Goal: Task Accomplishment & Management: Manage account settings

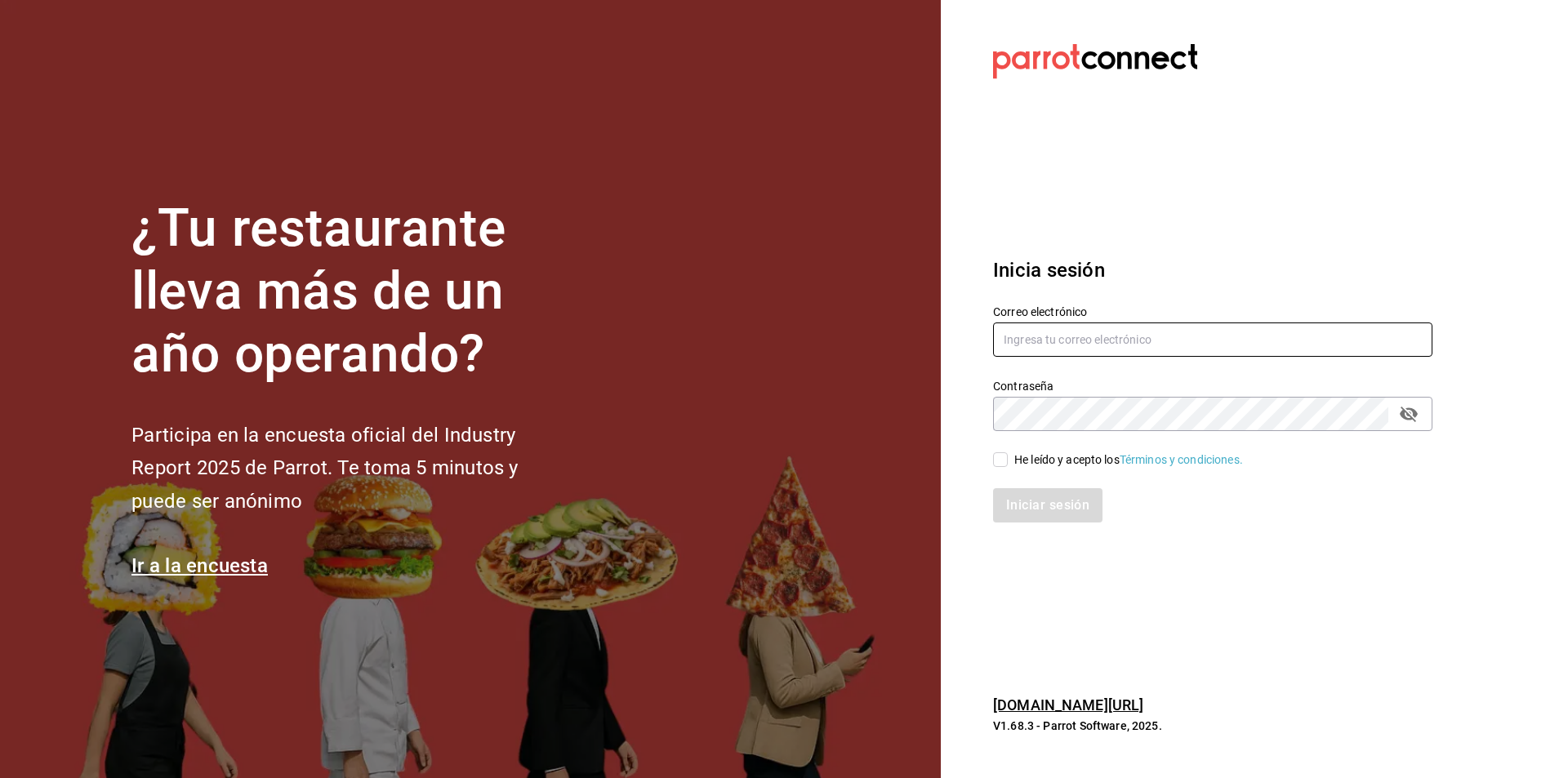
type input "controlbaschkir@gmail.com"
click at [1001, 462] on input "He leído y acepto los Términos y condiciones." at bounding box center [1000, 460] width 14 height 14
checkbox input "true"
click at [1044, 508] on button "Iniciar sesión" at bounding box center [1049, 505] width 111 height 34
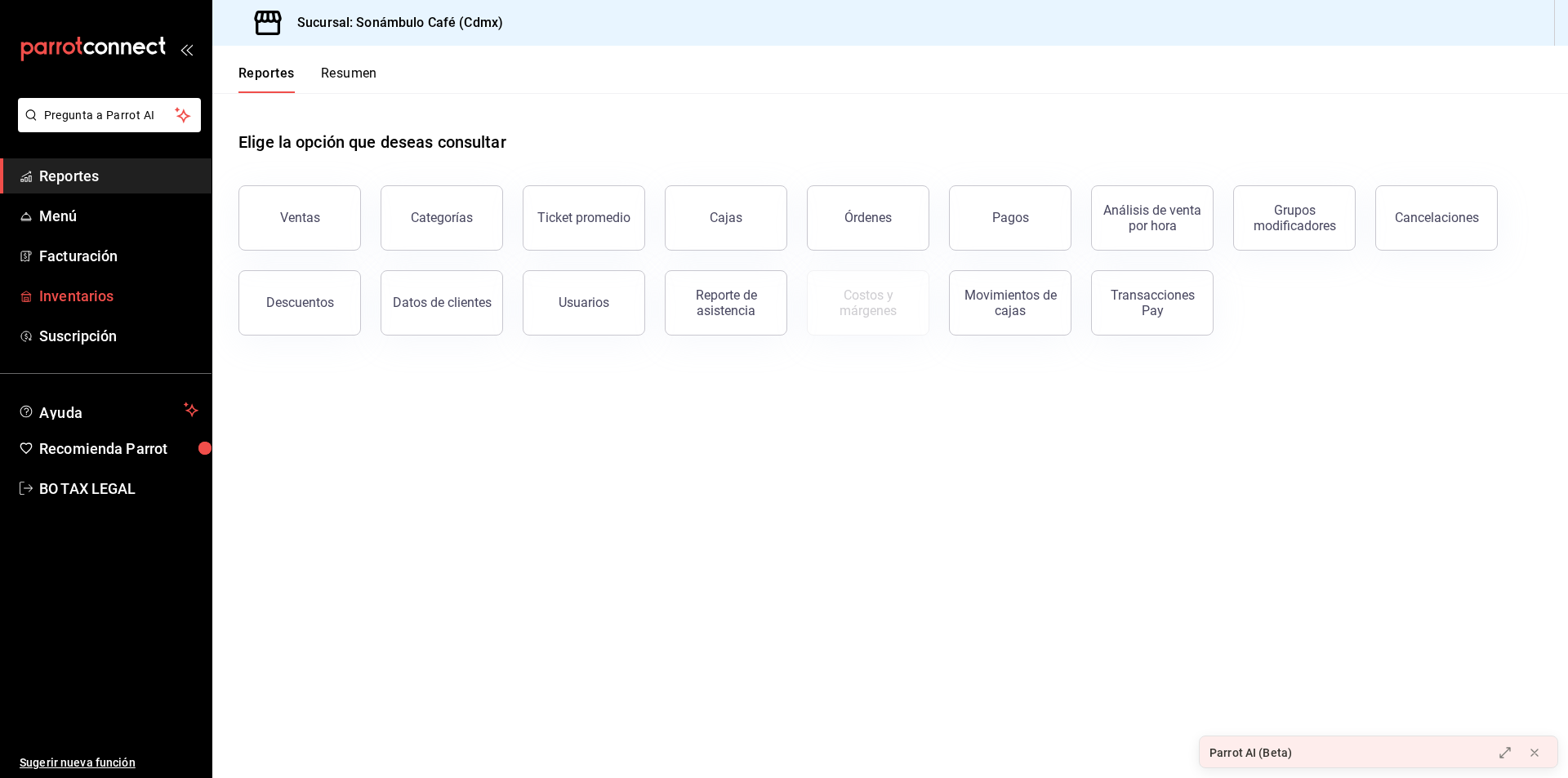
click at [92, 294] on span "Inventarios" at bounding box center [119, 296] width 160 height 22
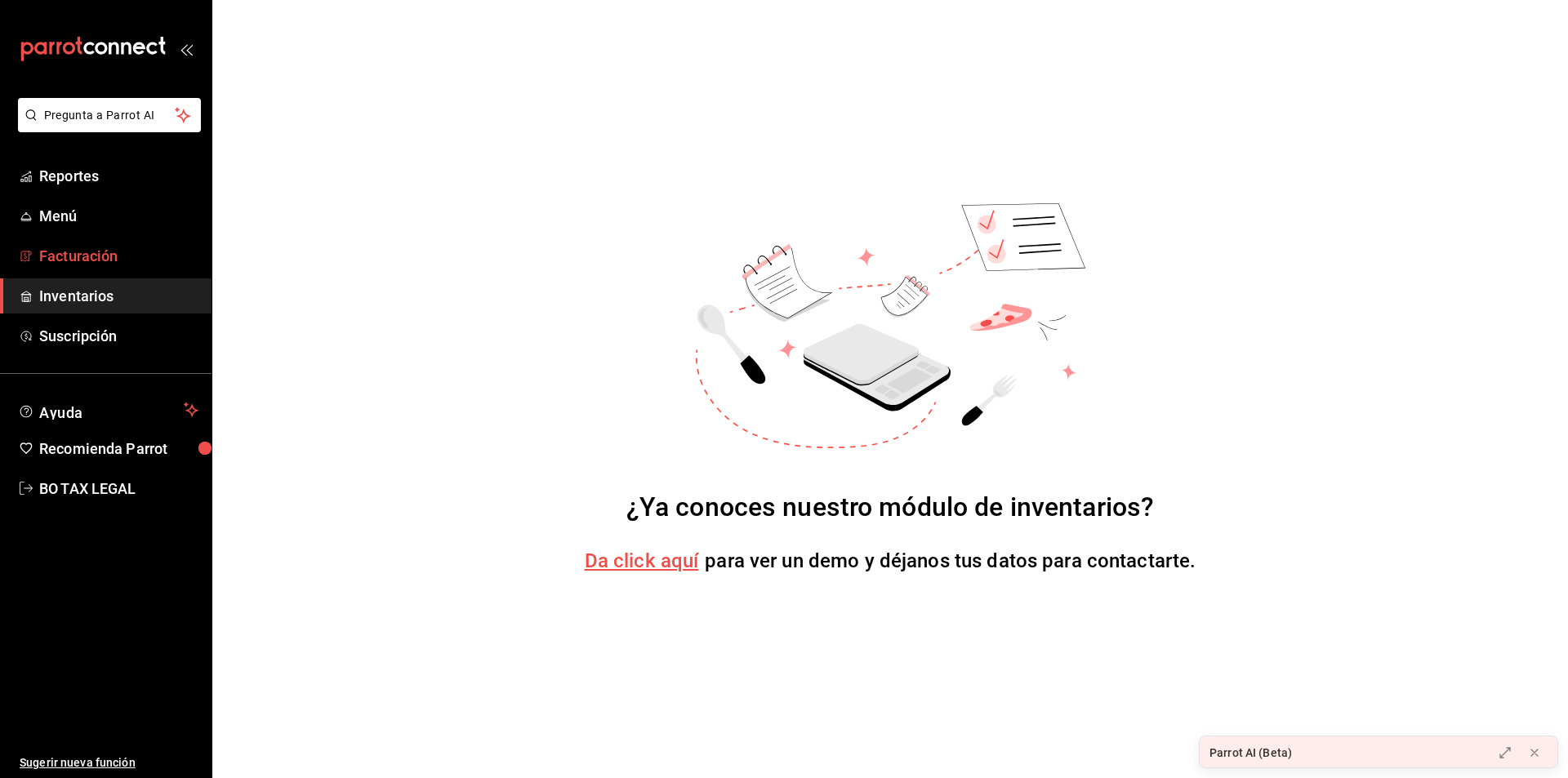
click at [112, 250] on span "Facturación" at bounding box center [119, 256] width 160 height 22
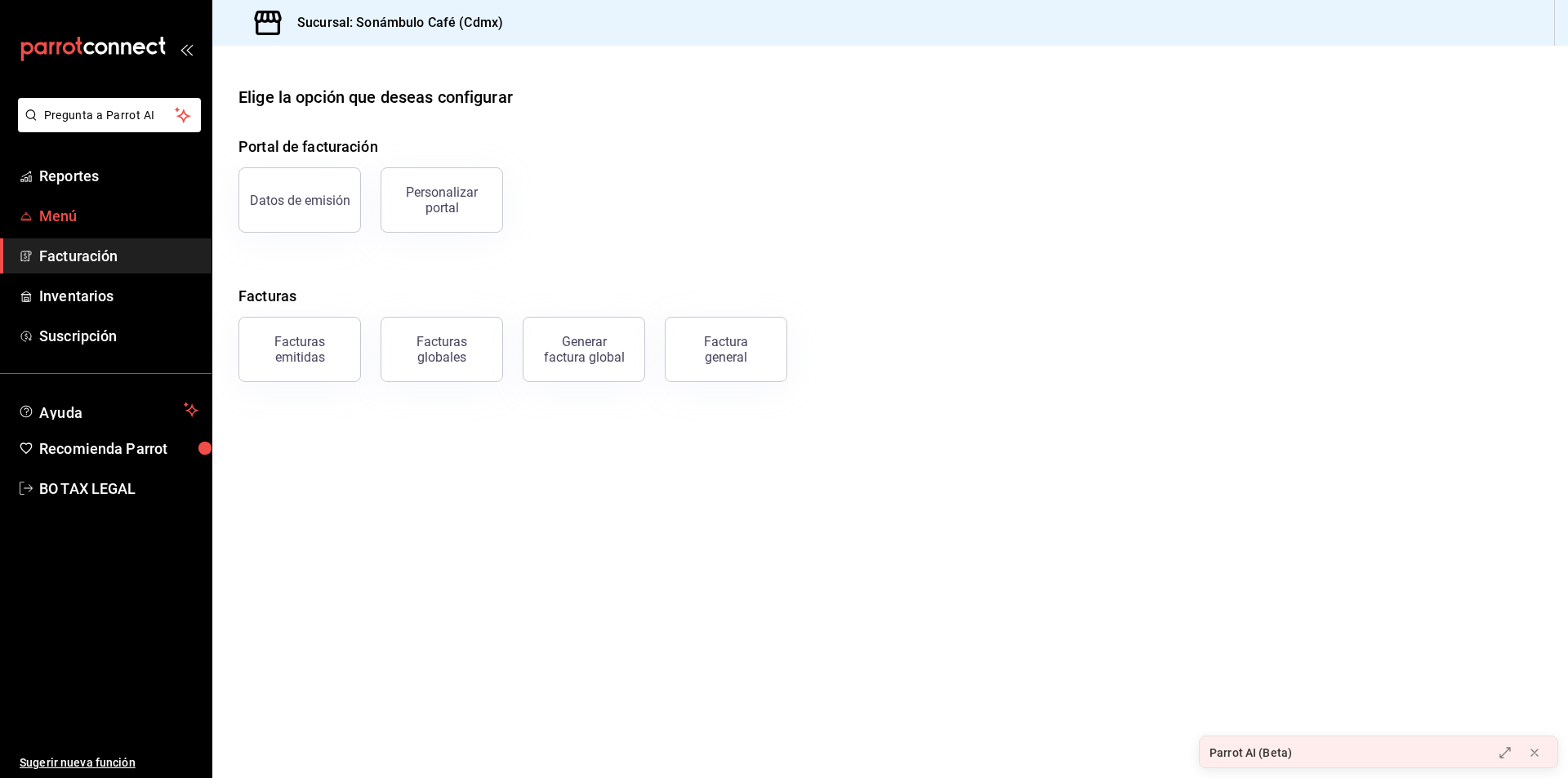
click at [138, 202] on link "Menú" at bounding box center [106, 216] width 212 height 35
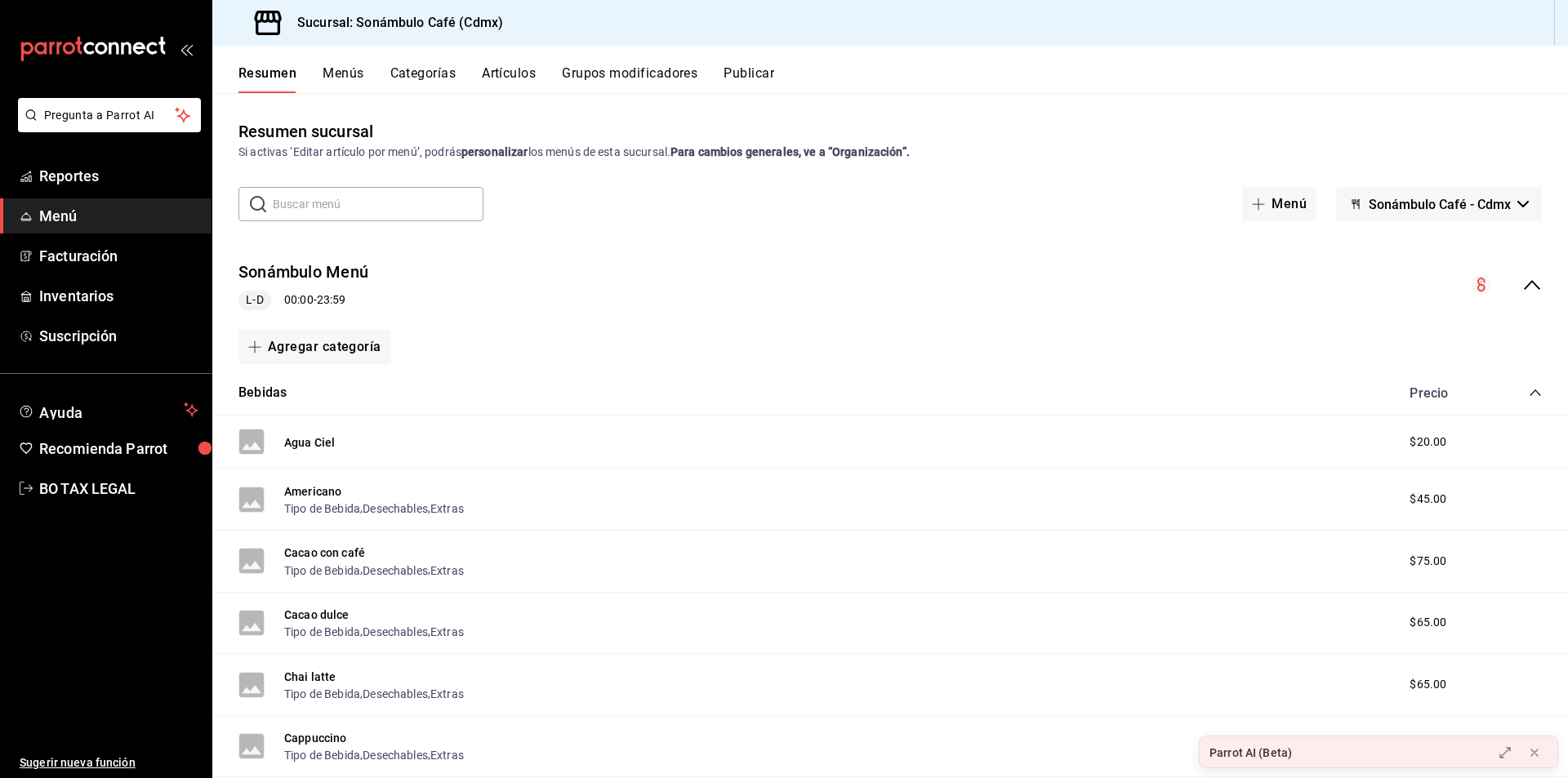
click at [275, 444] on div "Agua Ciel" at bounding box center [287, 441] width 97 height 26
click at [299, 434] on button "Agua Ciel" at bounding box center [309, 442] width 50 height 16
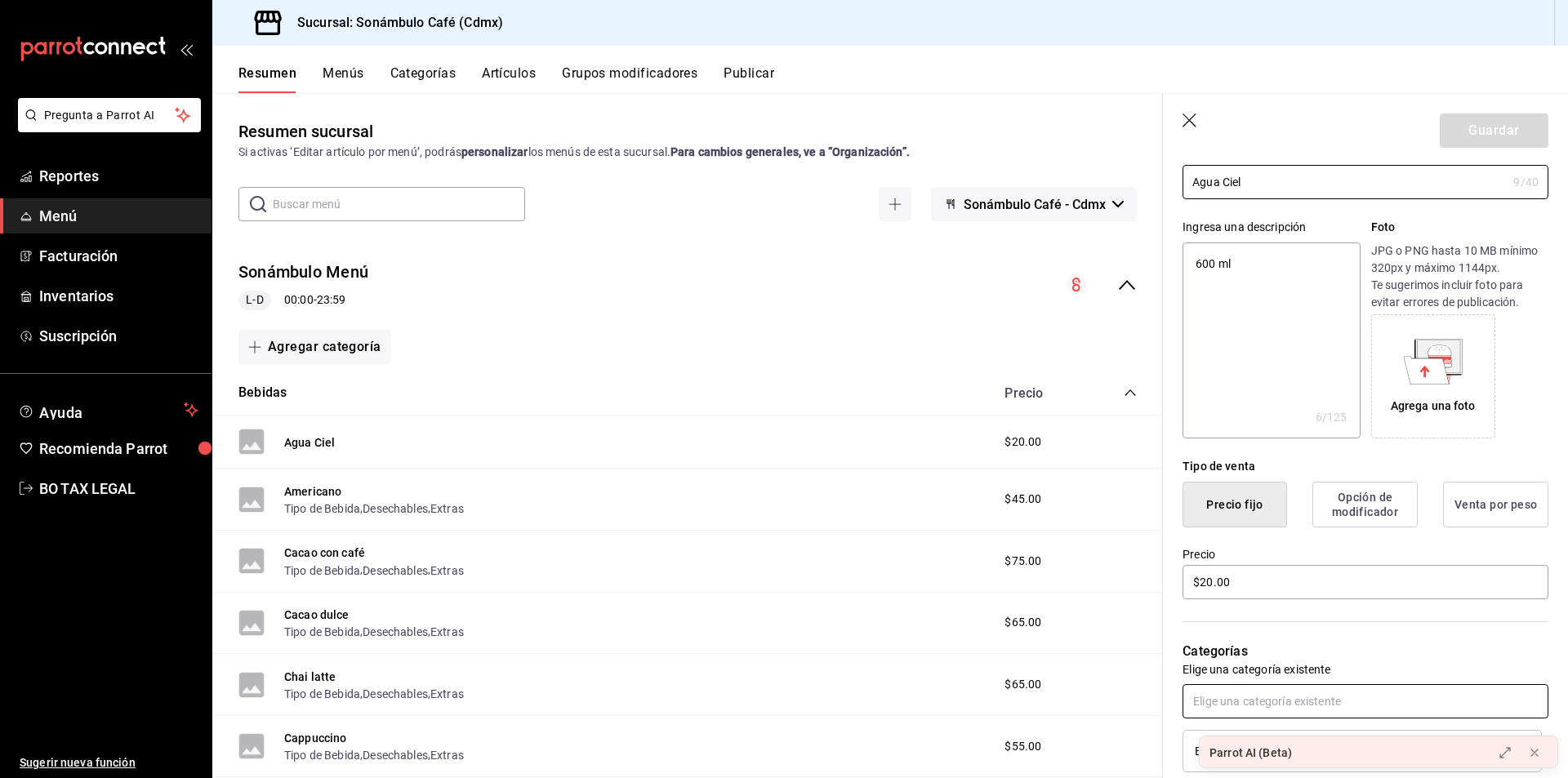
scroll to position [10, 0]
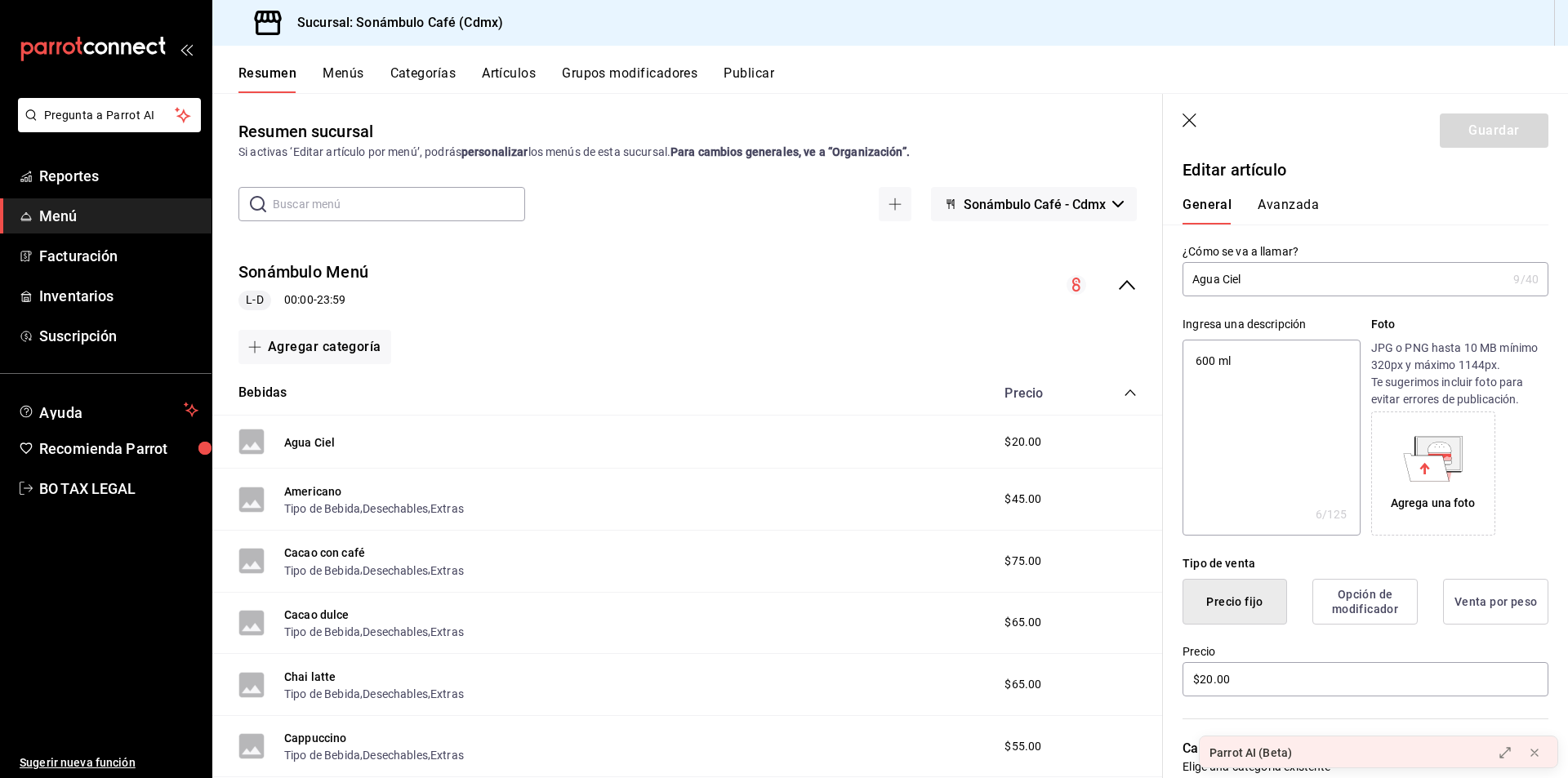
click at [1286, 211] on button "Avanzada" at bounding box center [1288, 210] width 61 height 28
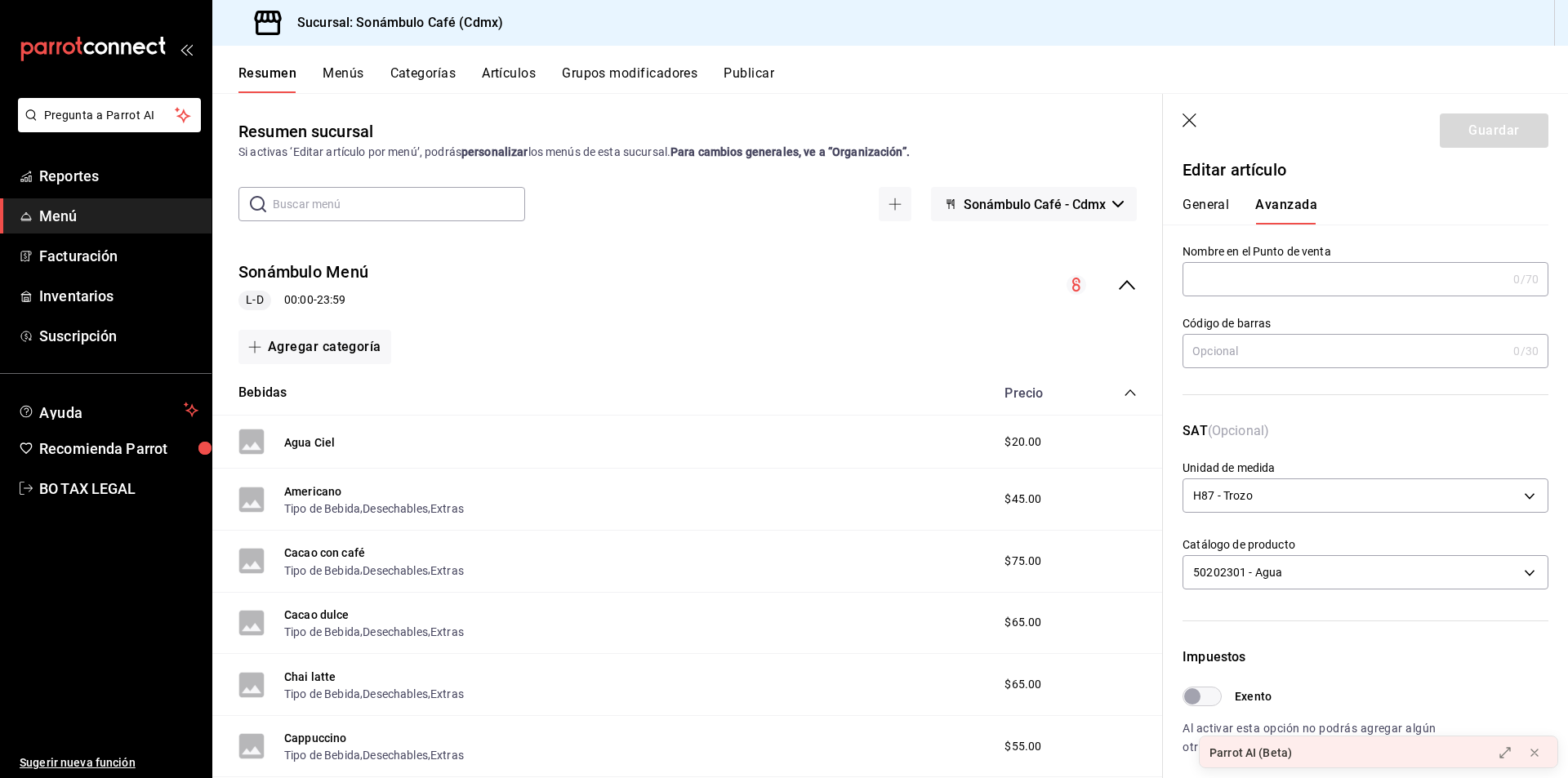
scroll to position [255, 0]
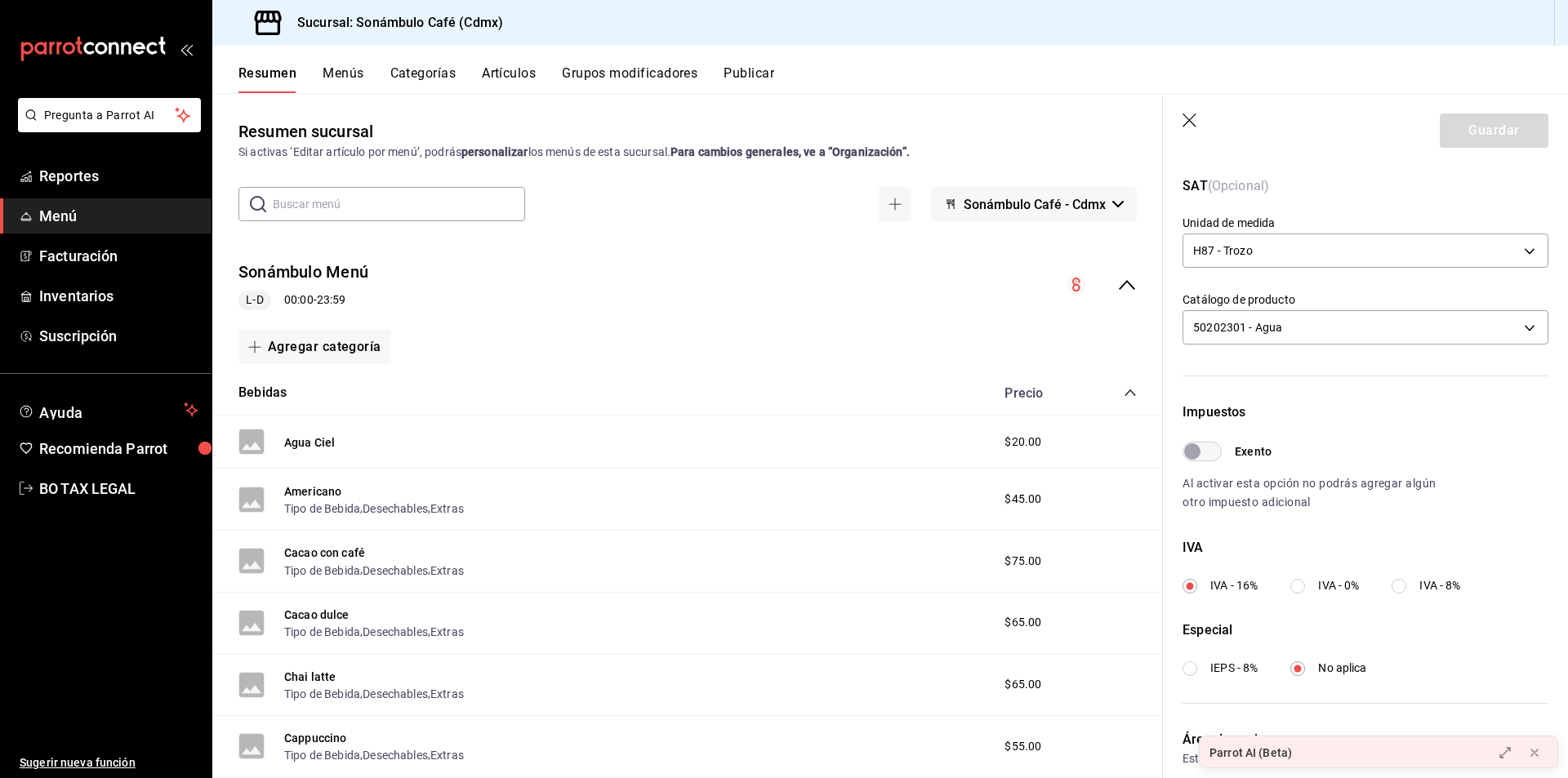
click at [348, 492] on div "Americano Tipo de Bebida , Desechables , Extras" at bounding box center [374, 500] width 180 height 35
click at [316, 501] on button "Tipo de Bebida" at bounding box center [322, 508] width 76 height 16
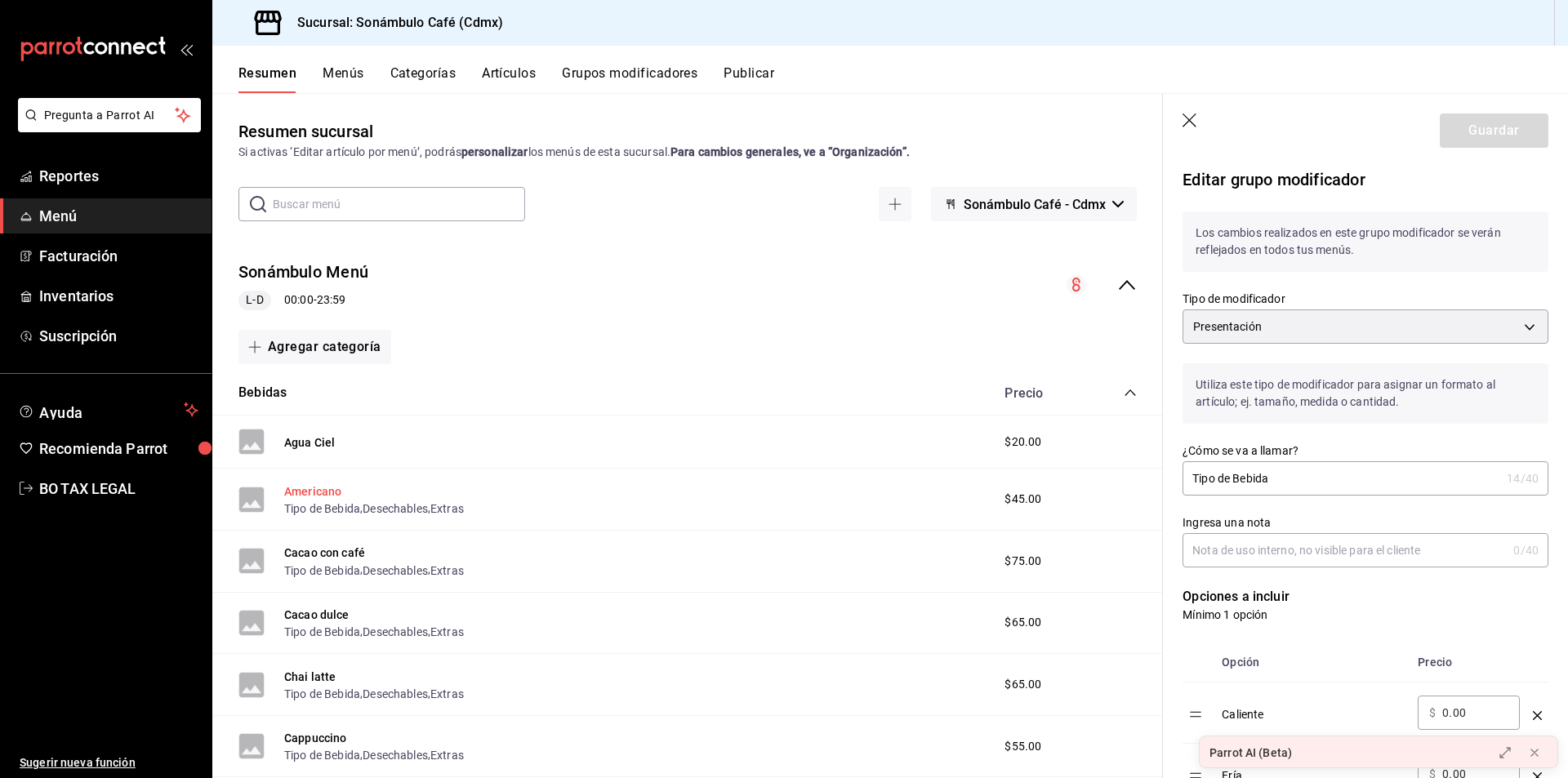
click at [324, 496] on button "Americano" at bounding box center [313, 491] width 57 height 16
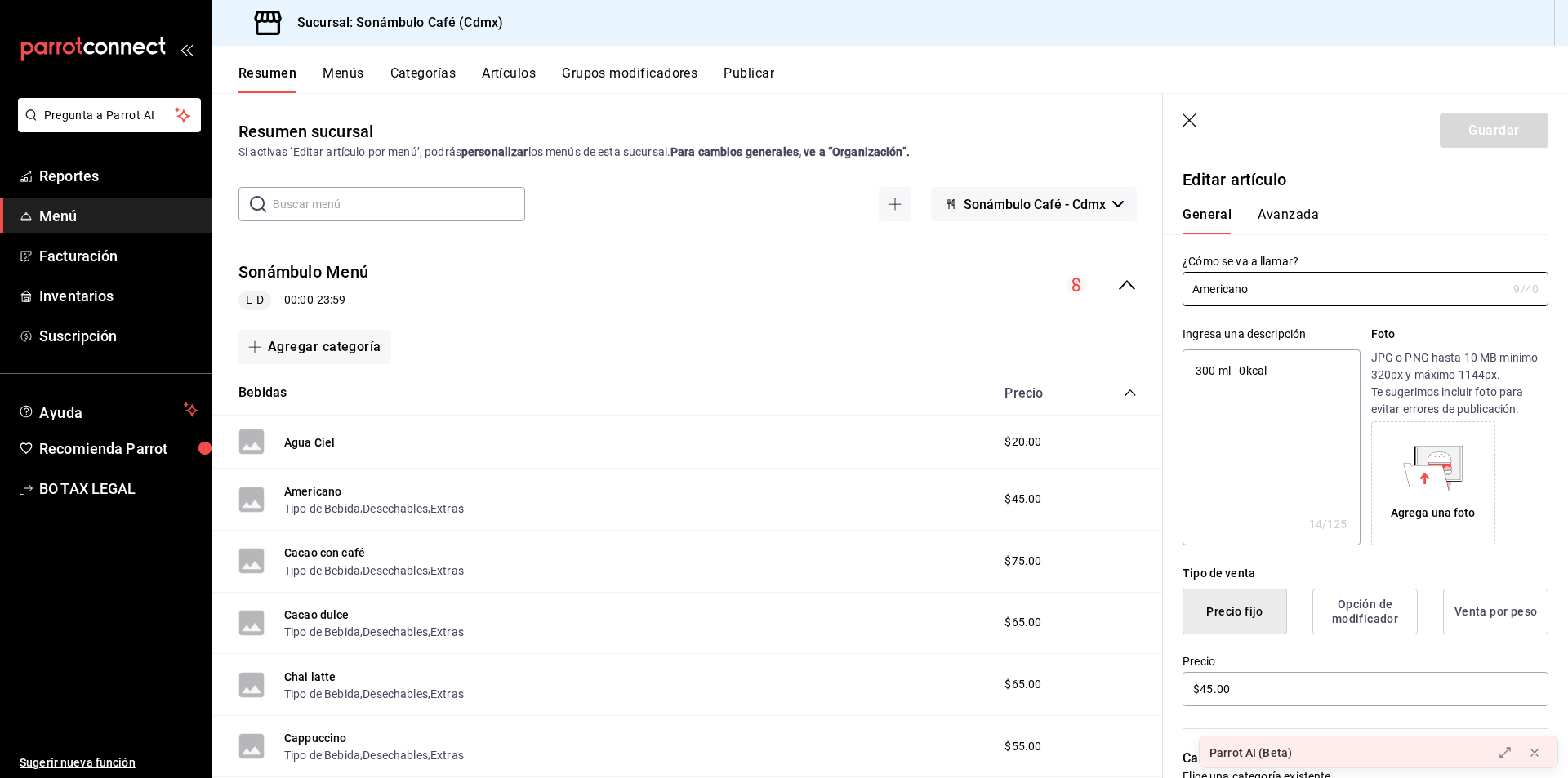
type textarea "x"
click at [1259, 211] on button "Avanzada" at bounding box center [1288, 220] width 61 height 28
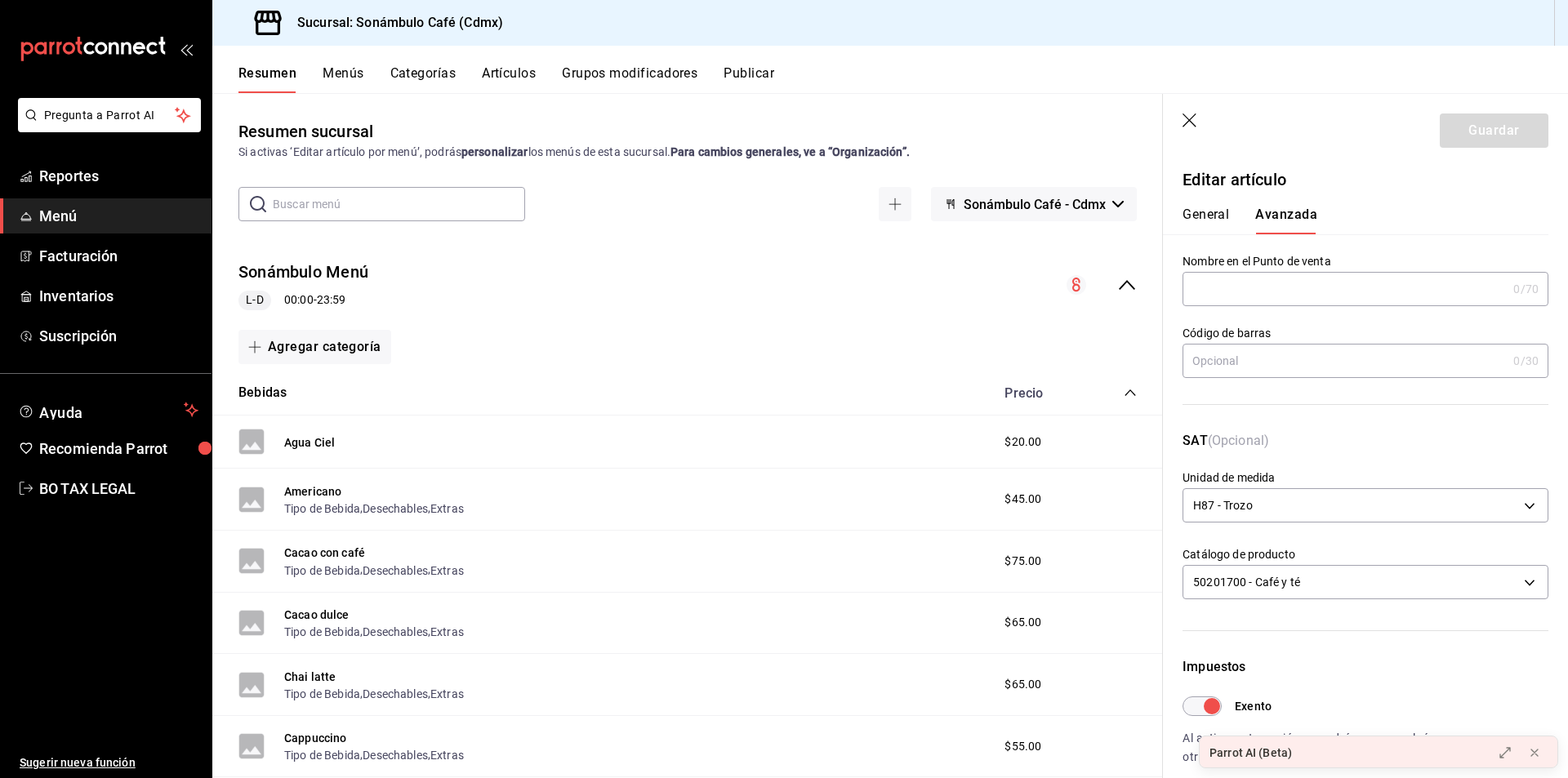
scroll to position [211, 0]
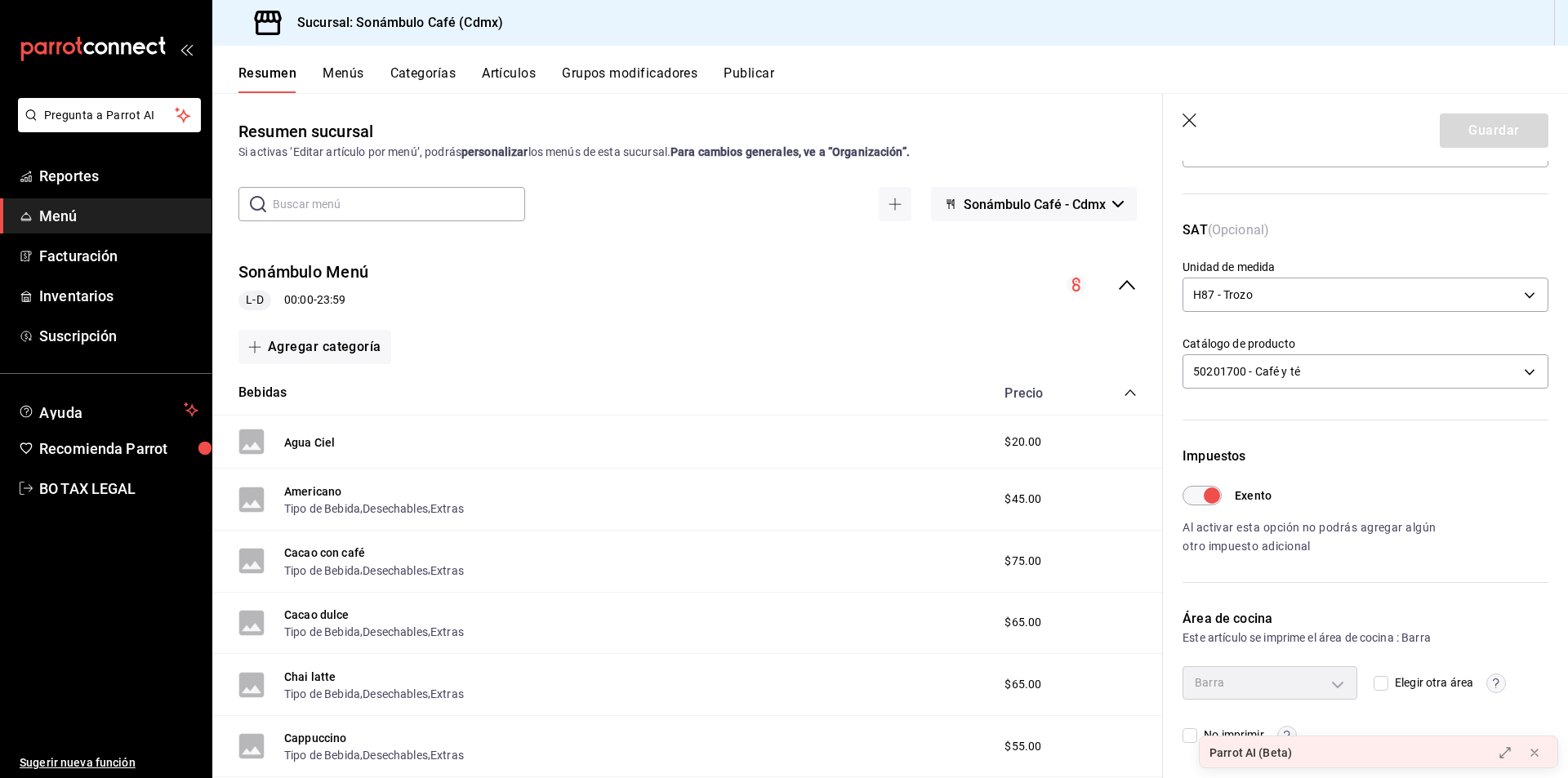
drag, startPoint x: 1187, startPoint y: 124, endPoint x: 27, endPoint y: 678, distance: 1285.5
click at [1187, 124] on icon "button" at bounding box center [1191, 121] width 16 height 16
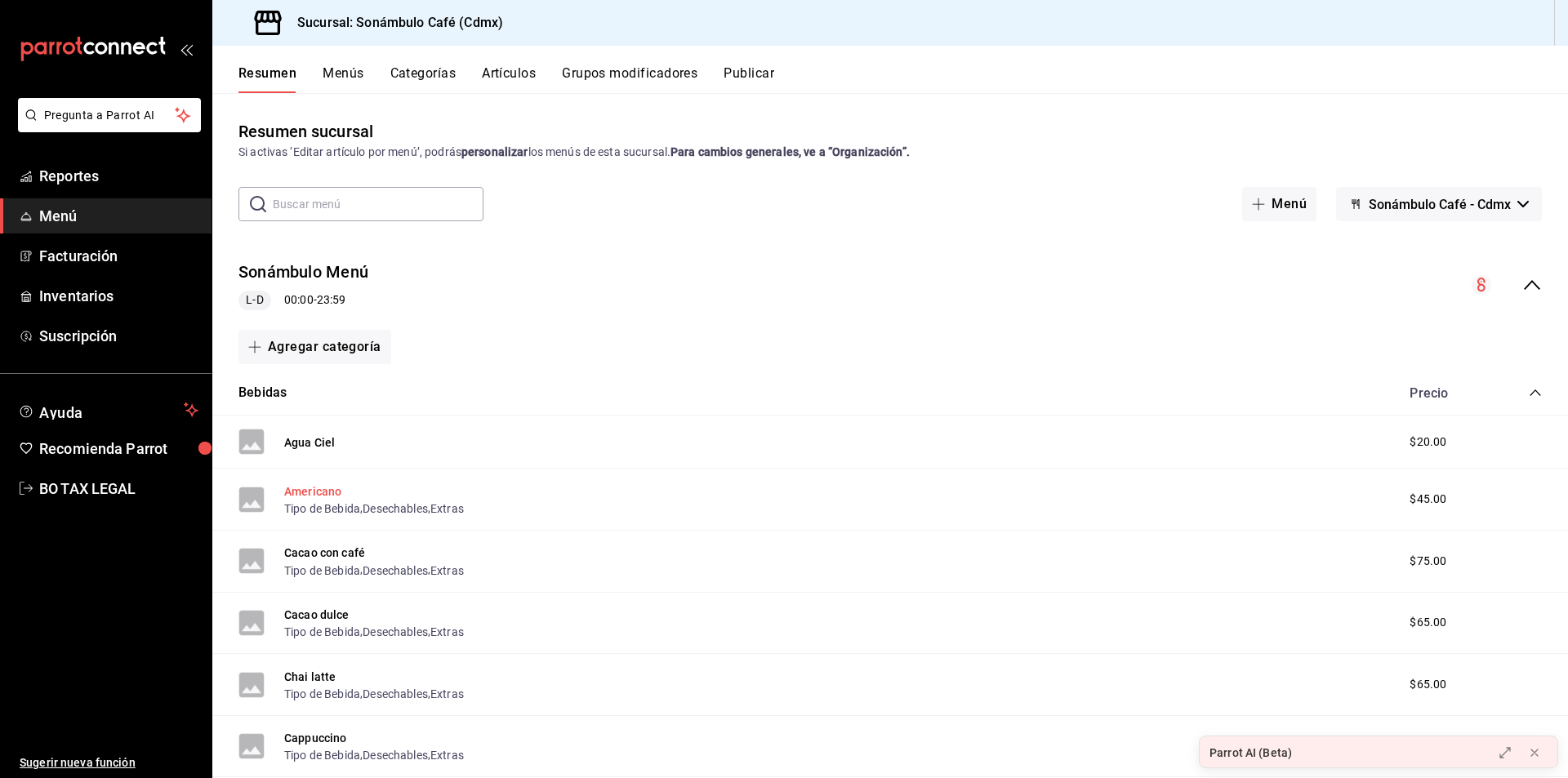
click at [311, 486] on button "Americano" at bounding box center [313, 491] width 57 height 16
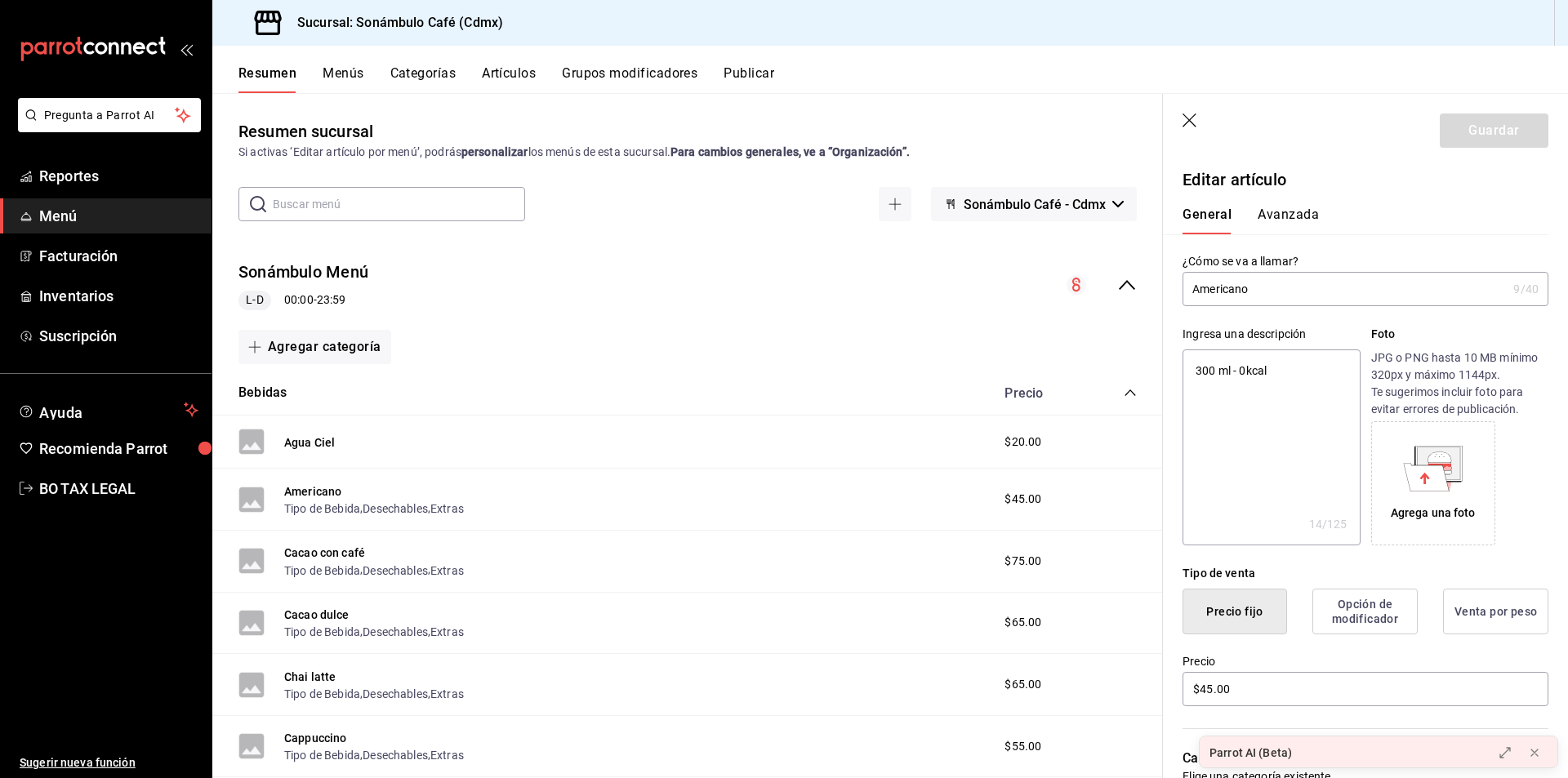
click at [1276, 221] on button "Avanzada" at bounding box center [1288, 220] width 61 height 28
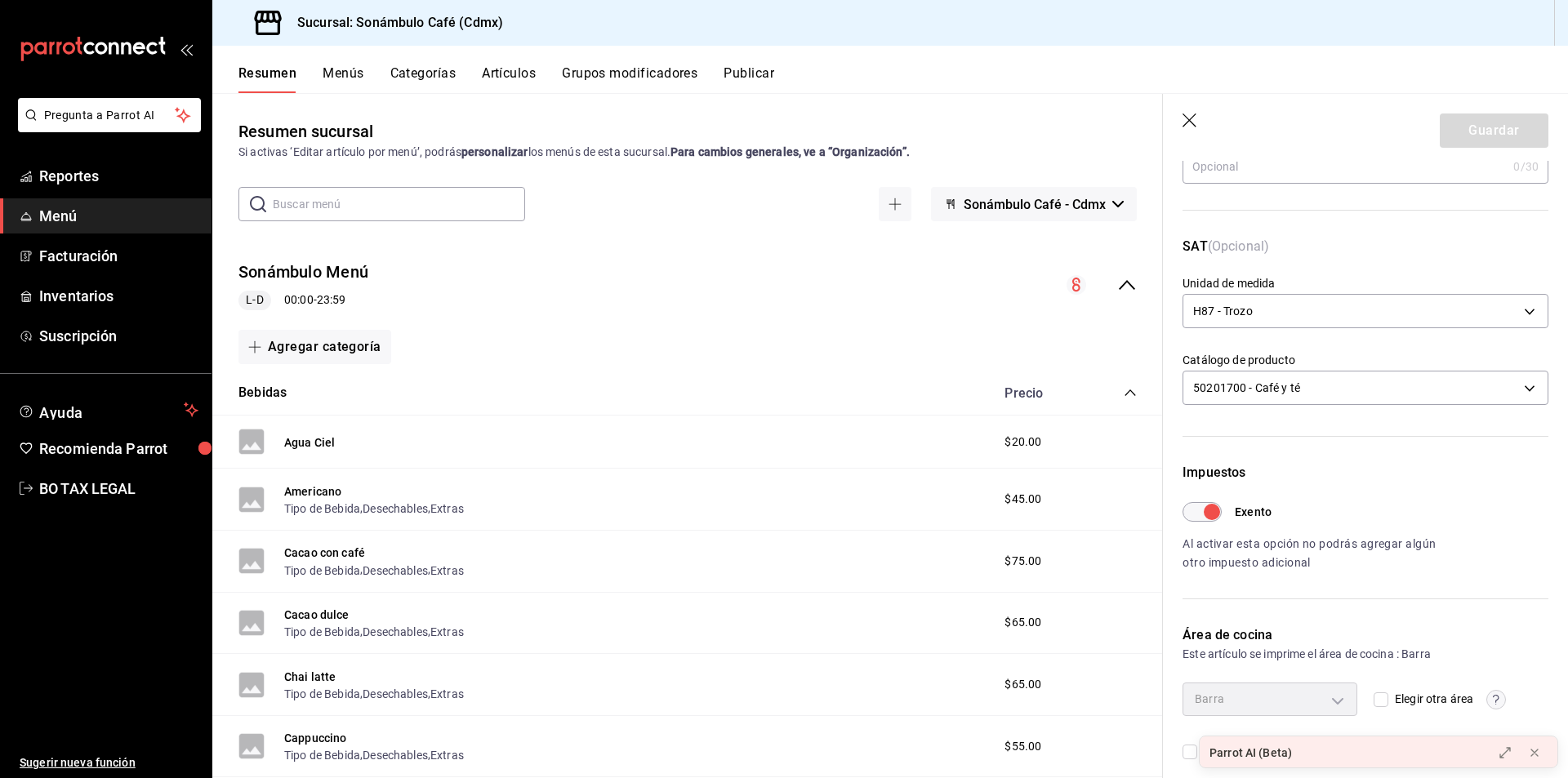
scroll to position [211, 0]
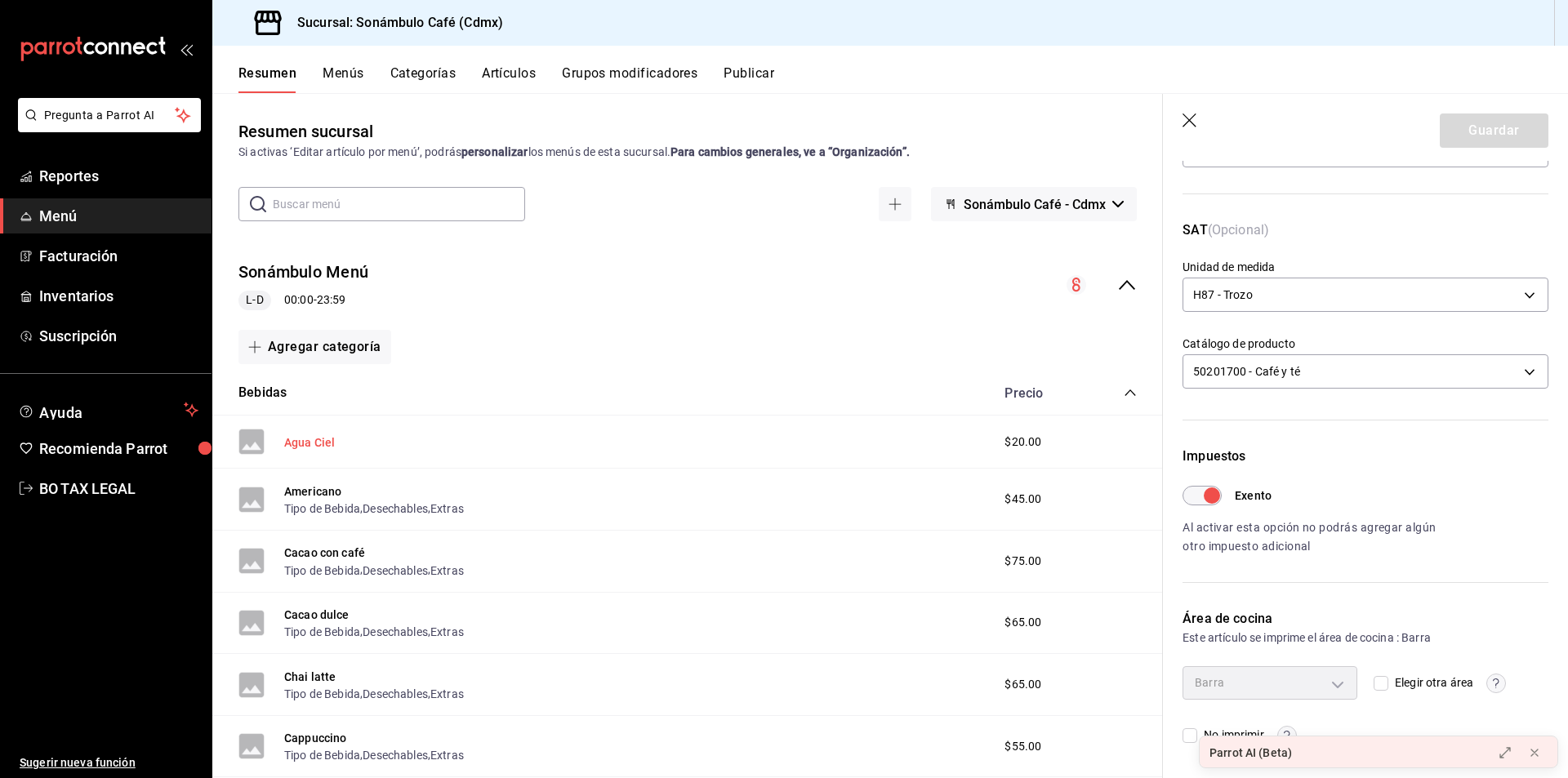
click at [300, 441] on button "Agua Ciel" at bounding box center [309, 442] width 50 height 16
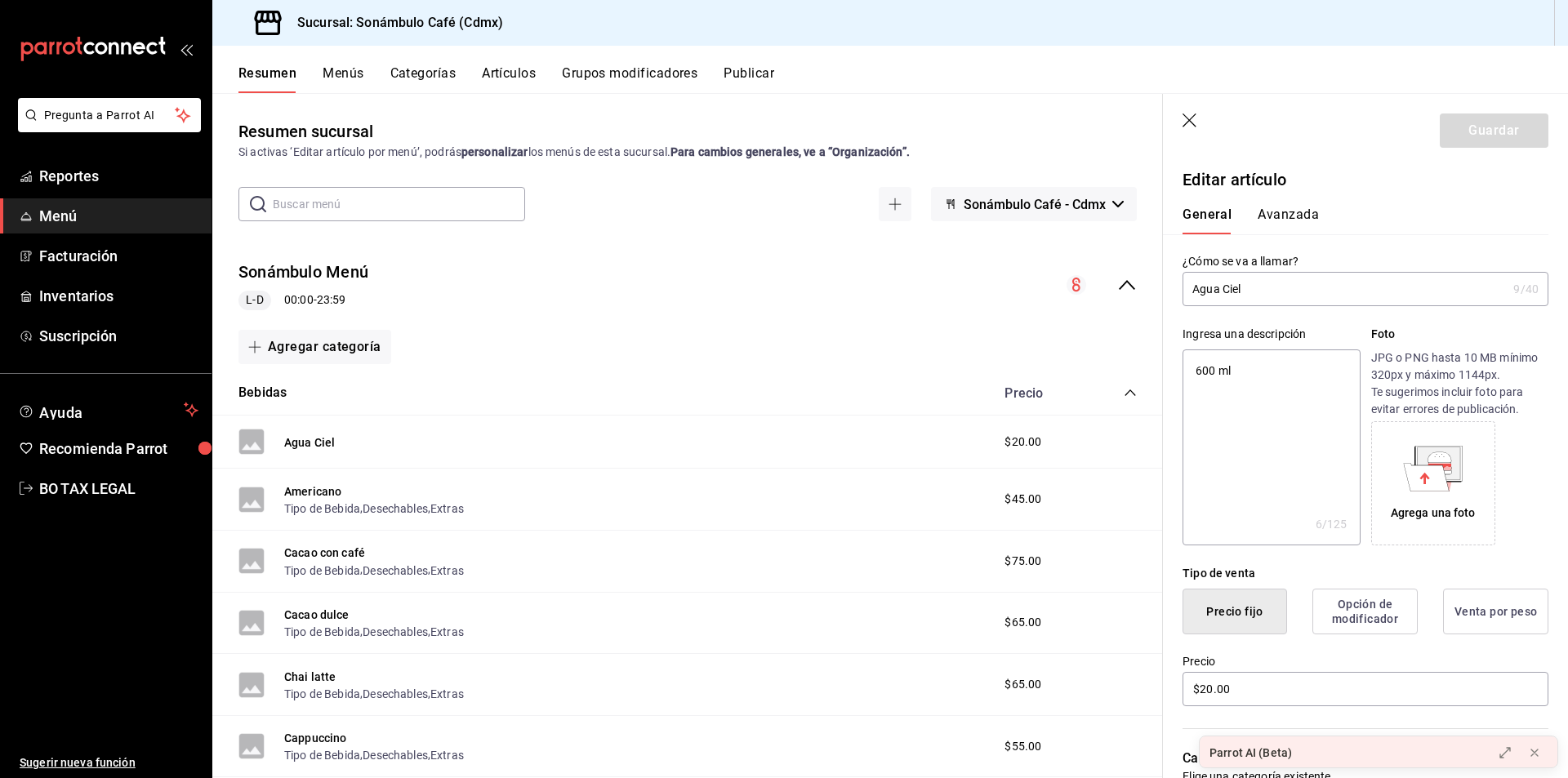
click at [1197, 118] on icon "button" at bounding box center [1191, 121] width 16 height 16
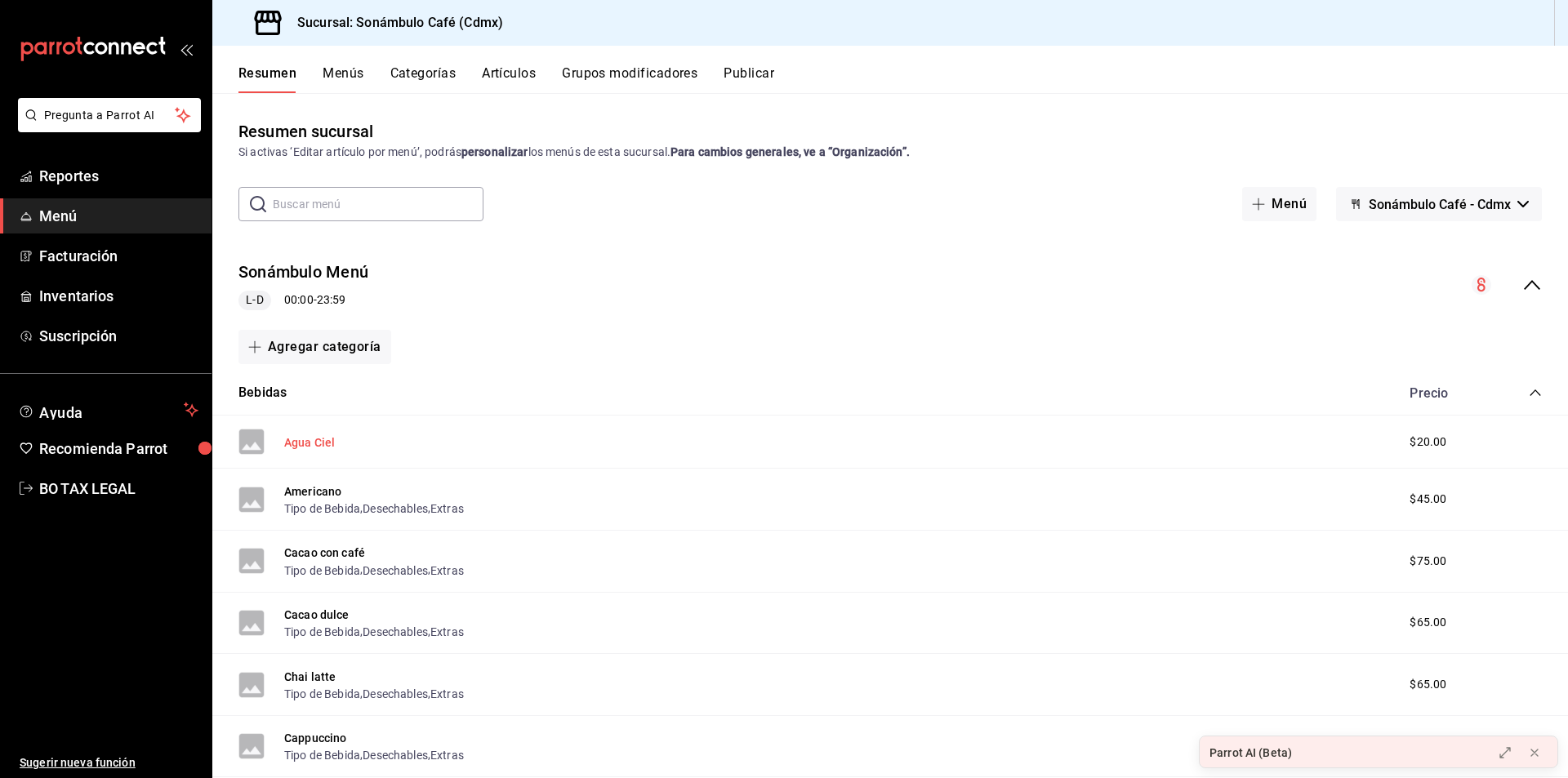
click at [311, 444] on button "Agua Ciel" at bounding box center [309, 442] width 50 height 16
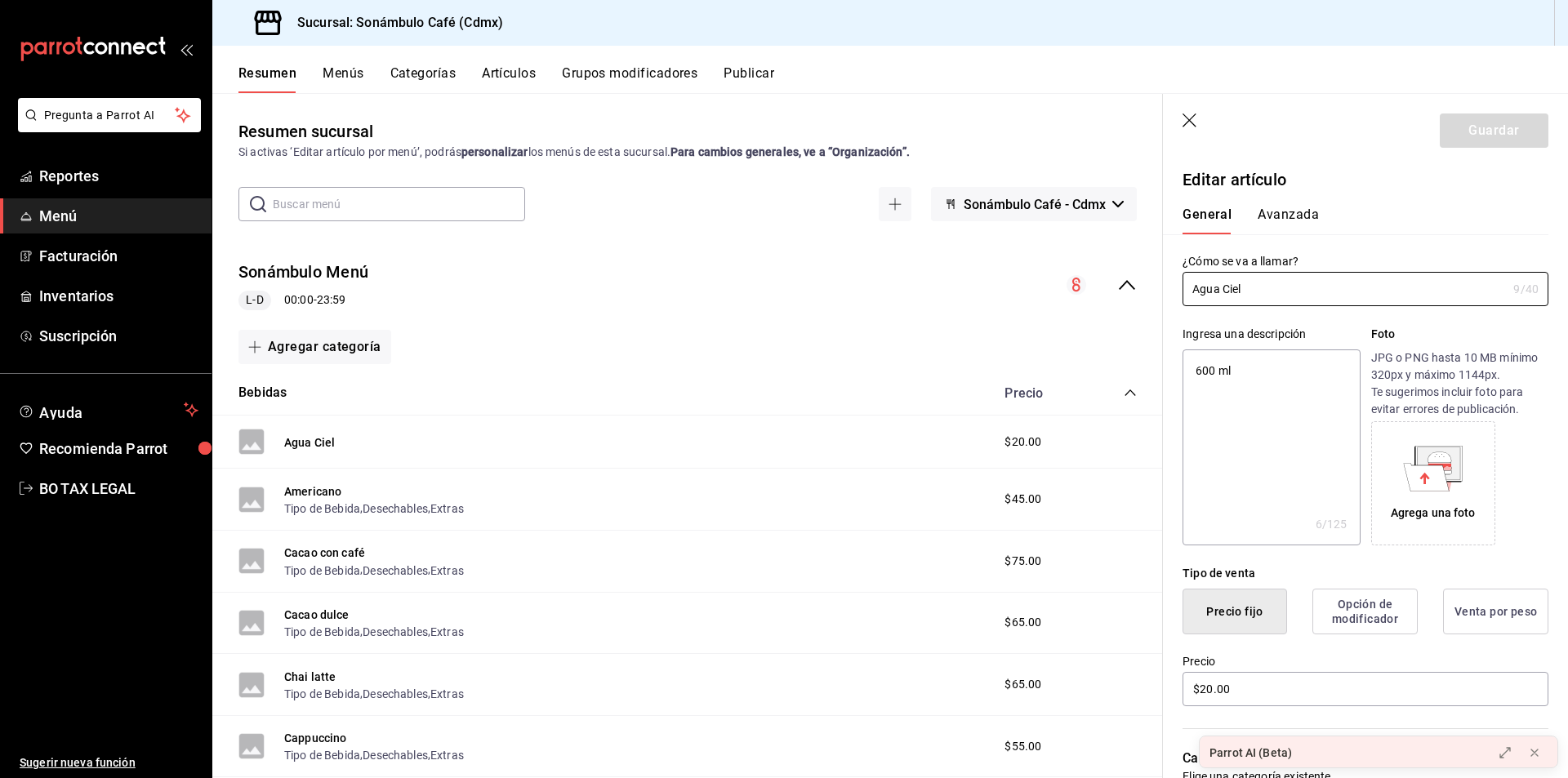
click at [1308, 219] on button "Avanzada" at bounding box center [1288, 220] width 61 height 28
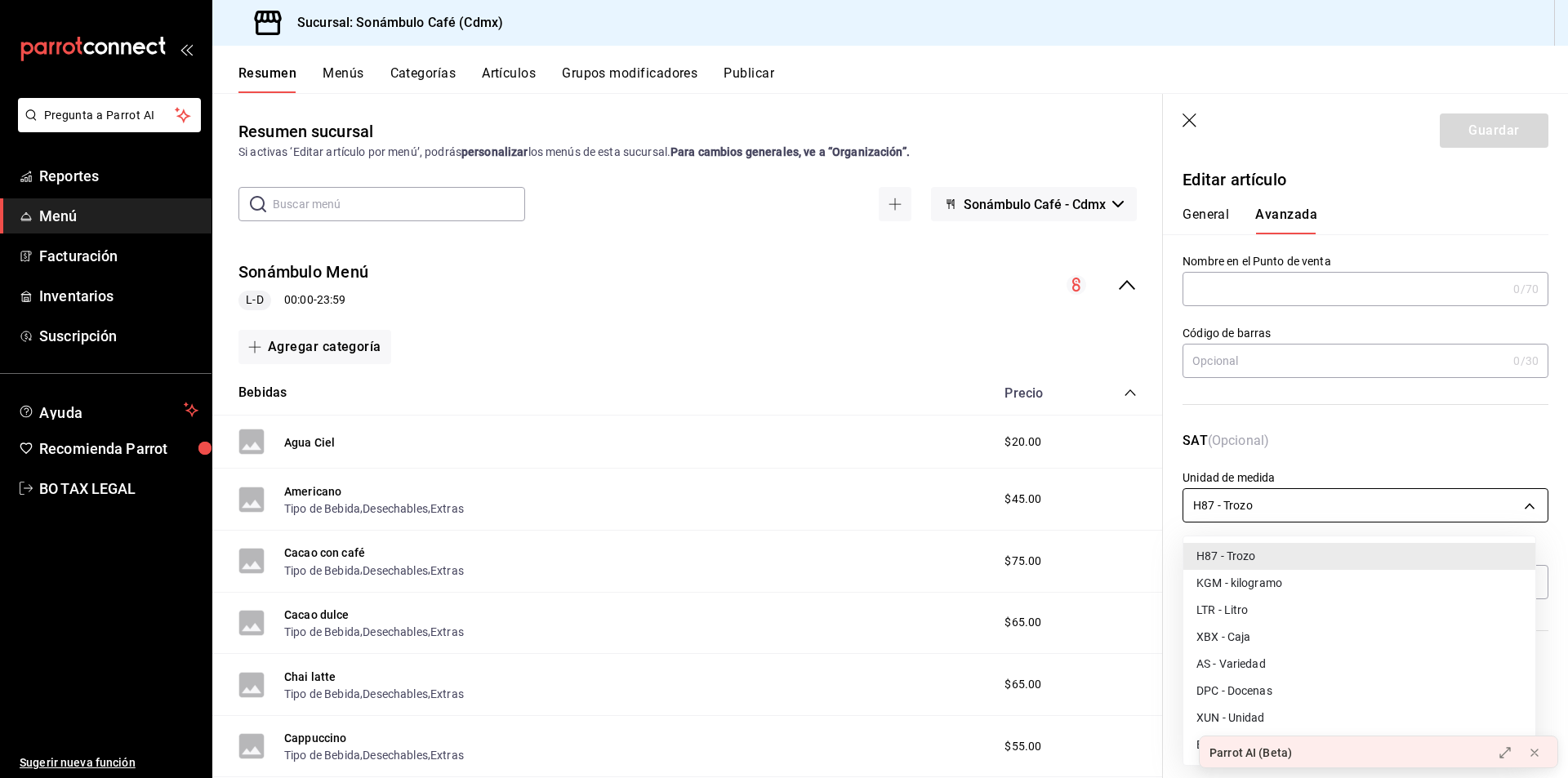
click at [1278, 497] on body "Pregunta a Parrot AI Reportes Menú Facturación Inventarios Suscripción Ayuda Re…" at bounding box center [784, 389] width 1568 height 778
click at [1056, 358] on div at bounding box center [784, 389] width 1568 height 778
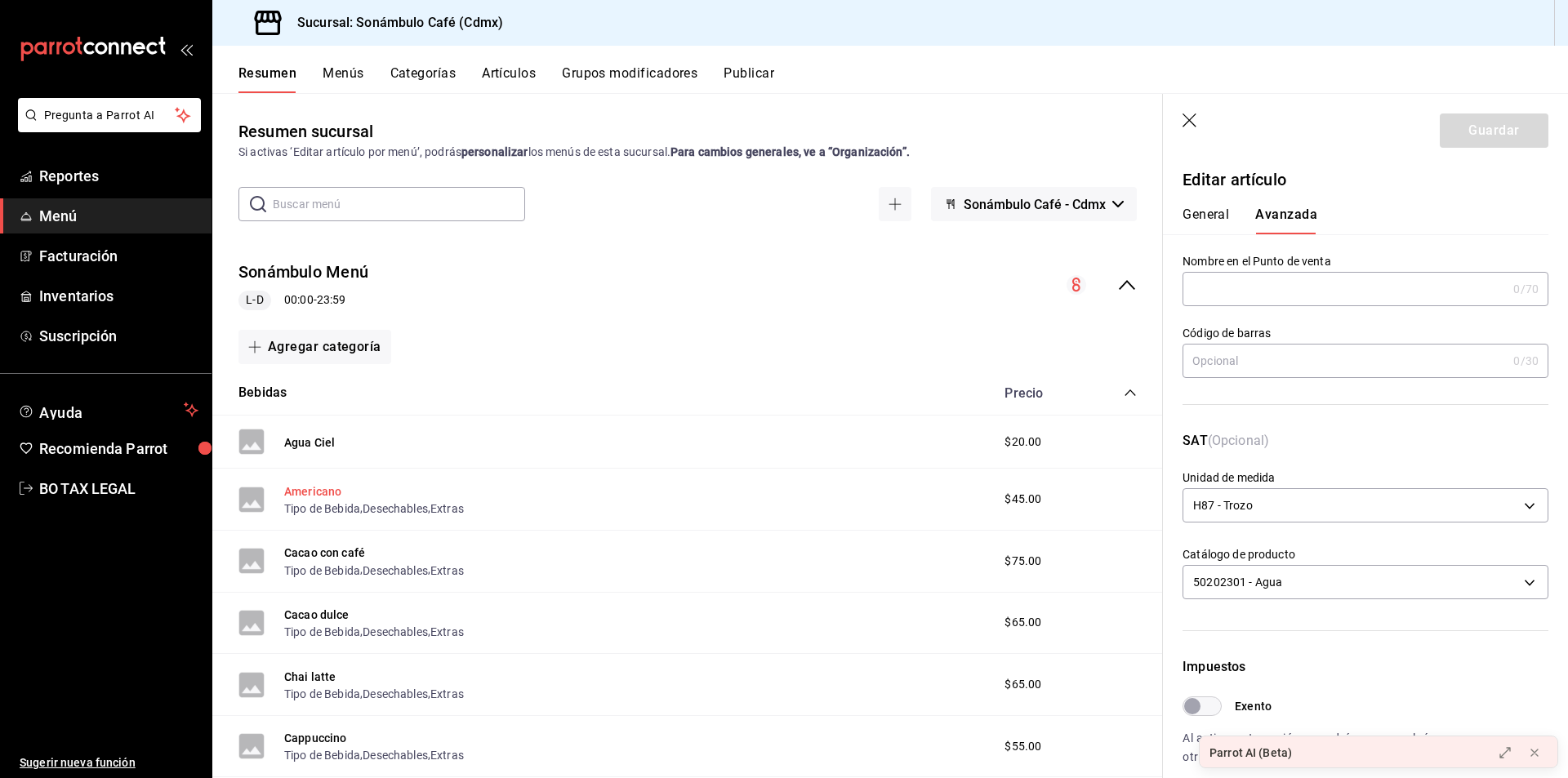
click at [329, 486] on button "Americano" at bounding box center [313, 491] width 57 height 16
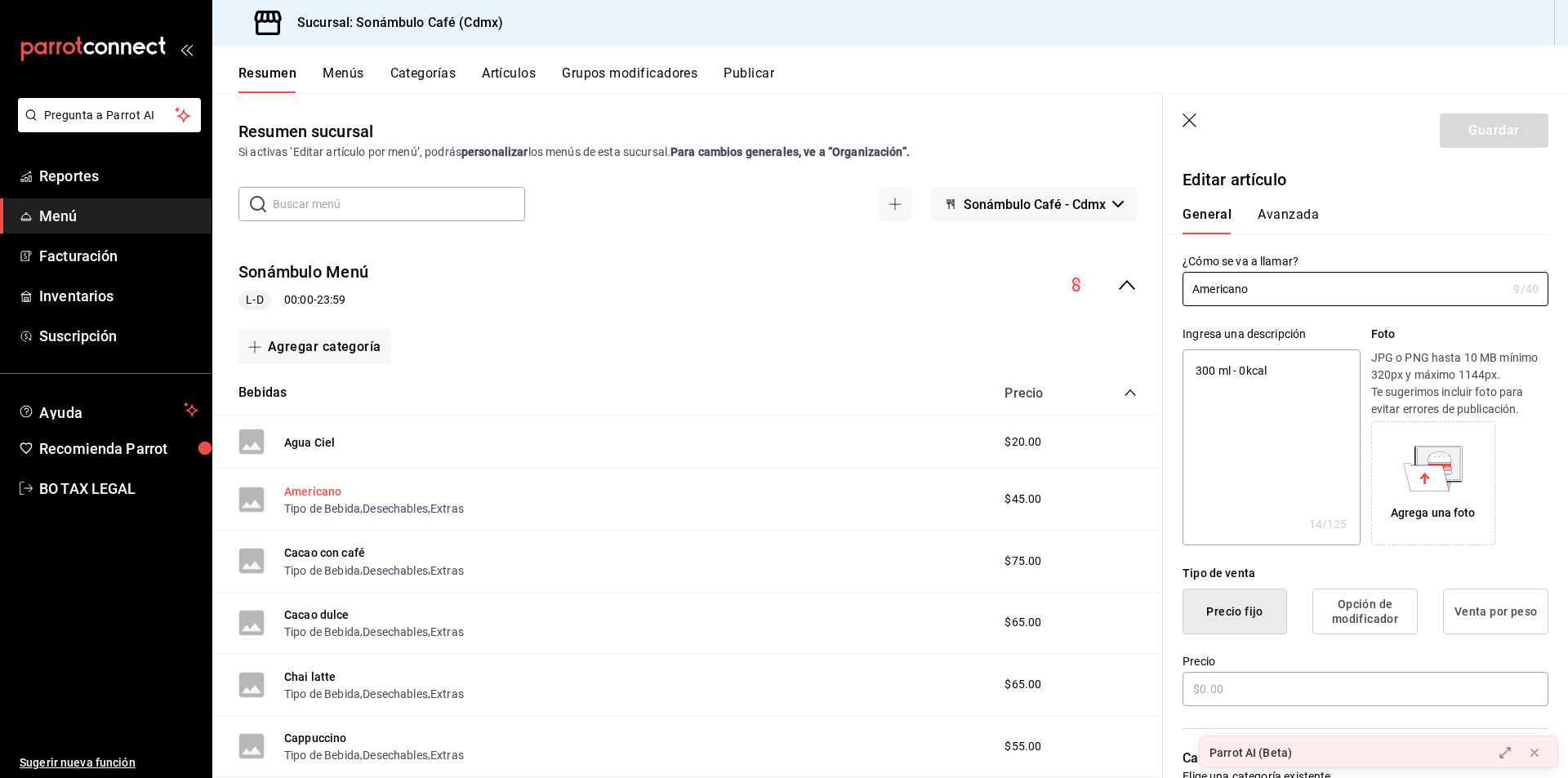
type textarea "x"
type input "$45.00"
click at [307, 434] on button "Agua Ciel" at bounding box center [309, 442] width 50 height 16
click at [1244, 242] on div "¿Cómo se va a llamar? Agua Ciel 9 /40 ¿Cómo se va a llamar?" at bounding box center [1355, 271] width 386 height 72
click at [1267, 231] on button "Avanzada" at bounding box center [1288, 220] width 61 height 28
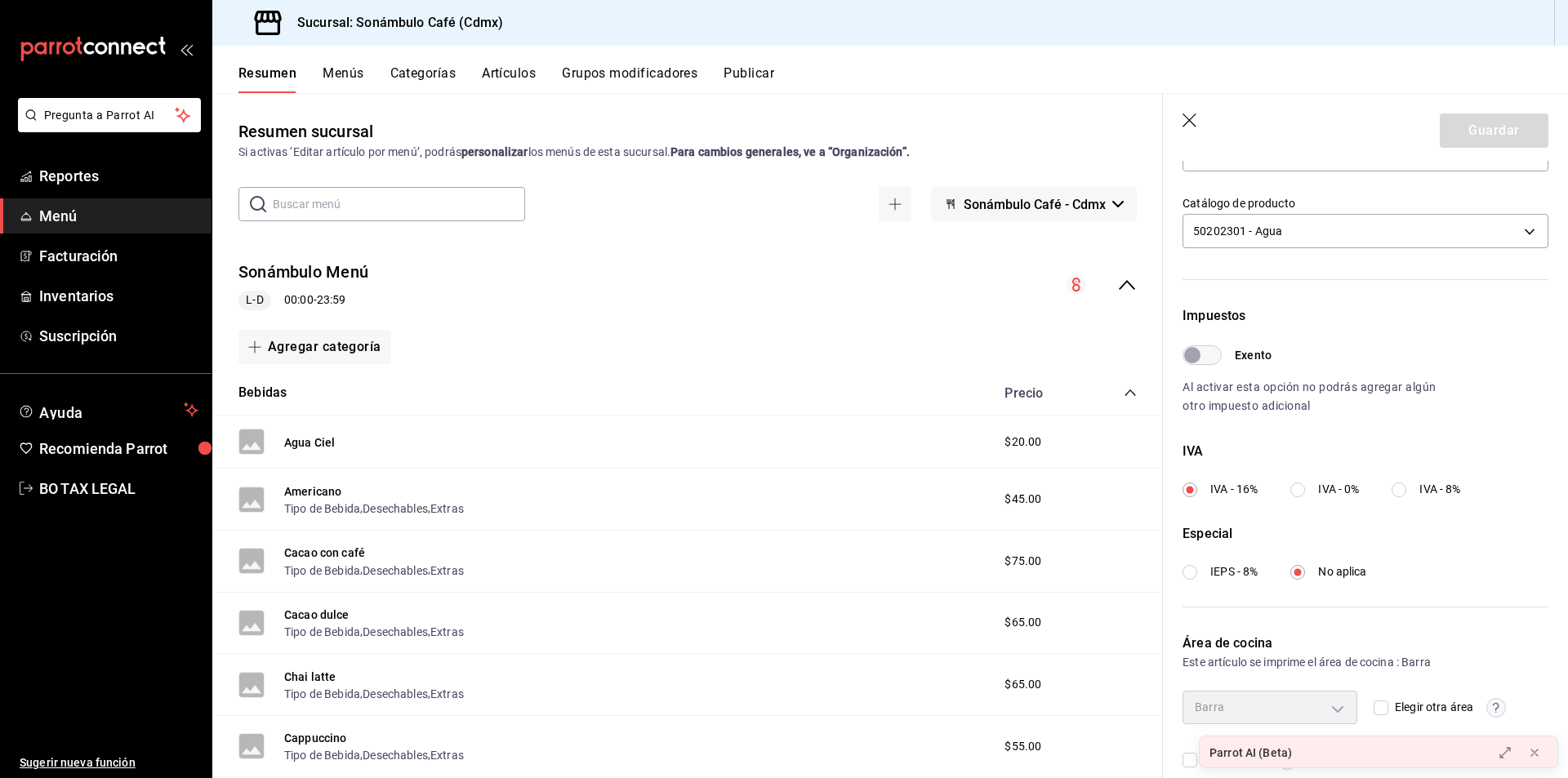
scroll to position [376, 0]
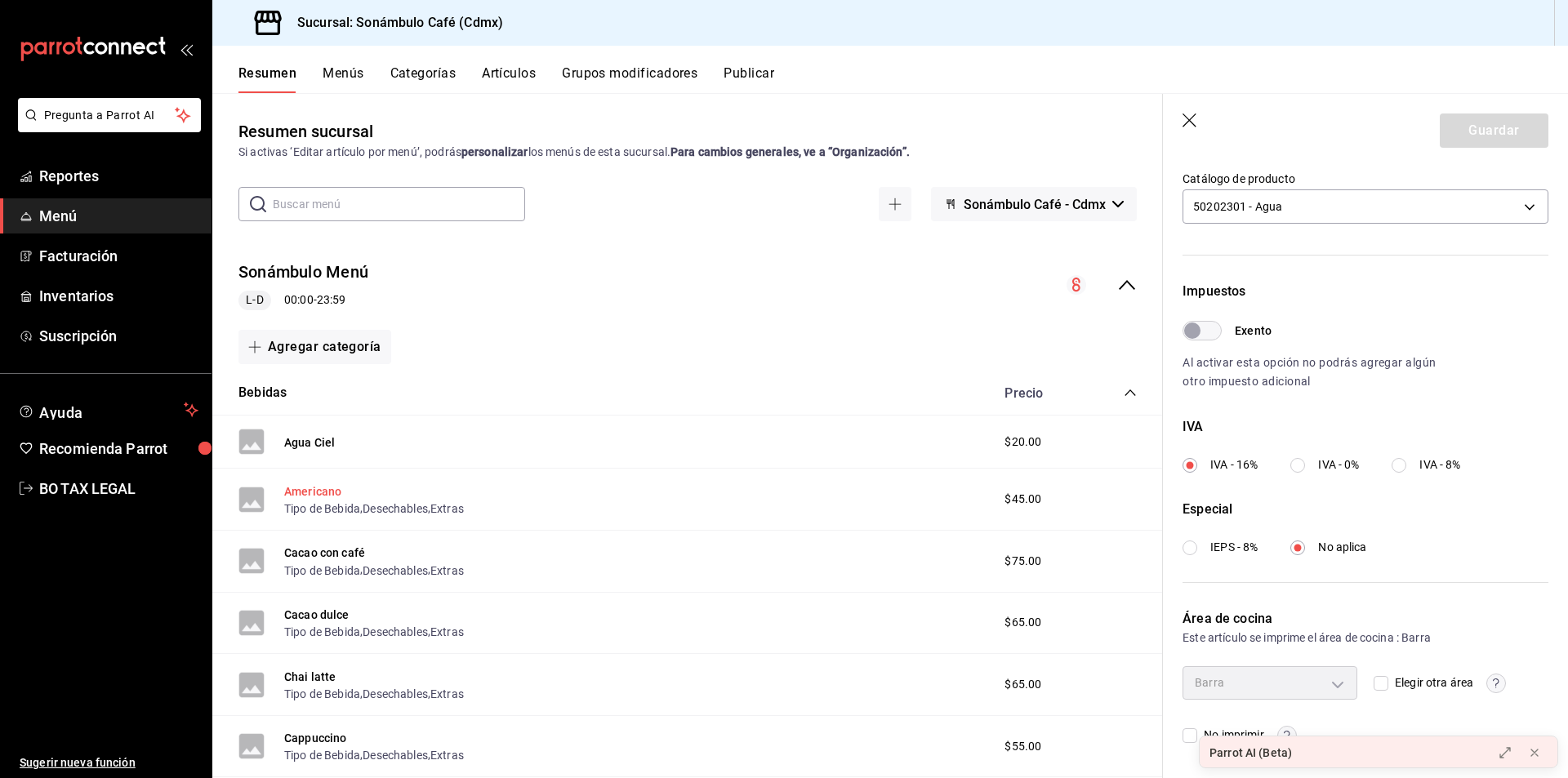
click at [329, 493] on button "Americano" at bounding box center [313, 491] width 57 height 16
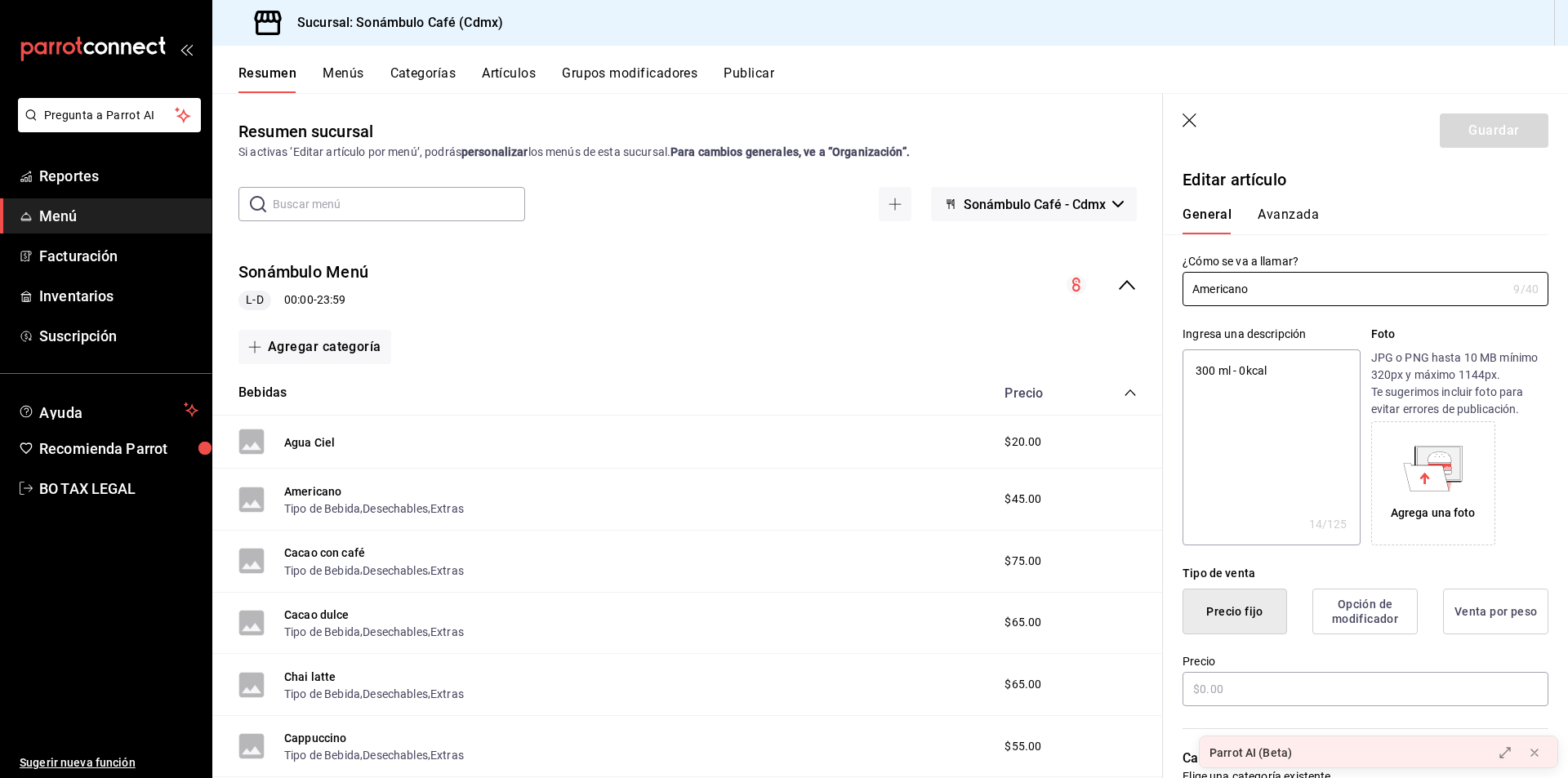
type textarea "x"
type input "$45.00"
click at [1269, 225] on button "Avanzada" at bounding box center [1288, 220] width 61 height 28
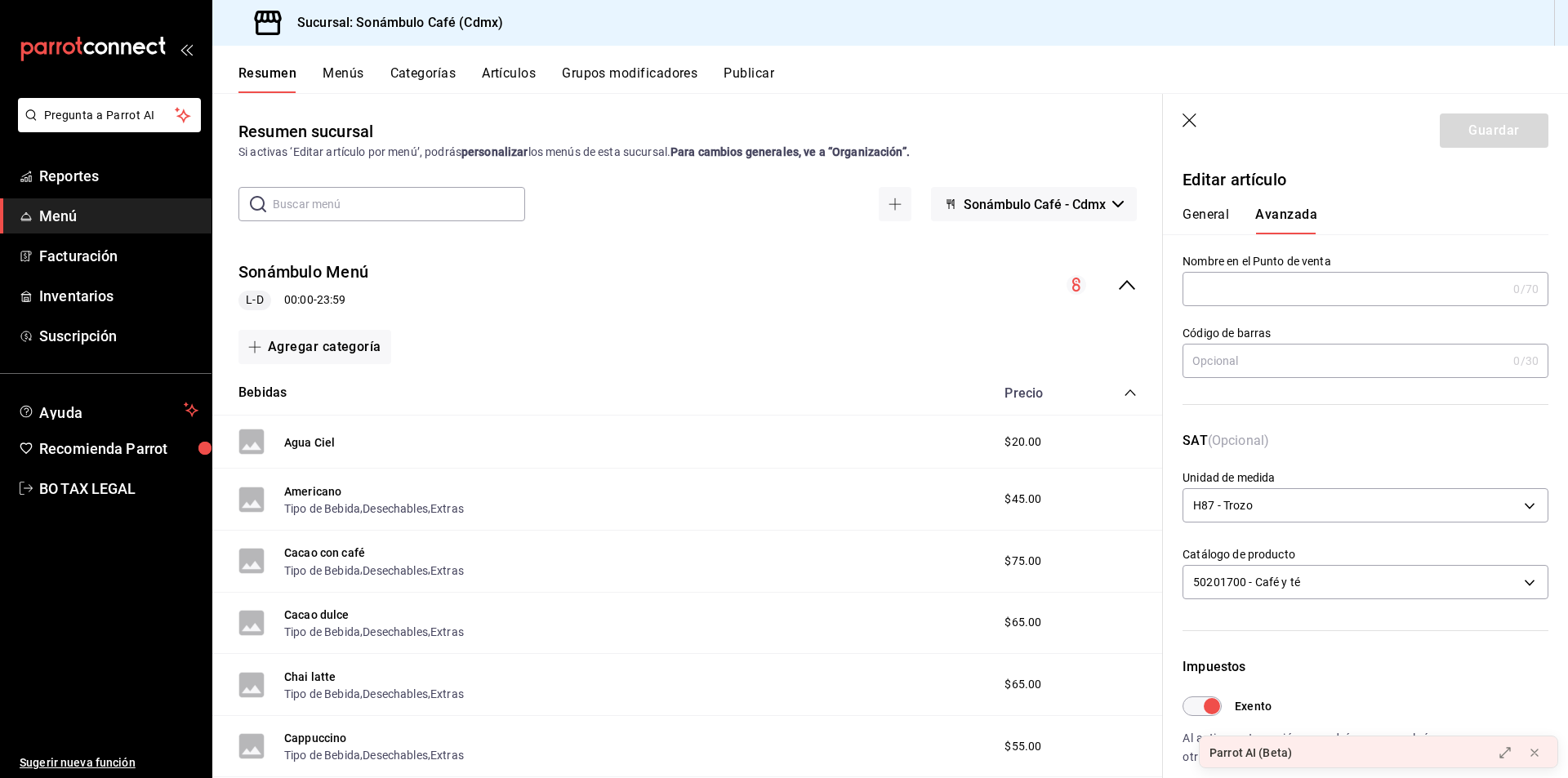
click at [1201, 216] on button "General" at bounding box center [1206, 220] width 46 height 28
type textarea "x"
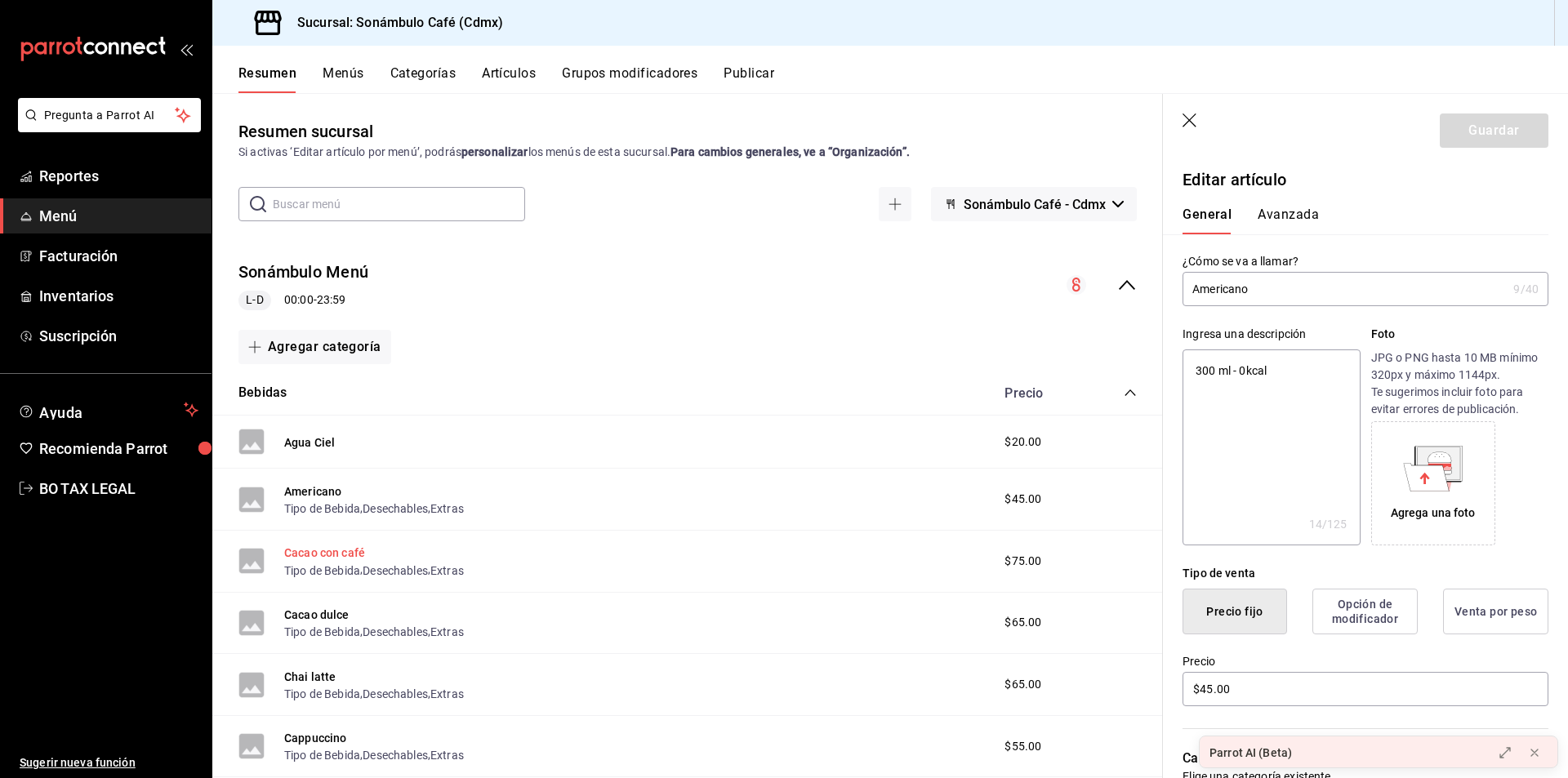
click at [351, 557] on button "Cacao con café" at bounding box center [324, 552] width 81 height 16
type textarea "x"
type input "$75.00"
type input "H87"
type input "50201700"
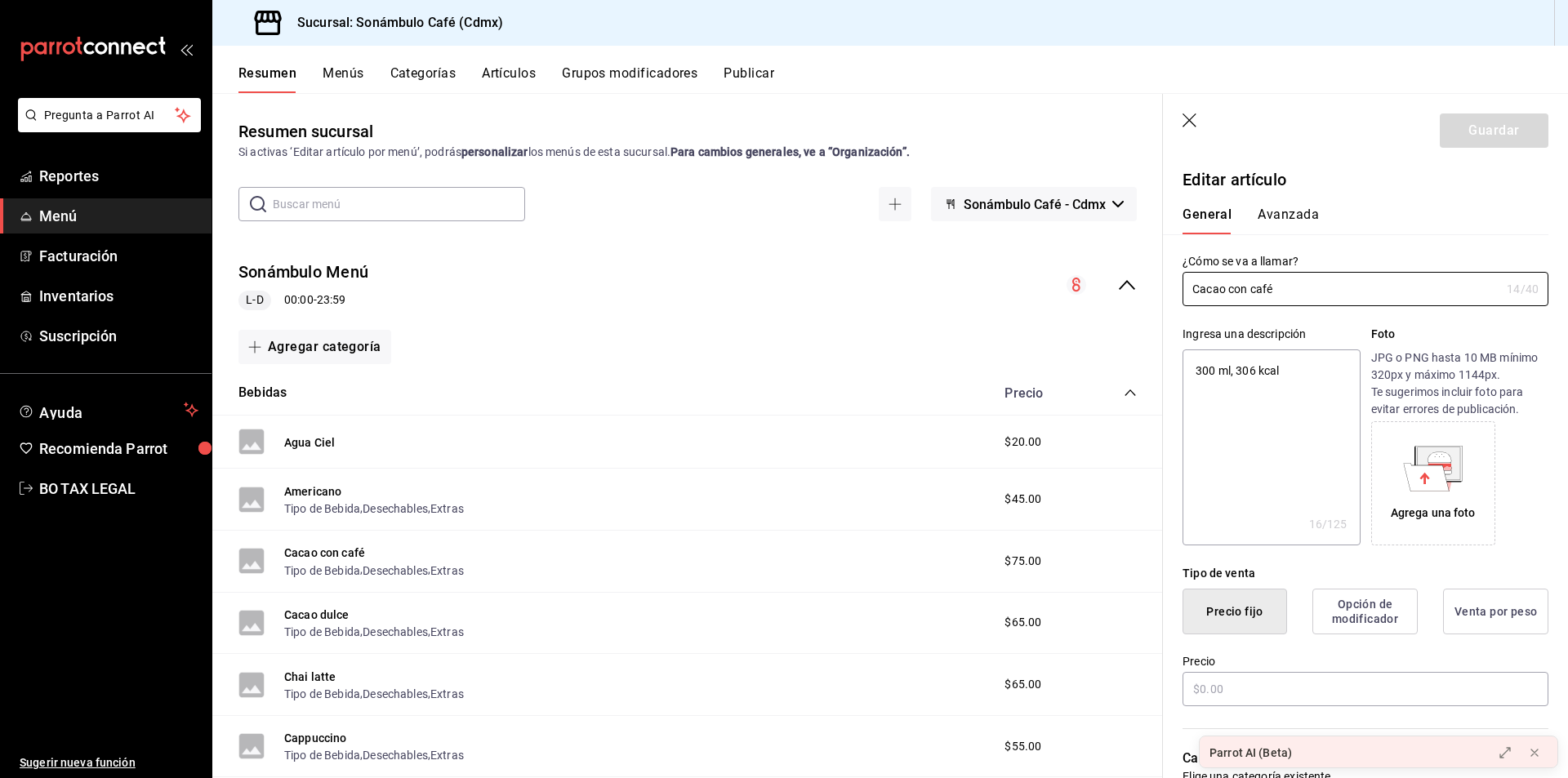
type input "2e60df1d-d505-4ae1-9235-f1aacc77a89a"
click at [1269, 200] on div "General [PERSON_NAME]" at bounding box center [1355, 213] width 386 height 43
click at [1273, 207] on button "Avanzada" at bounding box center [1288, 220] width 61 height 28
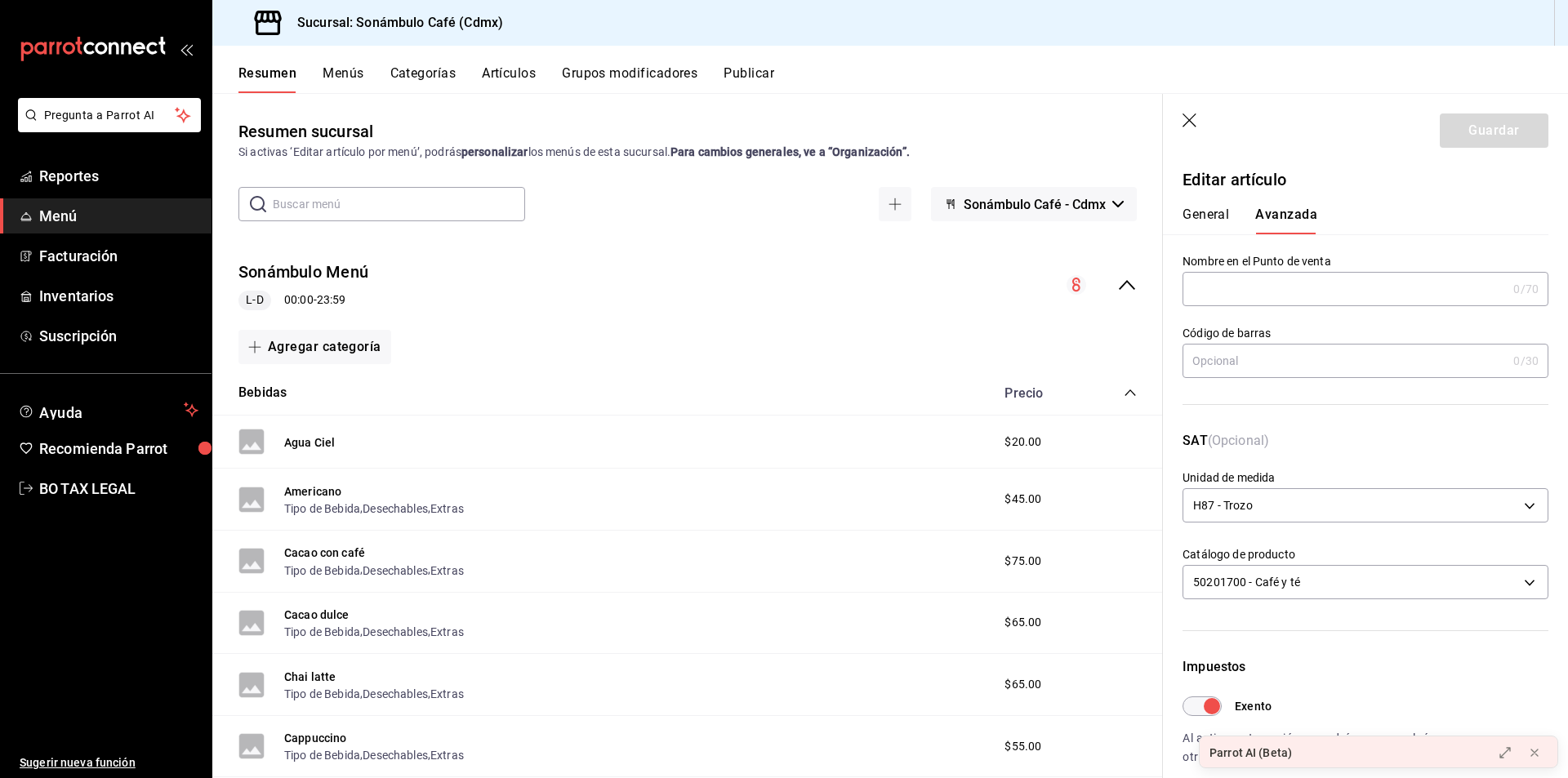
click at [1217, 223] on button "General" at bounding box center [1206, 220] width 46 height 28
type textarea "x"
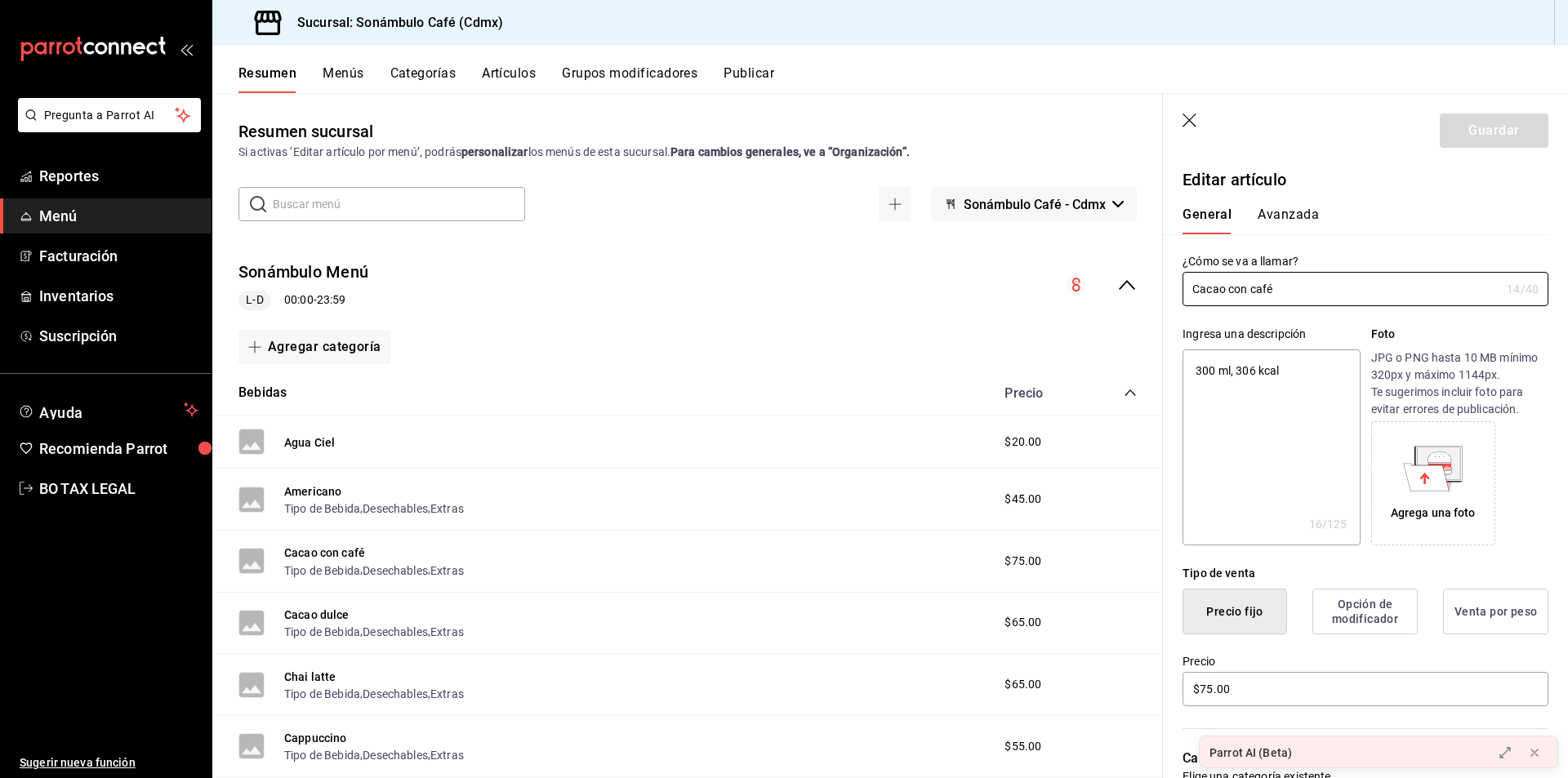
drag, startPoint x: 1305, startPoint y: 290, endPoint x: 1169, endPoint y: 293, distance: 136.0
click at [1169, 293] on div "¿Cómo se va a llamar? Cacao con café 14 /40 ¿Cómo se va a llamar?" at bounding box center [1355, 271] width 386 height 72
click at [336, 616] on button "Cacao dulce" at bounding box center [317, 614] width 66 height 16
click at [1279, 228] on button "Avanzada" at bounding box center [1288, 220] width 61 height 28
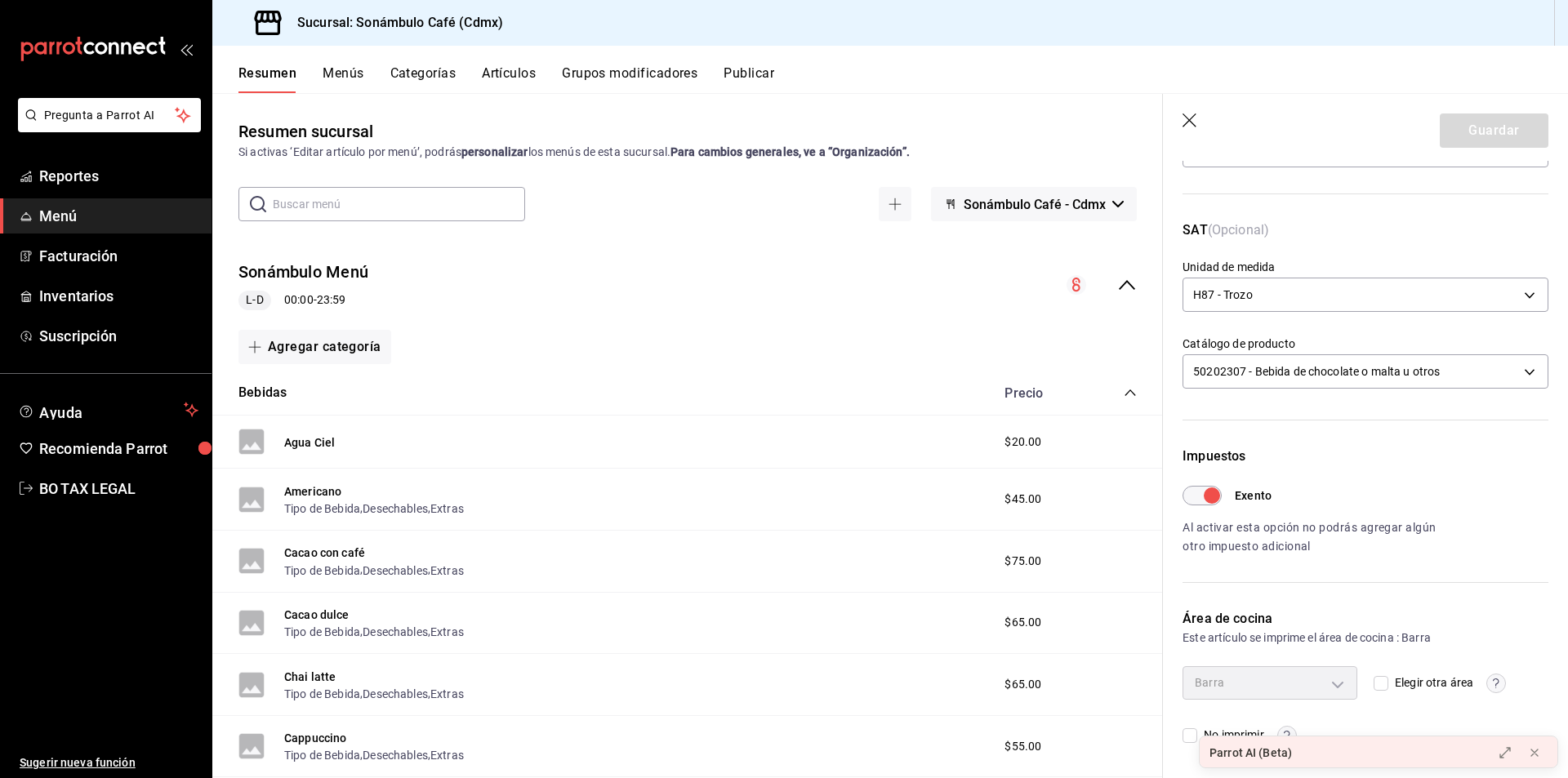
scroll to position [47, 0]
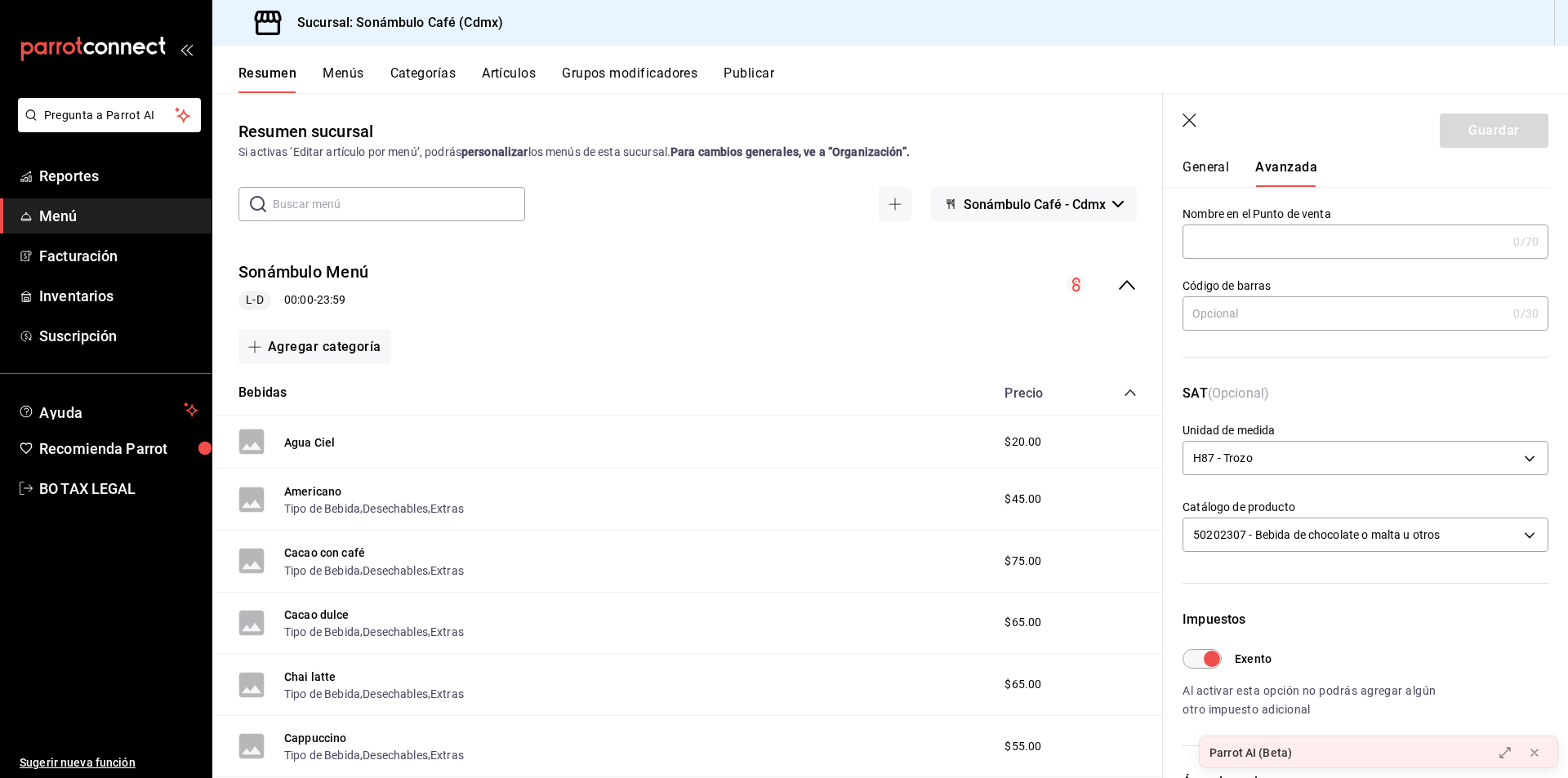
drag, startPoint x: 1214, startPoint y: 227, endPoint x: 1216, endPoint y: 212, distance: 15.1
click at [1214, 216] on div "Nombre en el Punto de venta 0 /70 Nombre en el Punto de venta" at bounding box center [1365, 233] width 366 height 52
click at [1220, 148] on header "Guardar" at bounding box center [1365, 128] width 405 height 67
click at [1224, 176] on button "General" at bounding box center [1206, 173] width 46 height 28
type textarea "x"
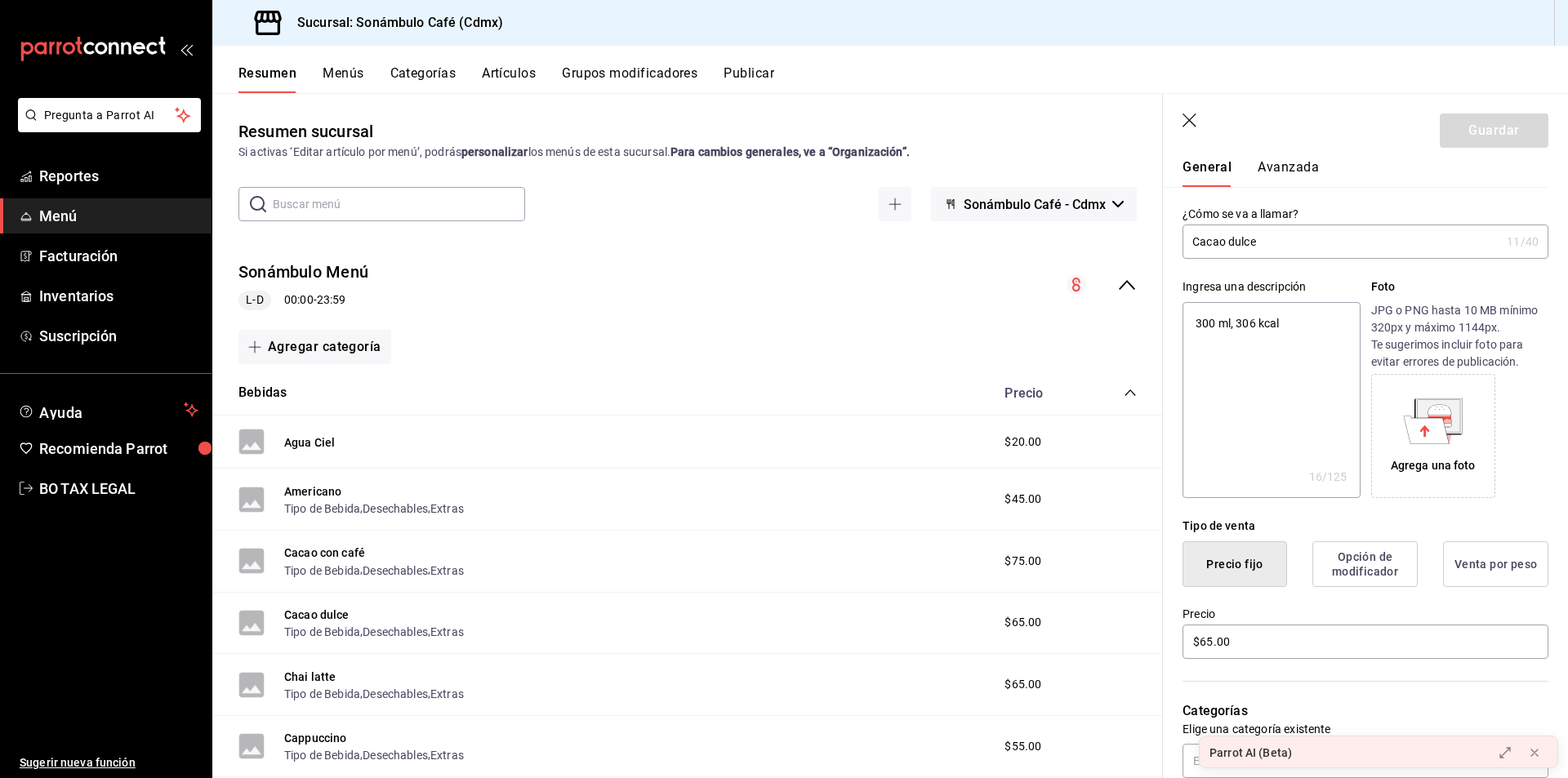
click at [1270, 231] on input "Cacao dulce" at bounding box center [1342, 241] width 318 height 33
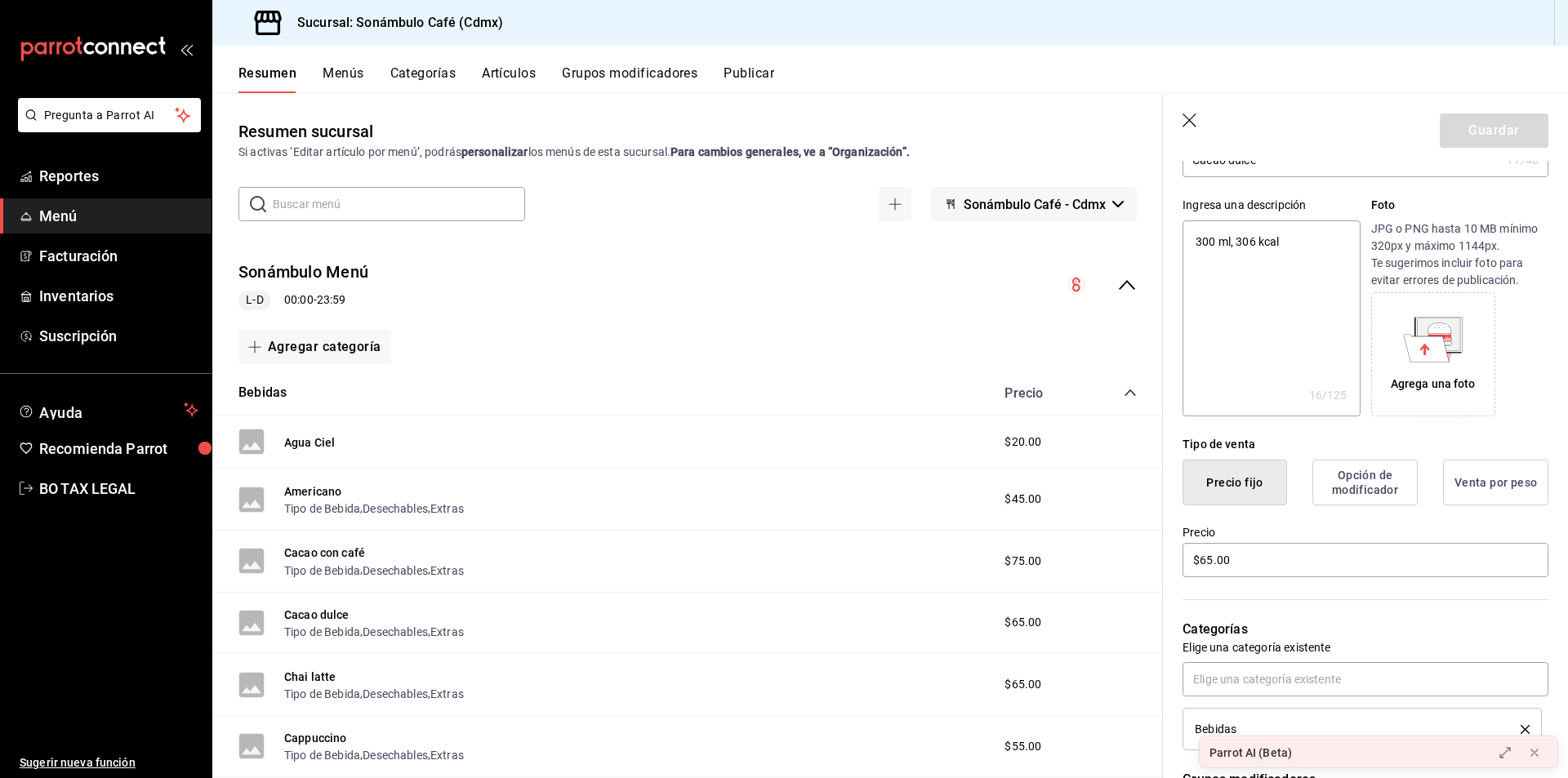
scroll to position [0, 0]
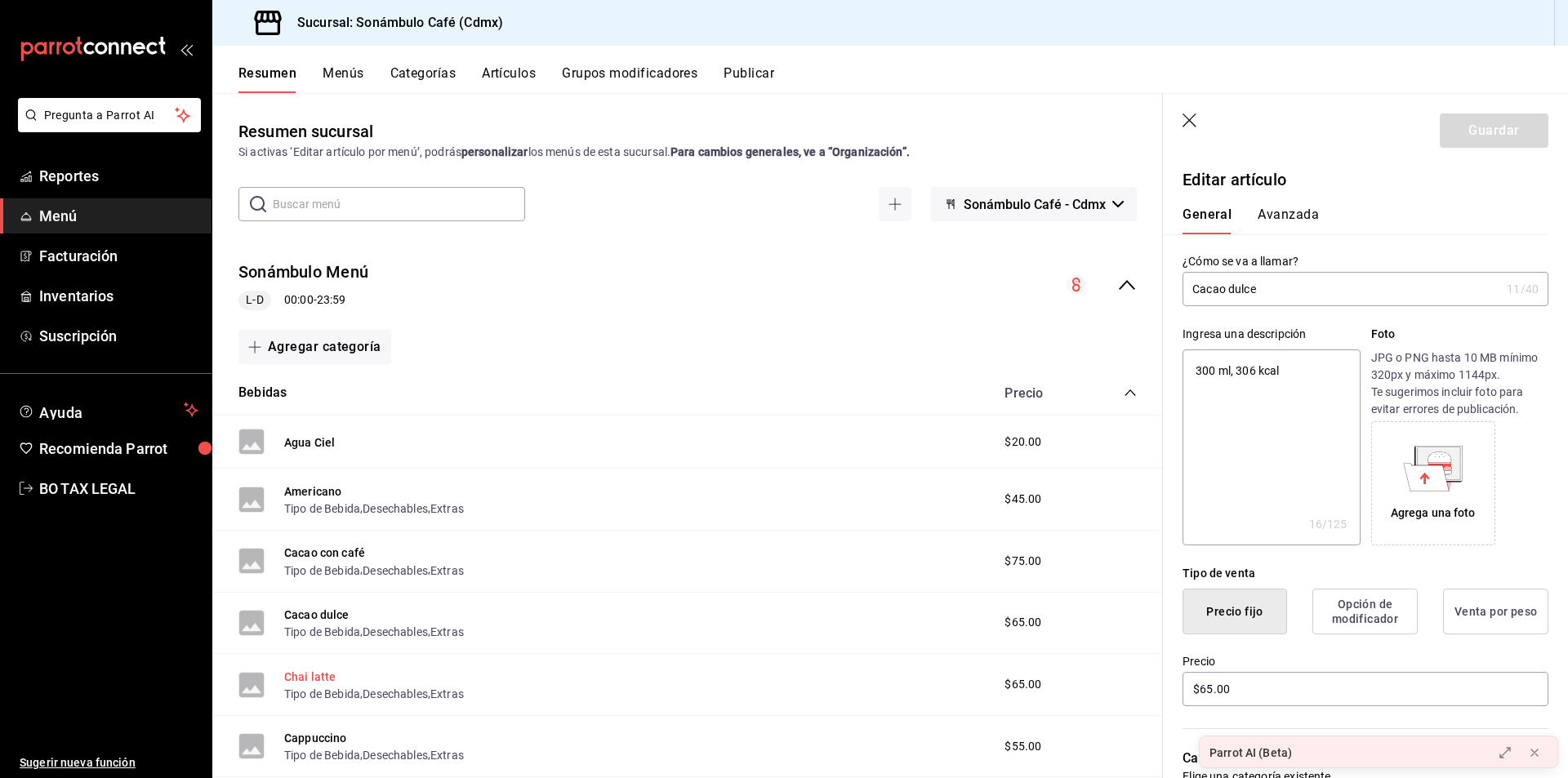
click at [300, 681] on button "Chai latte" at bounding box center [310, 676] width 52 height 16
click at [1309, 229] on button "Avanzada" at bounding box center [1288, 220] width 61 height 28
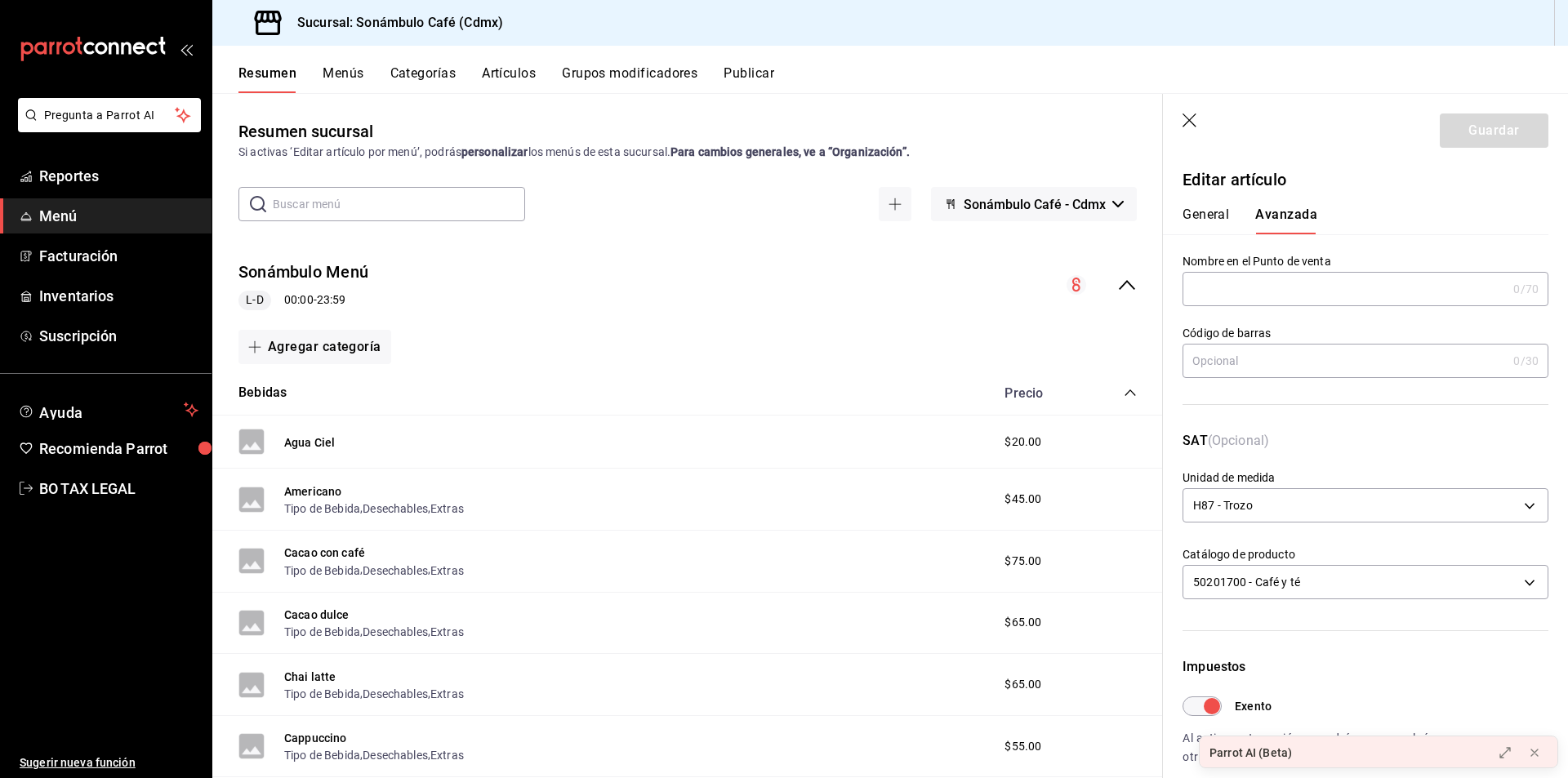
click at [1186, 202] on div "General [PERSON_NAME]" at bounding box center [1355, 213] width 386 height 43
click at [1191, 221] on button "General" at bounding box center [1206, 220] width 46 height 28
type textarea "x"
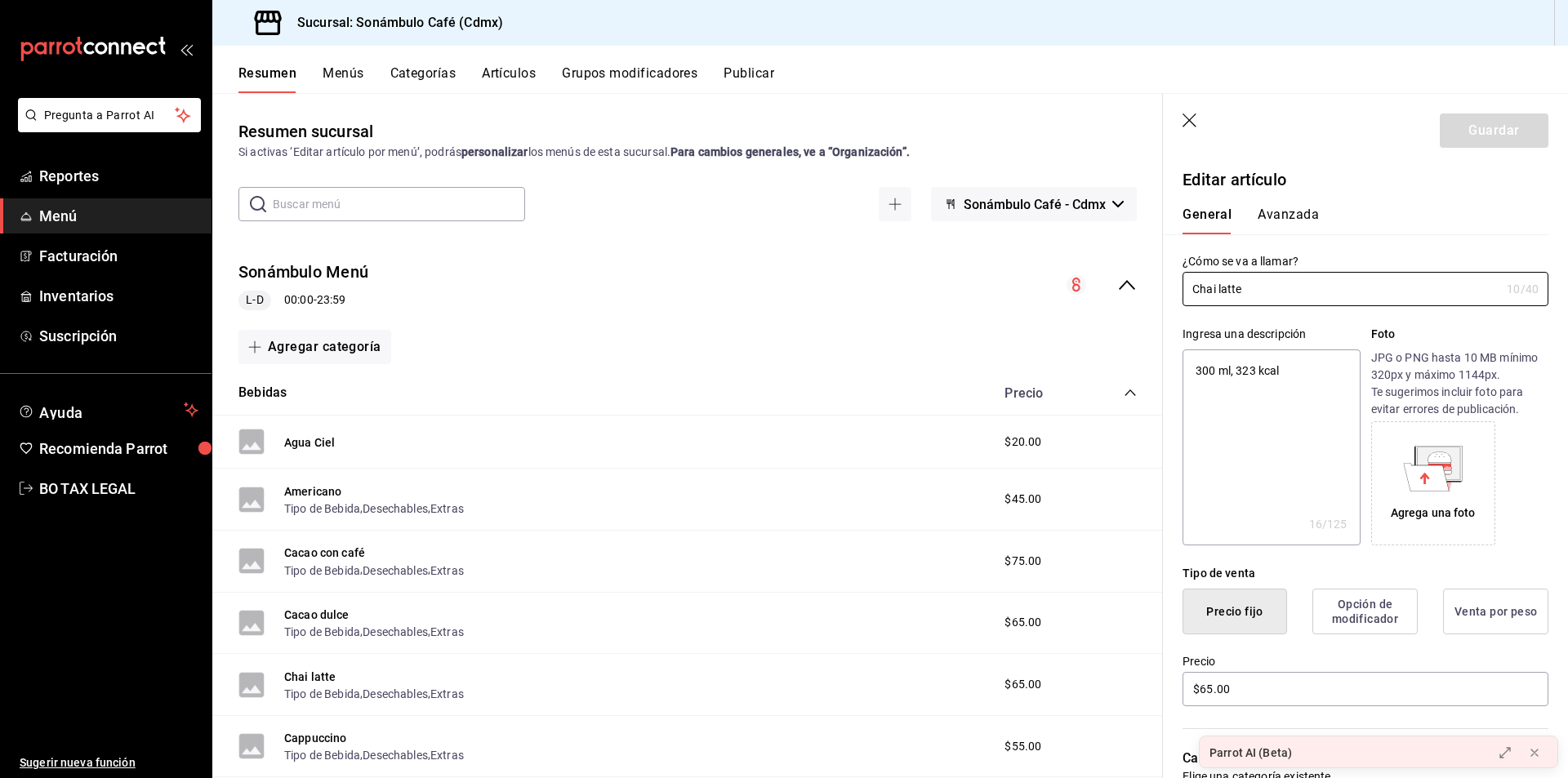
drag, startPoint x: 1286, startPoint y: 292, endPoint x: 1137, endPoint y: 313, distance: 150.5
click at [1137, 313] on main "Resumen sucursal Si activas ‘Editar artículo por menú’, podrás personalizar los…" at bounding box center [891, 436] width 1356 height 686
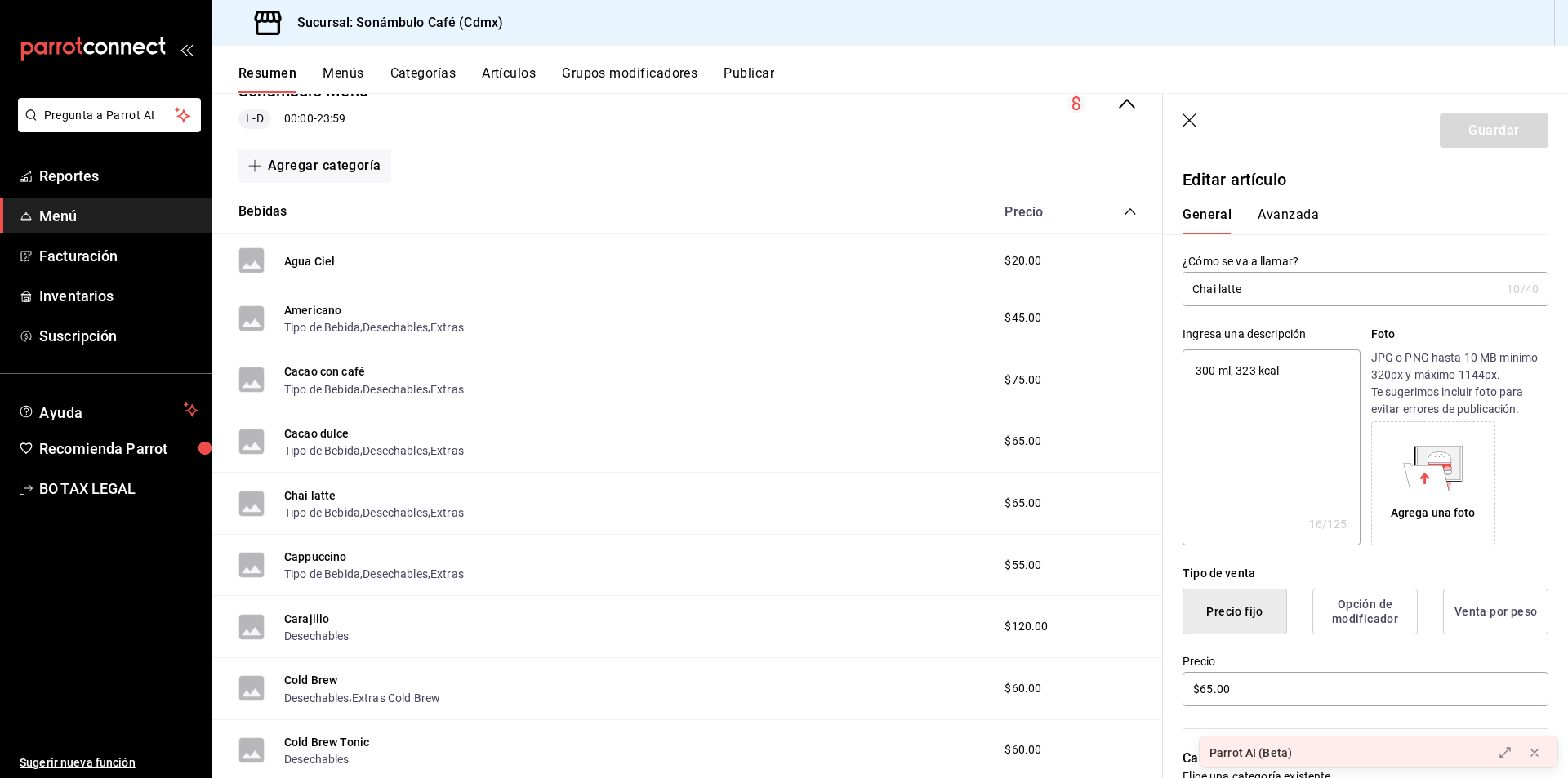
scroll to position [245, 0]
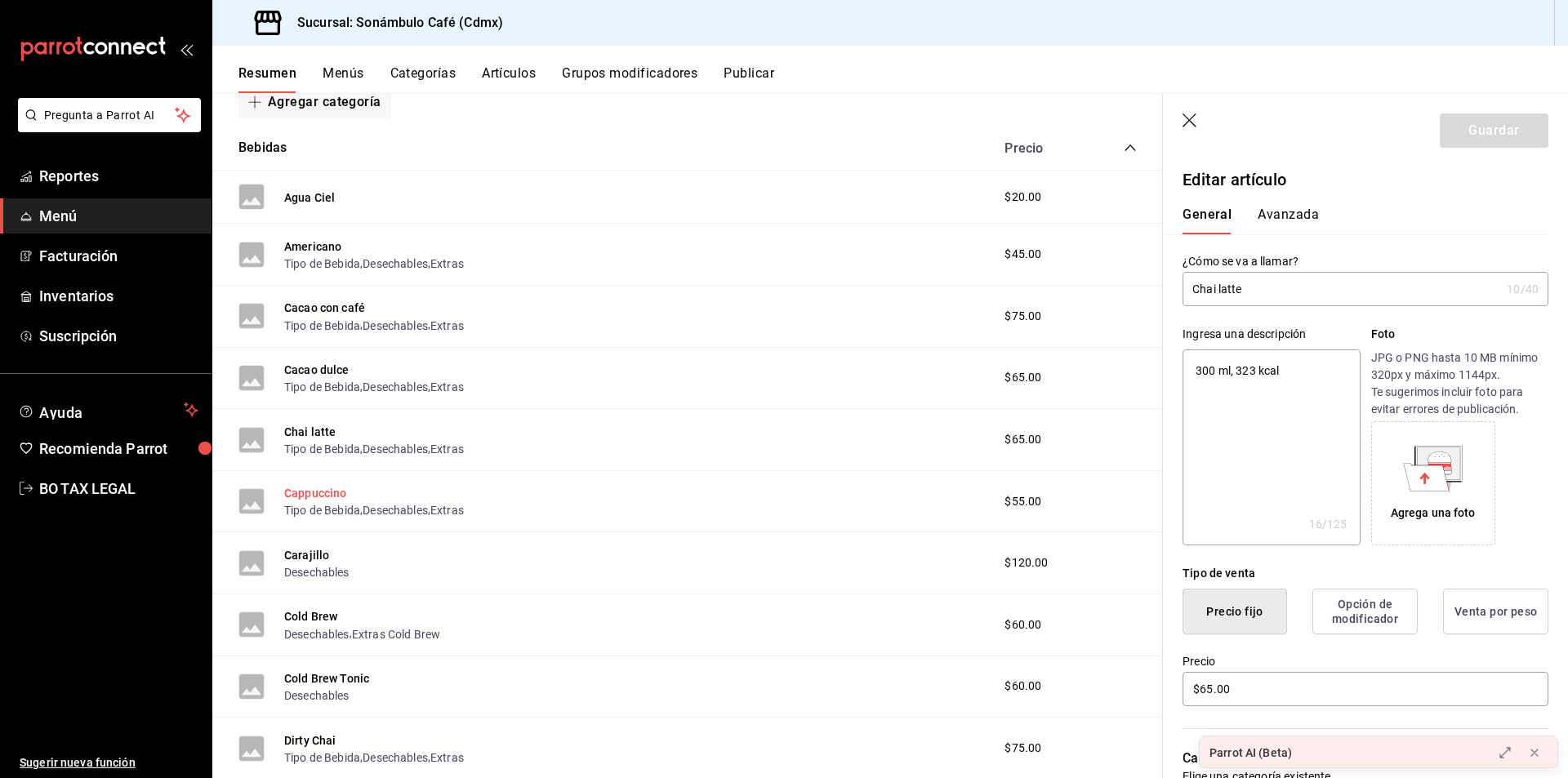
click at [314, 493] on button "Cappuccino" at bounding box center [315, 492] width 63 height 16
type textarea "x"
type input "$55.00"
click at [1273, 219] on button "Avanzada" at bounding box center [1288, 220] width 61 height 28
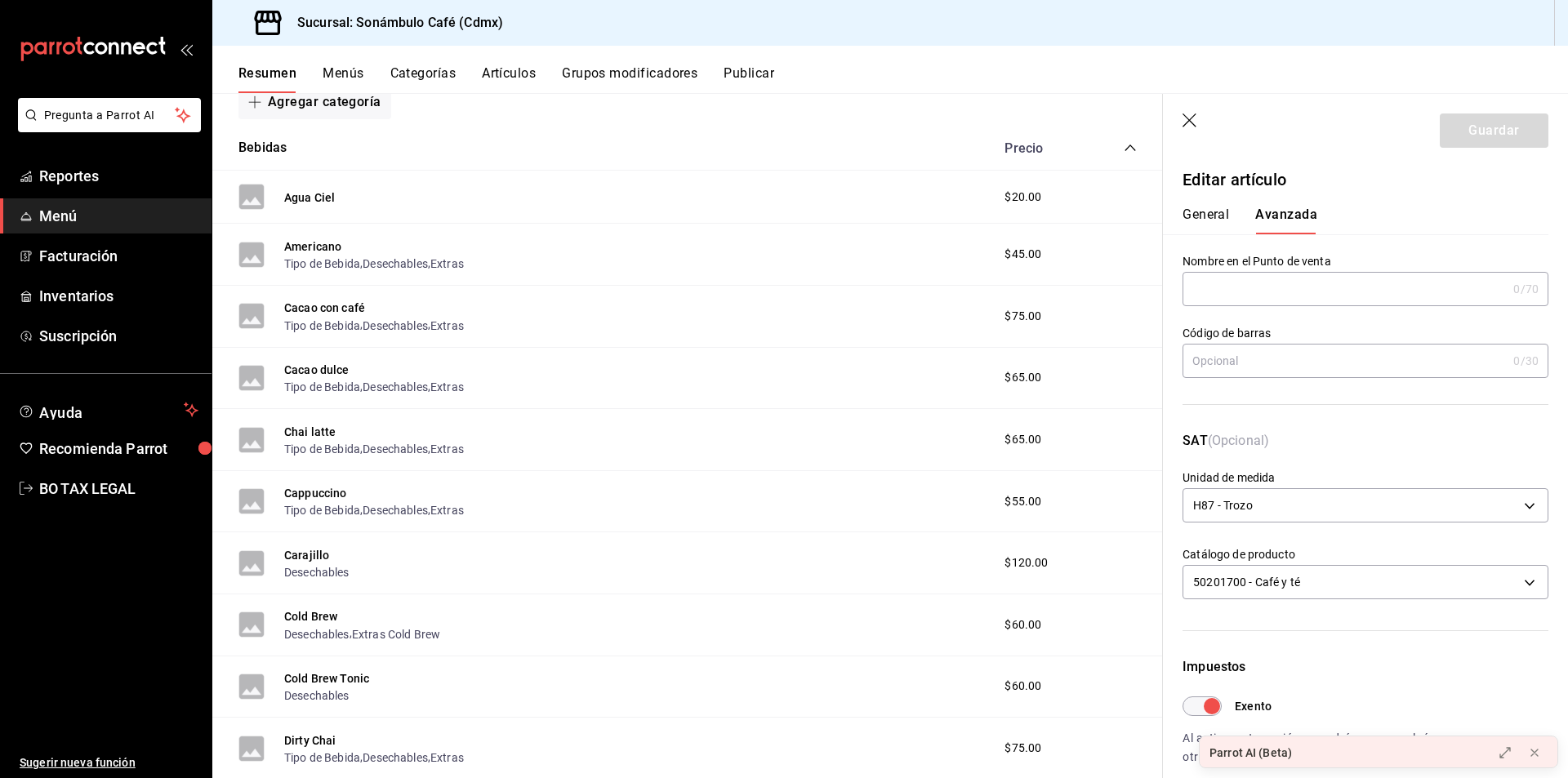
click at [1184, 212] on button "General" at bounding box center [1206, 220] width 46 height 28
type textarea "x"
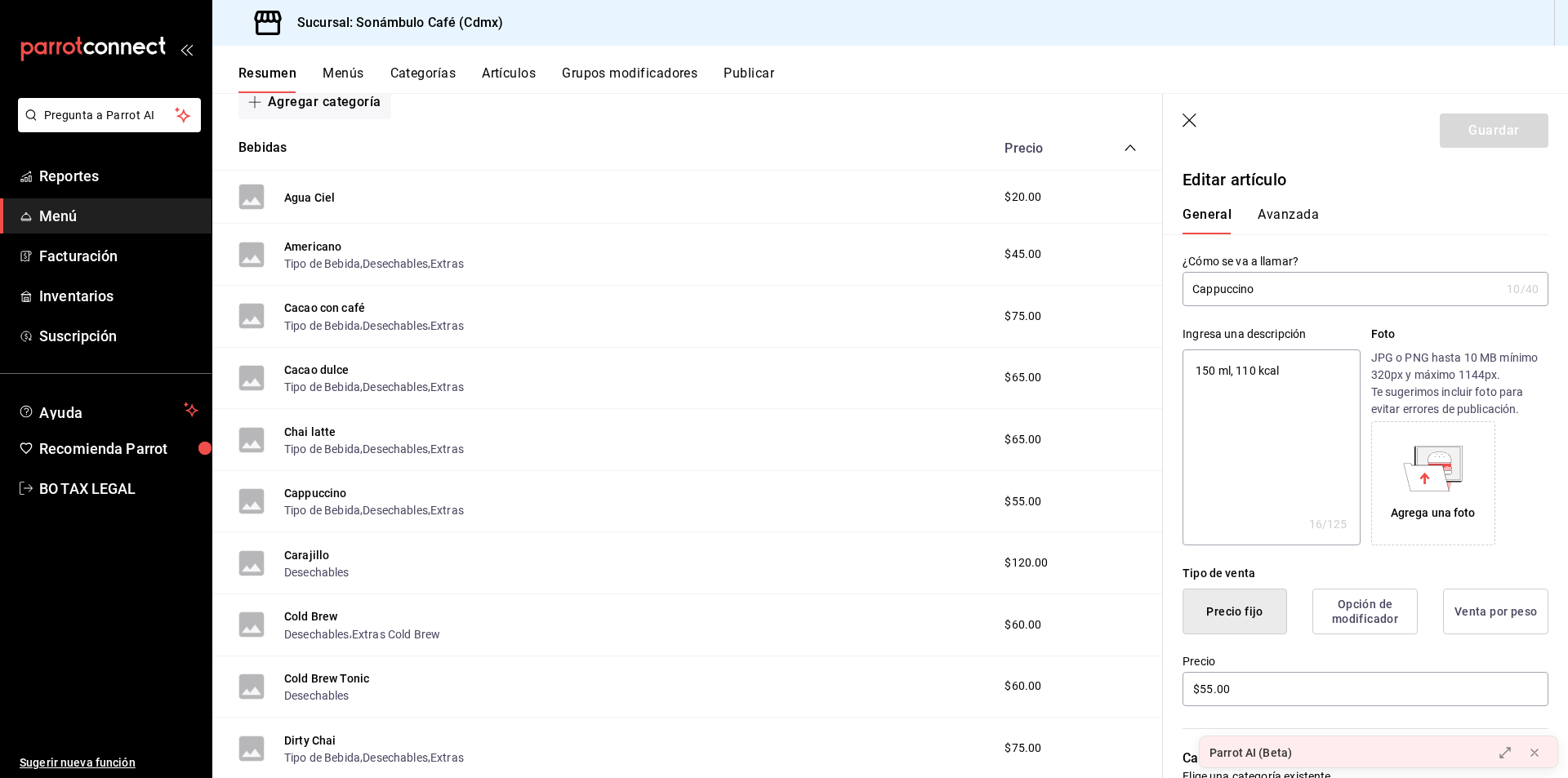
click at [1244, 304] on input "Cappuccino" at bounding box center [1342, 289] width 318 height 33
drag, startPoint x: 308, startPoint y: 546, endPoint x: 318, endPoint y: 595, distance: 50.0
click at [308, 547] on button "Carajillo" at bounding box center [306, 555] width 45 height 16
click at [1283, 206] on div "General [PERSON_NAME]" at bounding box center [1355, 213] width 386 height 43
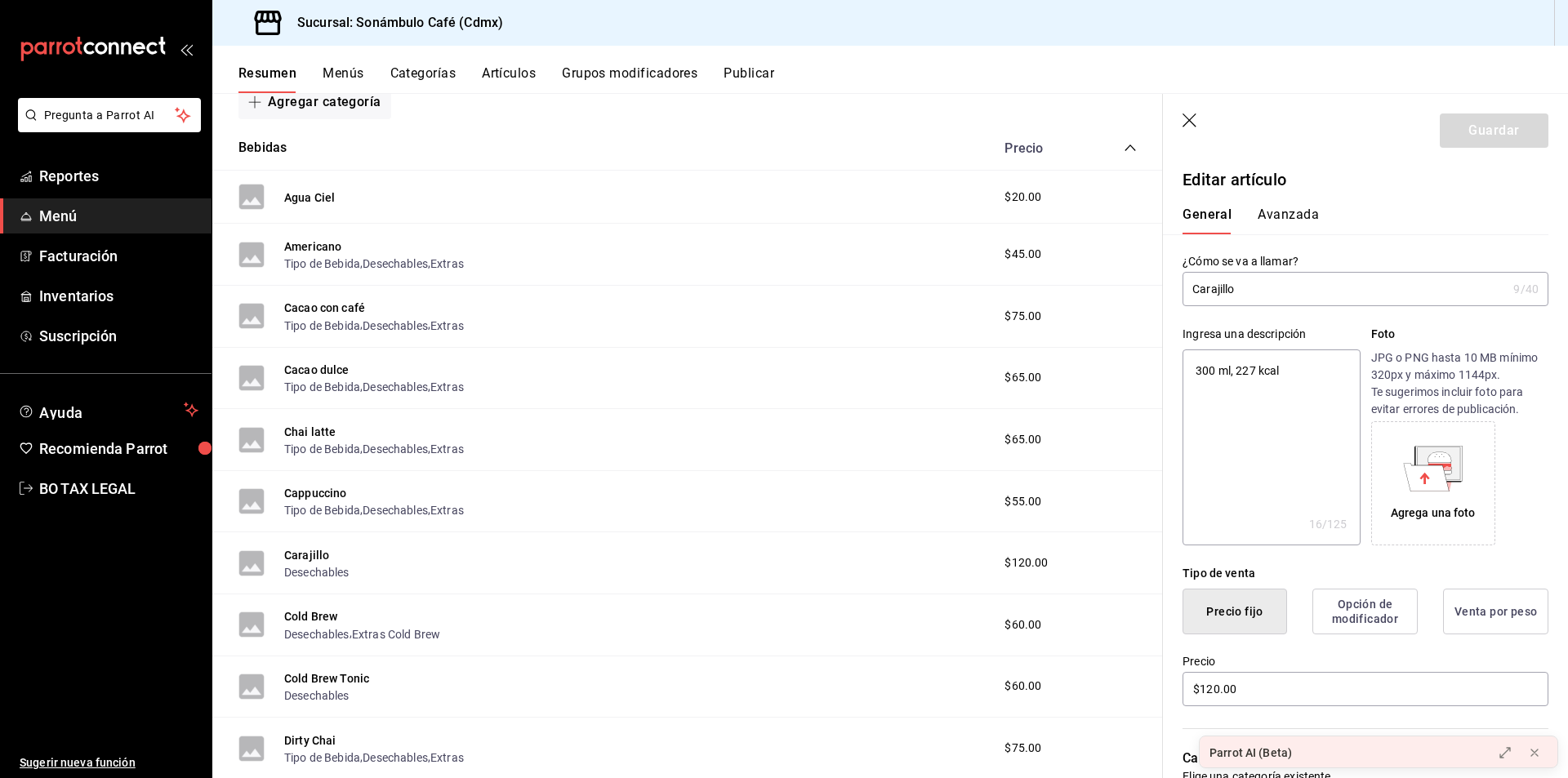
click at [1274, 214] on button "Avanzada" at bounding box center [1288, 220] width 61 height 28
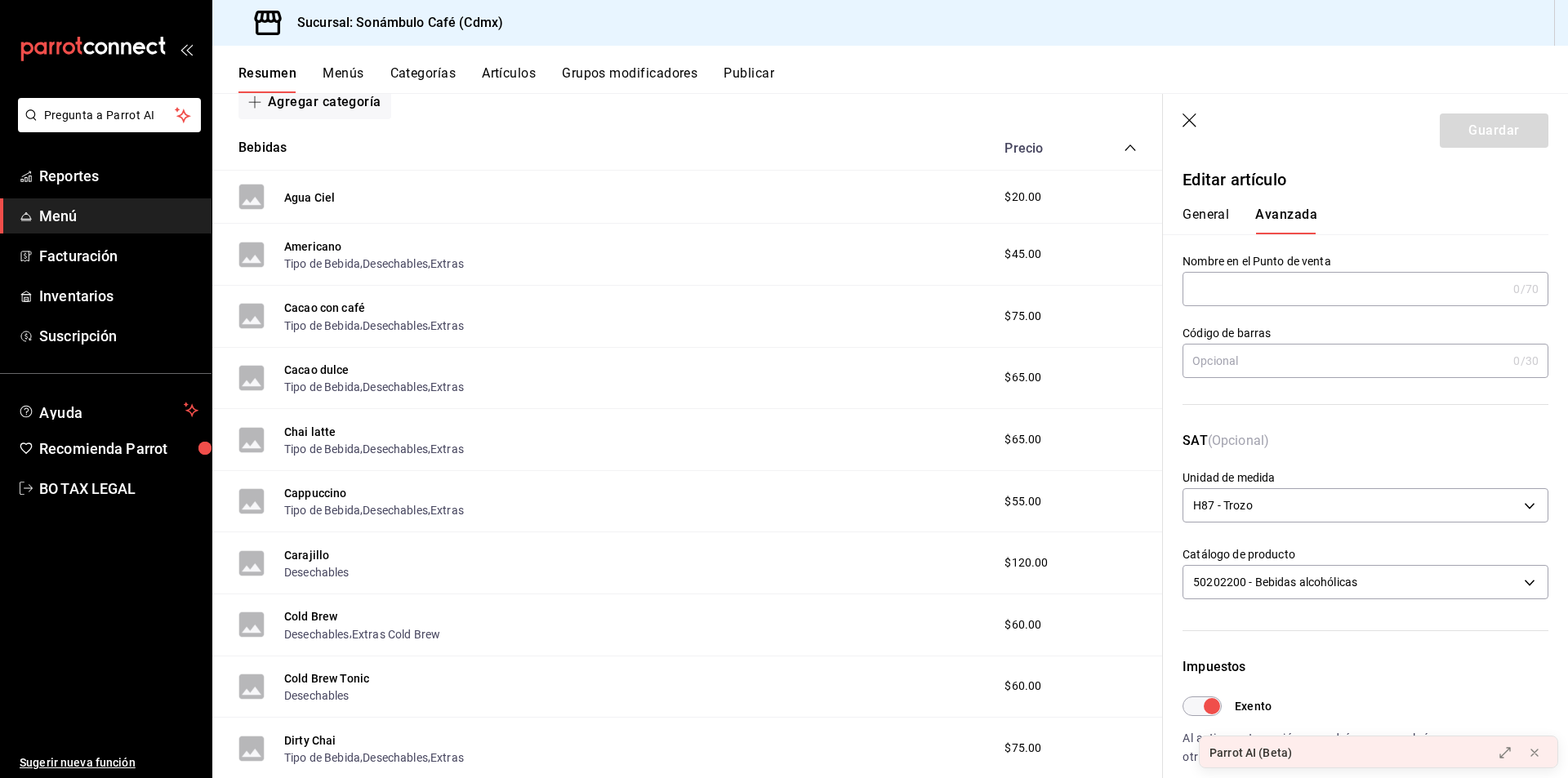
click at [1215, 205] on div "General [PERSON_NAME]" at bounding box center [1355, 213] width 386 height 43
click at [1217, 210] on button "General" at bounding box center [1206, 220] width 46 height 28
type textarea "x"
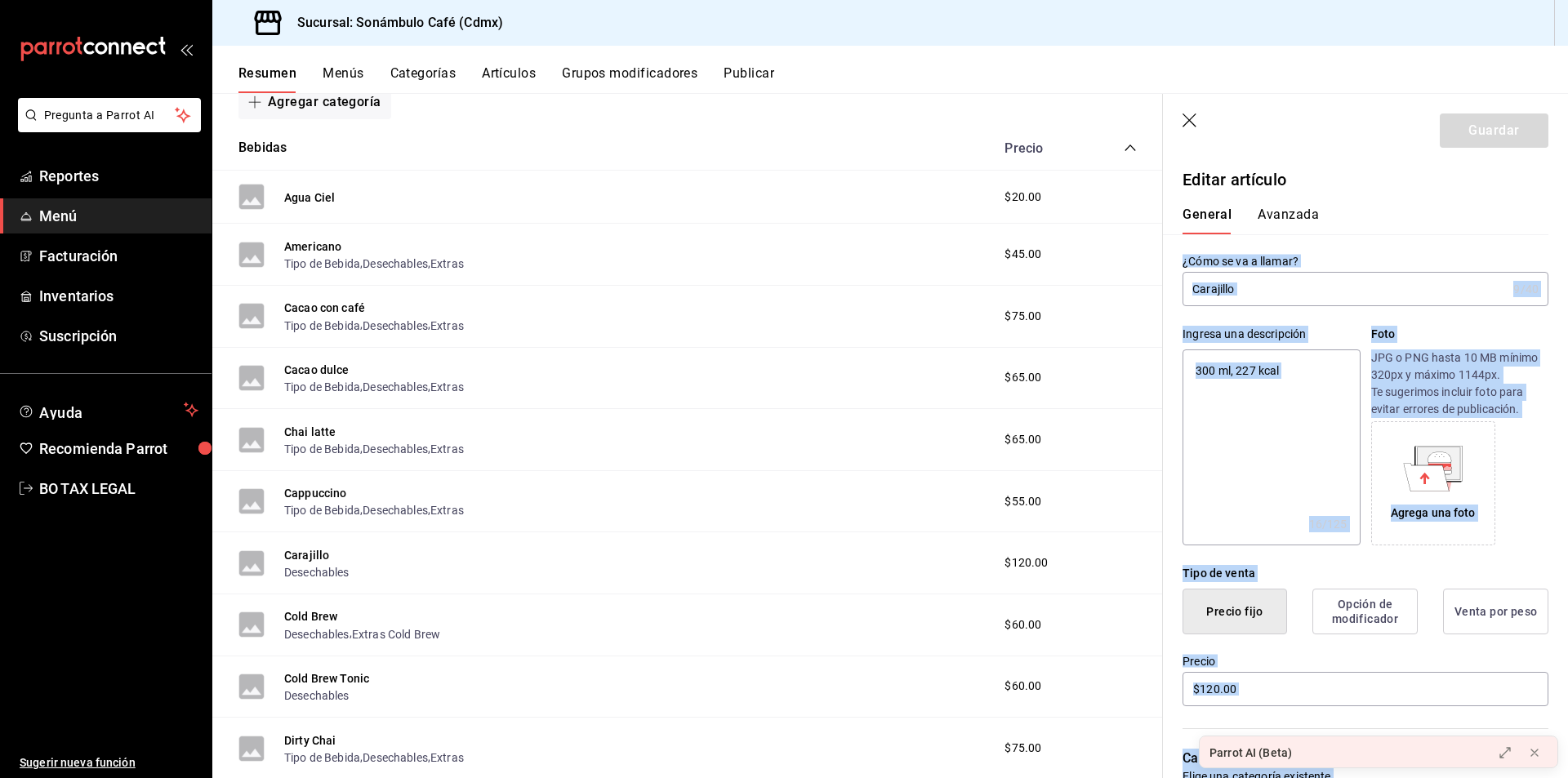
click at [1223, 293] on input "Carajillo" at bounding box center [1345, 289] width 324 height 33
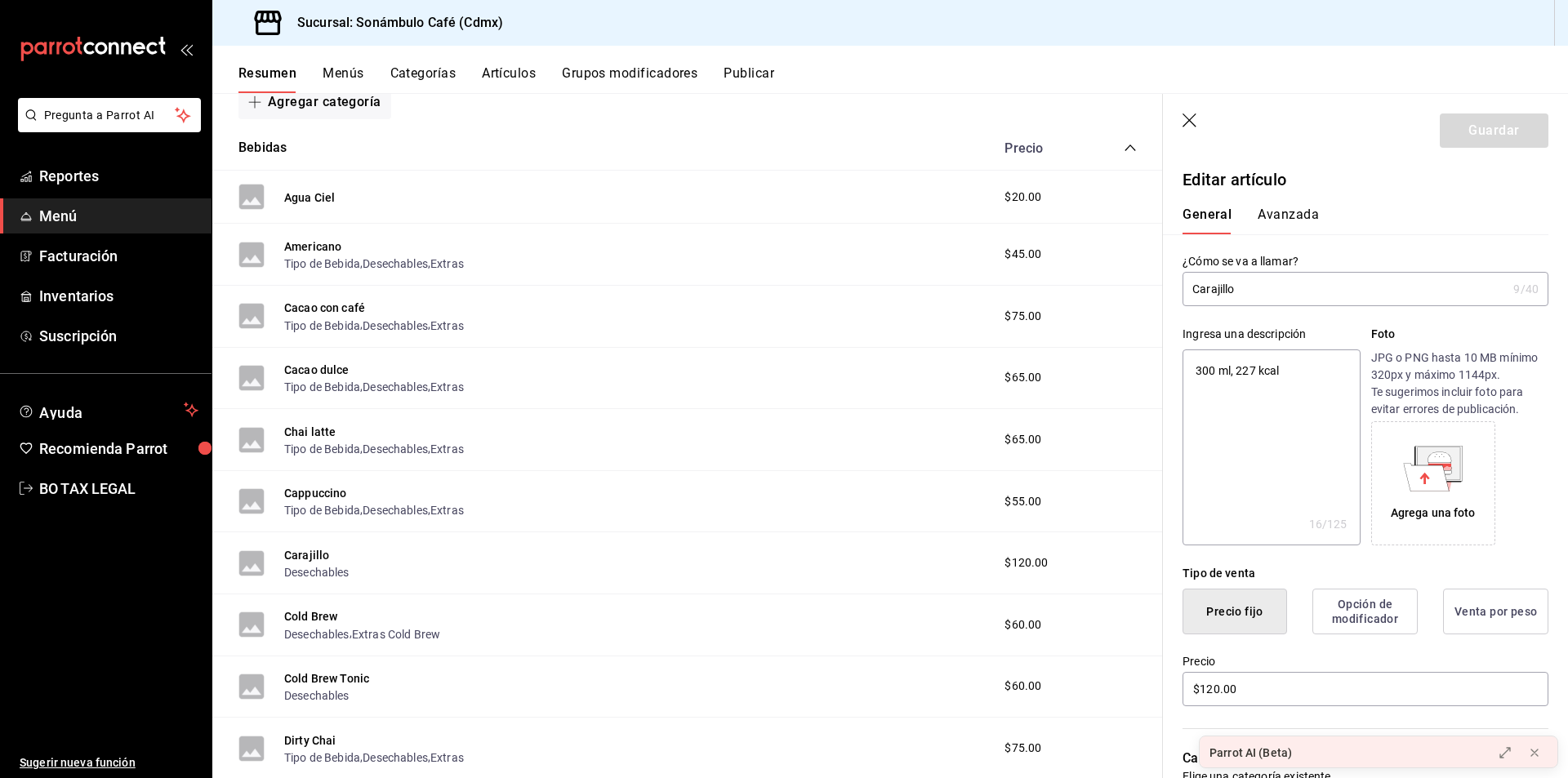
click at [1223, 293] on input "Carajillo" at bounding box center [1345, 289] width 324 height 33
click at [1299, 208] on button "Avanzada" at bounding box center [1288, 220] width 61 height 28
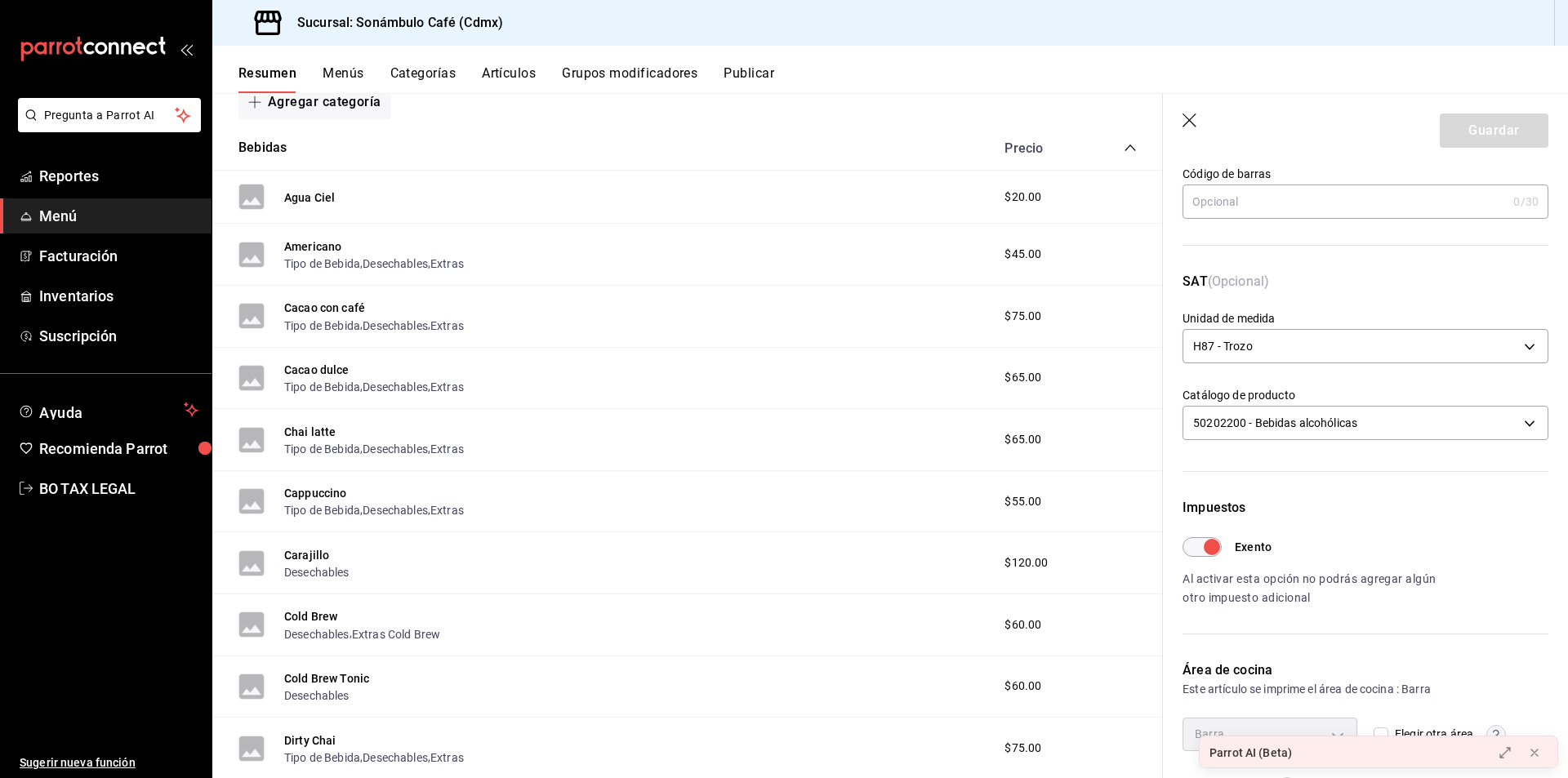
scroll to position [211, 0]
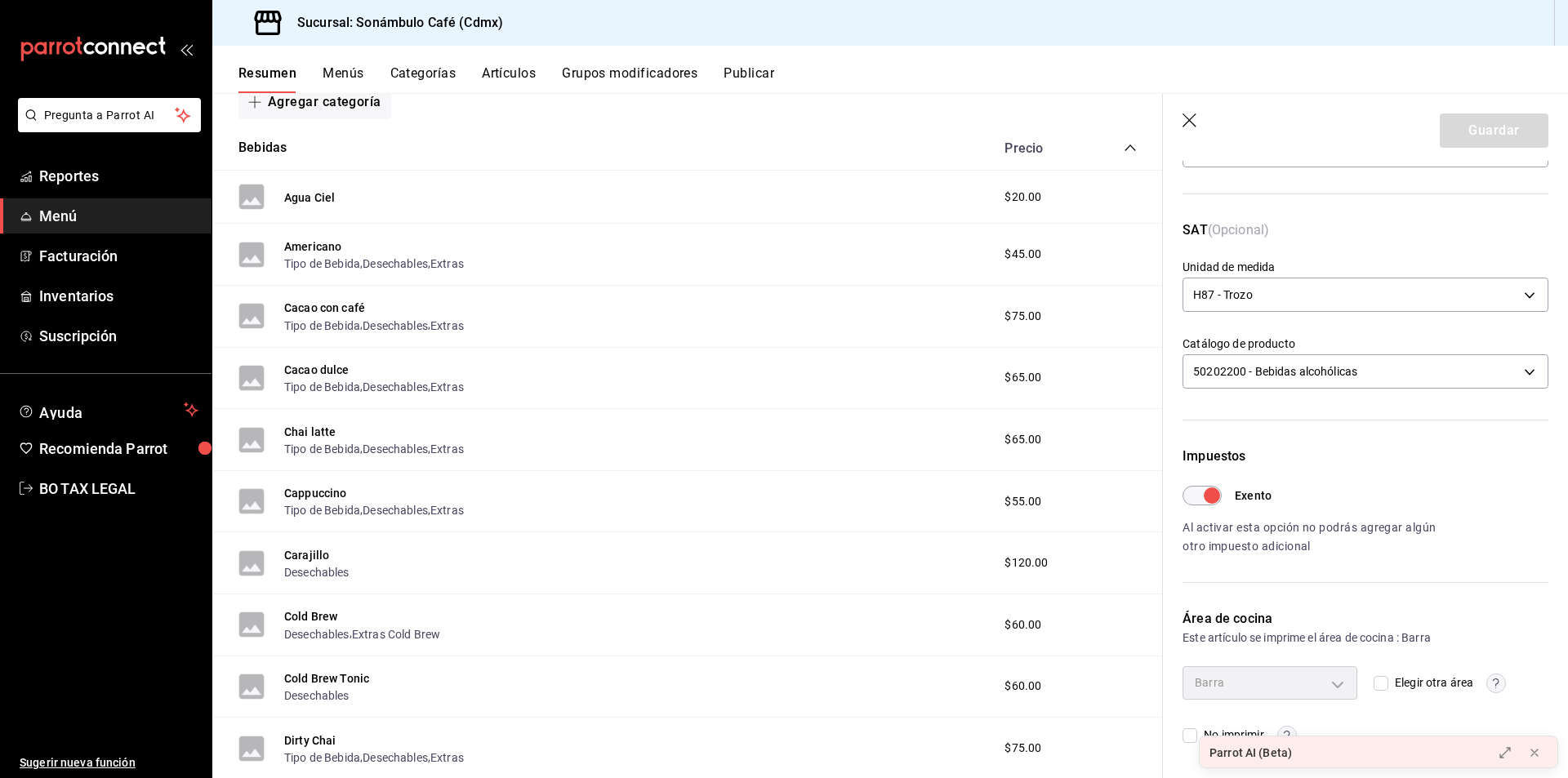
drag, startPoint x: 317, startPoint y: 620, endPoint x: 610, endPoint y: 538, distance: 304.3
click at [317, 620] on button "Cold Brew" at bounding box center [310, 616] width 53 height 16
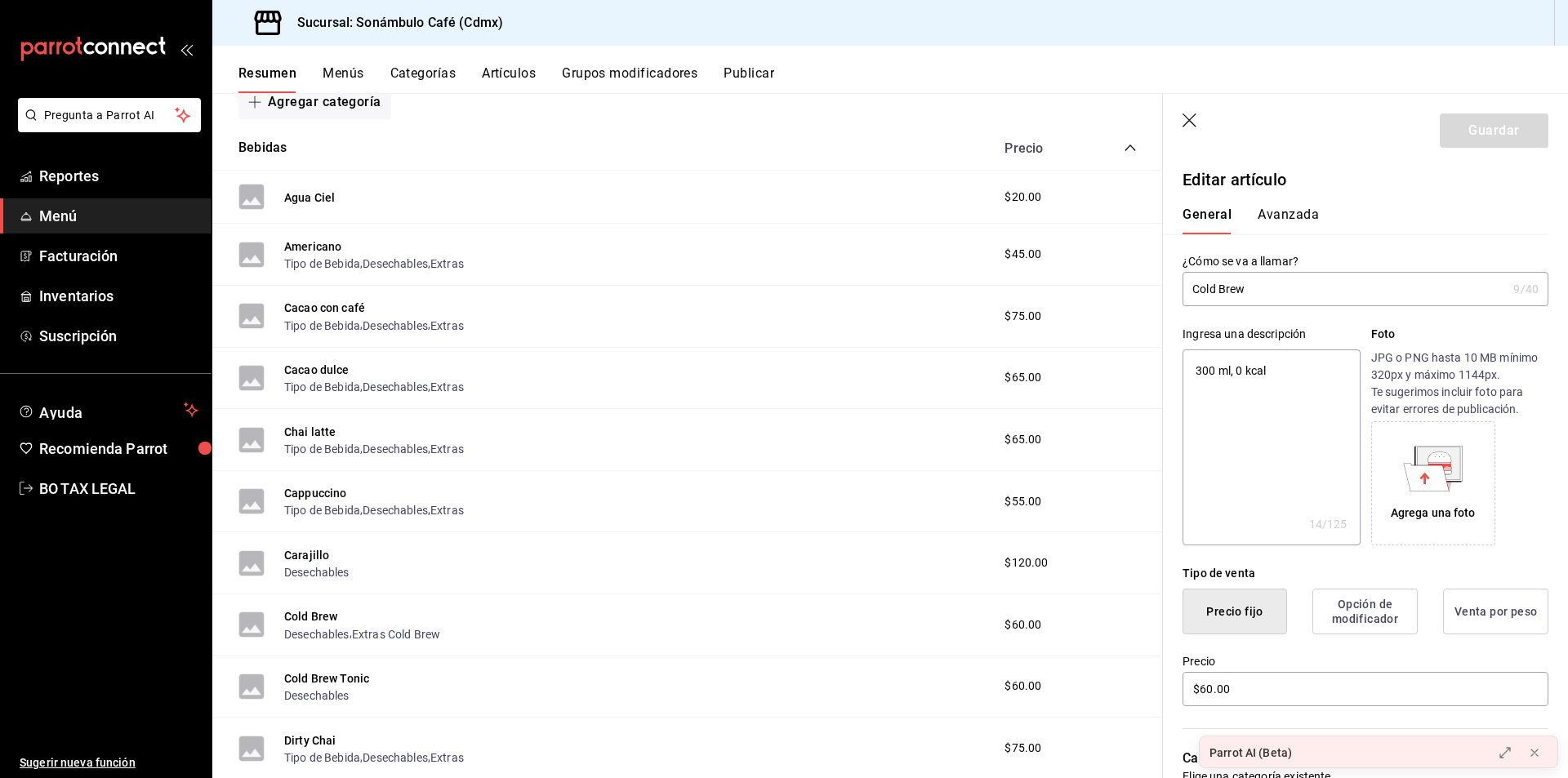
click at [1237, 292] on input "Cold Brew" at bounding box center [1345, 289] width 324 height 33
click at [1300, 213] on button "Avanzada" at bounding box center [1288, 220] width 61 height 28
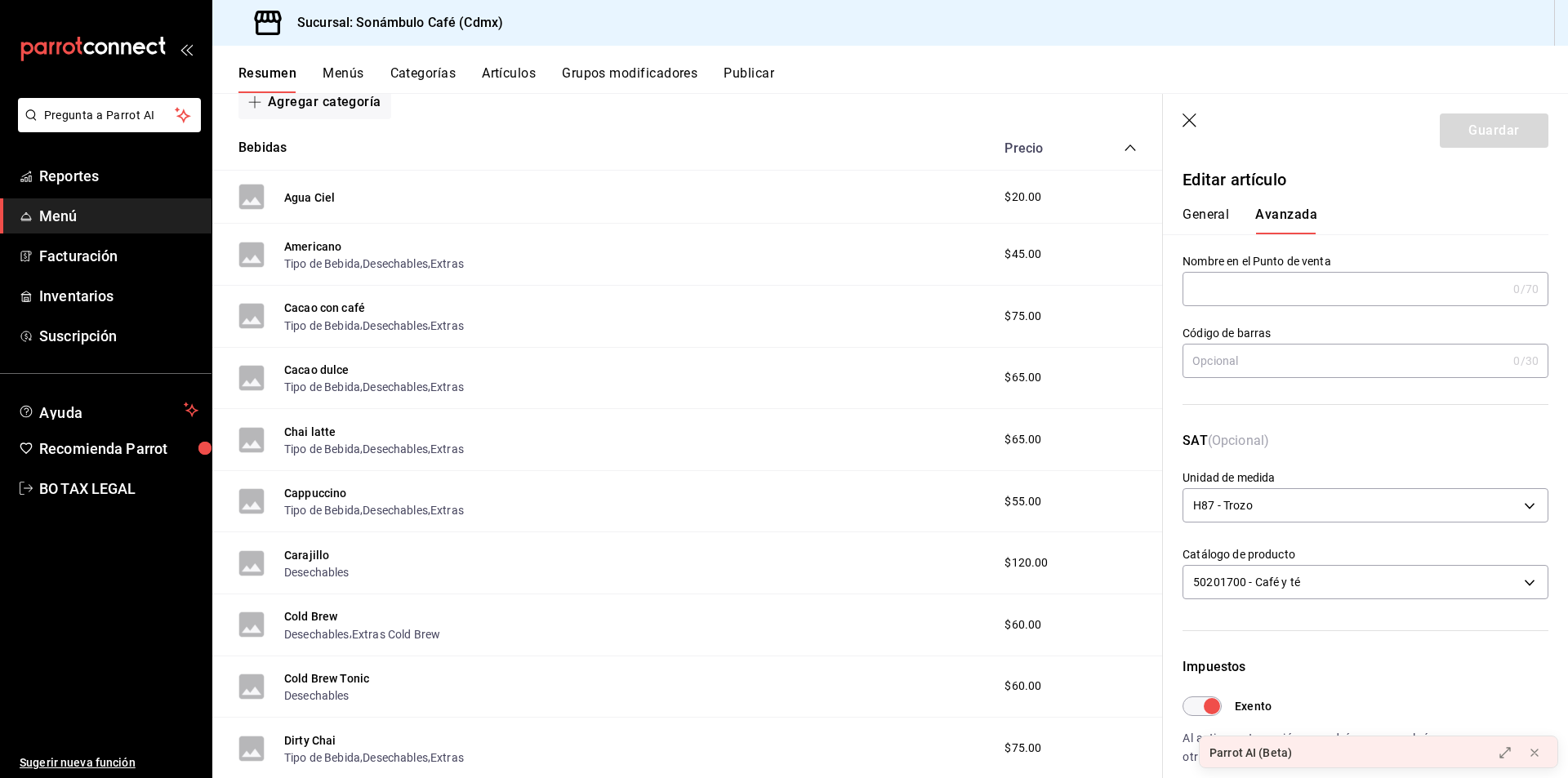
click at [1223, 216] on button "General" at bounding box center [1206, 220] width 46 height 28
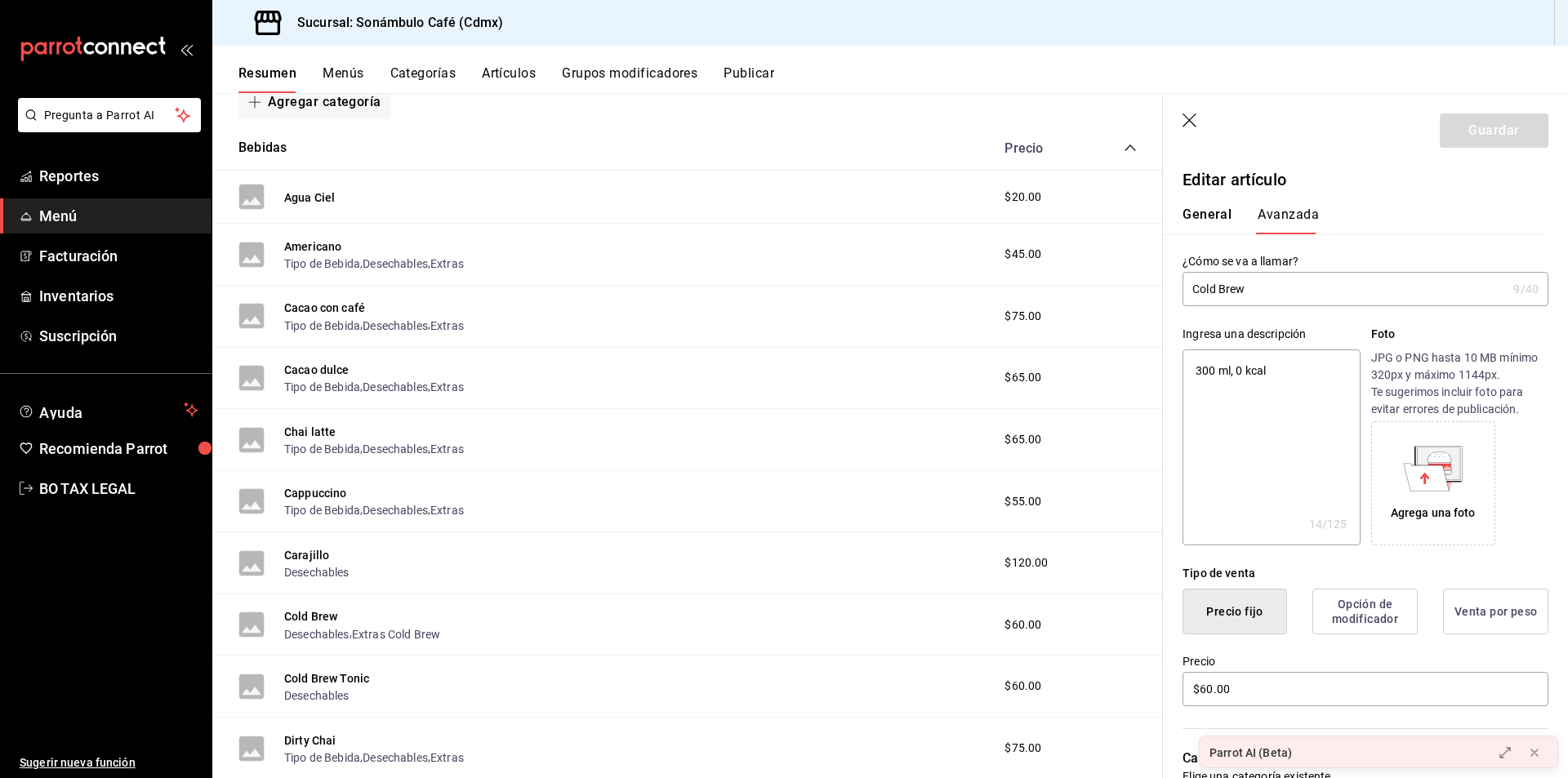
type textarea "x"
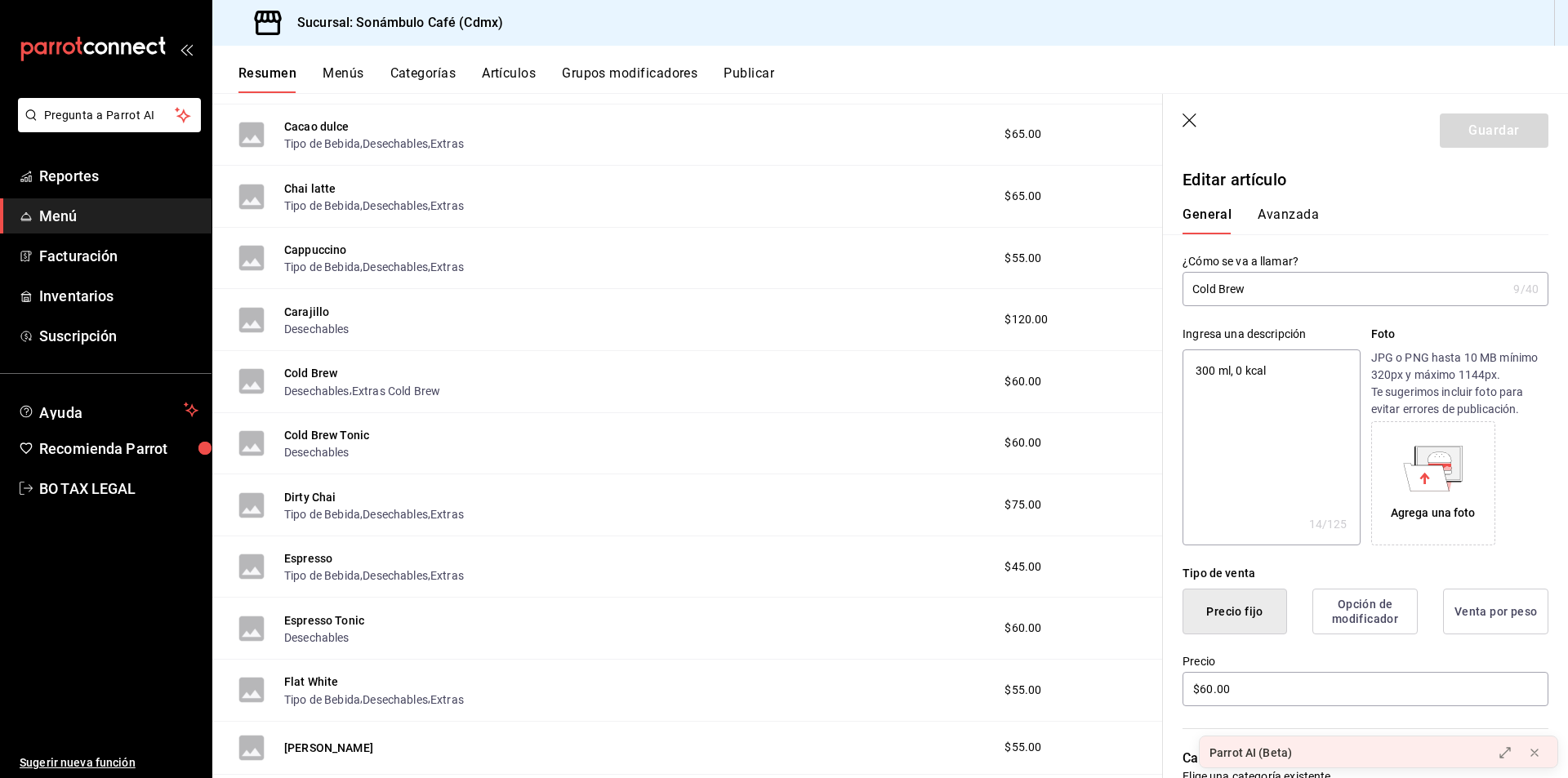
scroll to position [490, 0]
click at [353, 443] on div "Desechables" at bounding box center [326, 450] width 85 height 17
click at [355, 439] on button "Cold Brew Tonic" at bounding box center [326, 433] width 85 height 16
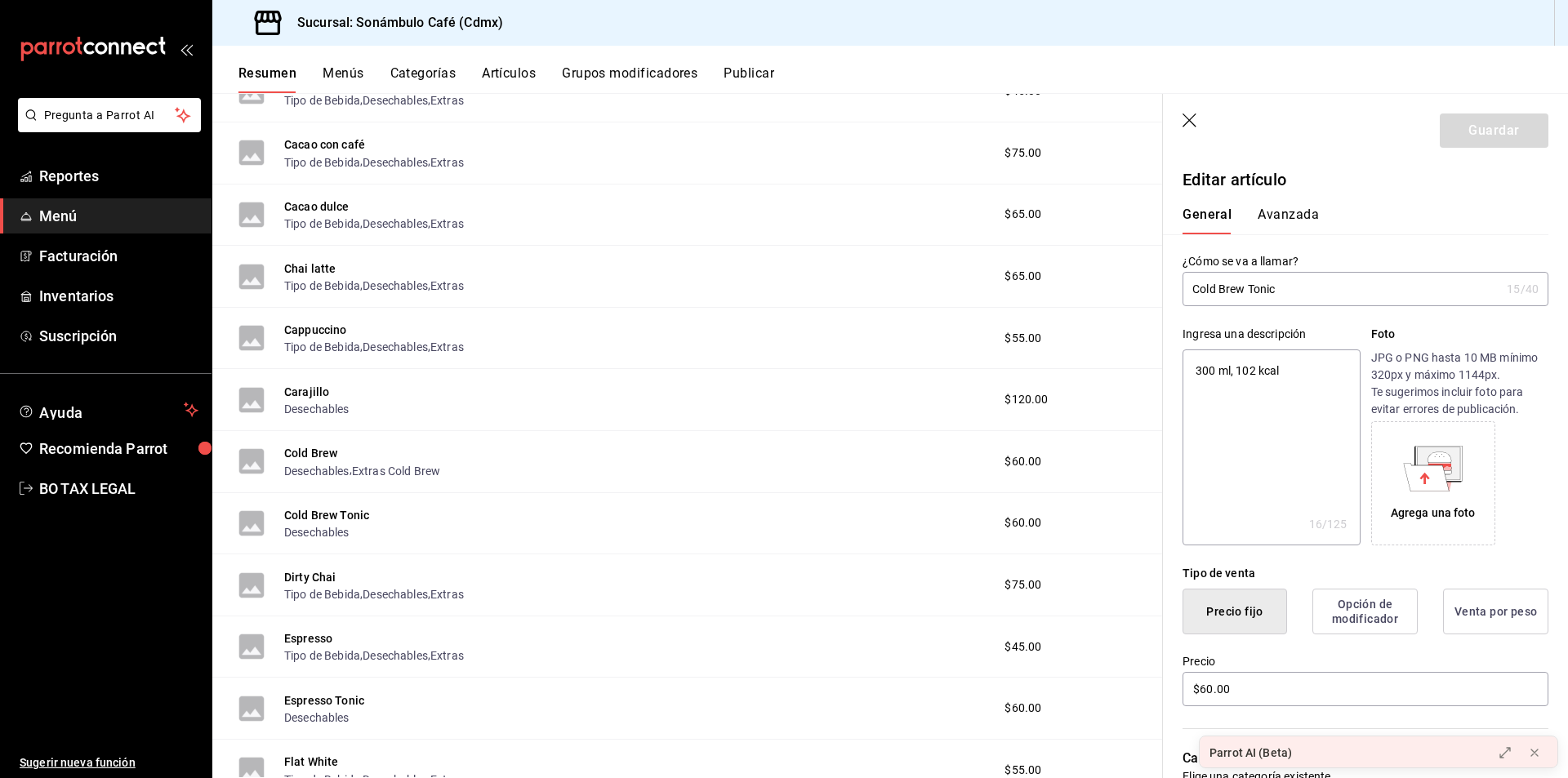
click at [1223, 294] on input "Cold Brew Tonic" at bounding box center [1342, 289] width 318 height 33
click at [1223, 293] on input "Cold Brew Tonic" at bounding box center [1342, 289] width 318 height 33
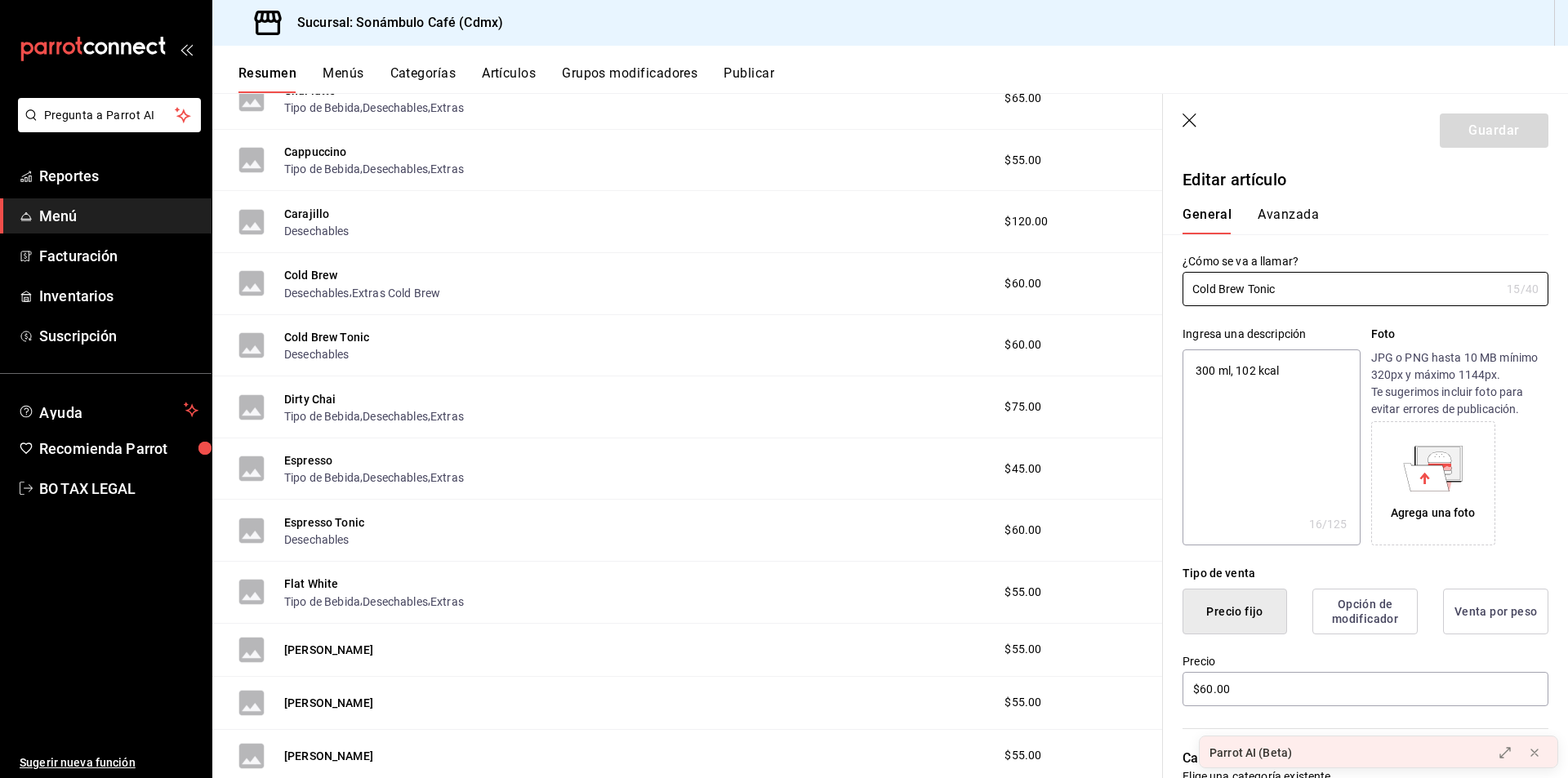
scroll to position [558, 0]
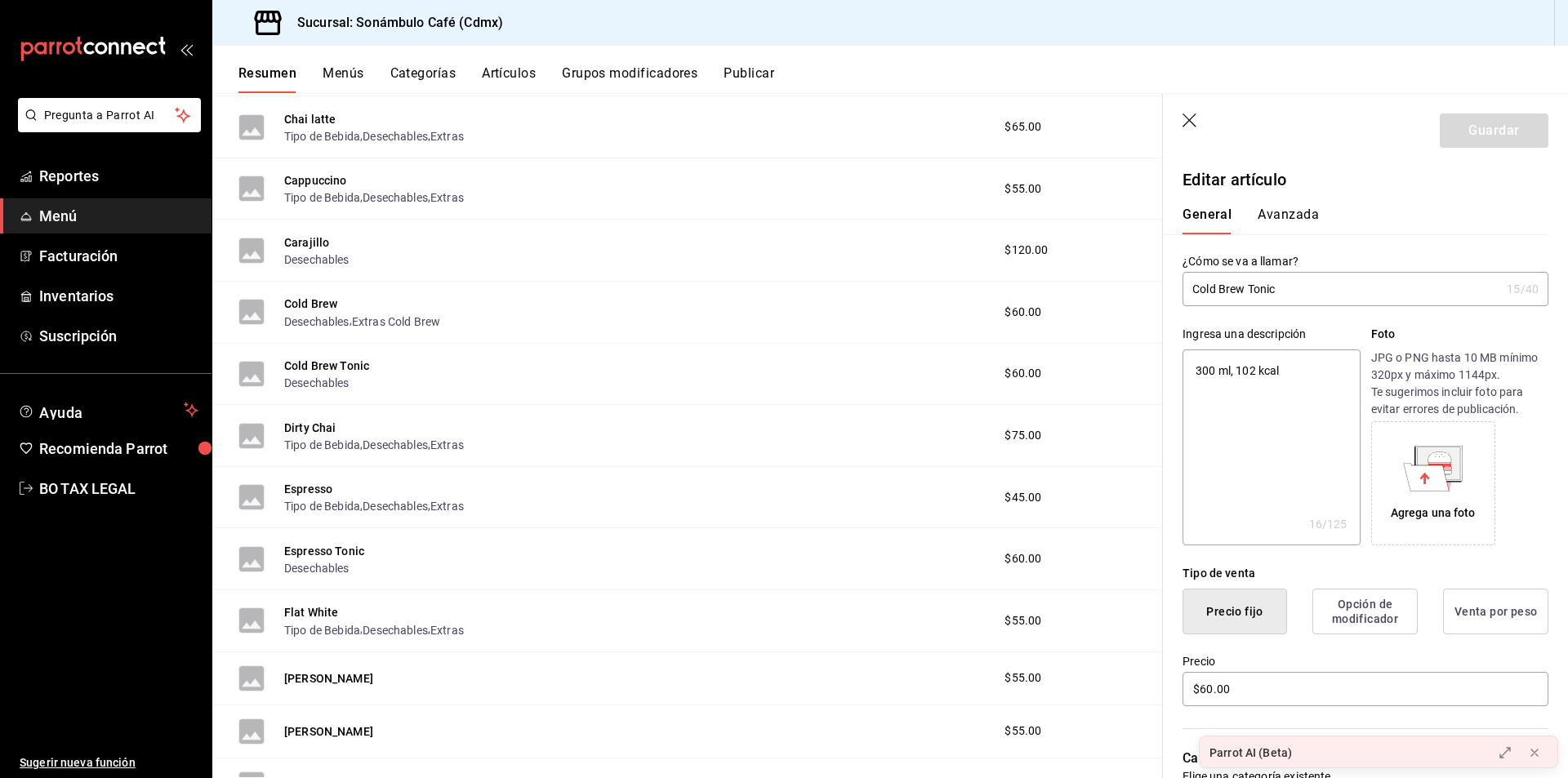
click at [1249, 202] on div "General [PERSON_NAME]" at bounding box center [1355, 213] width 386 height 43
click at [1273, 210] on button "Avanzada" at bounding box center [1288, 220] width 61 height 28
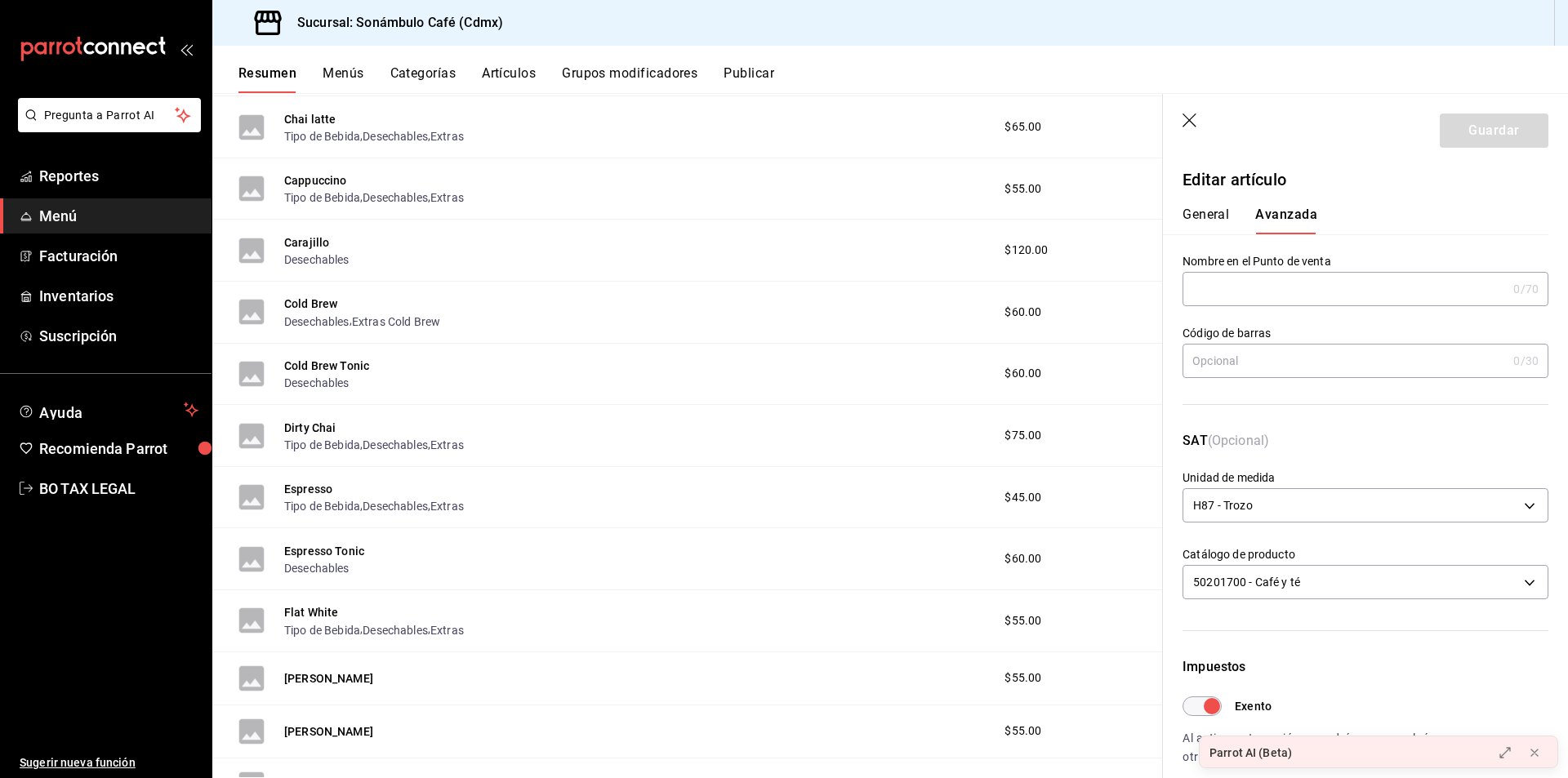
scroll to position [81, 0]
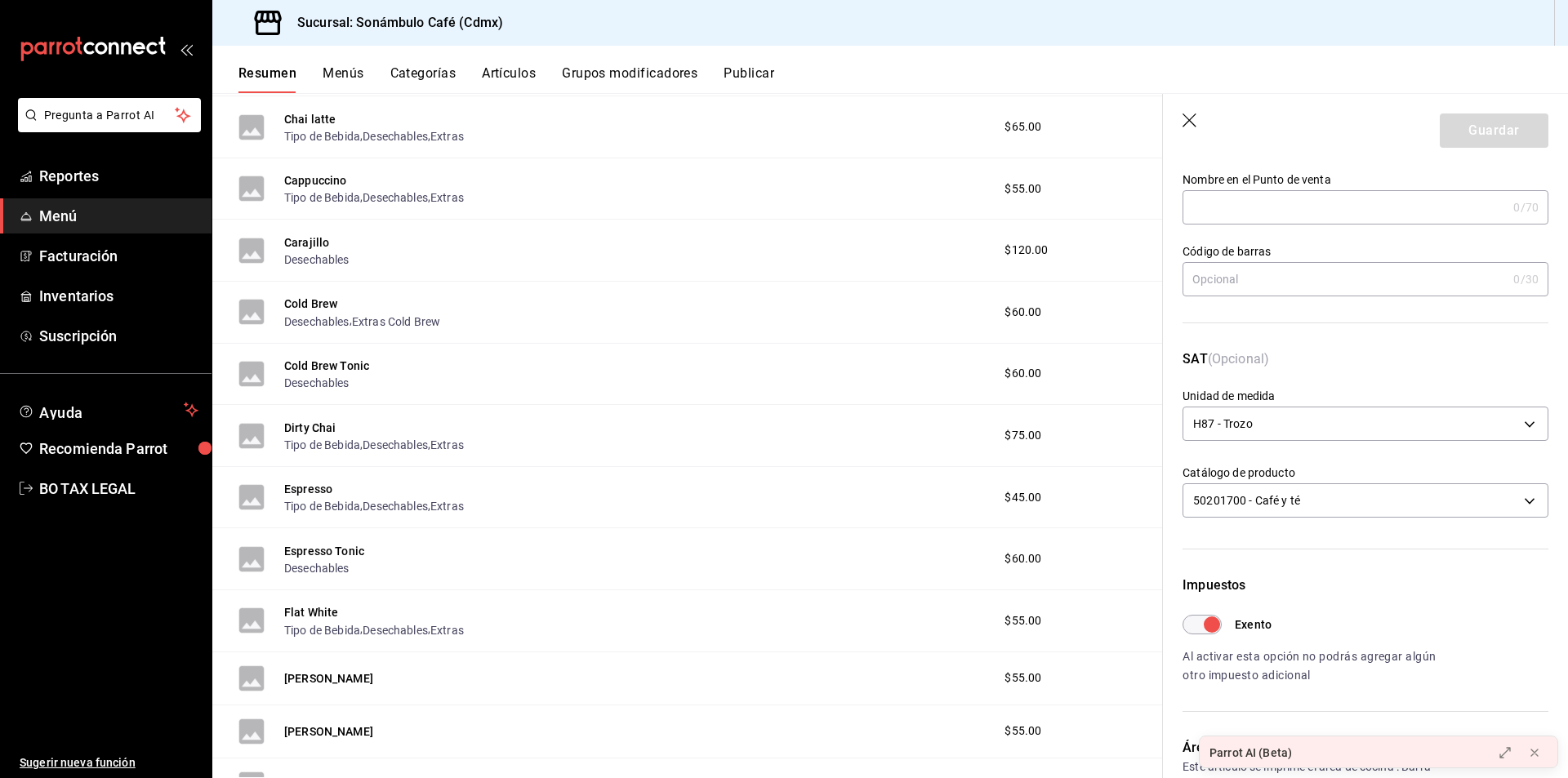
drag, startPoint x: 314, startPoint y: 424, endPoint x: 487, endPoint y: 490, distance: 185.2
click at [314, 424] on button "Dirty Chai" at bounding box center [310, 428] width 52 height 16
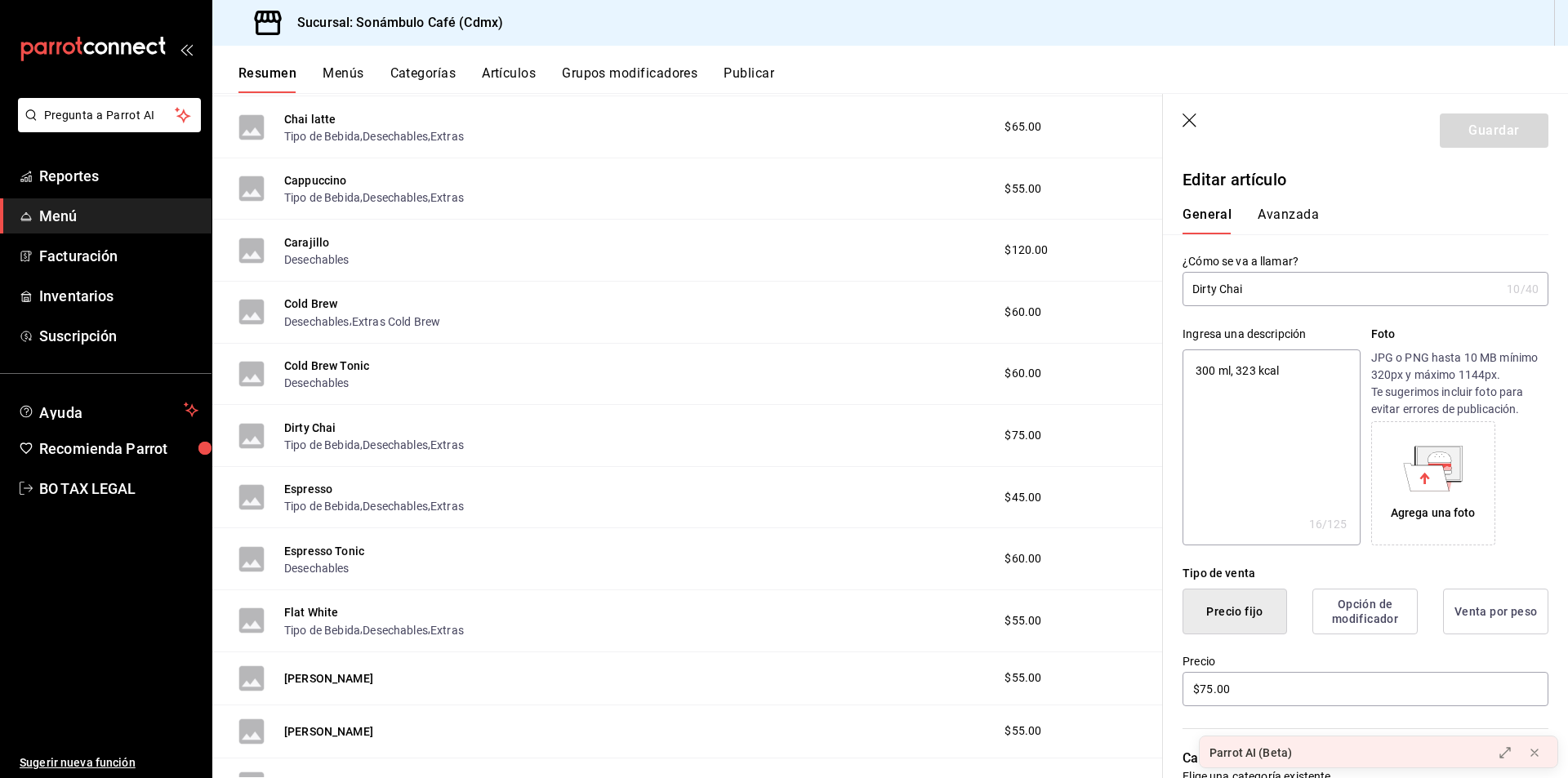
click at [1301, 297] on input "Dirty Chai" at bounding box center [1342, 289] width 318 height 33
click at [1301, 296] on input "Dirty Chai" at bounding box center [1342, 289] width 318 height 33
click at [1302, 213] on button "Avanzada" at bounding box center [1288, 220] width 61 height 28
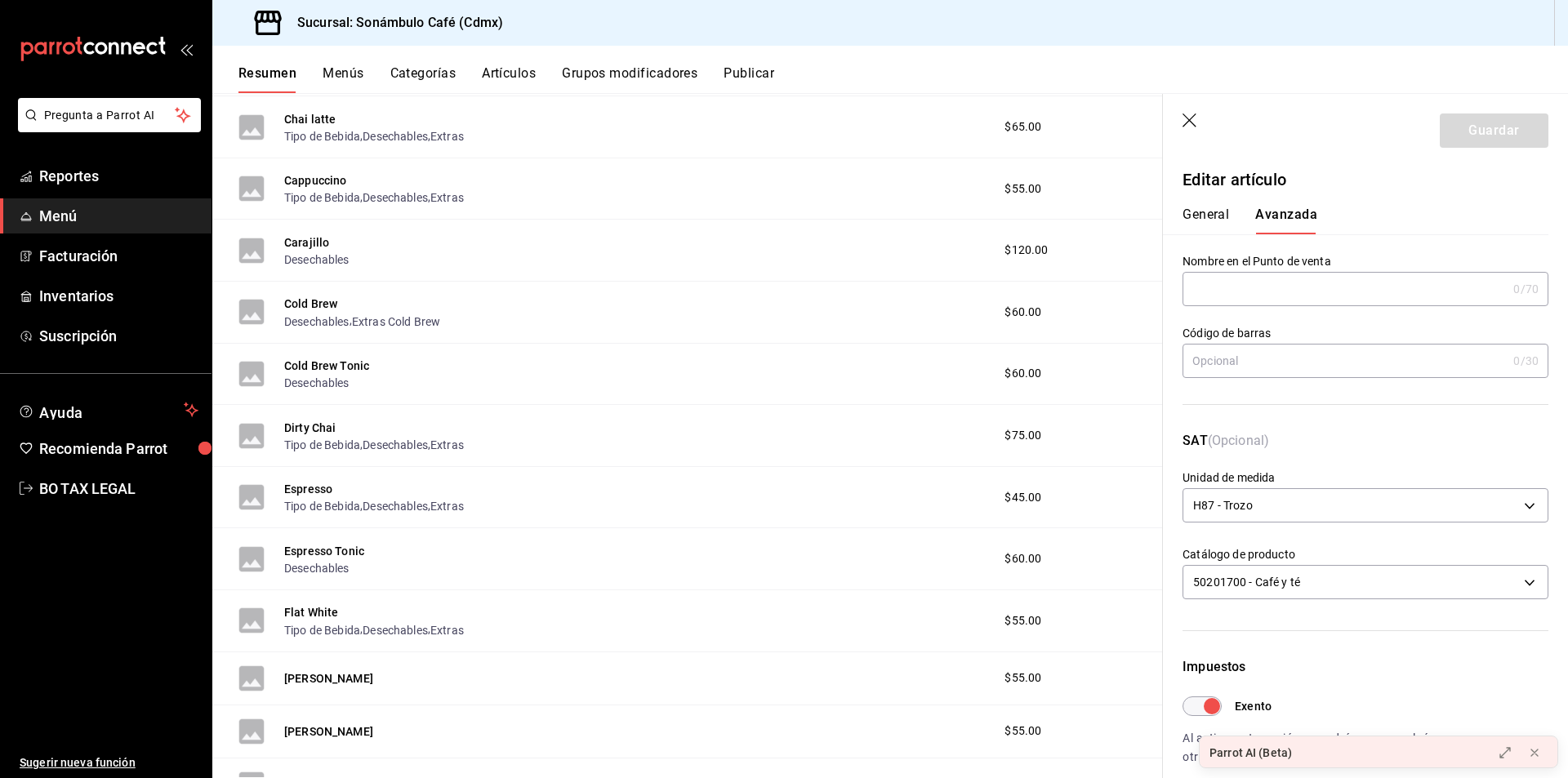
click at [1213, 205] on div "General [PERSON_NAME]" at bounding box center [1355, 213] width 386 height 43
click at [1213, 218] on button "General" at bounding box center [1206, 220] width 46 height 28
type textarea "x"
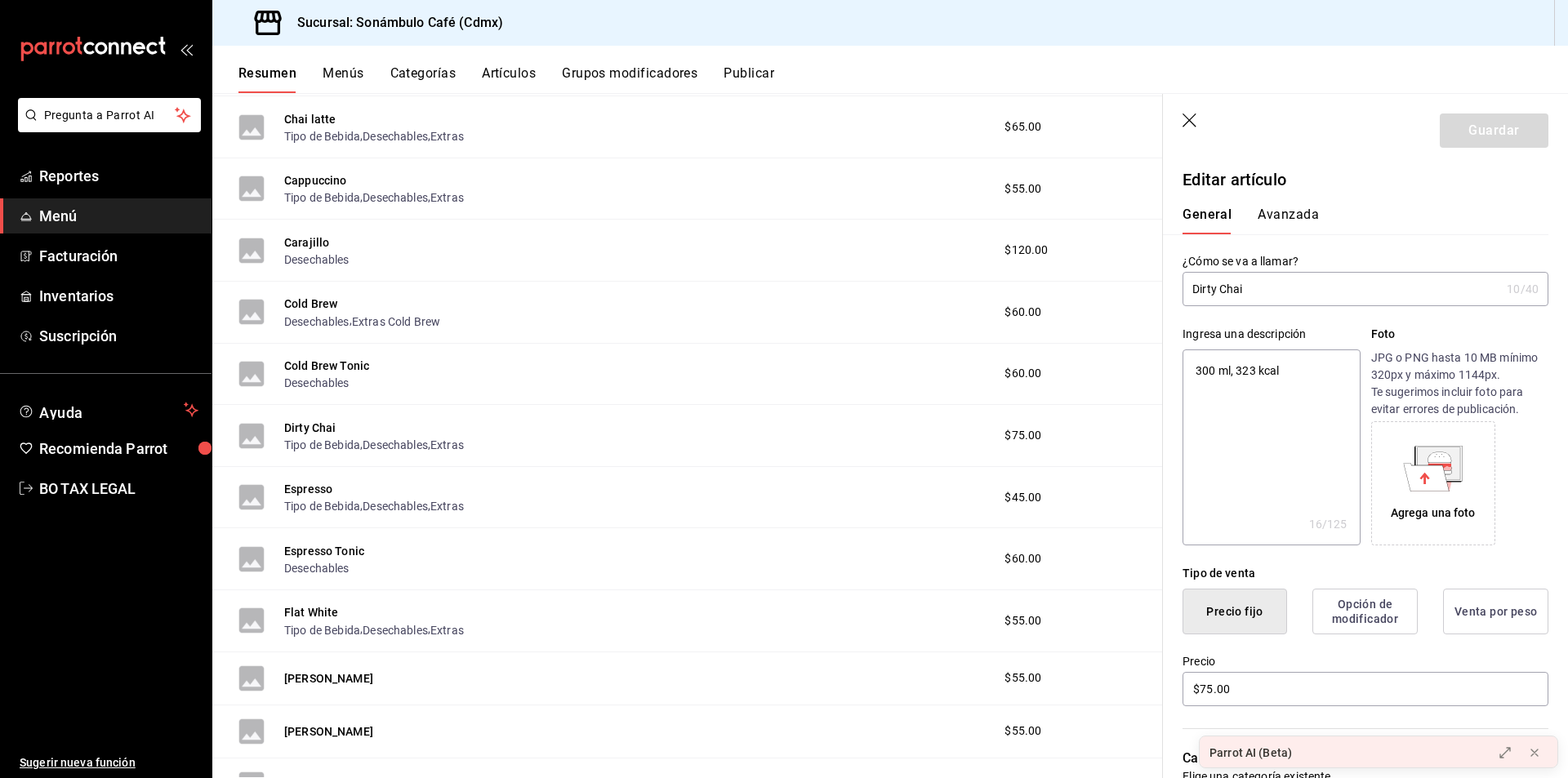
click at [1299, 224] on button "Avanzada" at bounding box center [1288, 220] width 61 height 28
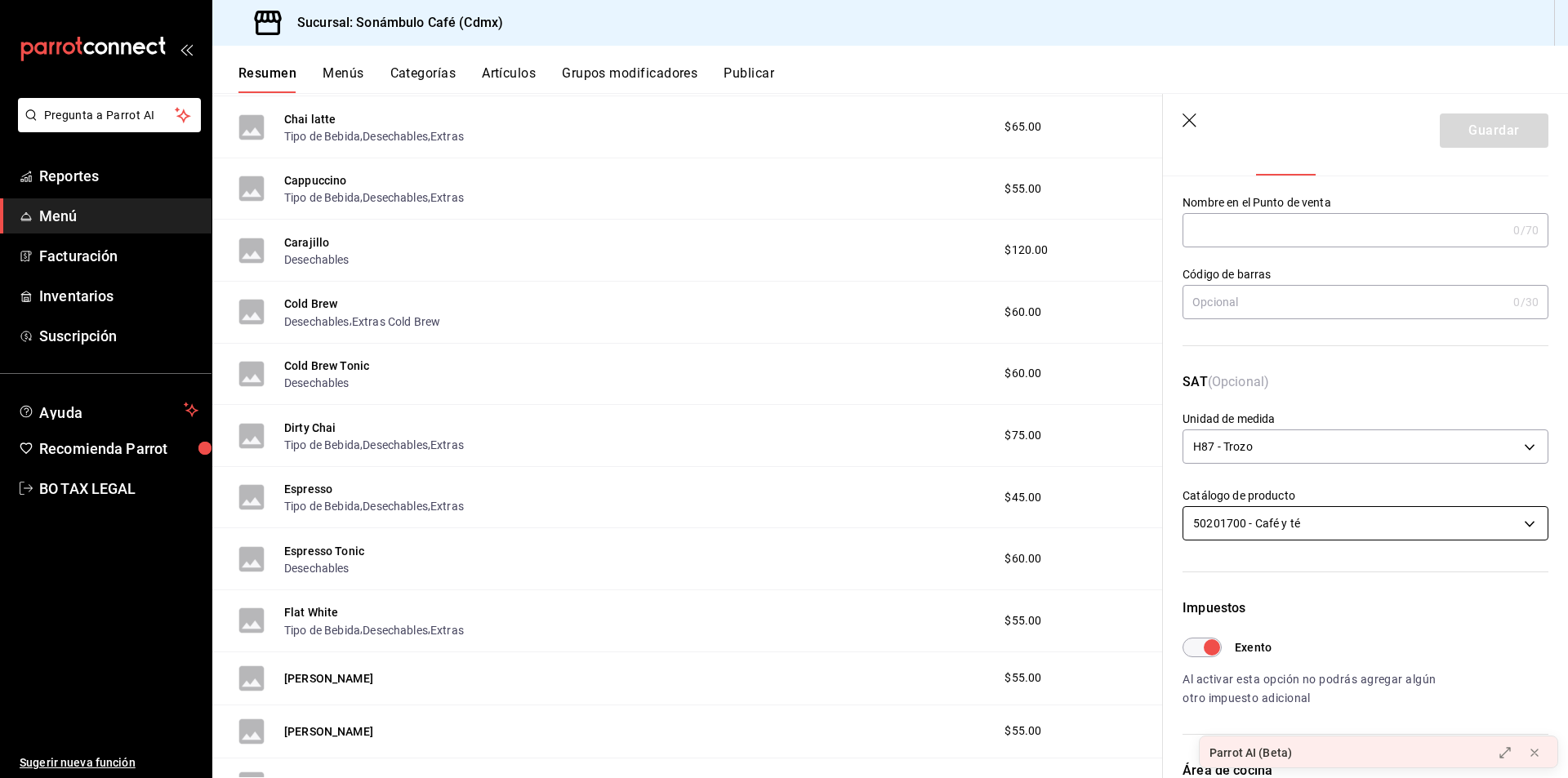
scroll to position [163, 0]
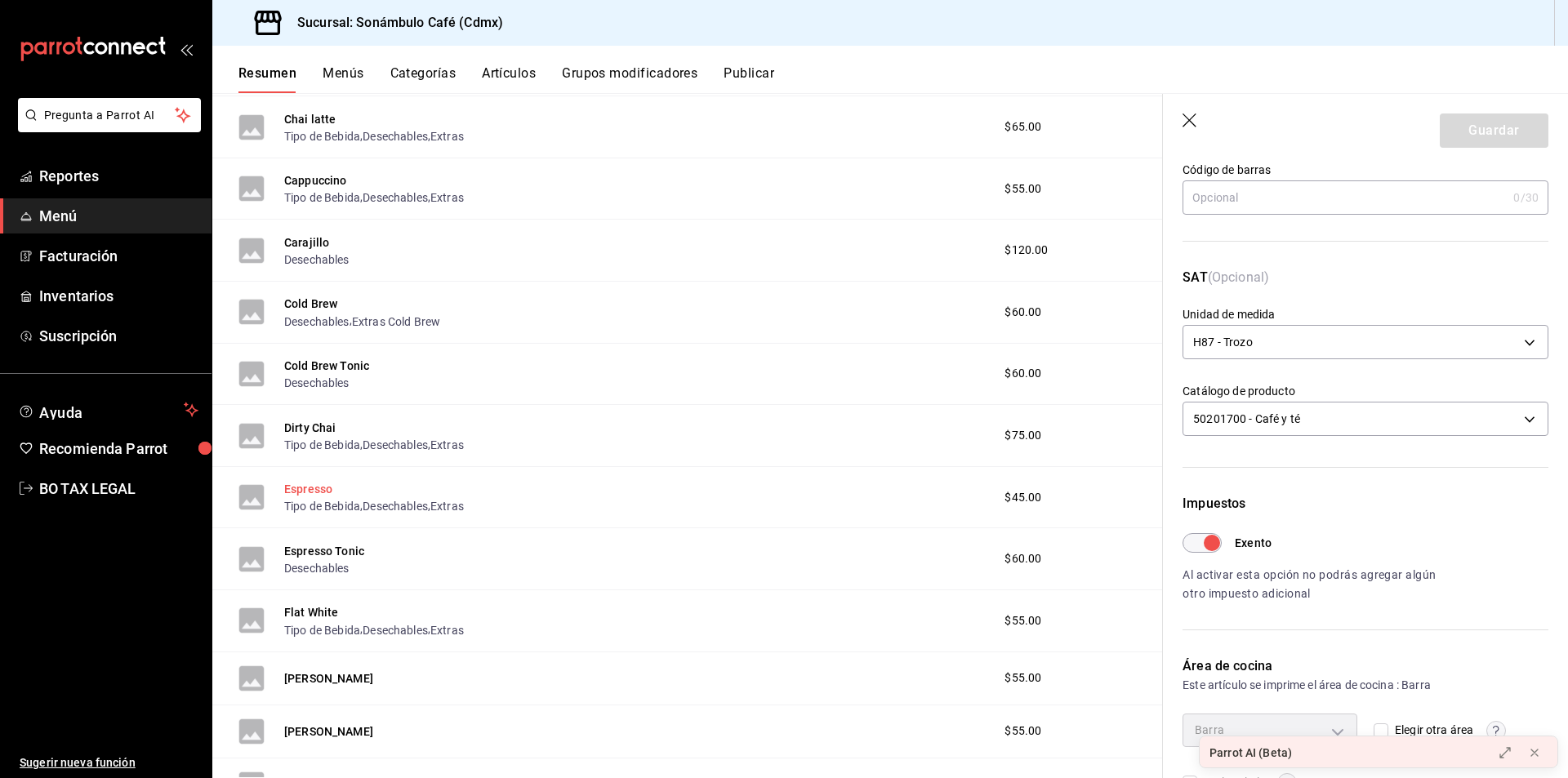
click at [297, 488] on button "Espresso" at bounding box center [308, 489] width 48 height 16
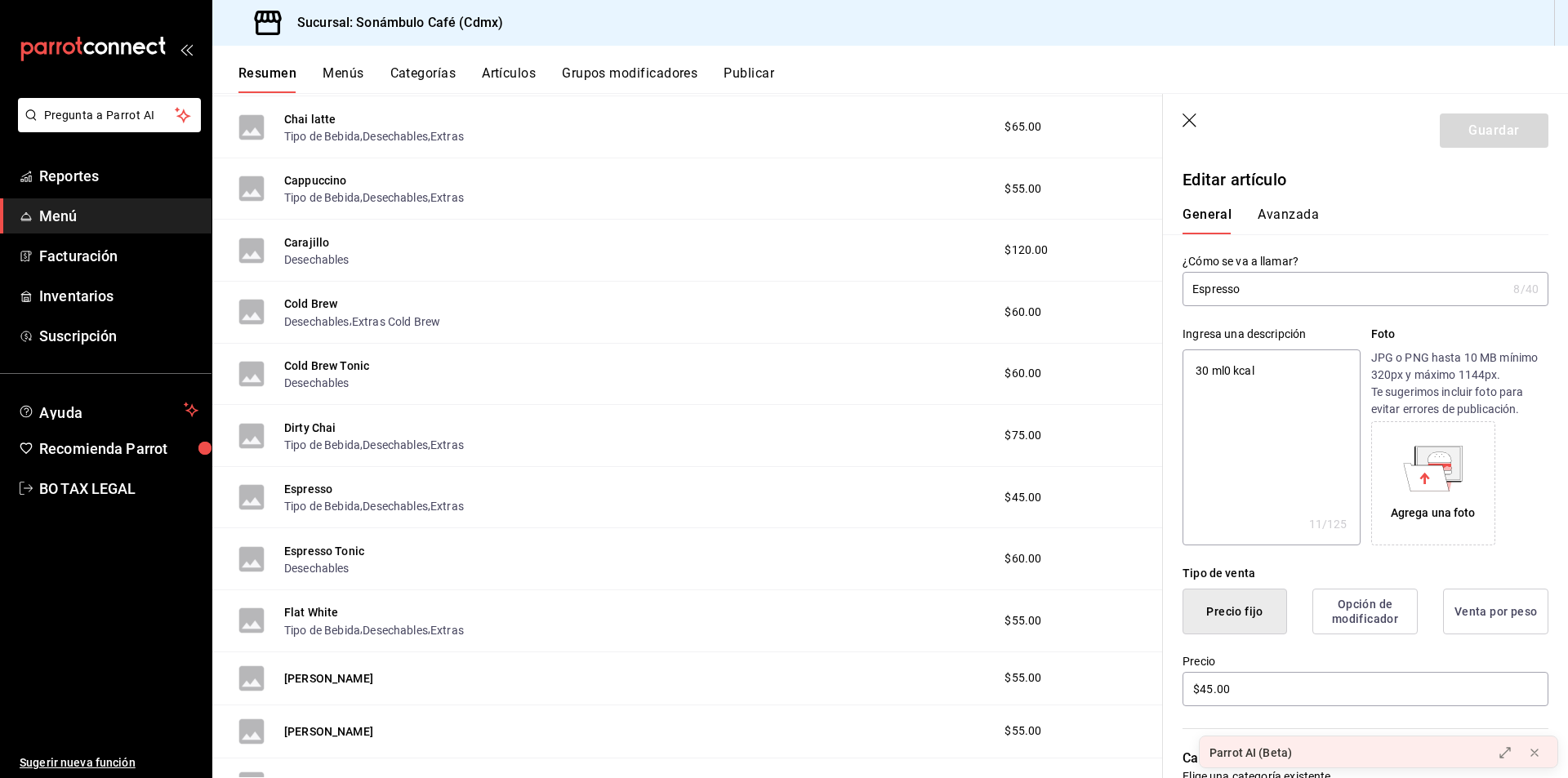
click at [1285, 214] on button "Avanzada" at bounding box center [1288, 220] width 61 height 28
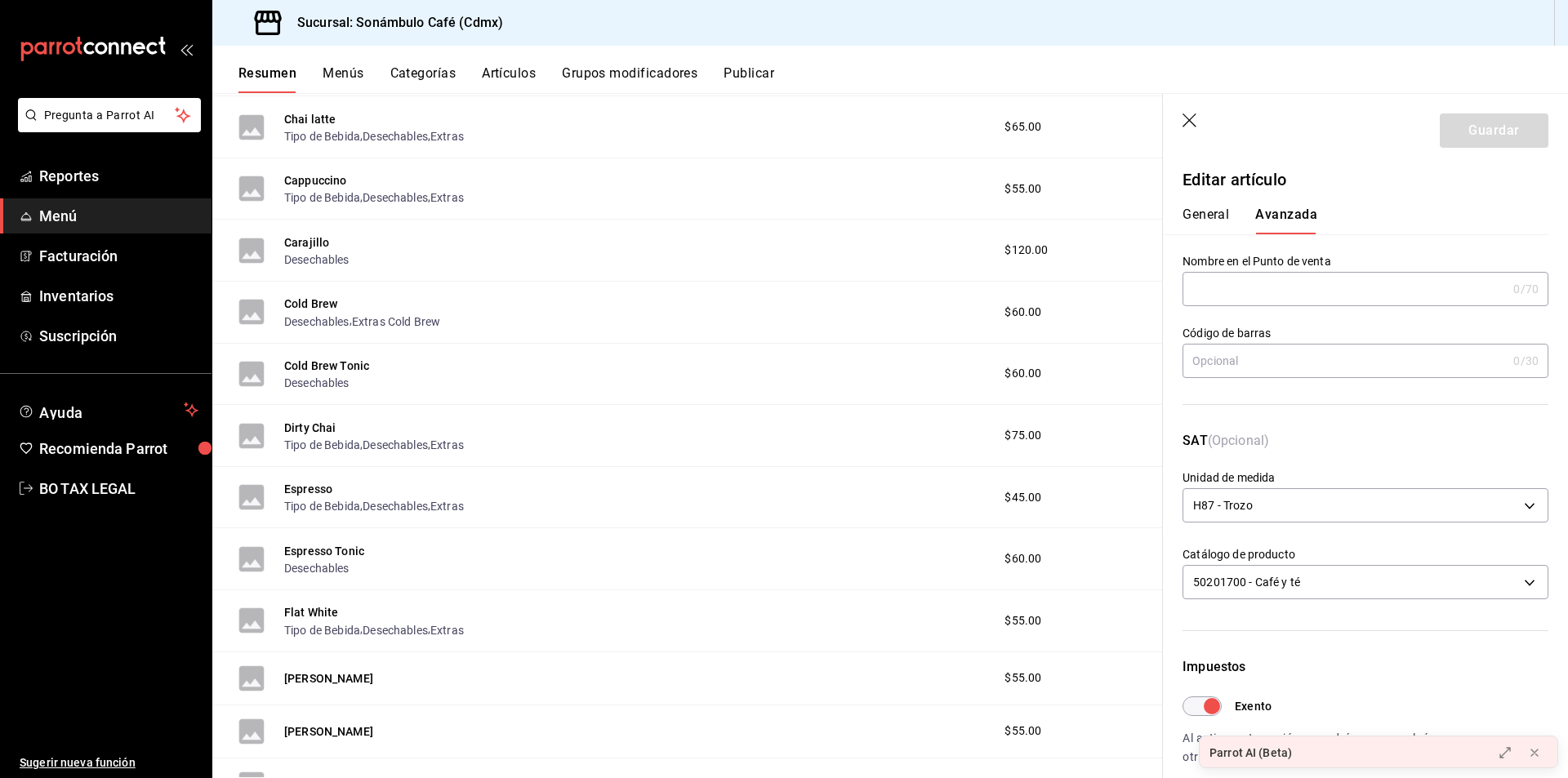
click at [1215, 229] on button "General" at bounding box center [1206, 220] width 46 height 28
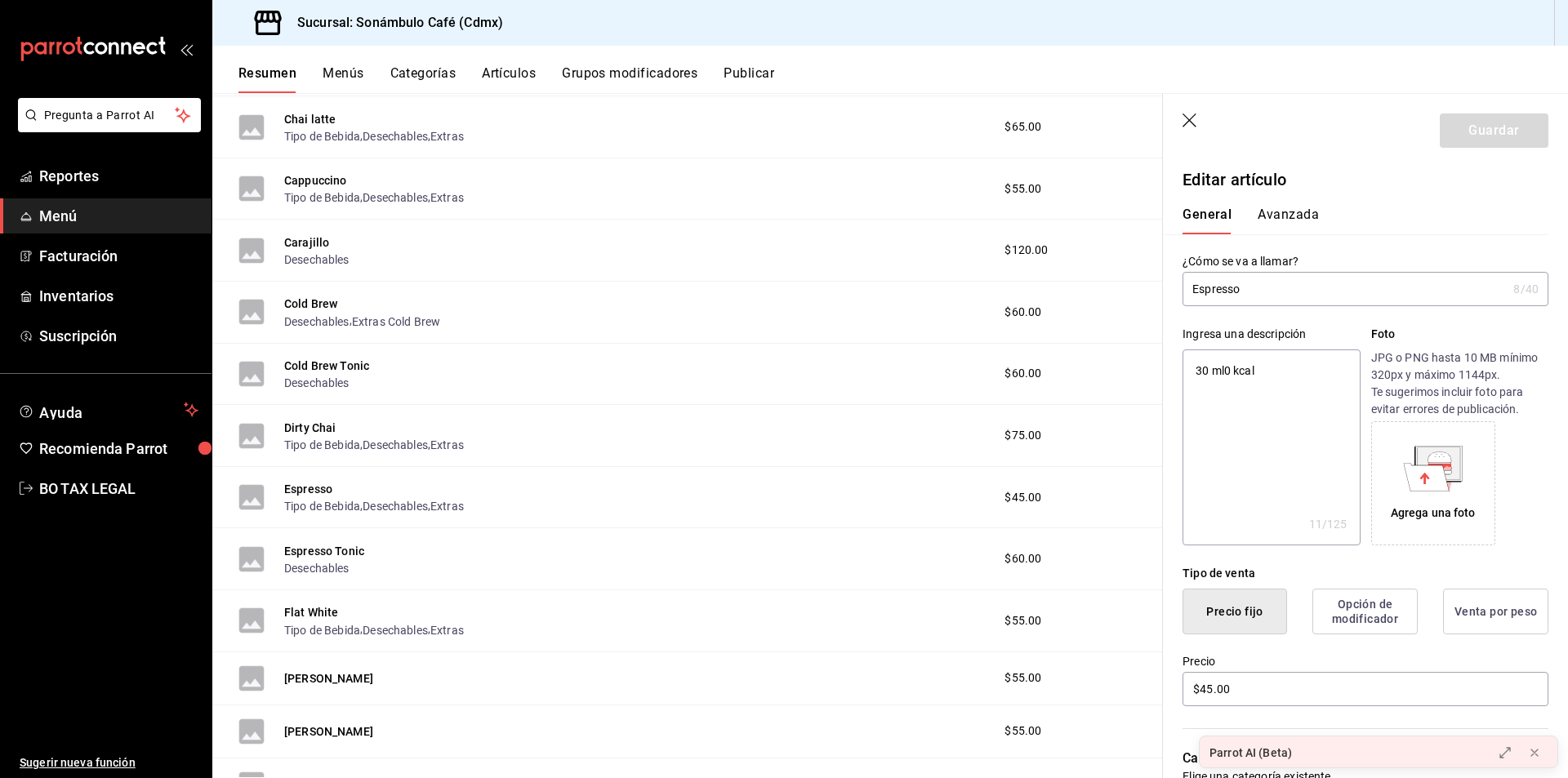
click at [1249, 297] on input "Espresso" at bounding box center [1345, 289] width 324 height 33
click at [1215, 387] on textarea "30 ml0 kcal" at bounding box center [1271, 447] width 177 height 196
type textarea "x"
click at [1290, 221] on button "Avanzada" at bounding box center [1288, 220] width 61 height 28
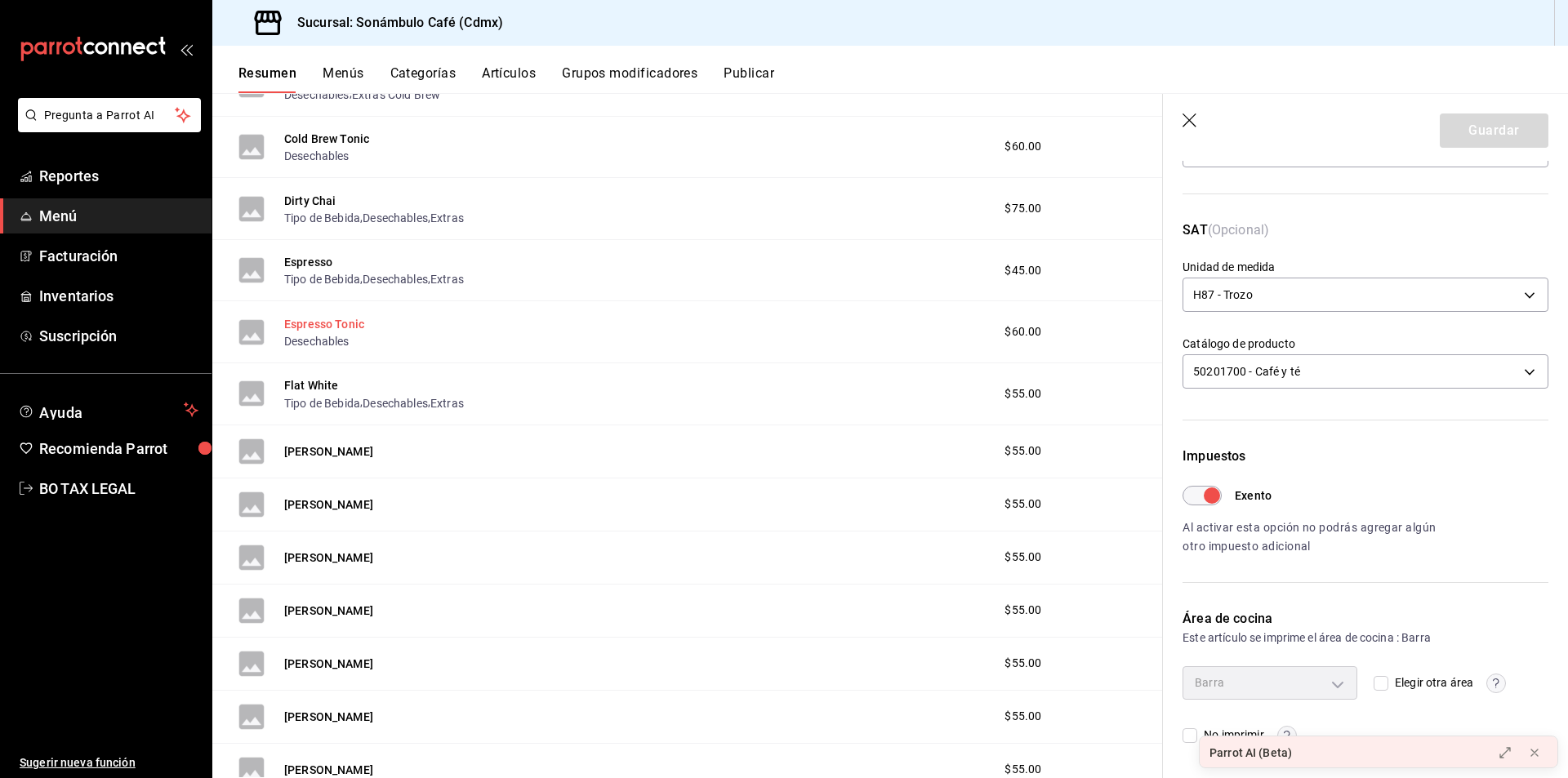
scroll to position [803, 0]
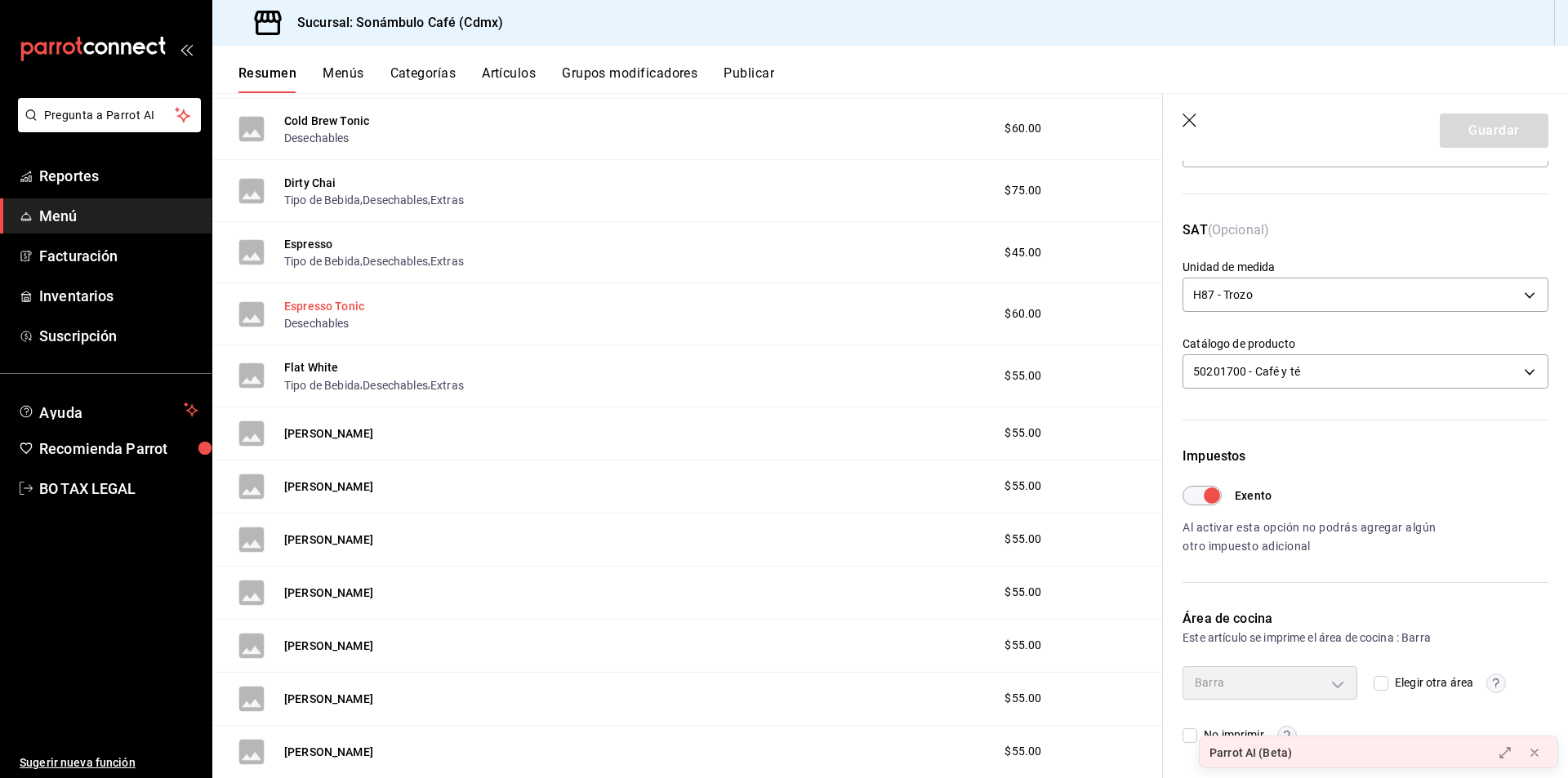
click at [357, 302] on button "Espresso Tonic" at bounding box center [324, 306] width 80 height 16
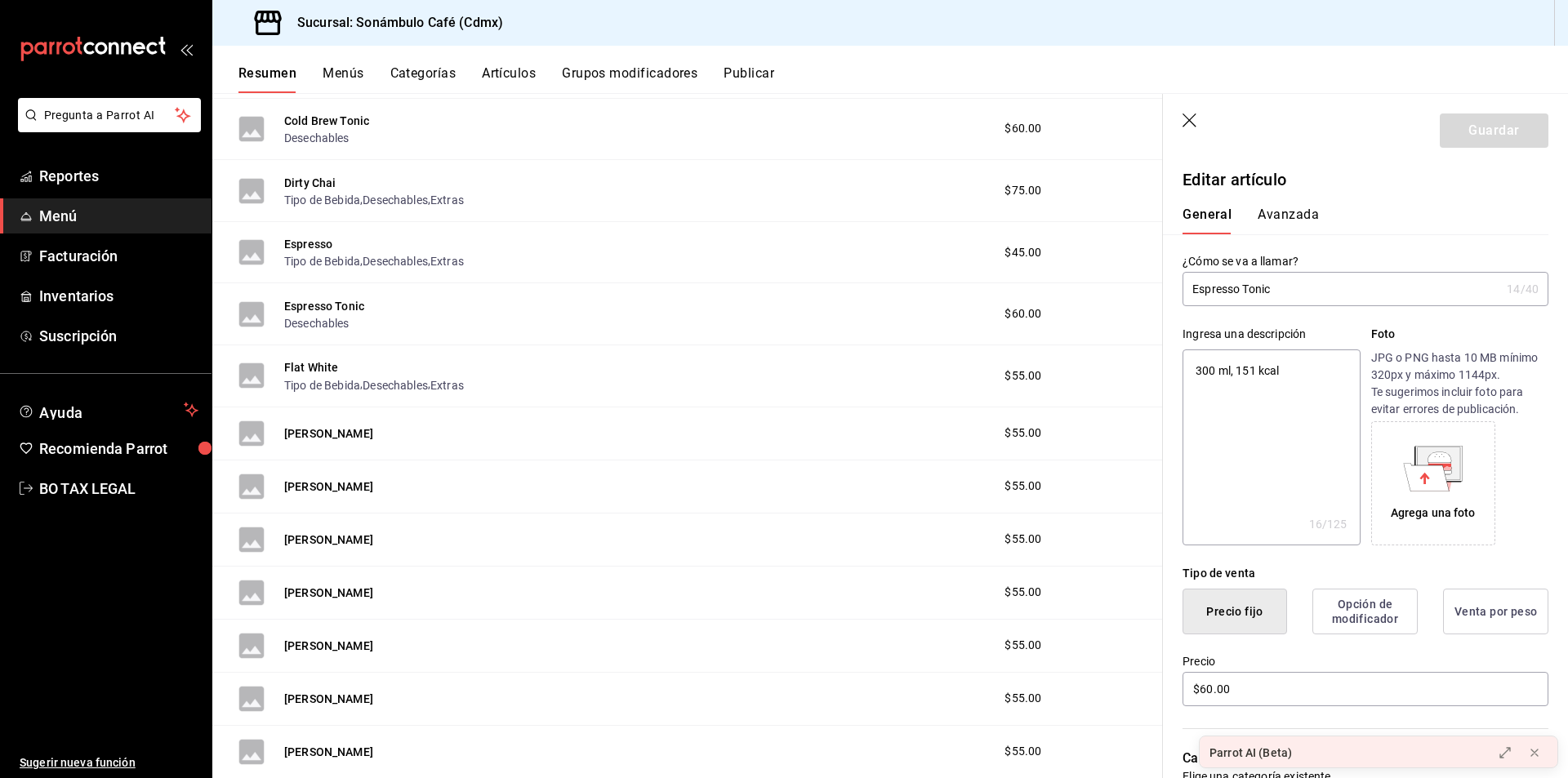
click at [1284, 213] on button "Avanzada" at bounding box center [1288, 220] width 61 height 28
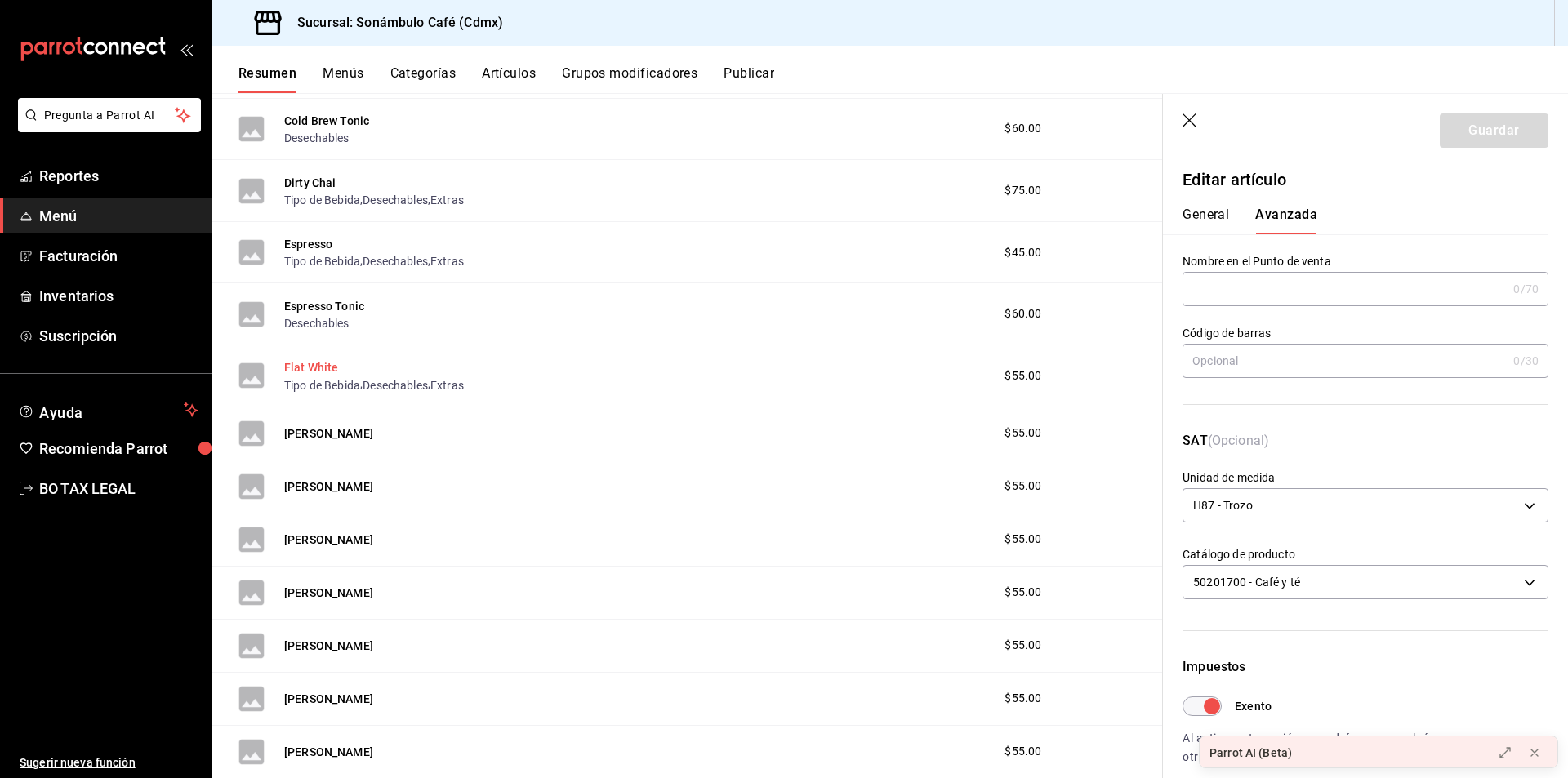
click at [321, 366] on button "Flat White" at bounding box center [311, 367] width 55 height 16
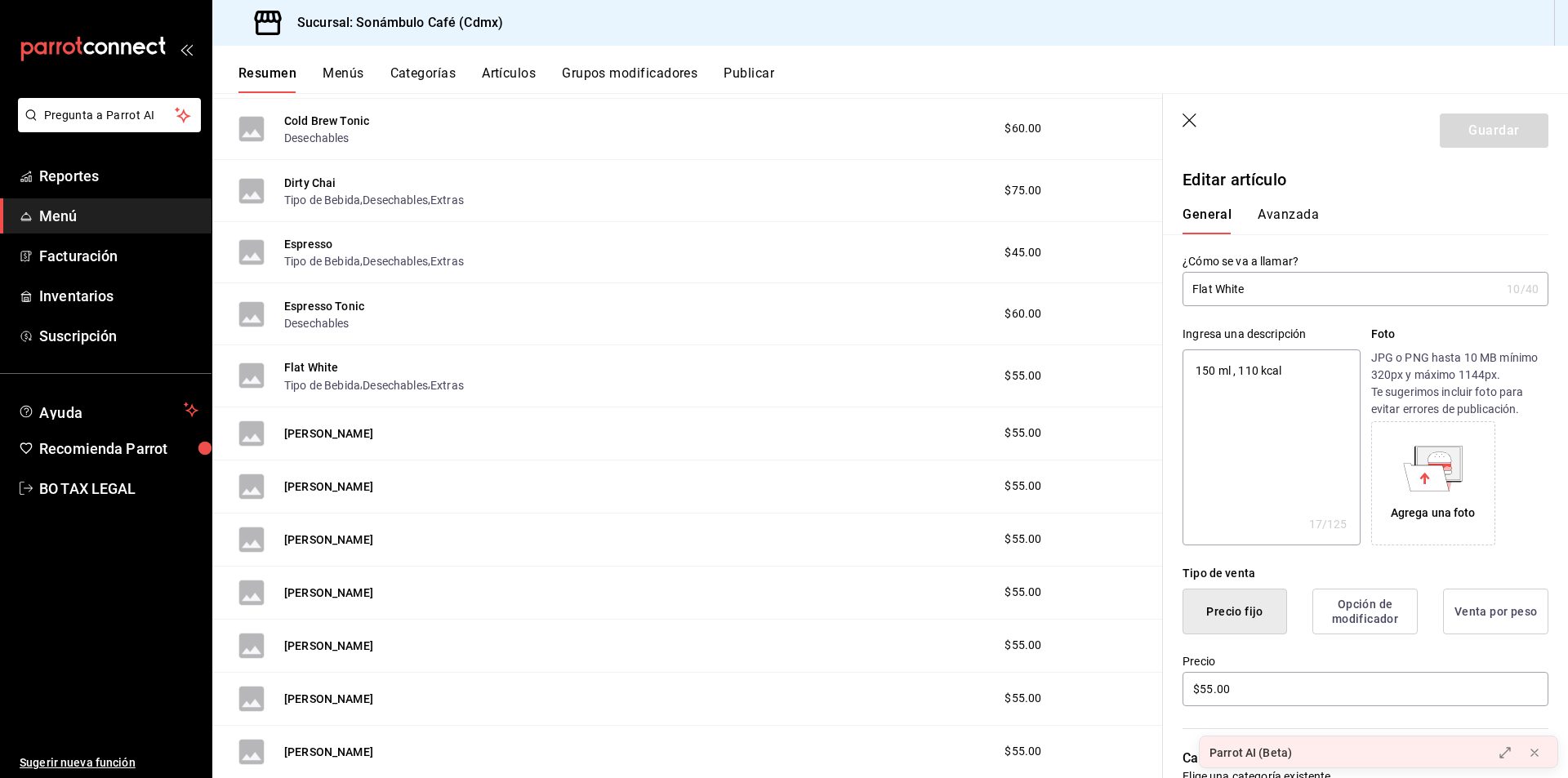
click at [1231, 291] on input "Flat White" at bounding box center [1342, 289] width 318 height 33
click at [1297, 210] on button "Avanzada" at bounding box center [1288, 220] width 61 height 28
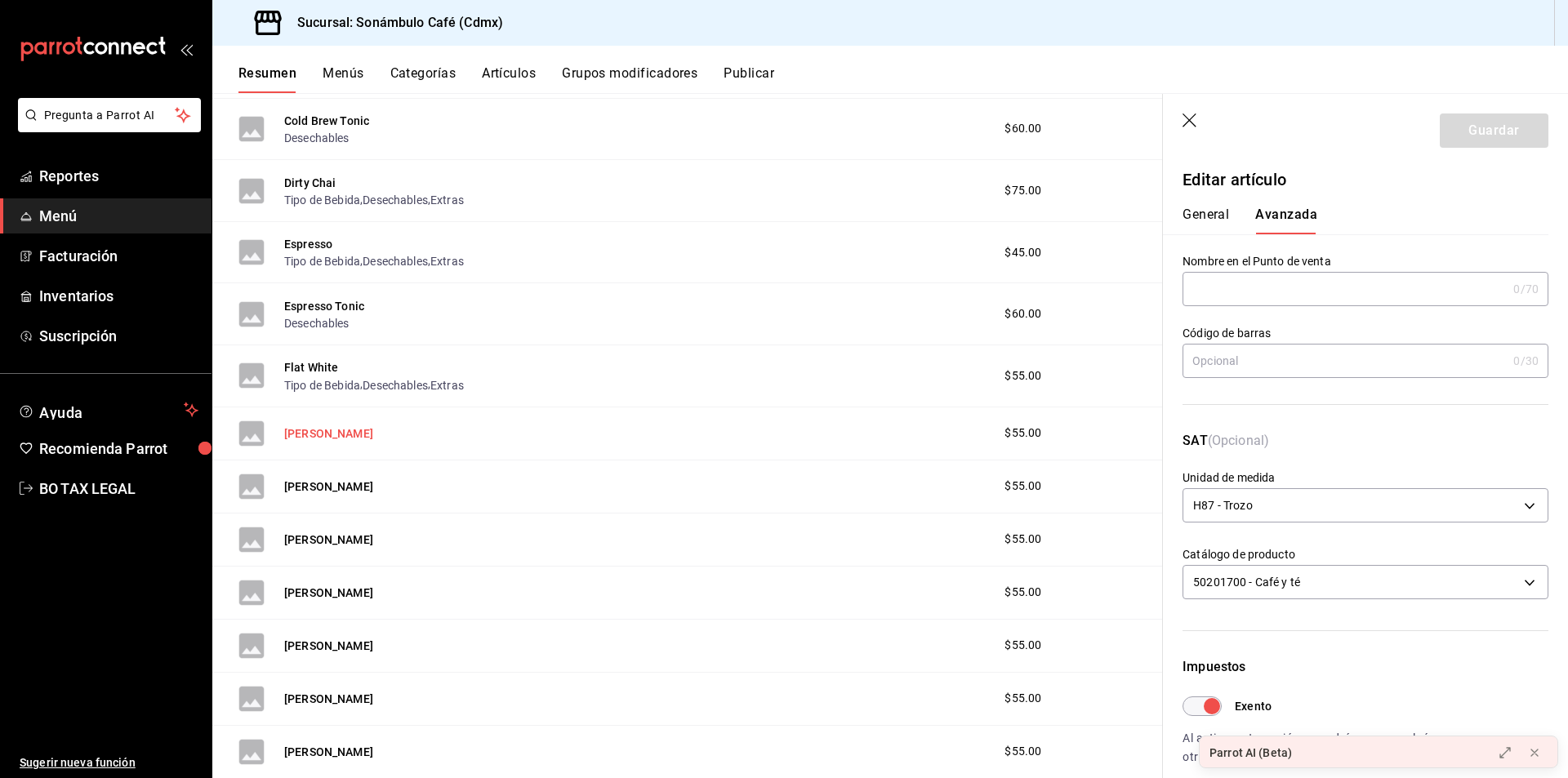
click at [325, 425] on button "[PERSON_NAME]" at bounding box center [329, 433] width 89 height 16
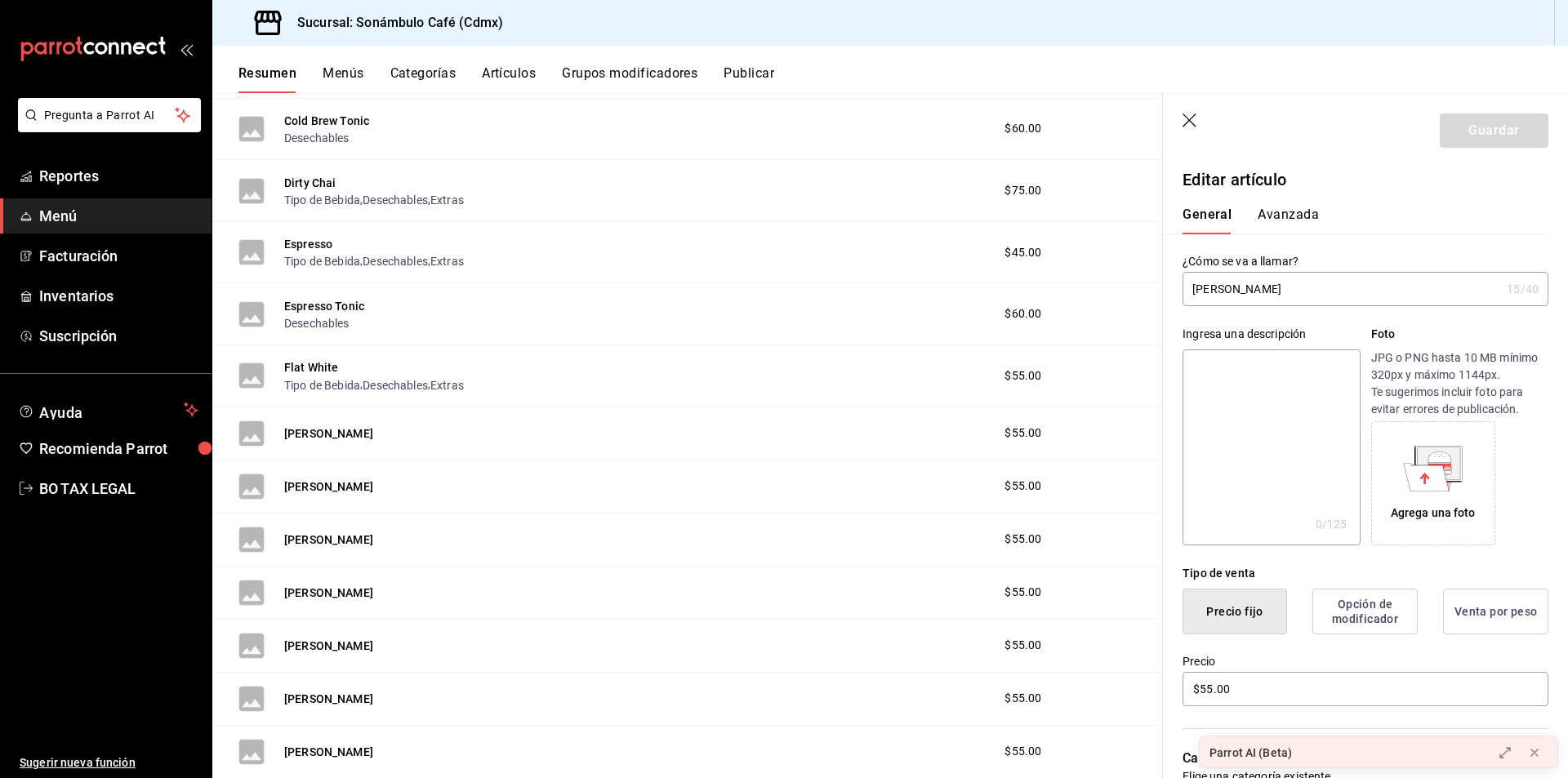
click at [1282, 213] on button "Avanzada" at bounding box center [1288, 220] width 61 height 28
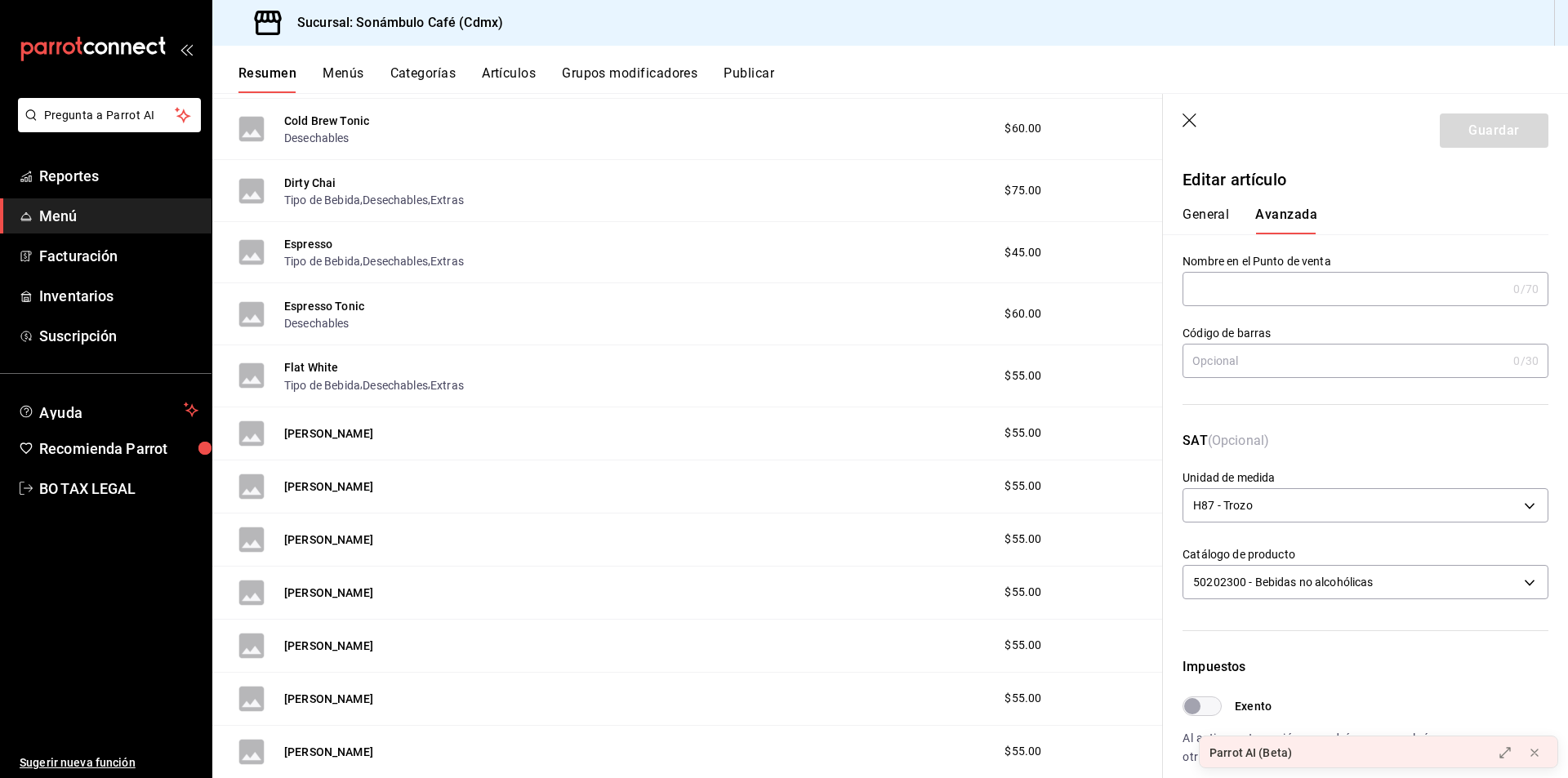
click at [1216, 219] on button "General" at bounding box center [1206, 220] width 46 height 28
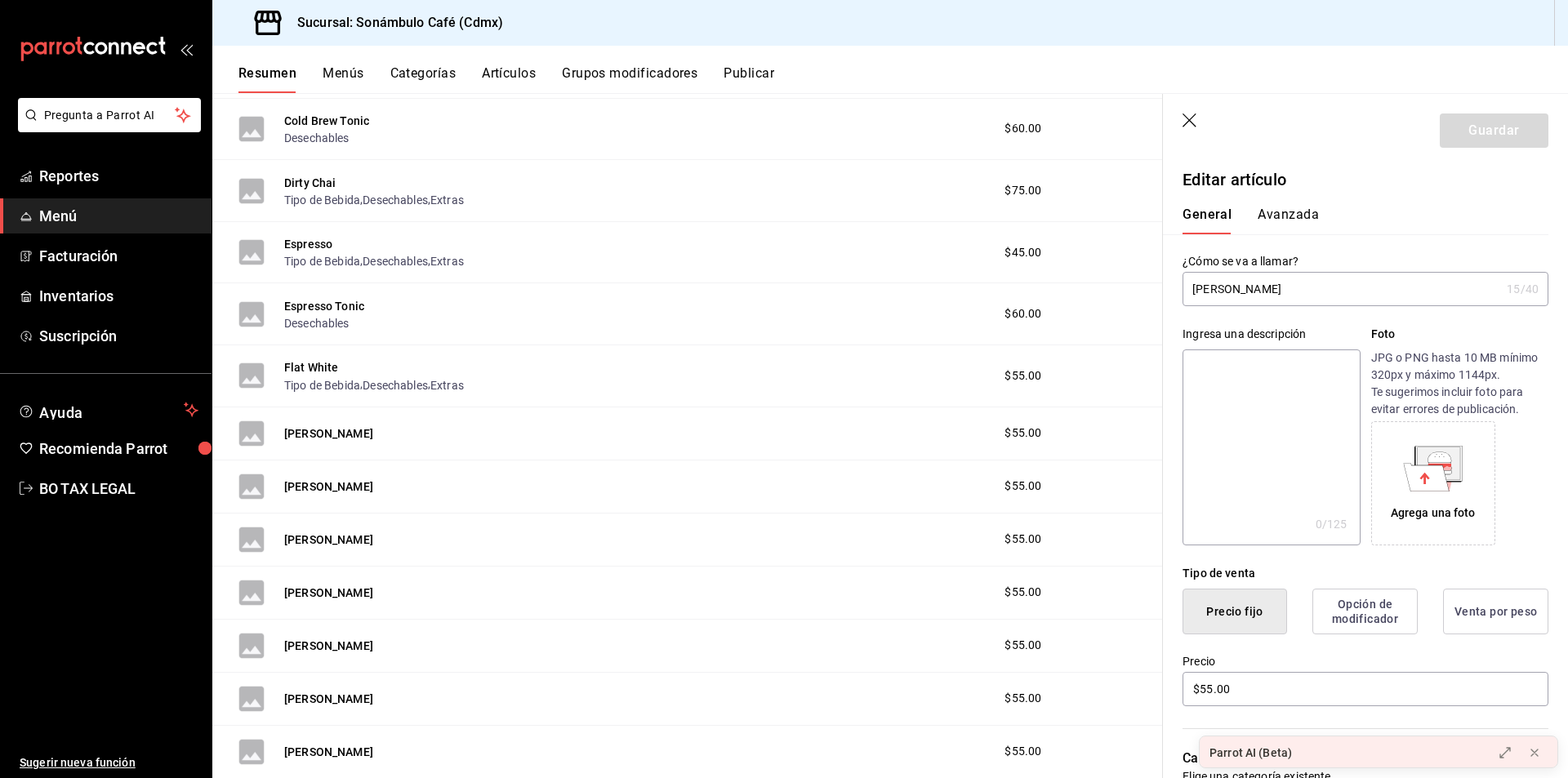
click at [1234, 302] on input "[PERSON_NAME]" at bounding box center [1342, 289] width 318 height 33
click at [1303, 215] on button "Avanzada" at bounding box center [1288, 220] width 61 height 28
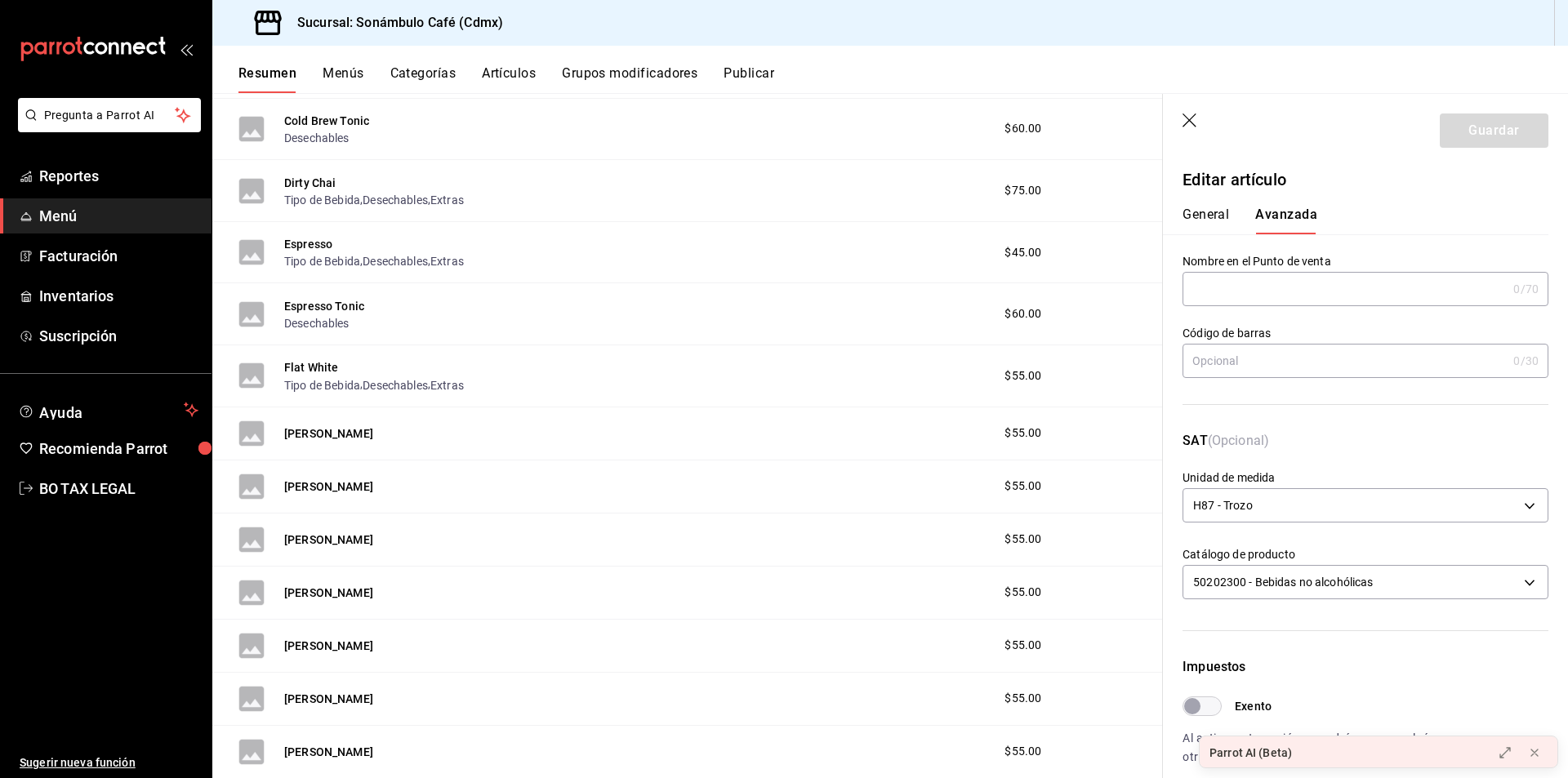
click at [1204, 212] on button "General" at bounding box center [1206, 220] width 46 height 28
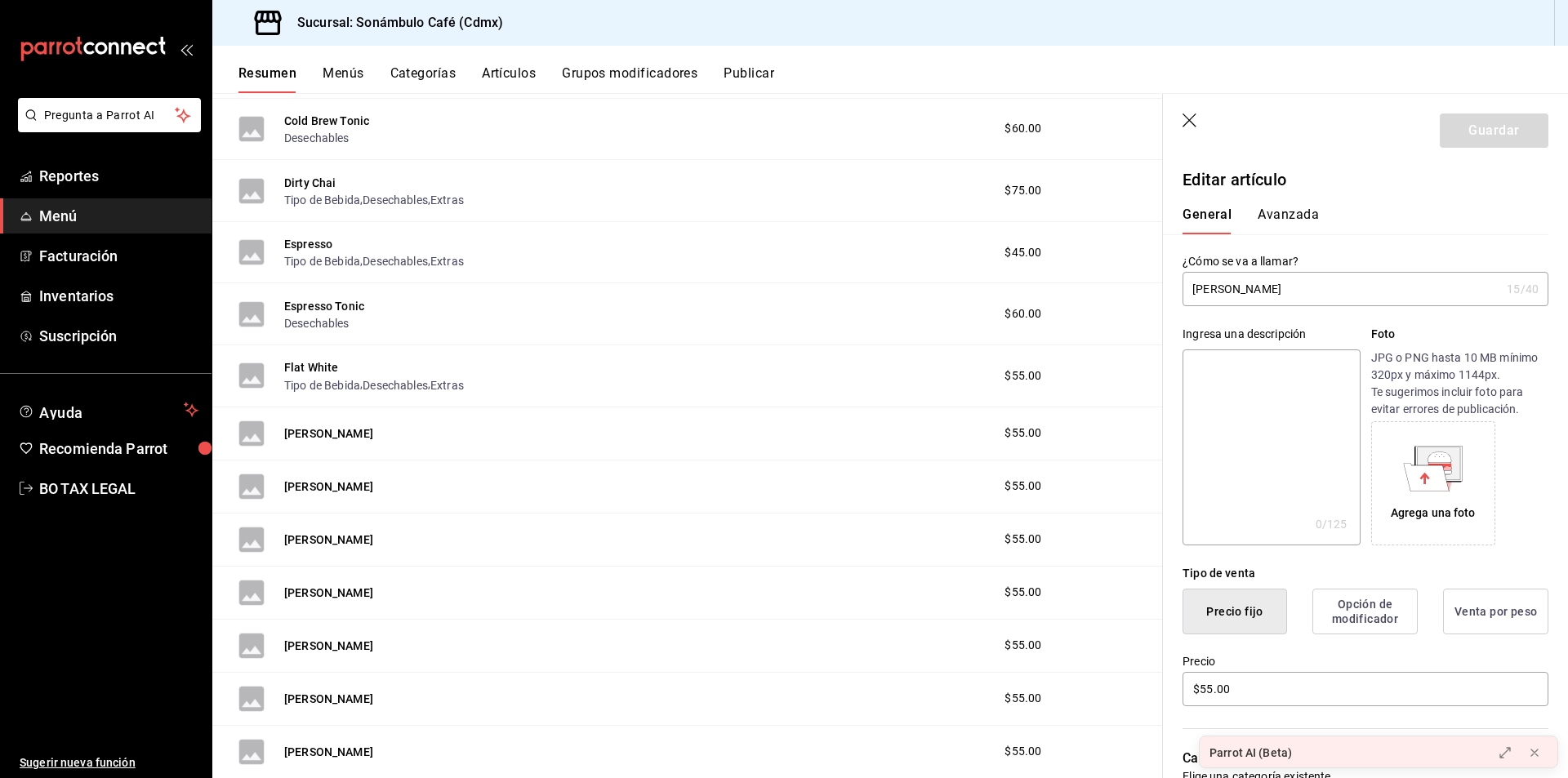
click at [1268, 230] on button "Avanzada" at bounding box center [1288, 220] width 61 height 28
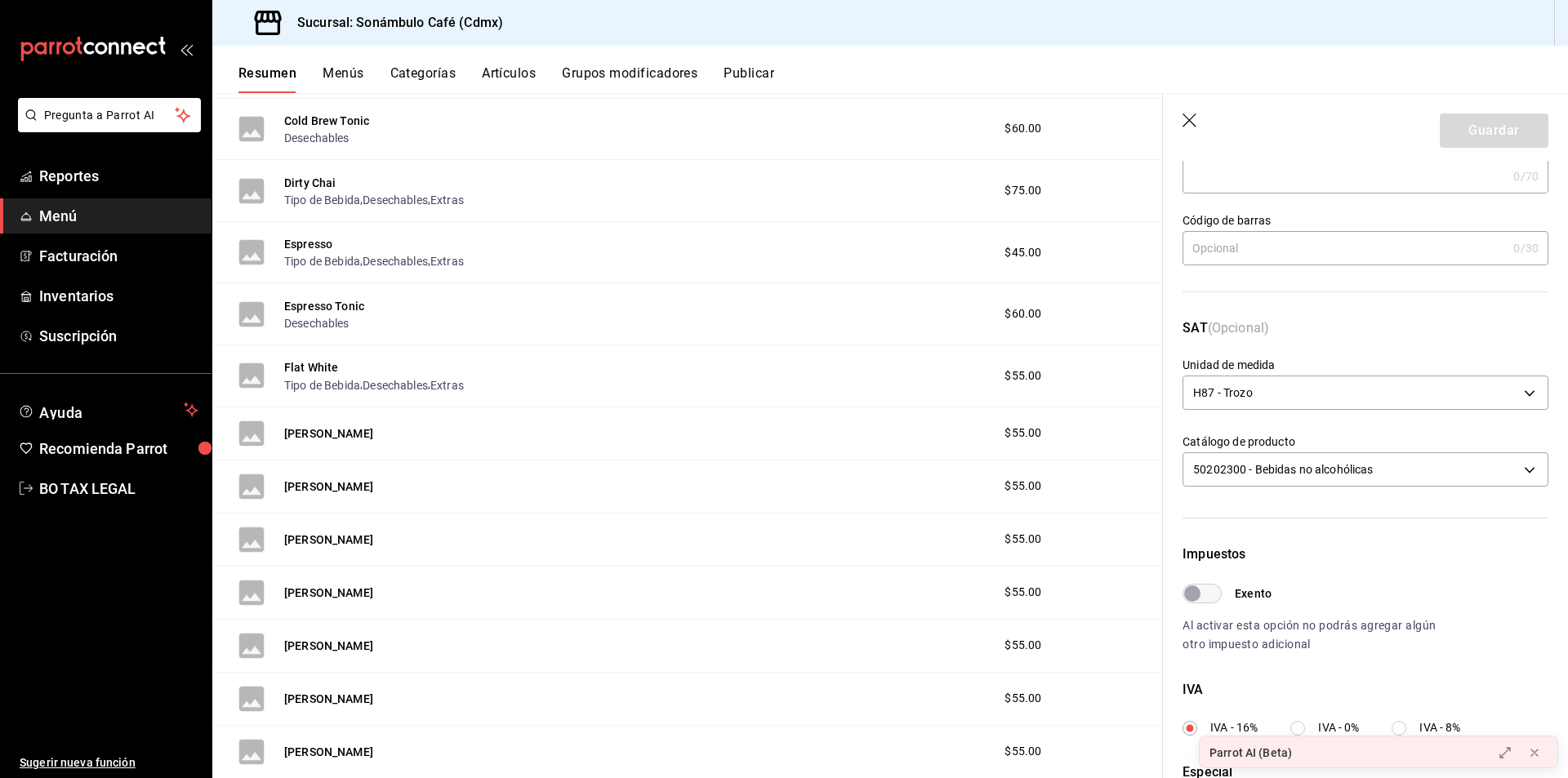
scroll to position [81, 0]
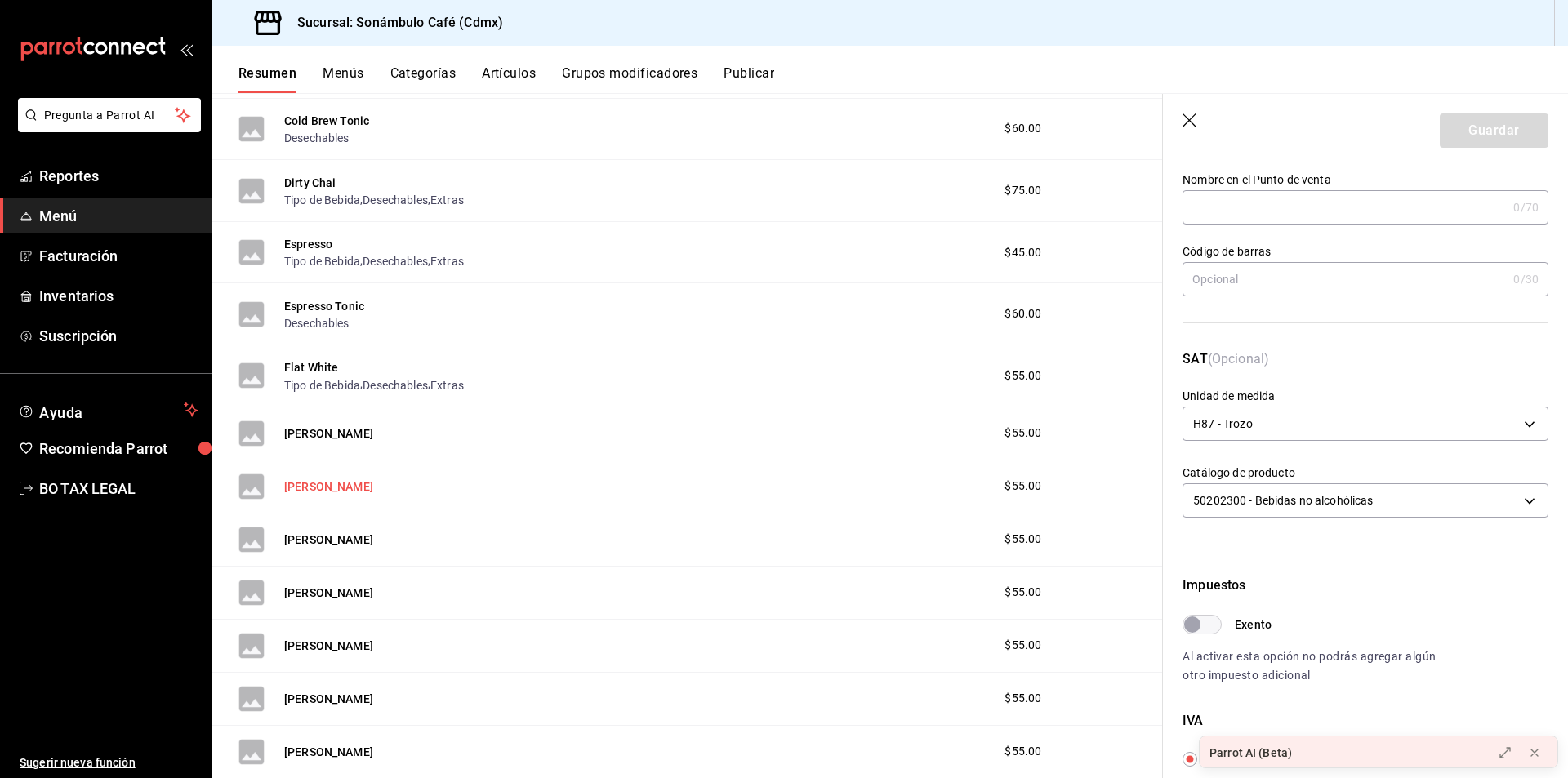
click at [309, 486] on button "[PERSON_NAME]" at bounding box center [329, 486] width 89 height 16
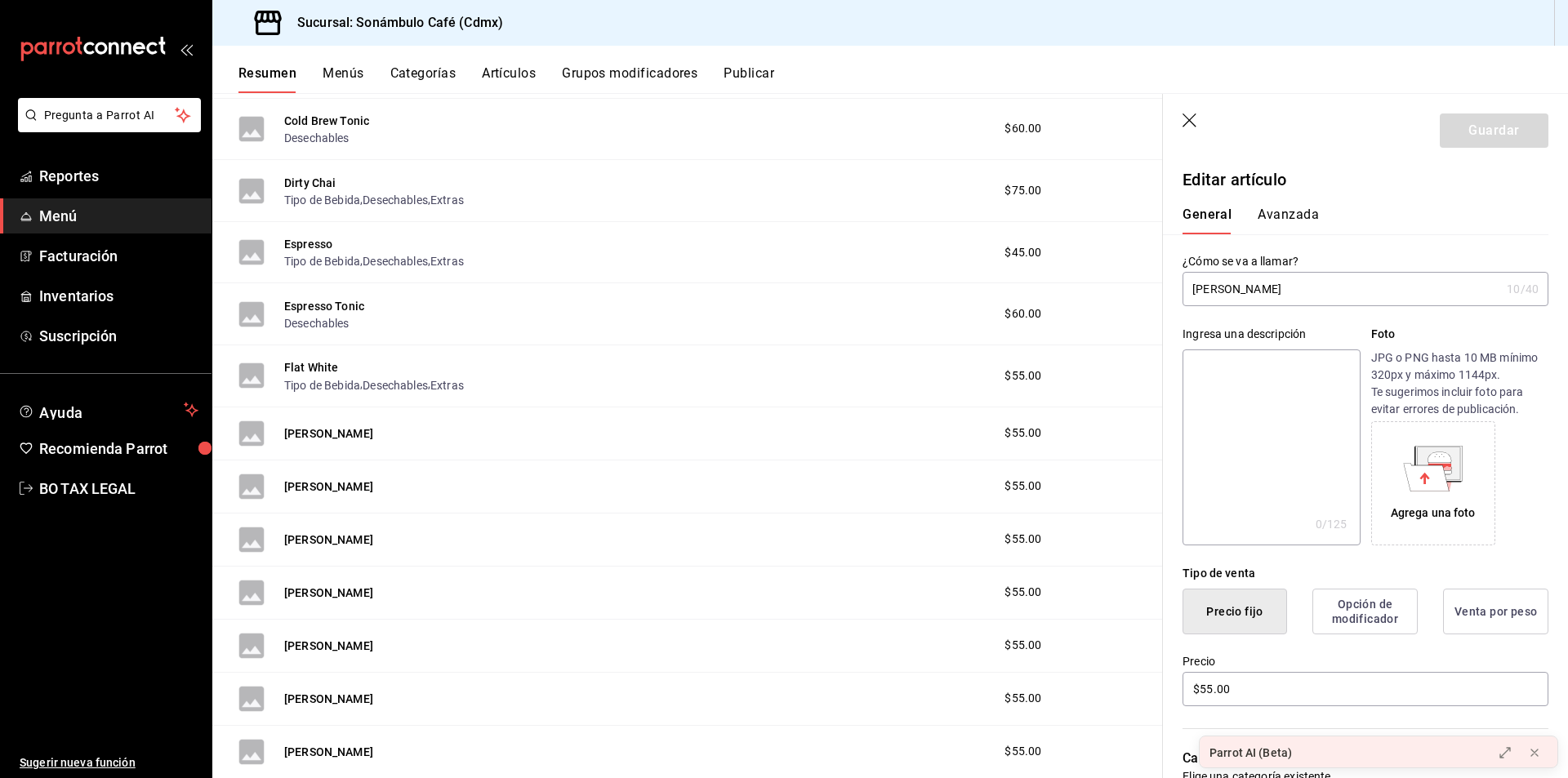
click at [1259, 210] on button "Avanzada" at bounding box center [1288, 220] width 61 height 28
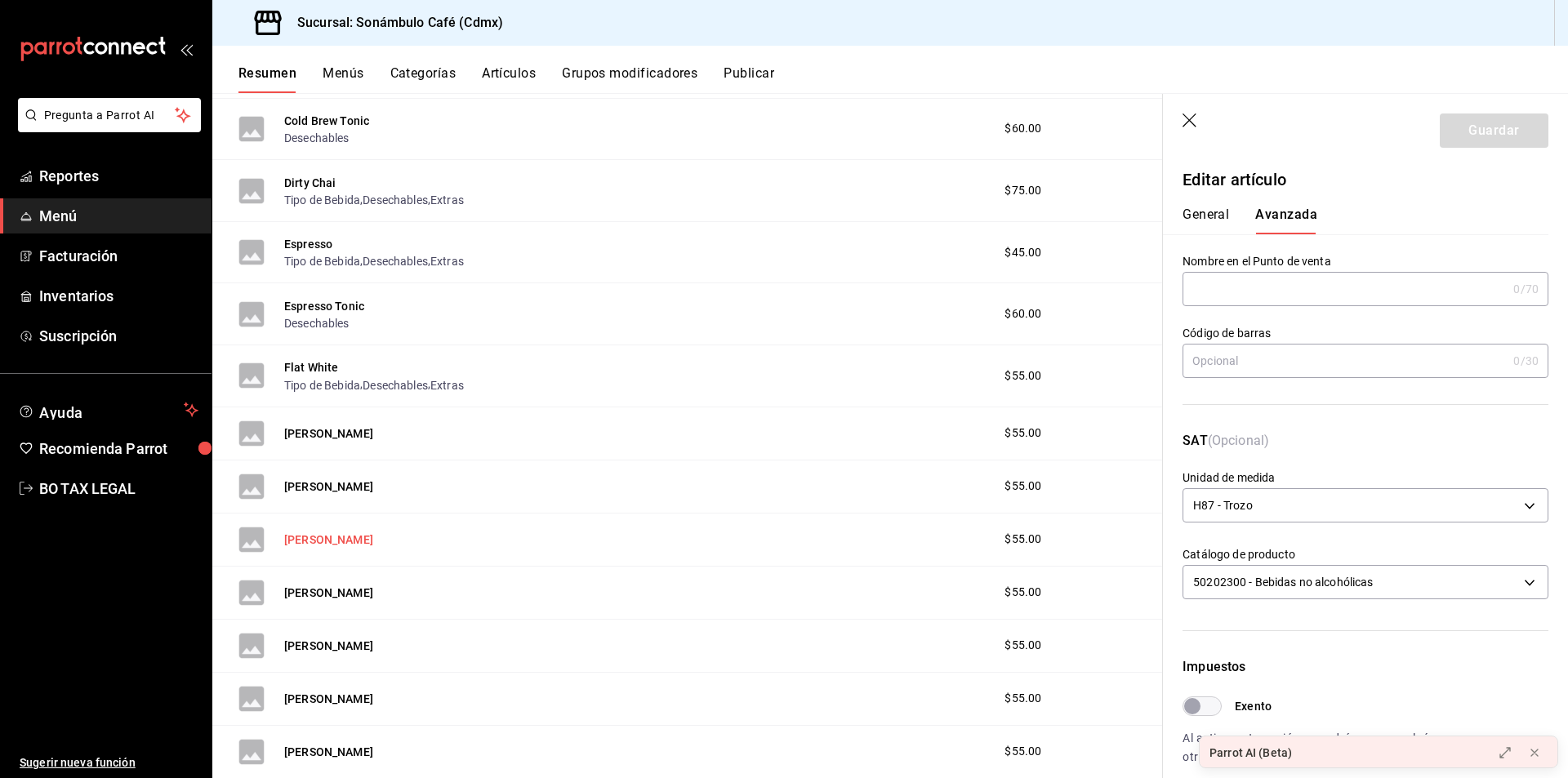
click at [339, 534] on button "[PERSON_NAME]" at bounding box center [329, 539] width 89 height 16
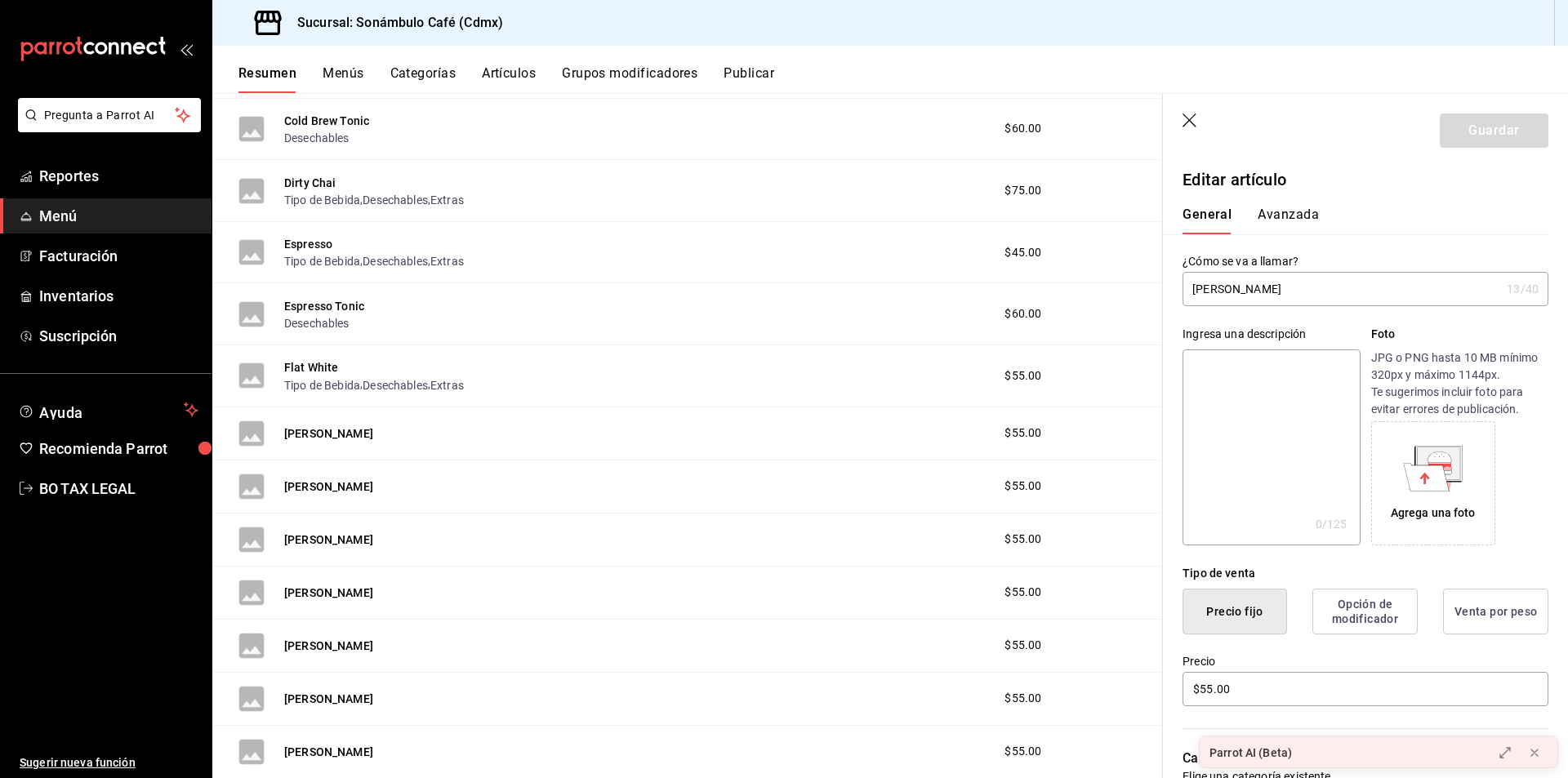
click at [1231, 278] on input "[PERSON_NAME]" at bounding box center [1342, 289] width 318 height 33
click at [1307, 229] on button "Avanzada" at bounding box center [1288, 220] width 61 height 28
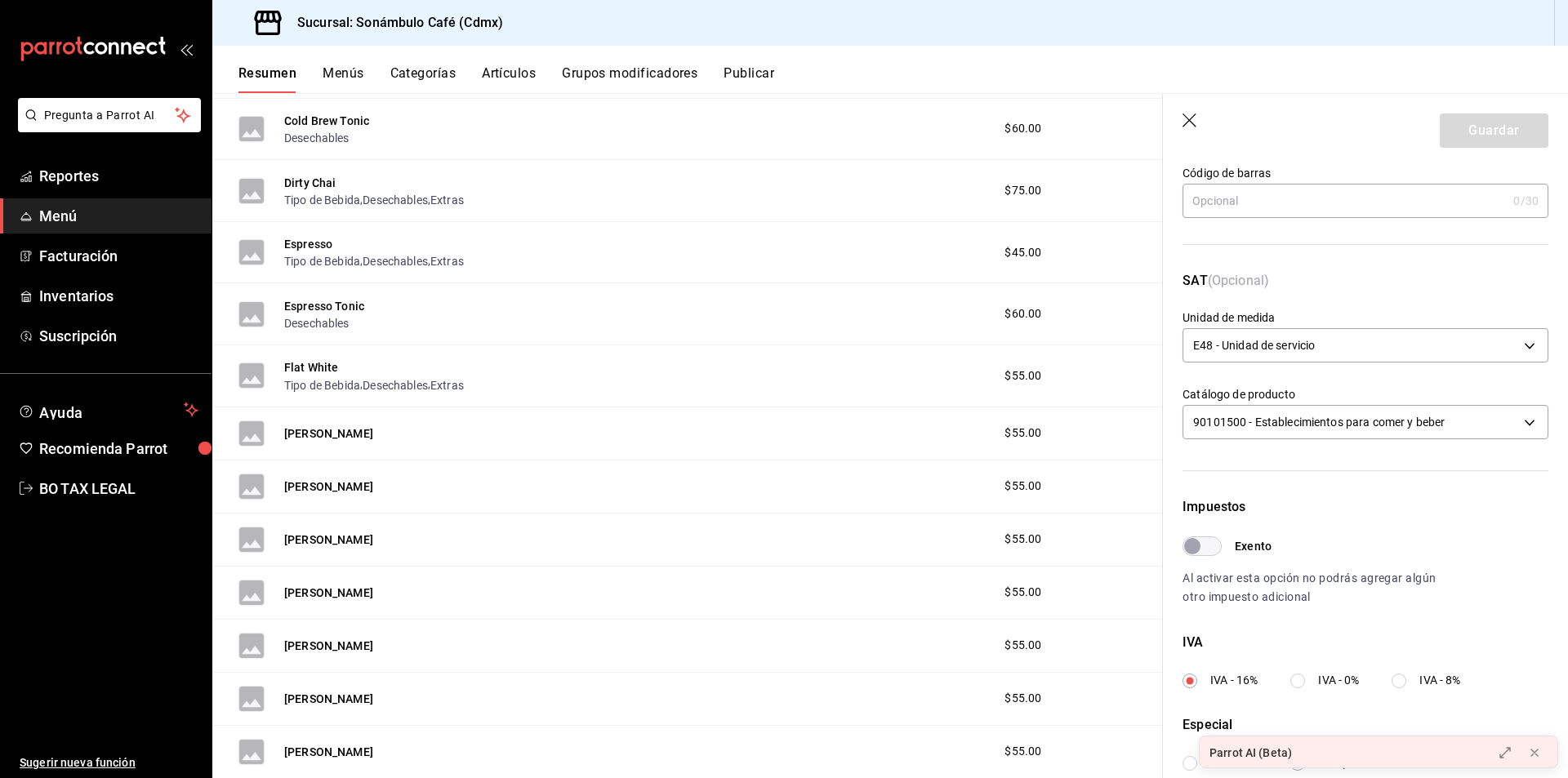
scroll to position [163, 0]
click at [334, 512] on div "[PERSON_NAME] $55.00" at bounding box center [688, 486] width 951 height 53
click at [313, 498] on div "[PERSON_NAME]" at bounding box center [306, 486] width 134 height 26
click at [336, 484] on div "[PERSON_NAME] $55.00" at bounding box center [688, 486] width 951 height 53
click at [318, 484] on button "[PERSON_NAME]" at bounding box center [329, 486] width 89 height 16
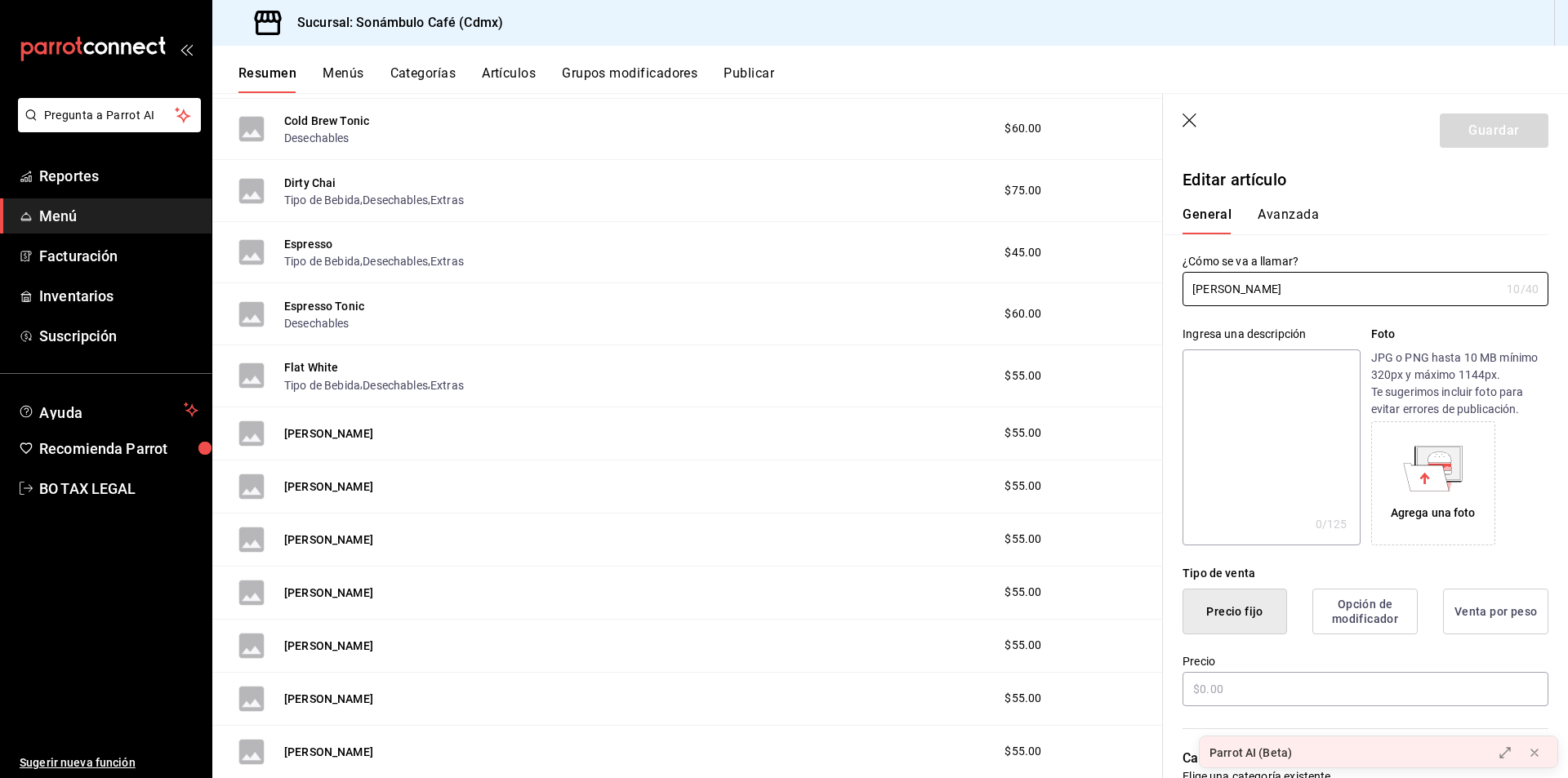
type input "$55.00"
type input "H87"
type input "50202300"
radio input "true"
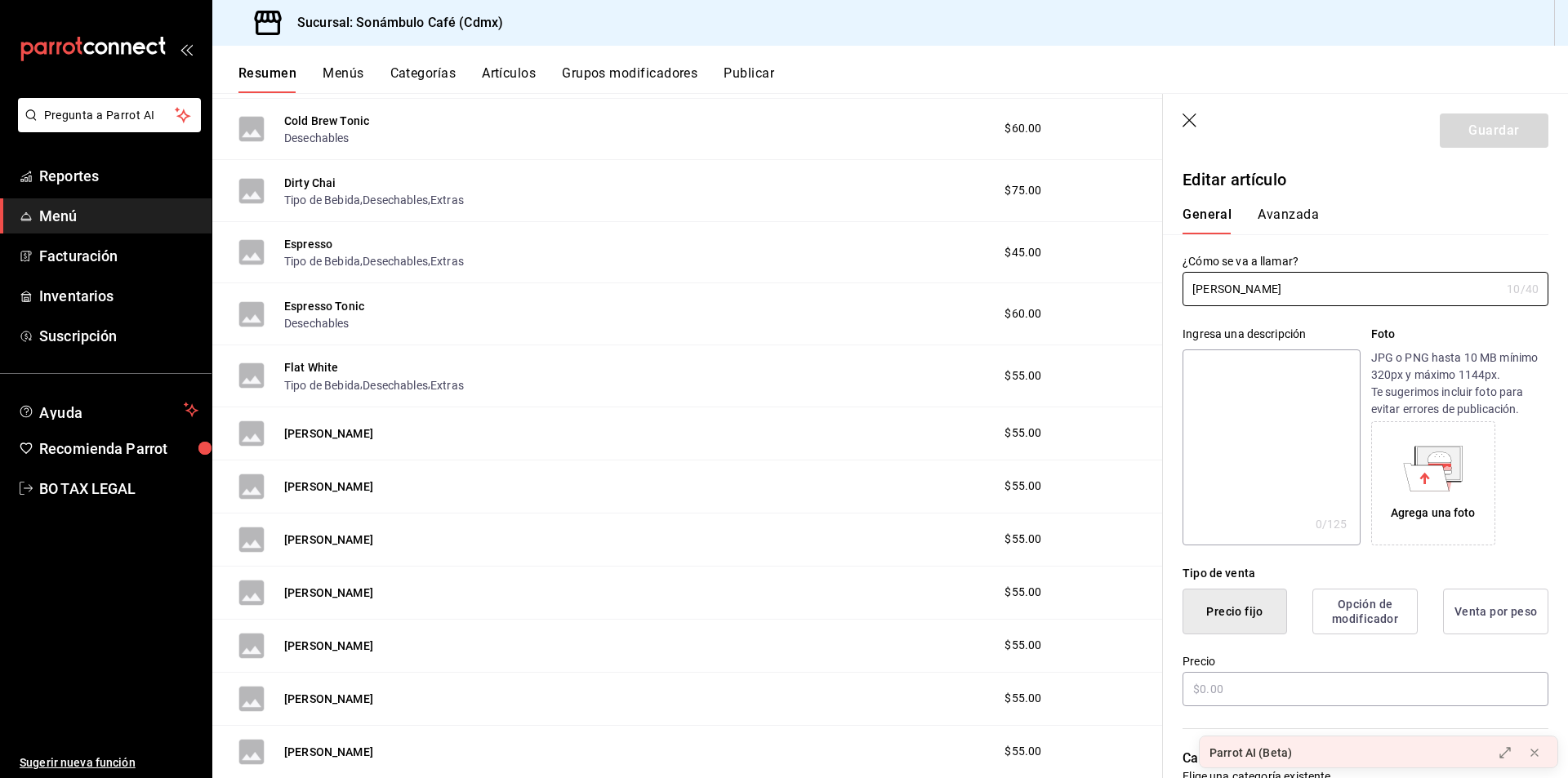
type input "2e60df1d-d505-4ae1-9235-f1aacc77a89a"
click at [1286, 229] on button "Avanzada" at bounding box center [1288, 220] width 61 height 28
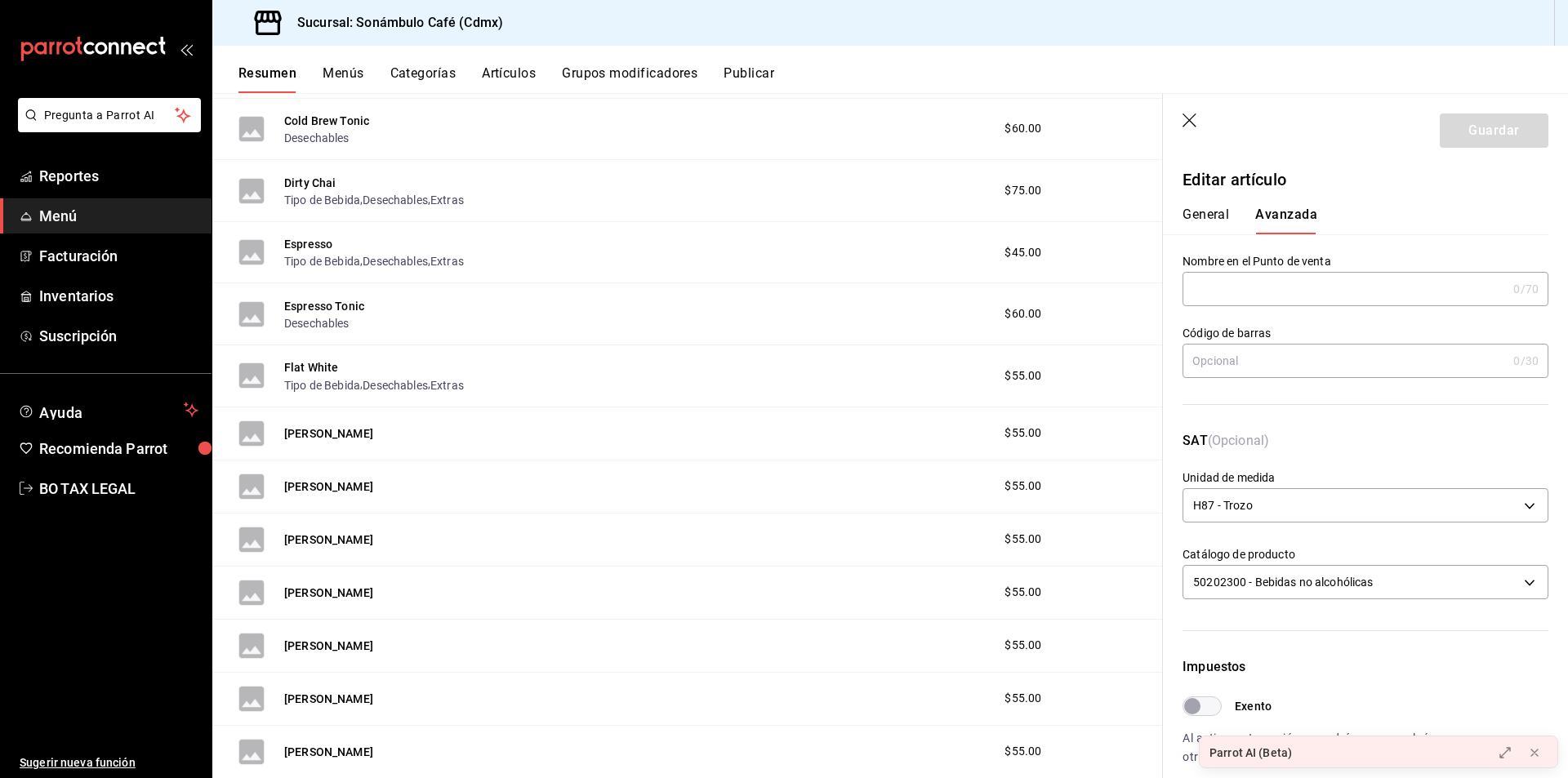
click at [329, 527] on div "[PERSON_NAME]" at bounding box center [306, 539] width 134 height 26
click at [336, 421] on div "[PERSON_NAME]" at bounding box center [306, 434] width 134 height 26
click at [331, 432] on button "[PERSON_NAME]" at bounding box center [329, 433] width 89 height 16
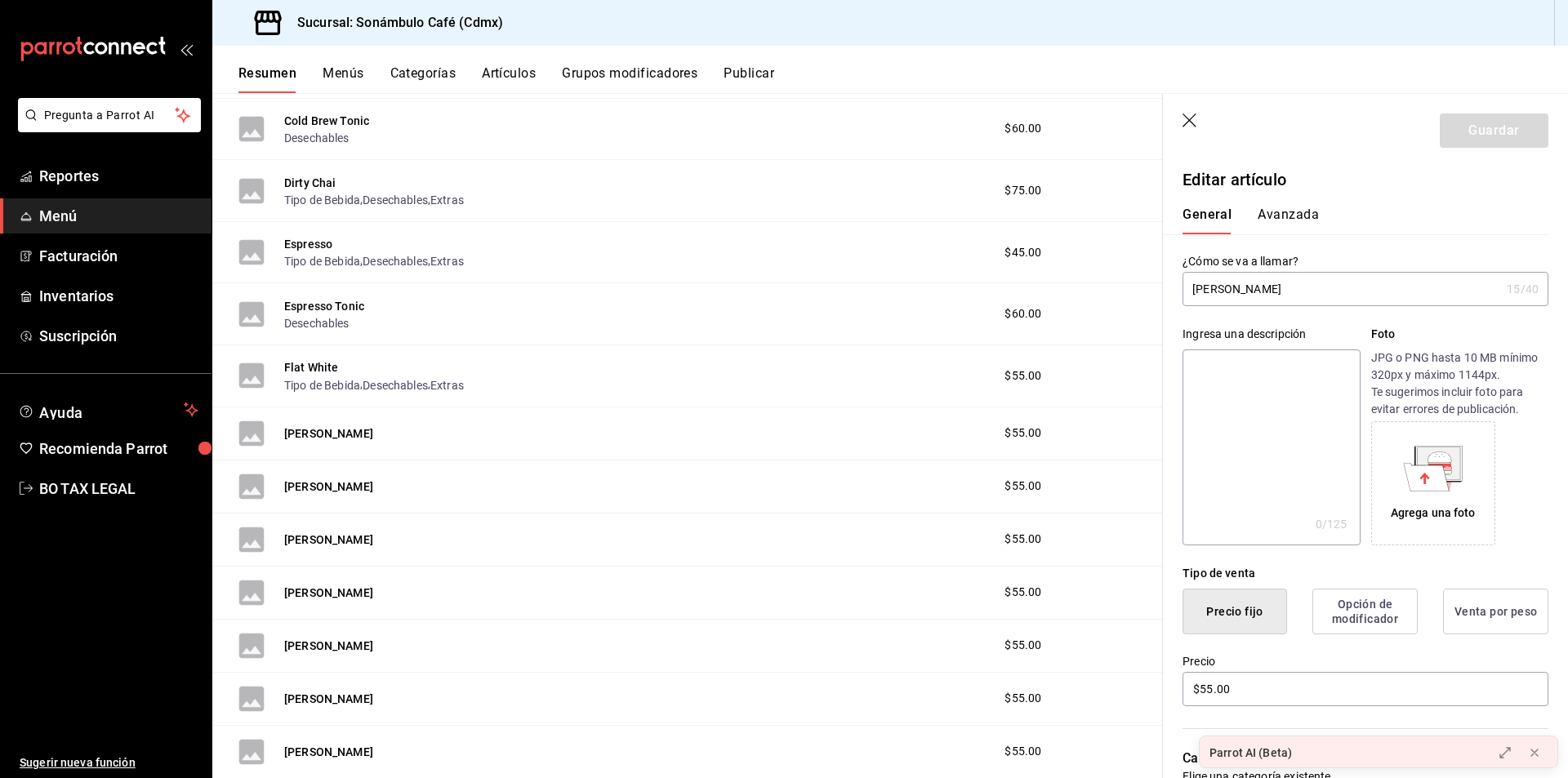
click at [1300, 216] on button "Avanzada" at bounding box center [1288, 220] width 61 height 28
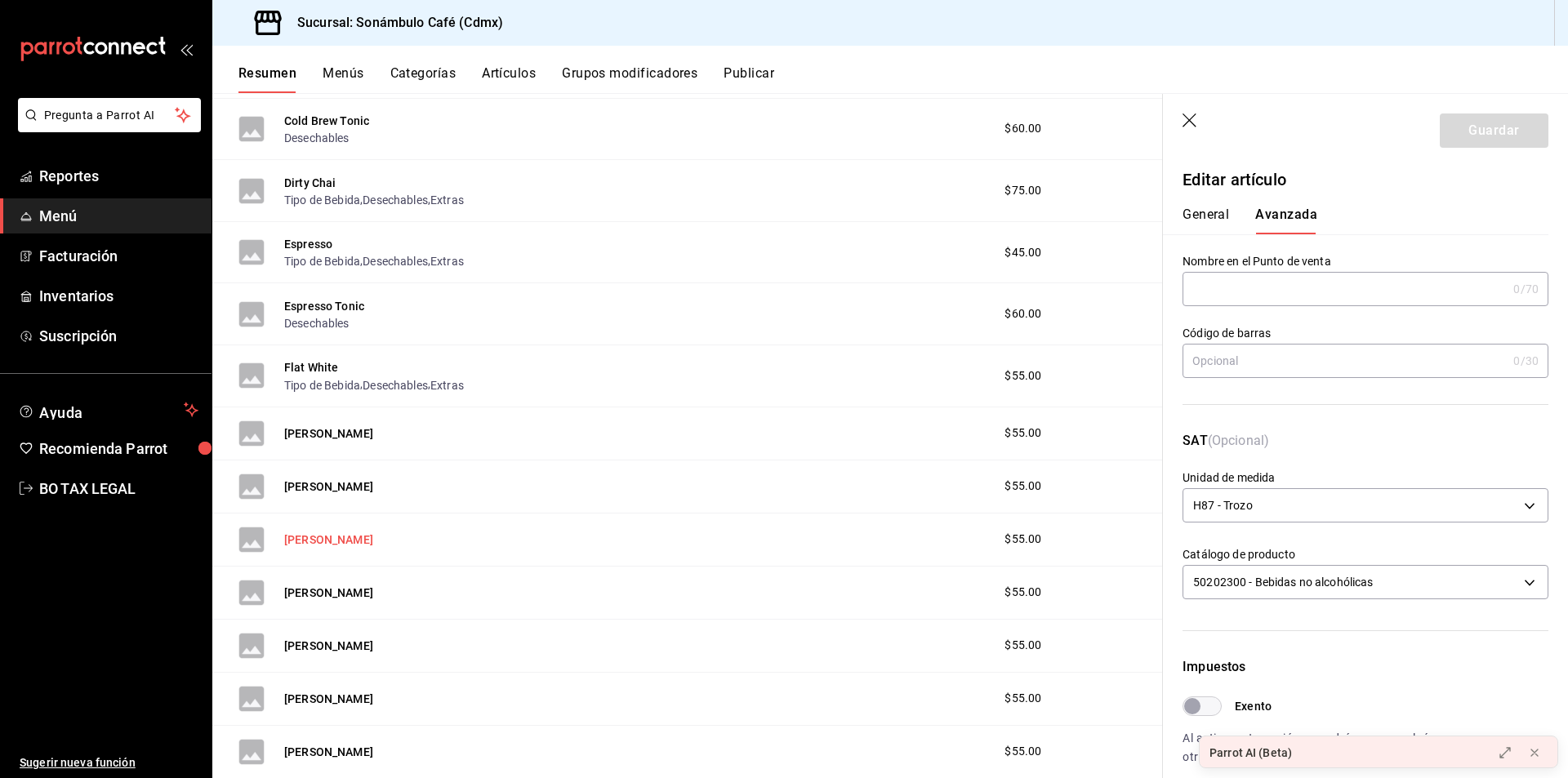
click at [323, 538] on button "[PERSON_NAME]" at bounding box center [329, 539] width 89 height 16
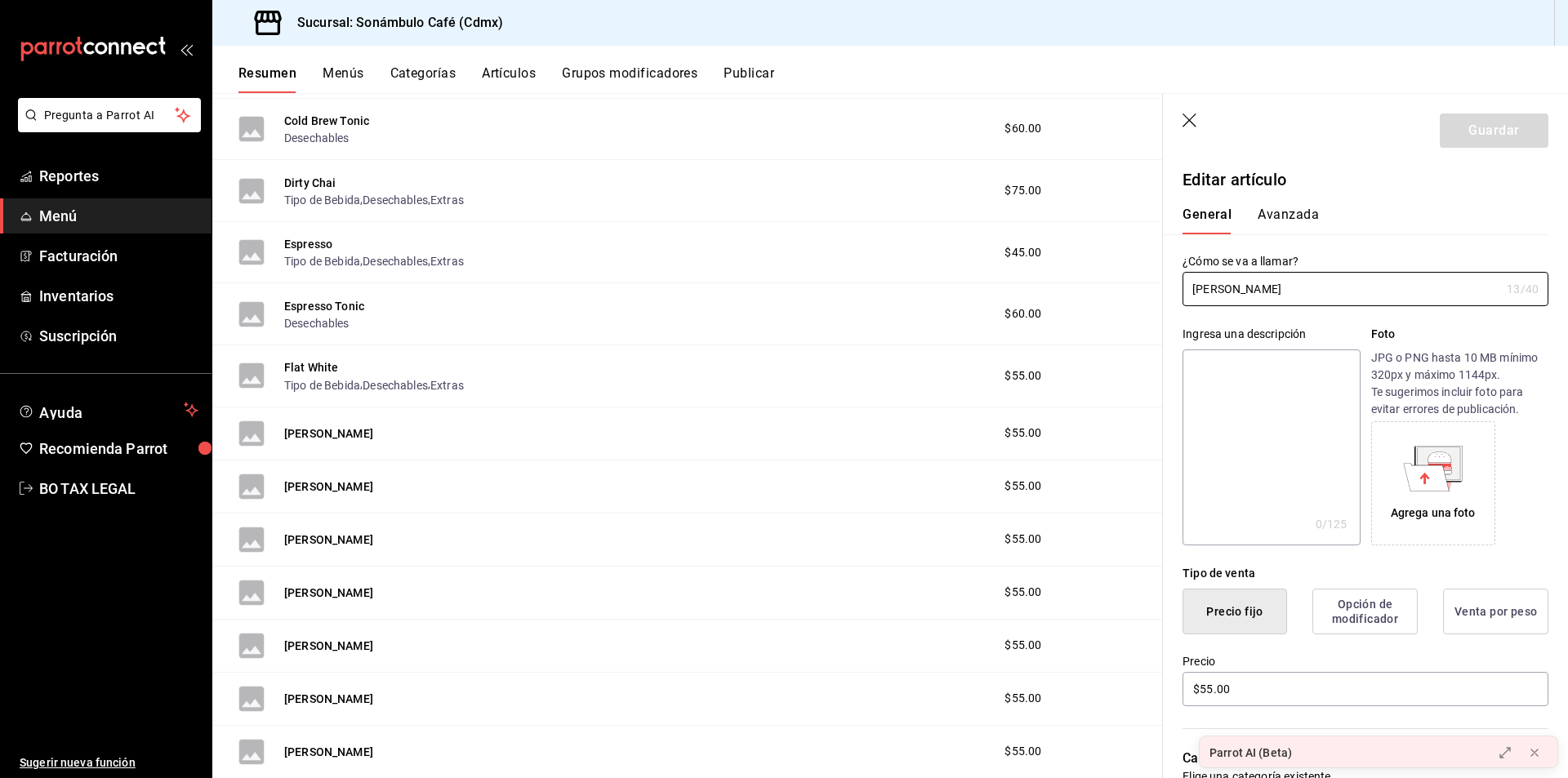
click at [1295, 218] on button "Avanzada" at bounding box center [1288, 220] width 61 height 28
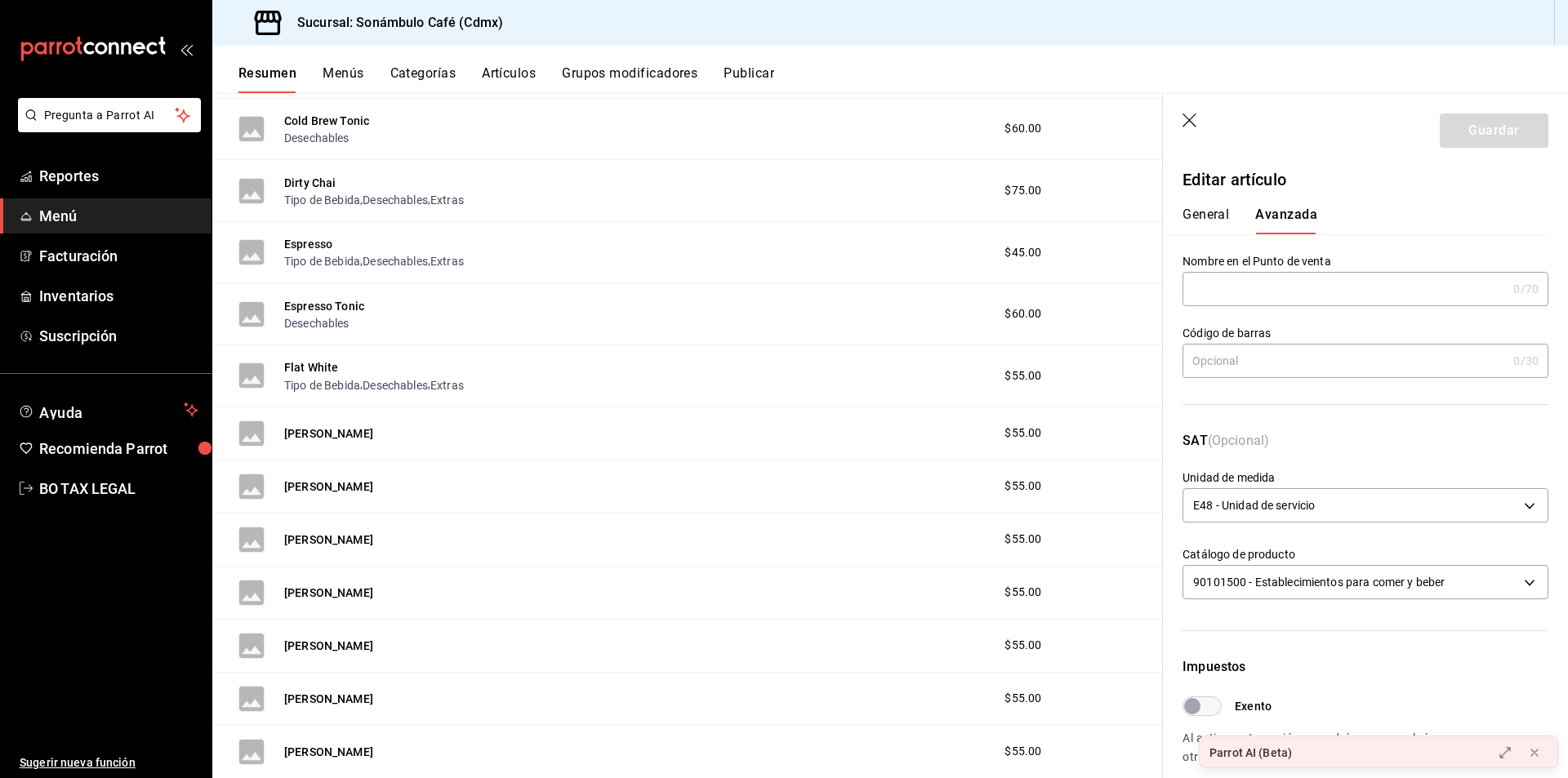
click at [316, 497] on div "[PERSON_NAME]" at bounding box center [306, 486] width 134 height 26
click at [312, 488] on button "[PERSON_NAME]" at bounding box center [329, 486] width 89 height 16
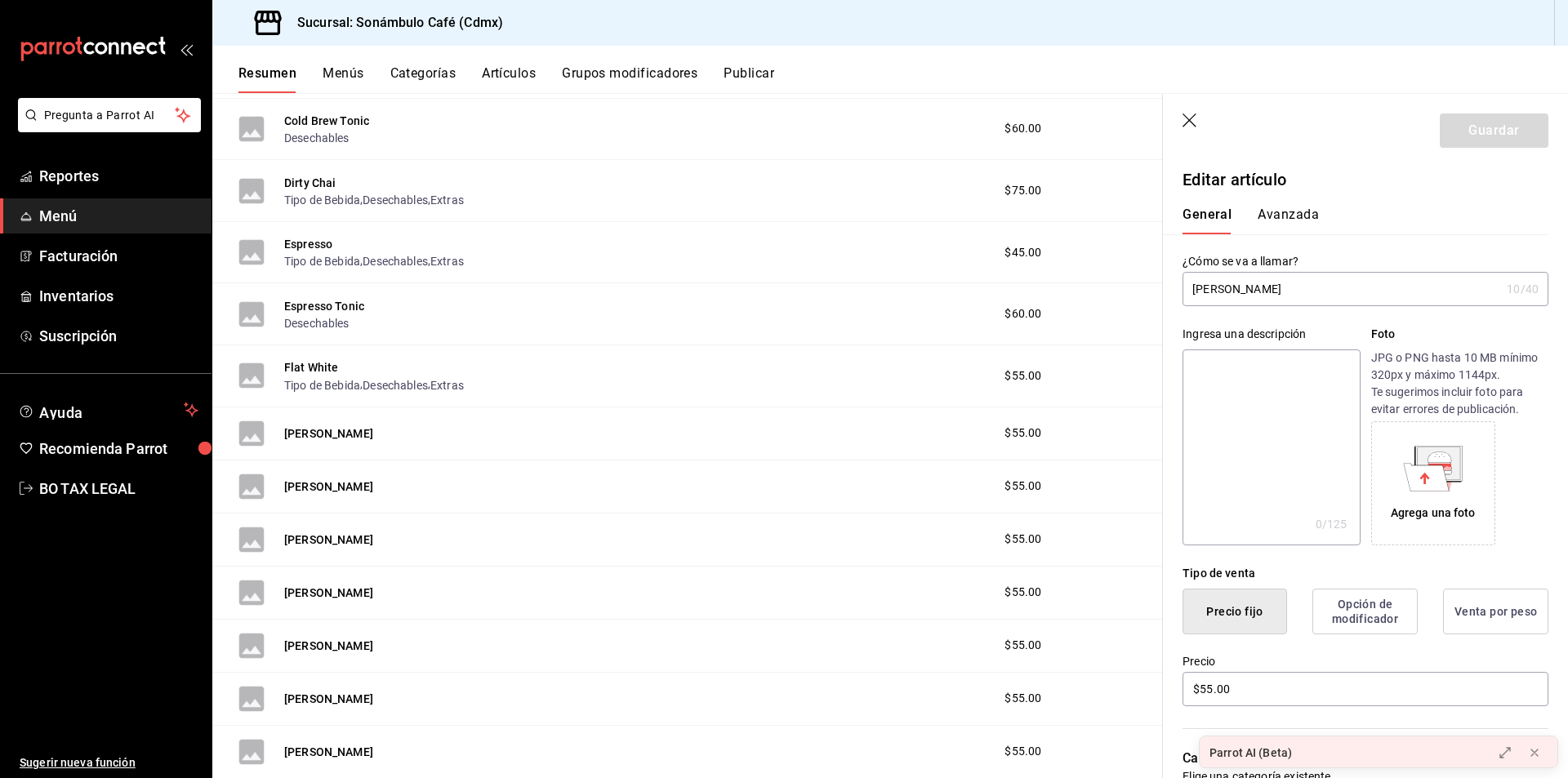
click at [1276, 213] on button "Avanzada" at bounding box center [1288, 220] width 61 height 28
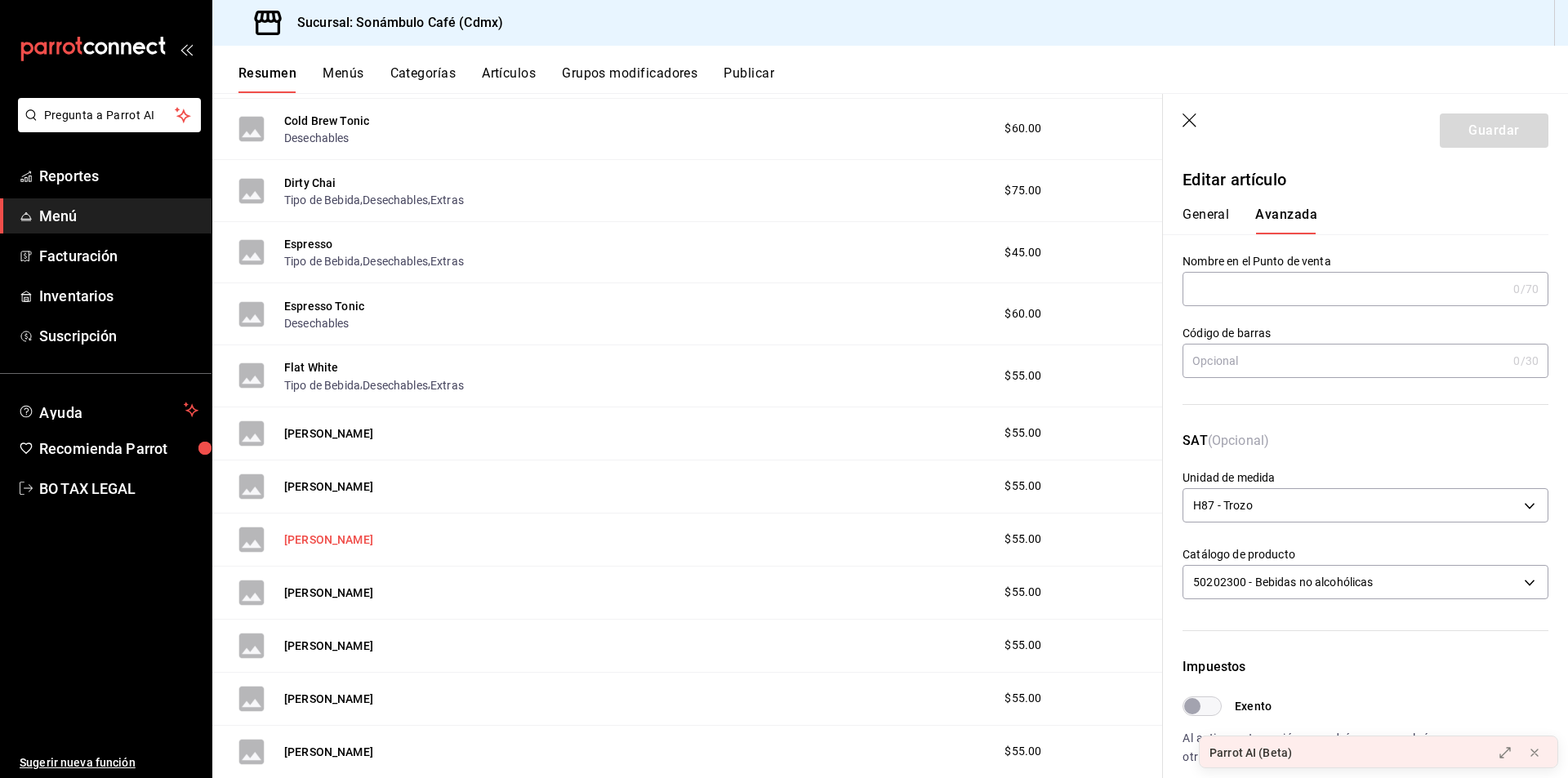
click at [328, 544] on button "[PERSON_NAME]" at bounding box center [329, 539] width 89 height 16
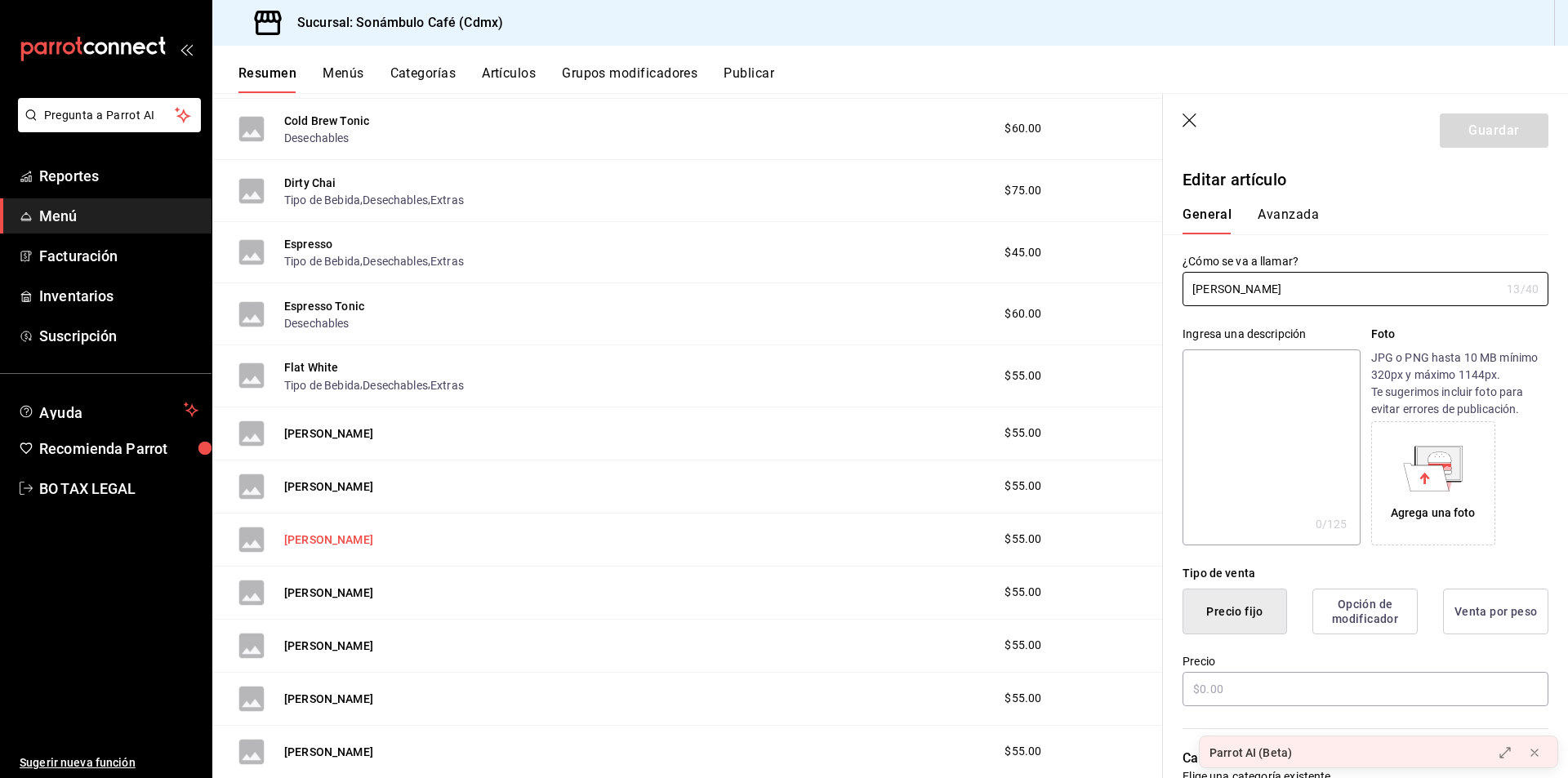
type input "$55.00"
click at [1300, 223] on button "Avanzada" at bounding box center [1288, 220] width 61 height 28
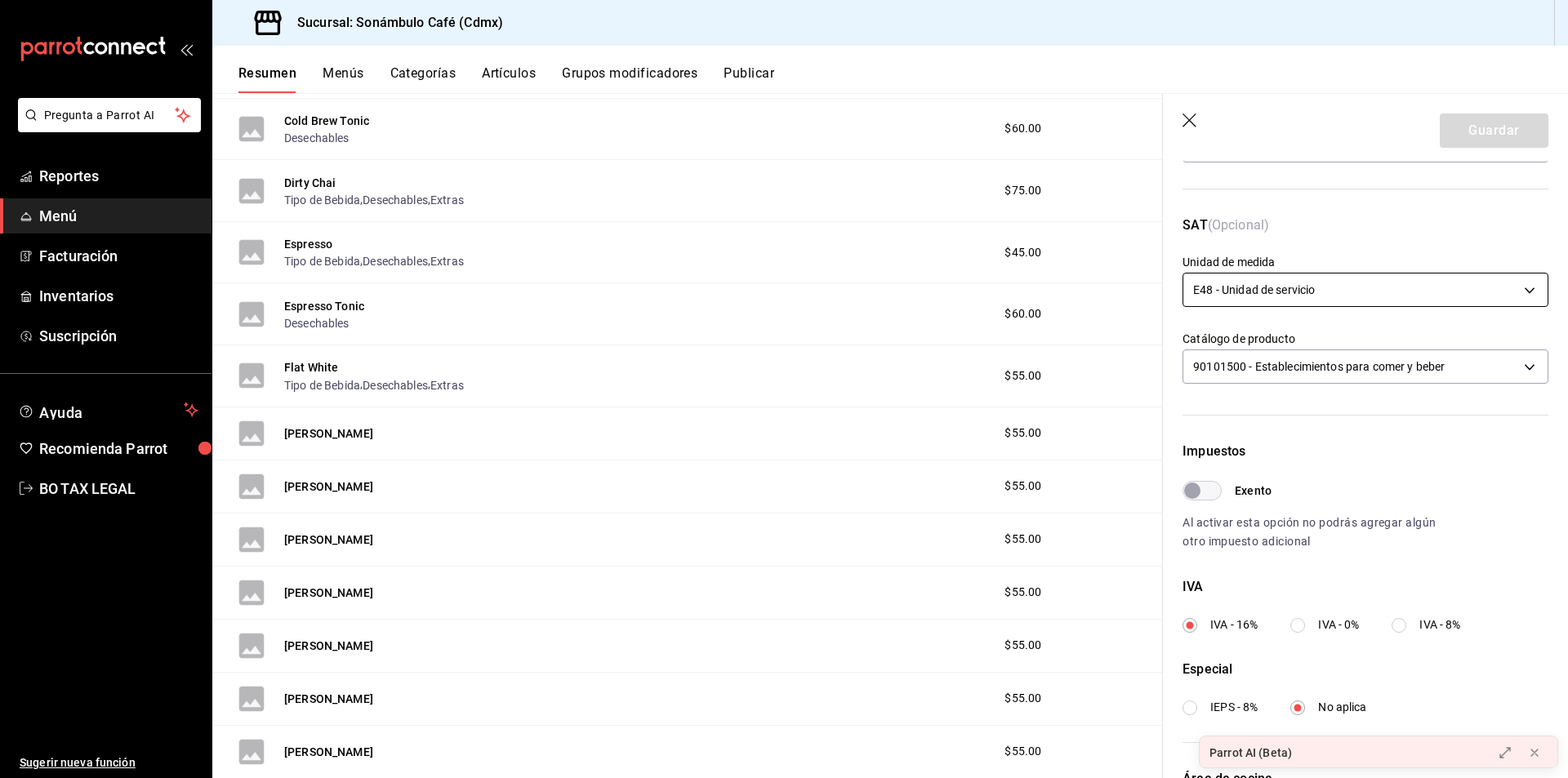
scroll to position [245, 0]
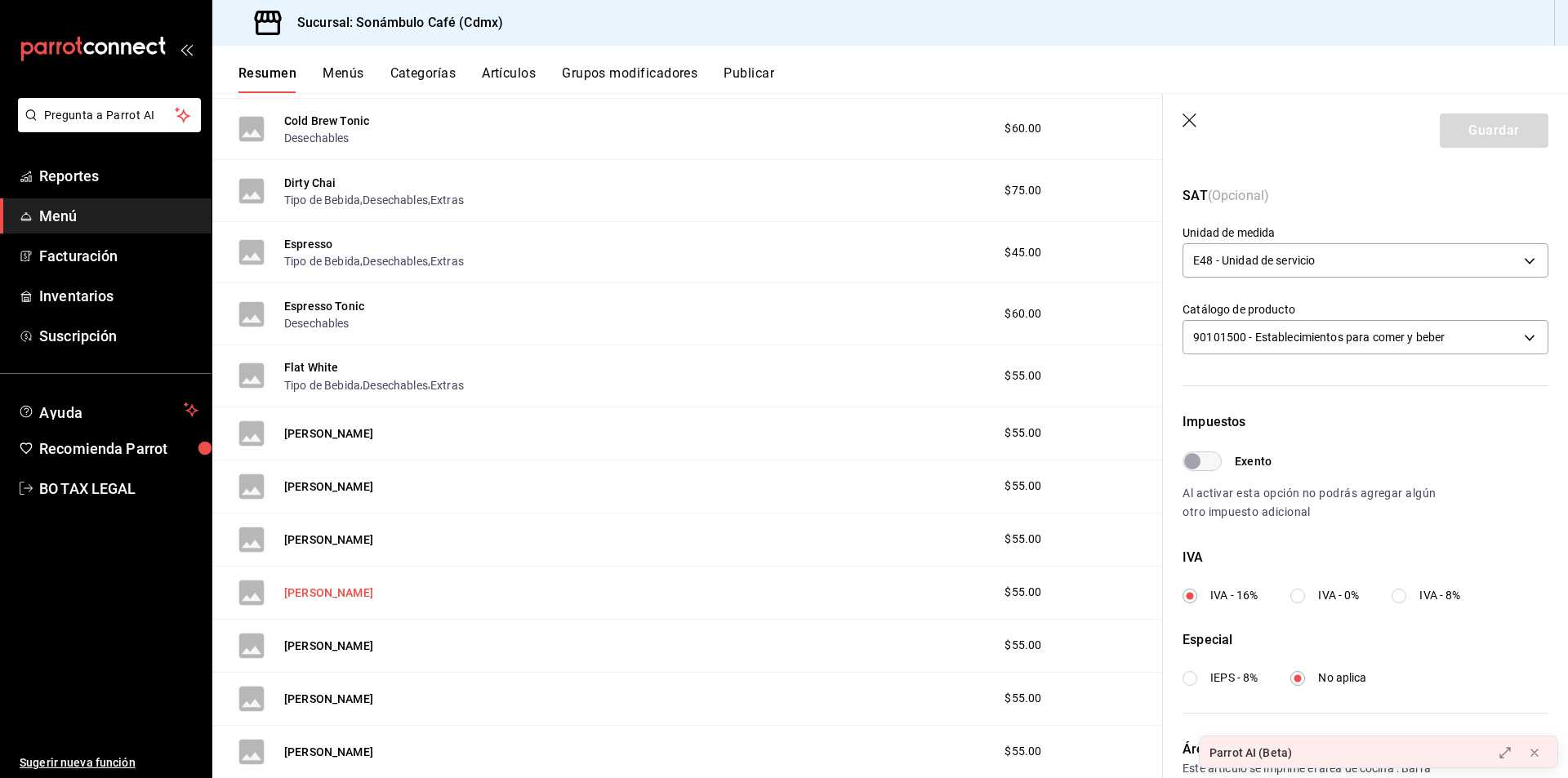
click at [307, 585] on button "[PERSON_NAME]" at bounding box center [329, 592] width 89 height 16
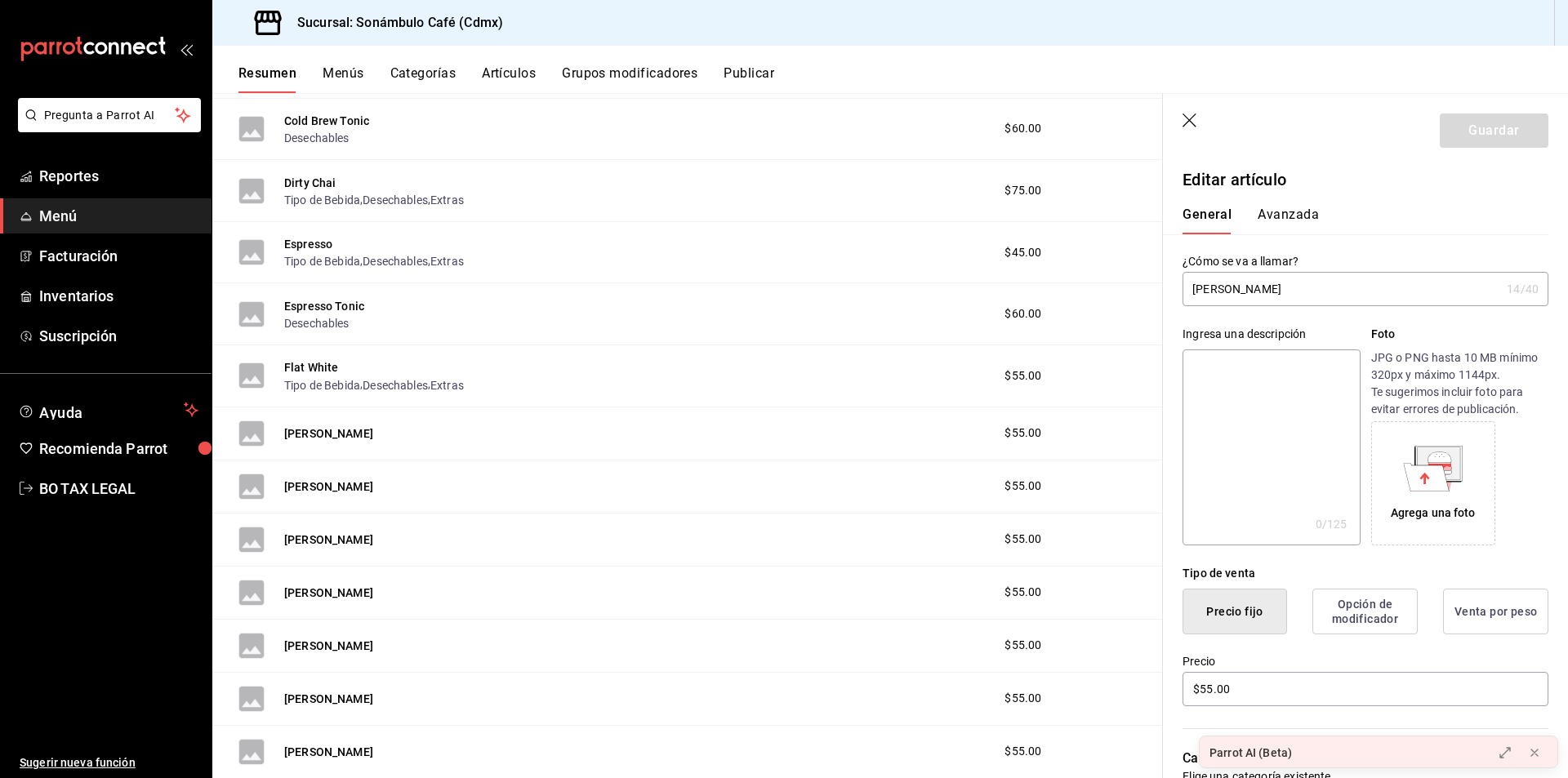
click at [1272, 209] on button "Avanzada" at bounding box center [1288, 220] width 61 height 28
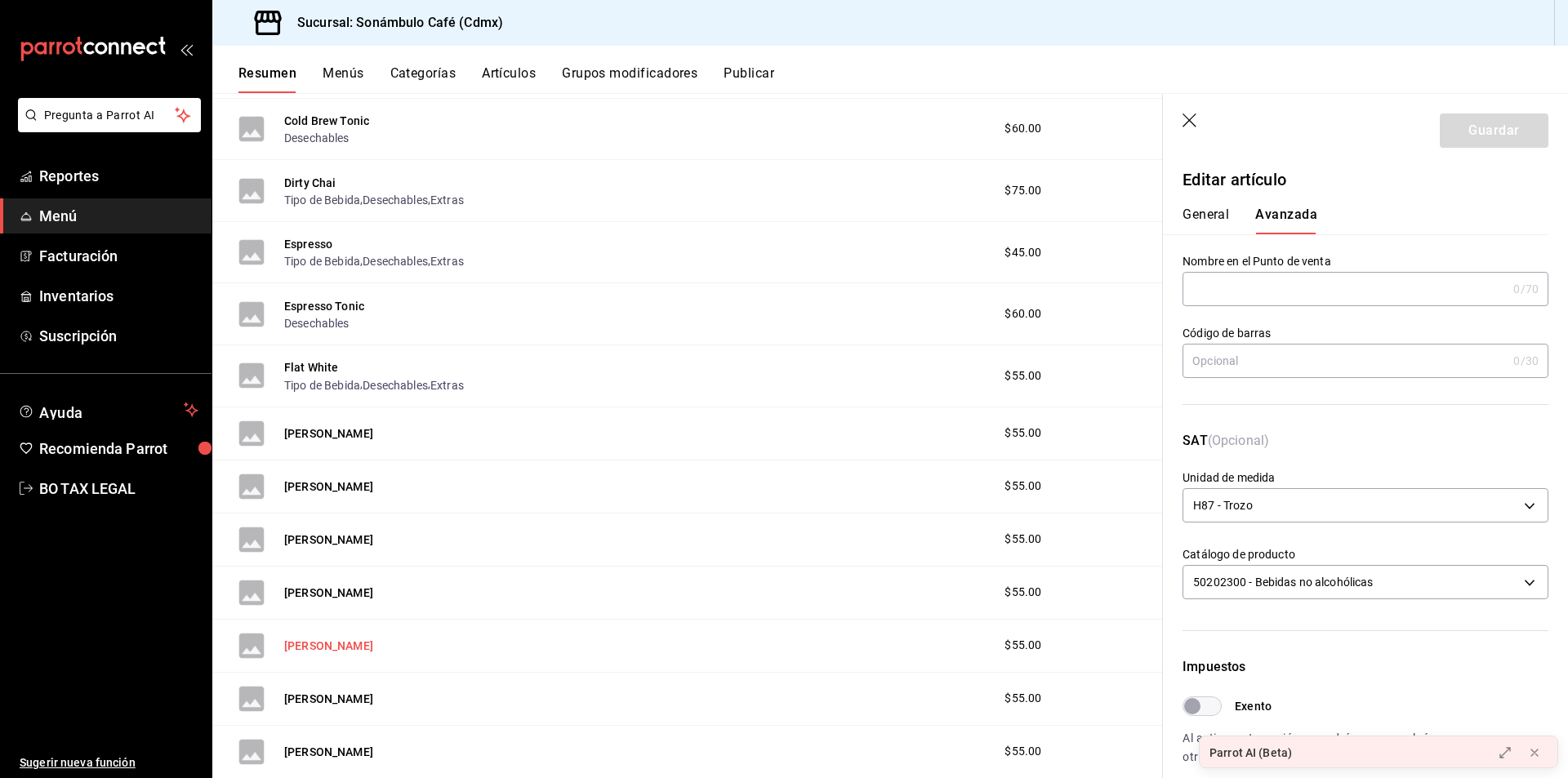
click at [291, 651] on button "[PERSON_NAME]" at bounding box center [329, 645] width 89 height 16
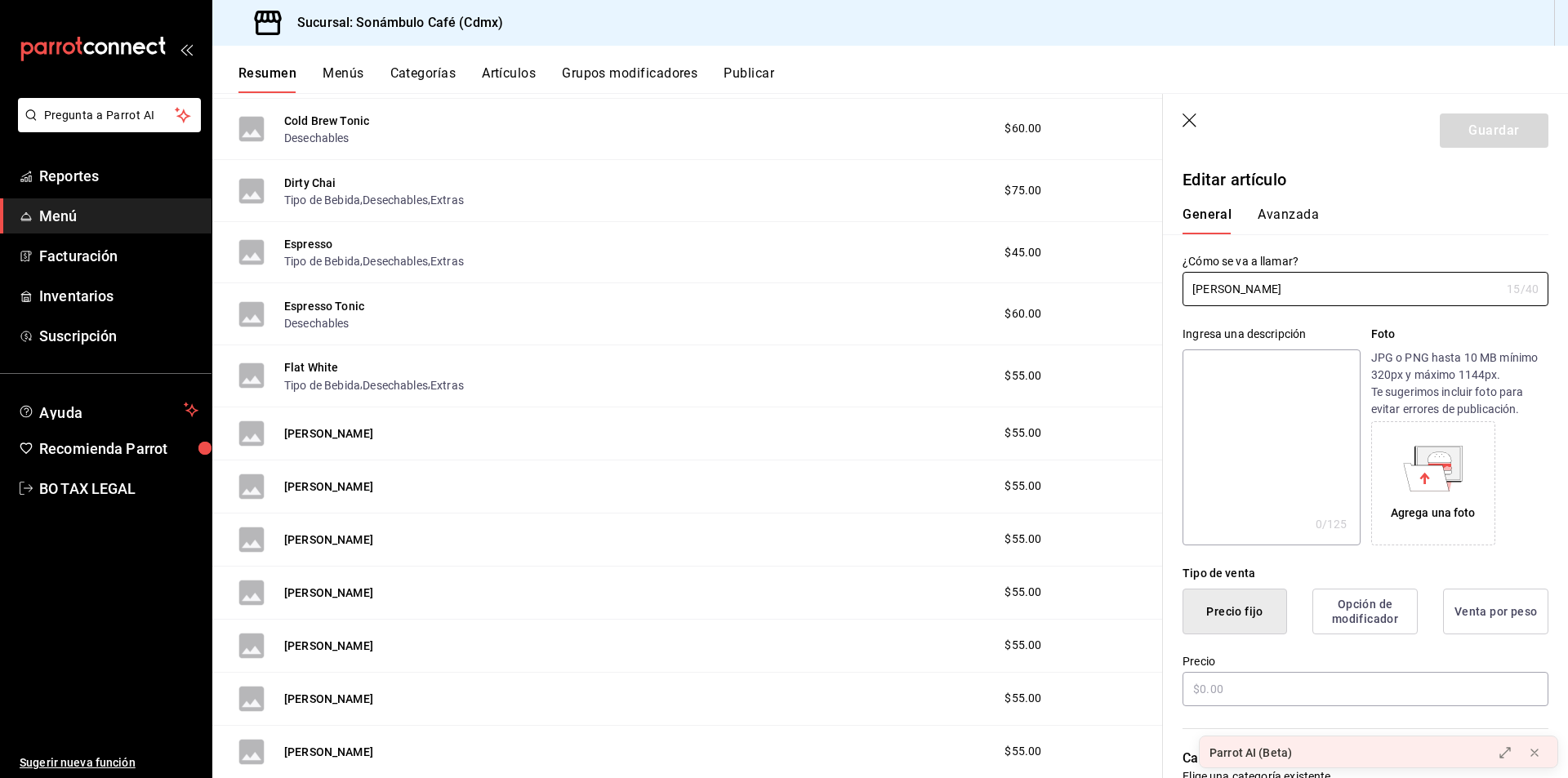
type input "$55.00"
click at [1278, 216] on button "Avanzada" at bounding box center [1288, 220] width 61 height 28
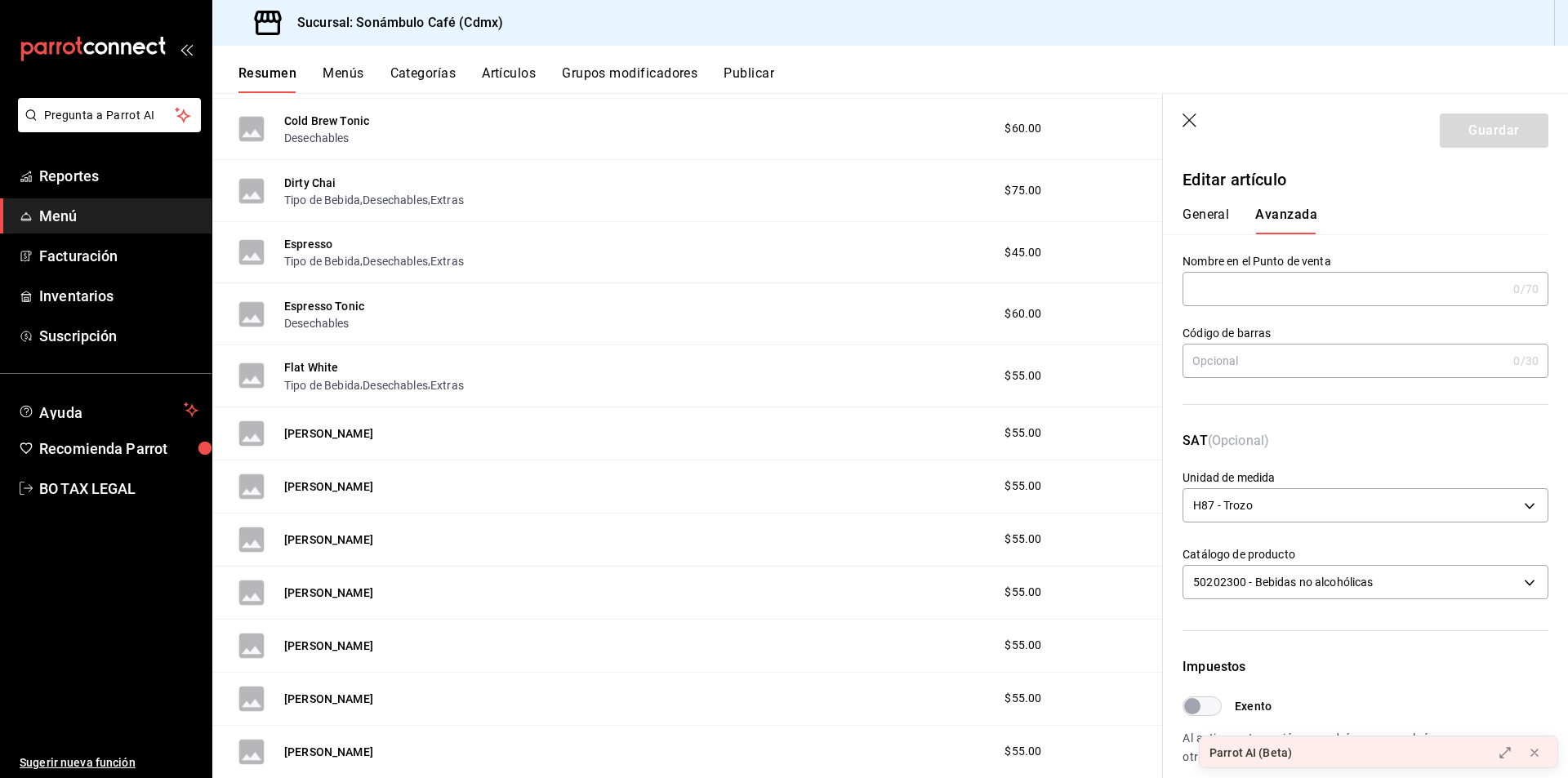
drag, startPoint x: 335, startPoint y: 701, endPoint x: 379, endPoint y: 684, distance: 47.2
click at [335, 700] on button "[PERSON_NAME]" at bounding box center [329, 698] width 89 height 16
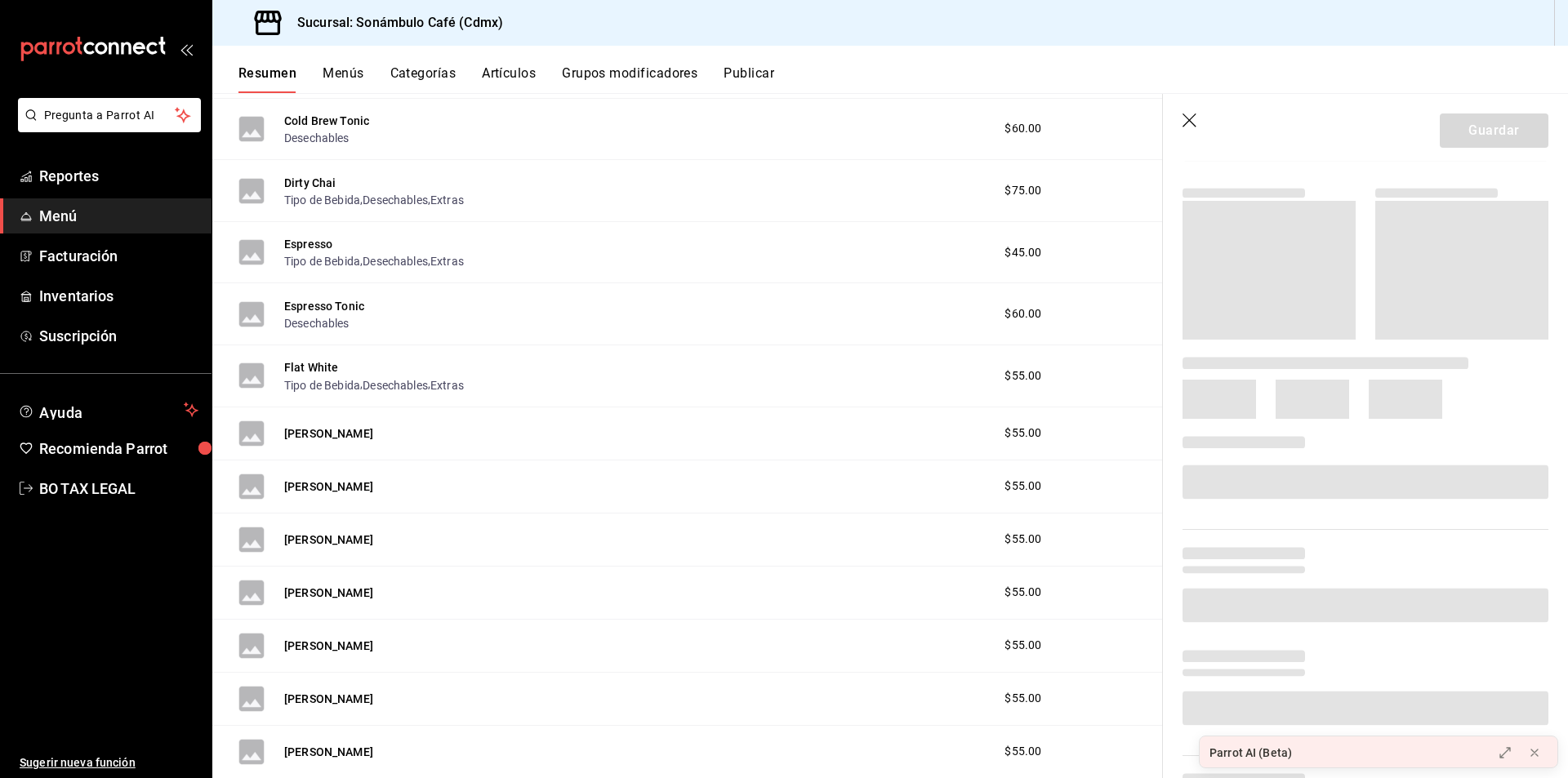
scroll to position [245, 0]
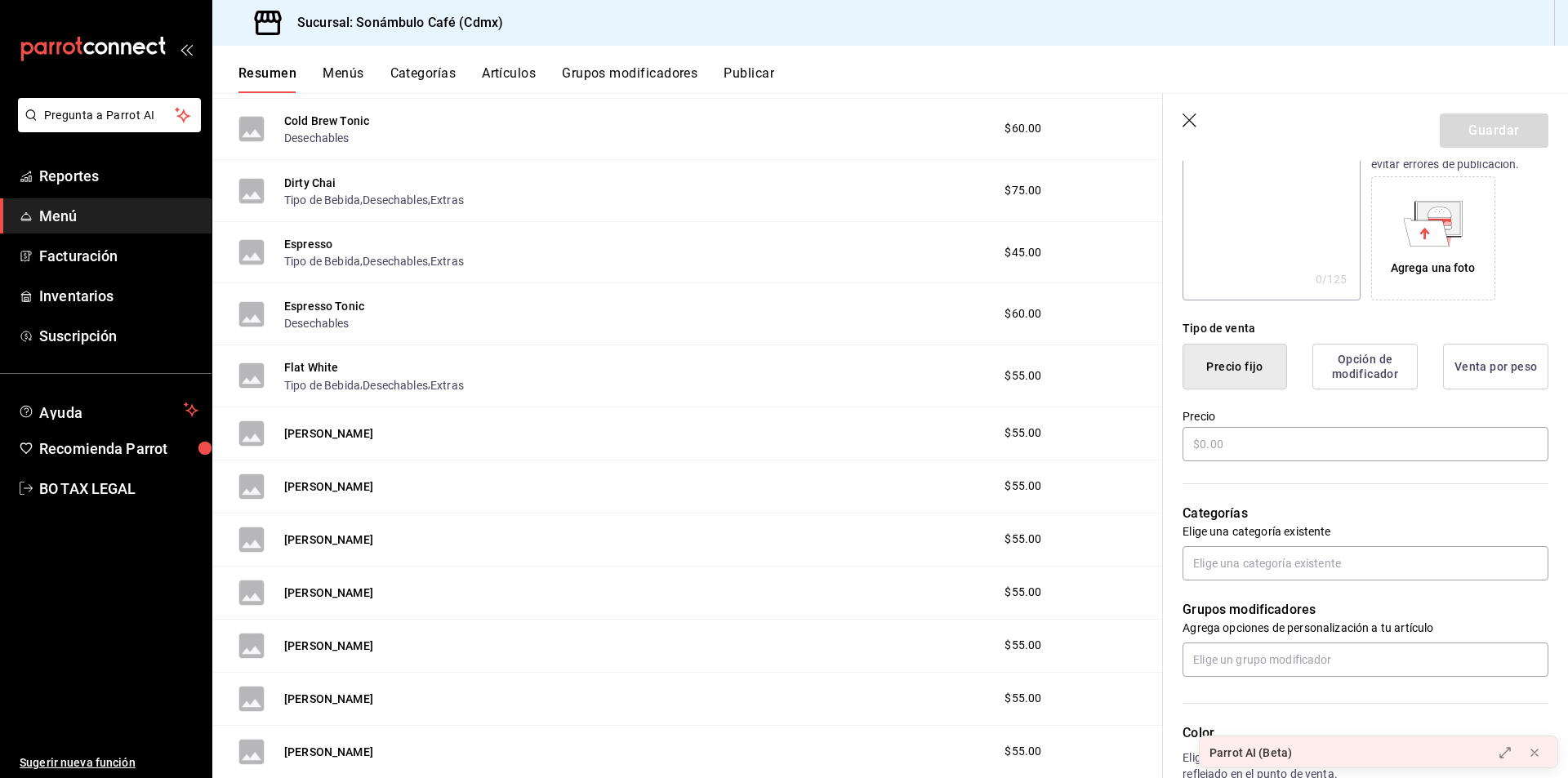
type input "$55.00"
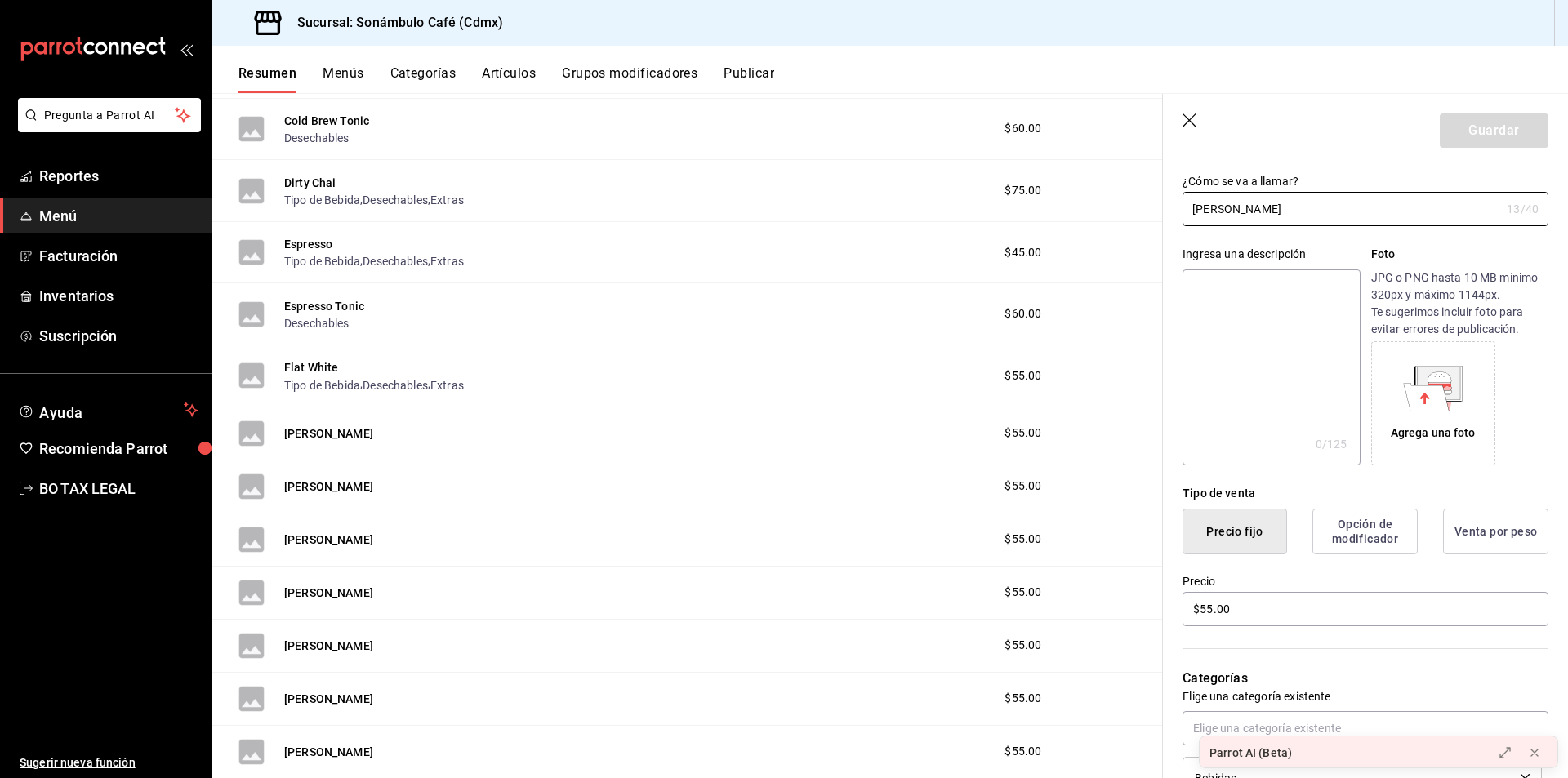
scroll to position [0, 0]
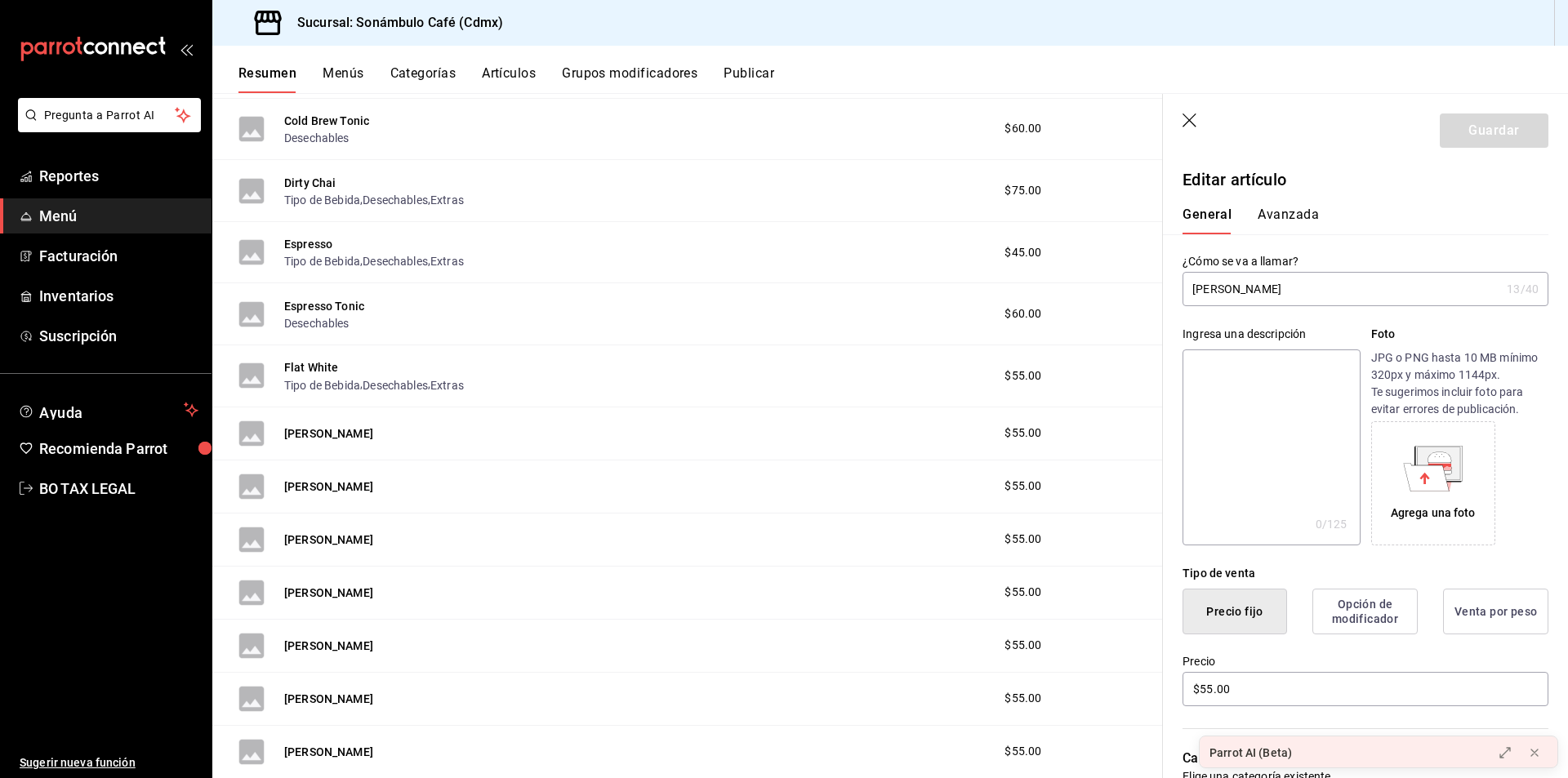
drag, startPoint x: 1301, startPoint y: 213, endPoint x: 1308, endPoint y: 219, distance: 9.2
click at [1302, 213] on button "Avanzada" at bounding box center [1288, 220] width 61 height 28
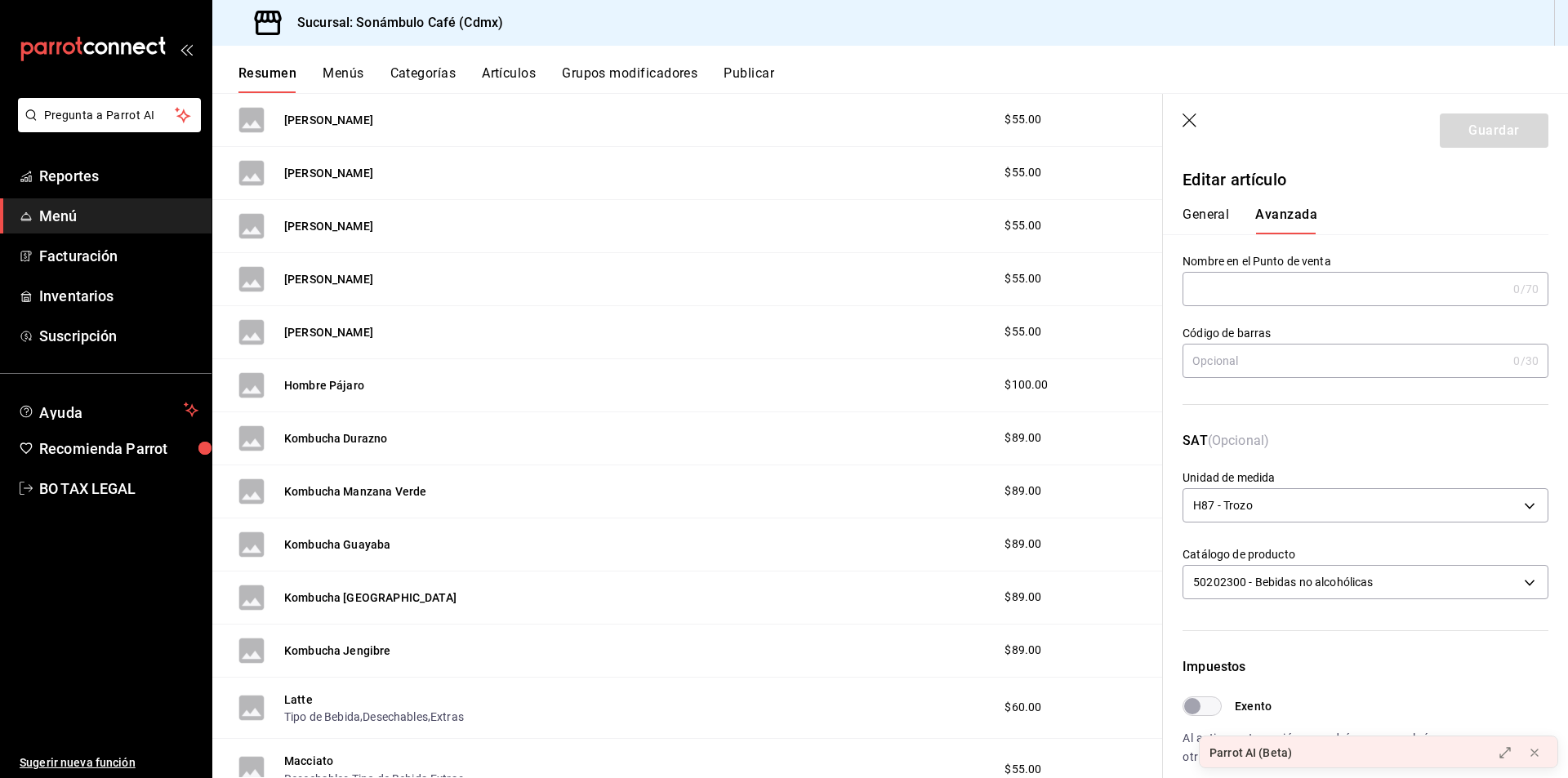
scroll to position [1212, 0]
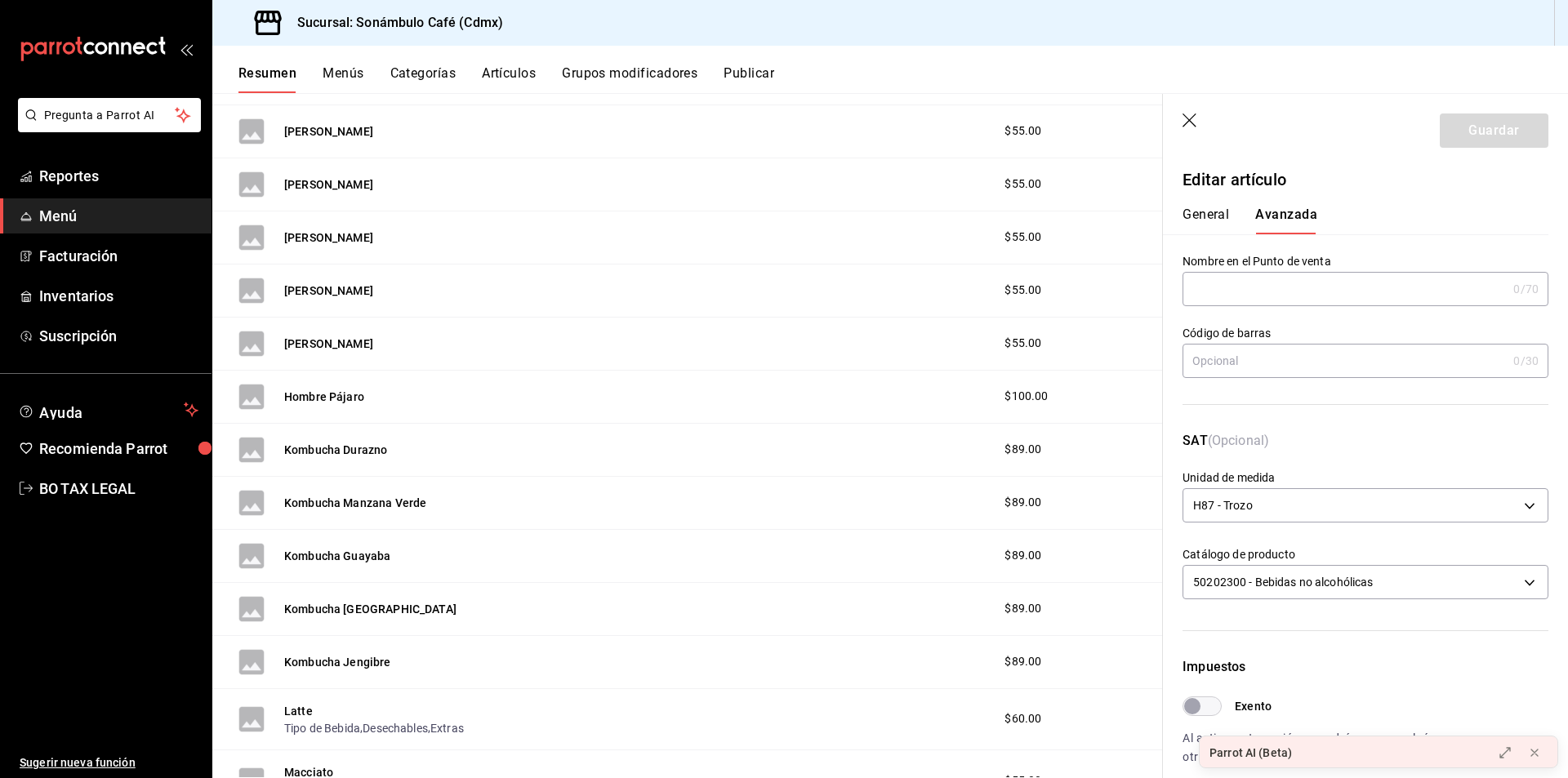
click at [339, 353] on div "[PERSON_NAME]" at bounding box center [306, 344] width 134 height 26
click at [372, 332] on div "[PERSON_NAME] $55.00" at bounding box center [688, 344] width 951 height 53
click at [325, 345] on button "[PERSON_NAME]" at bounding box center [329, 344] width 89 height 16
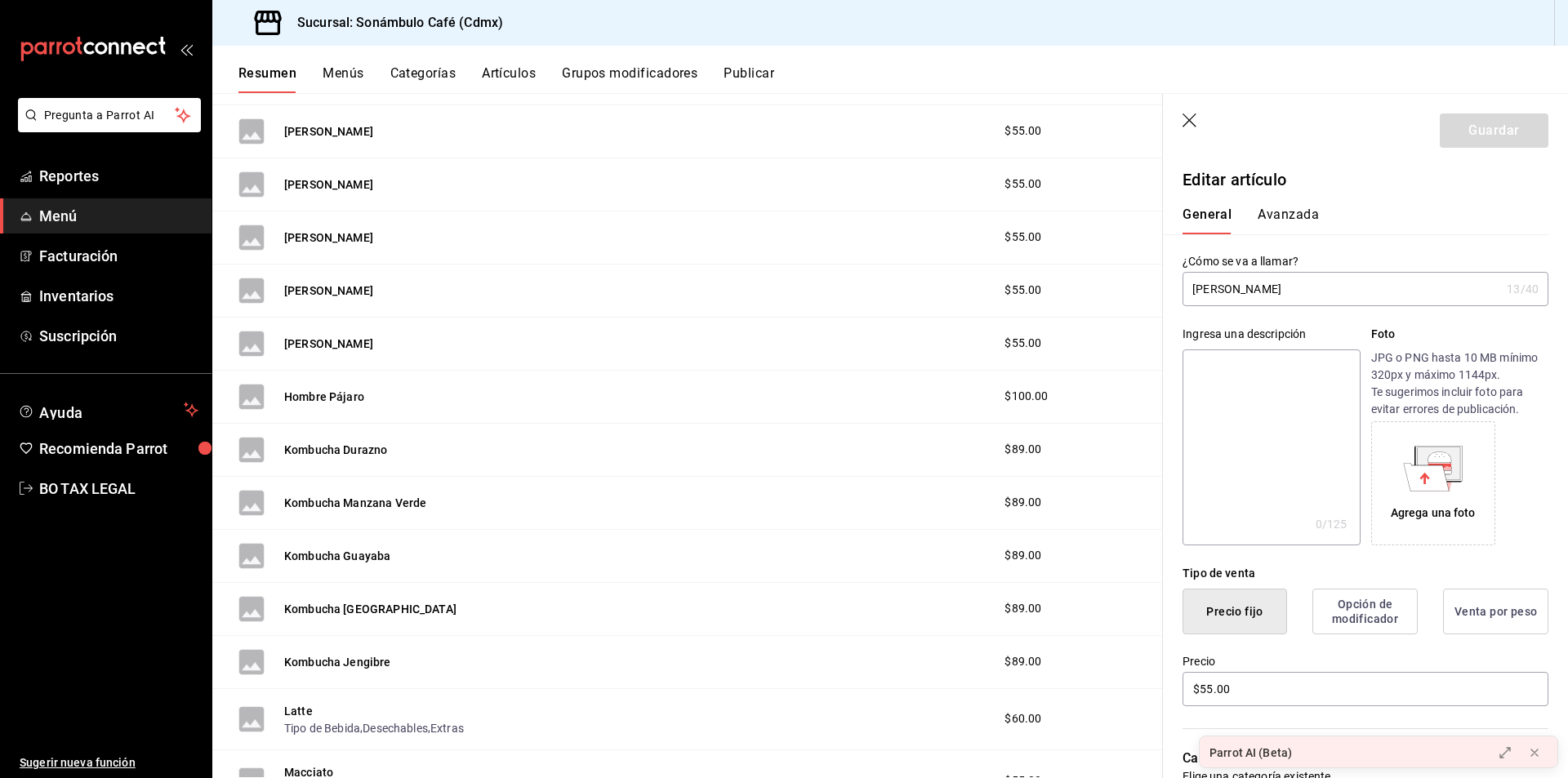
click at [1234, 286] on input "[PERSON_NAME]" at bounding box center [1342, 289] width 318 height 33
click at [1301, 217] on button "Avanzada" at bounding box center [1288, 220] width 61 height 28
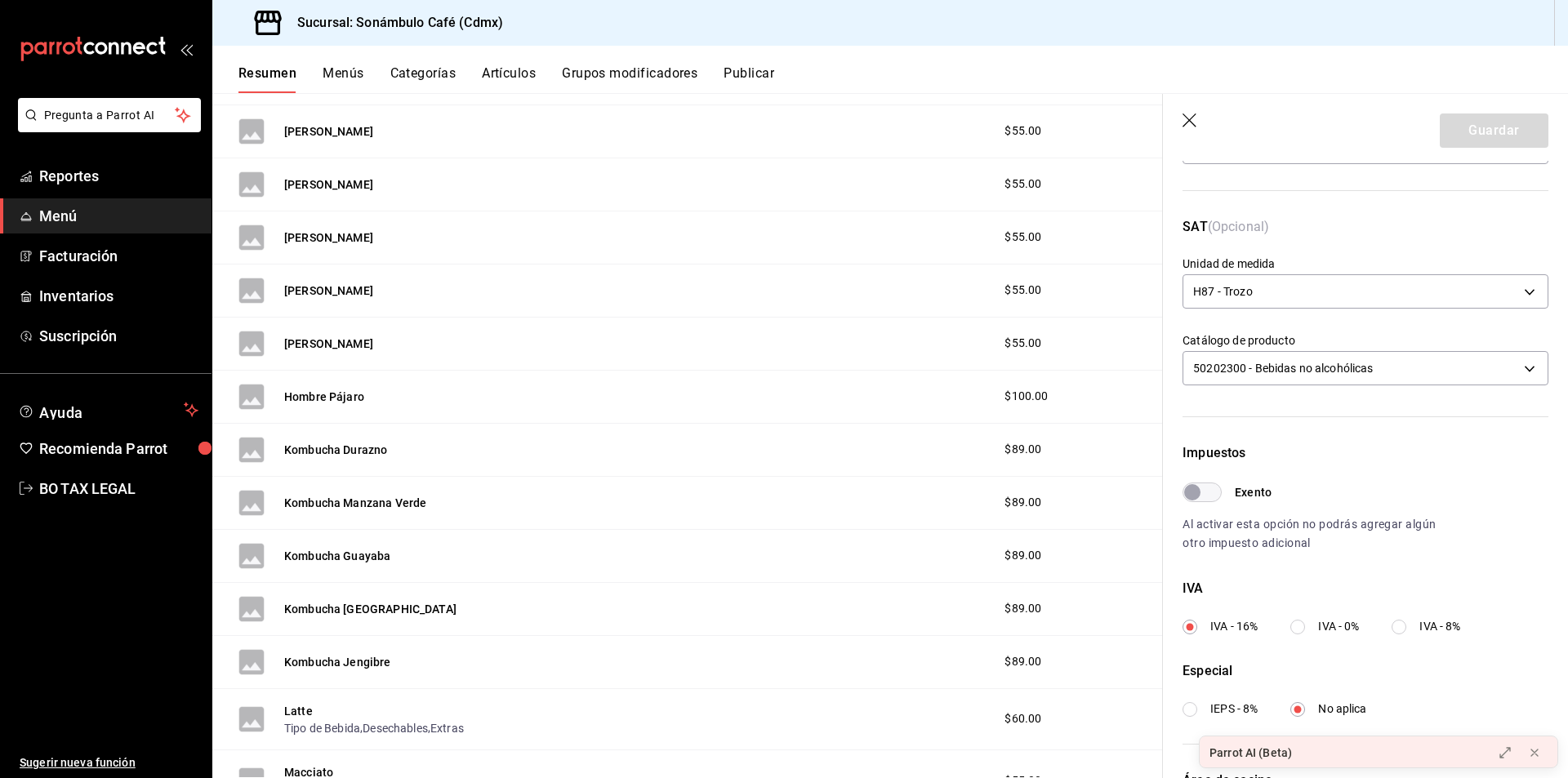
scroll to position [213, 0]
click at [303, 399] on button "Hombre Pájaro" at bounding box center [324, 397] width 80 height 16
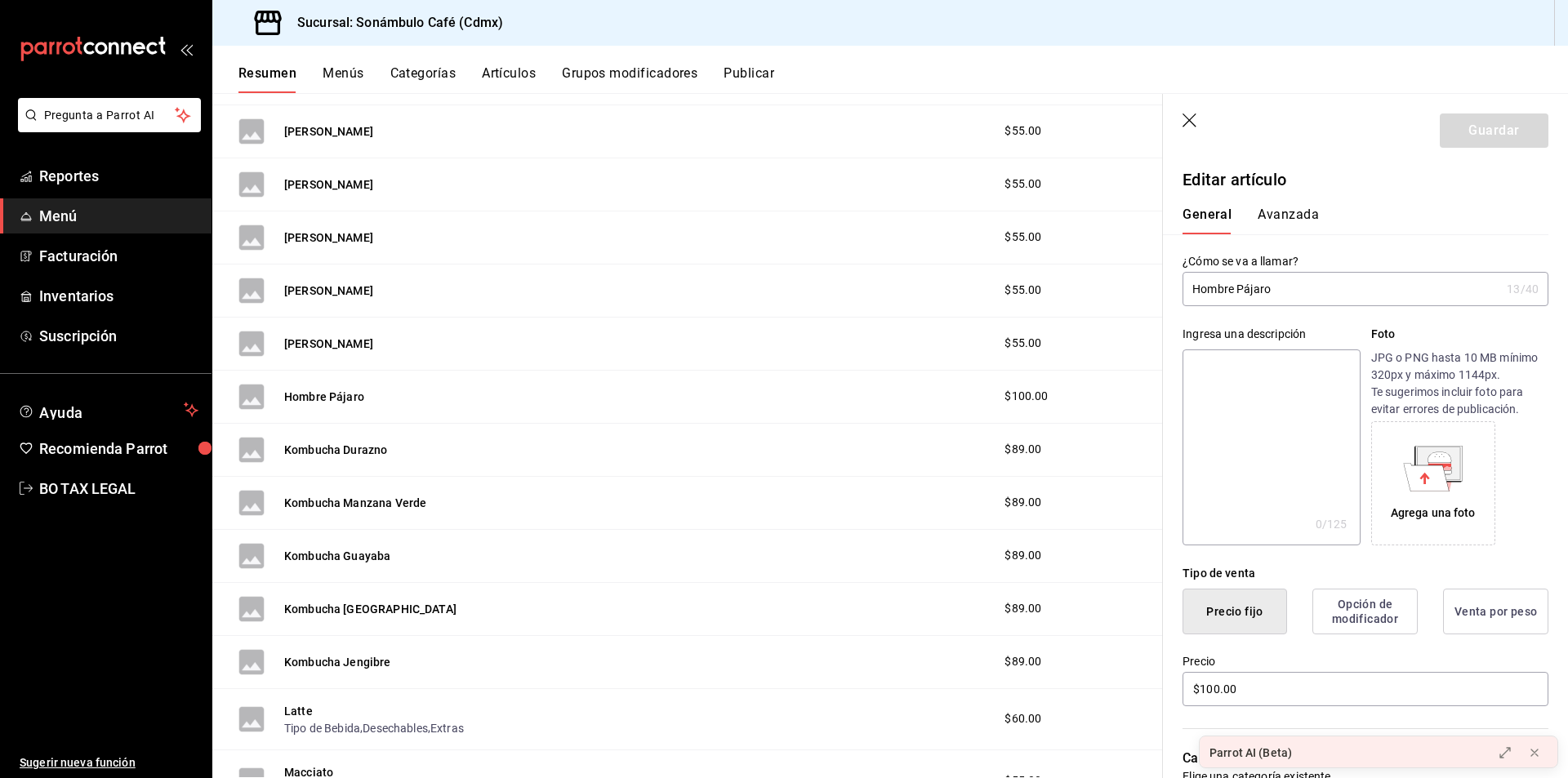
click at [1283, 222] on button "Avanzada" at bounding box center [1288, 220] width 61 height 28
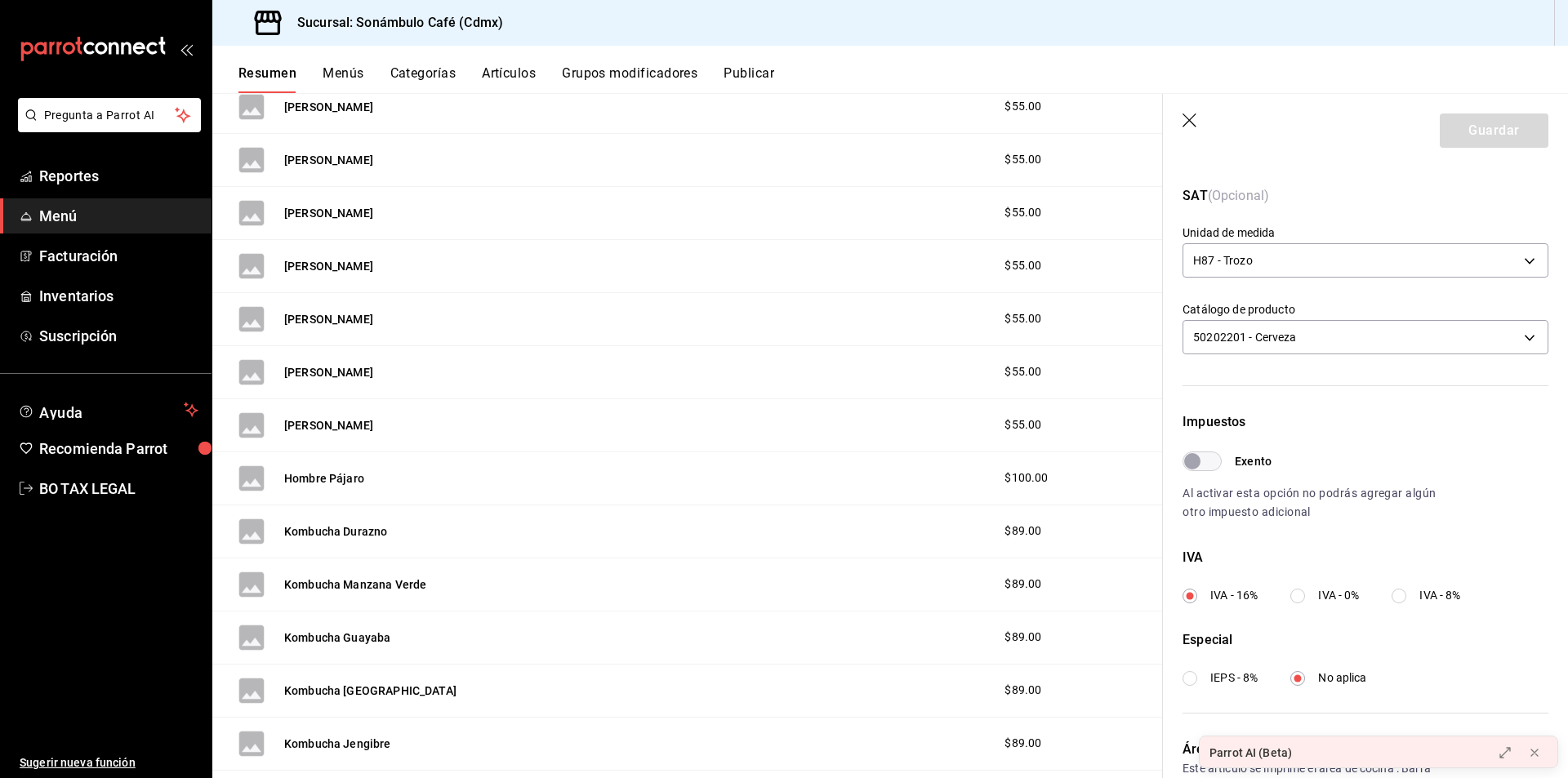
scroll to position [1293, 0]
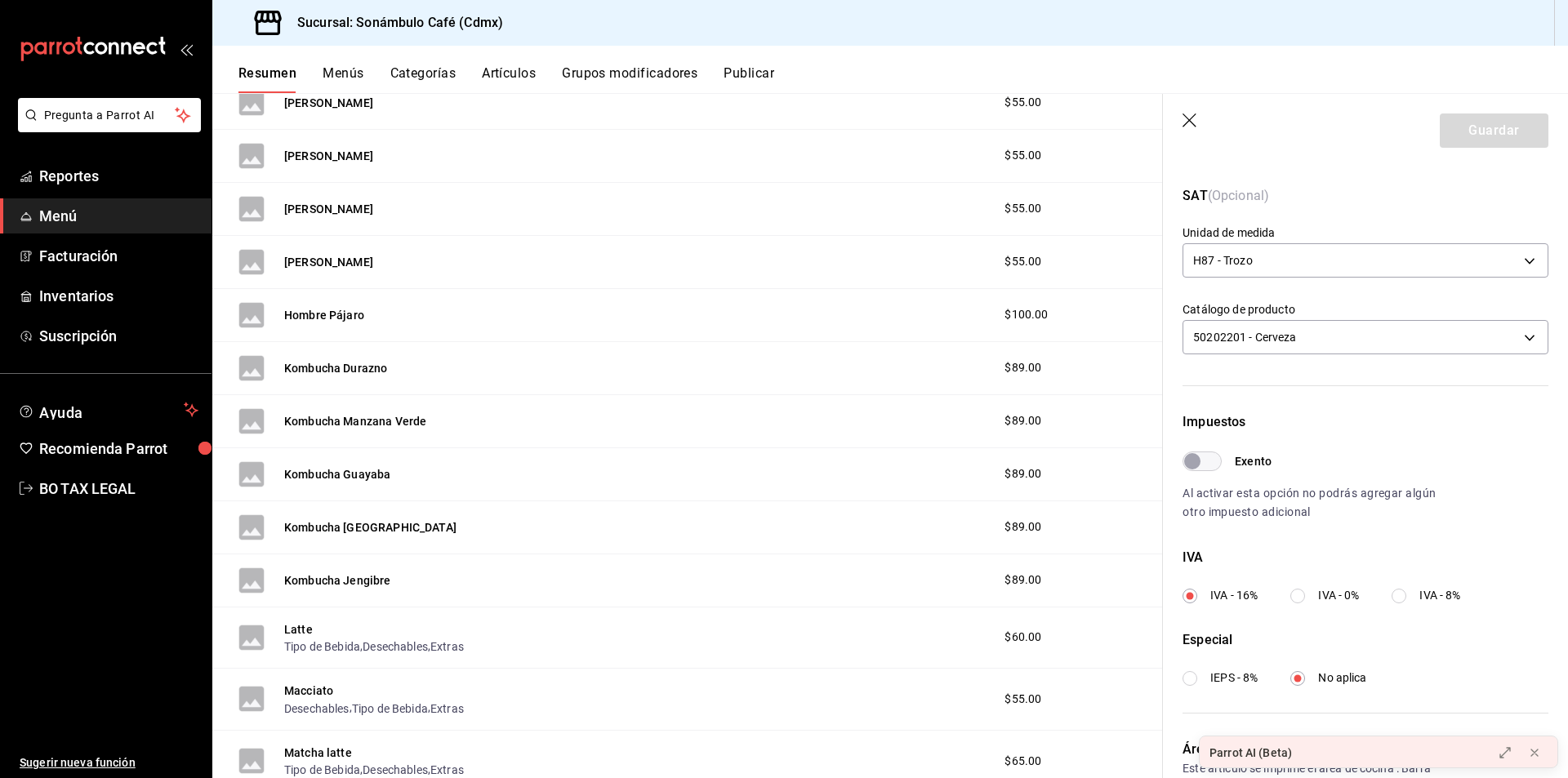
click at [324, 302] on div "Hombre Pájaro" at bounding box center [302, 315] width 126 height 26
click at [318, 318] on button "Hombre Pájaro" at bounding box center [324, 315] width 80 height 16
click at [354, 312] on button "Hombre Pájaro" at bounding box center [324, 315] width 80 height 16
click at [329, 314] on button "Hombre Pájaro" at bounding box center [324, 315] width 80 height 16
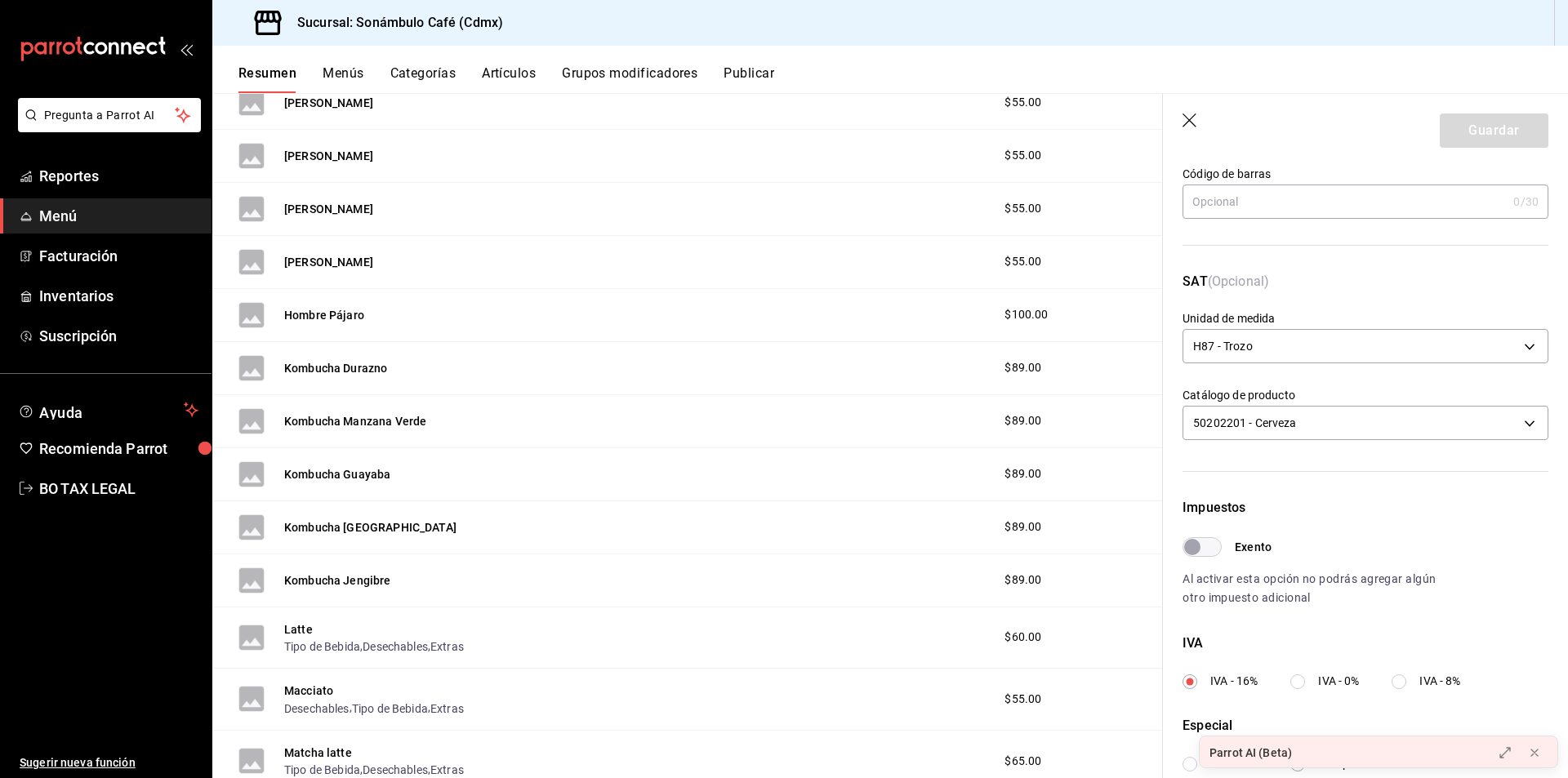
scroll to position [0, 0]
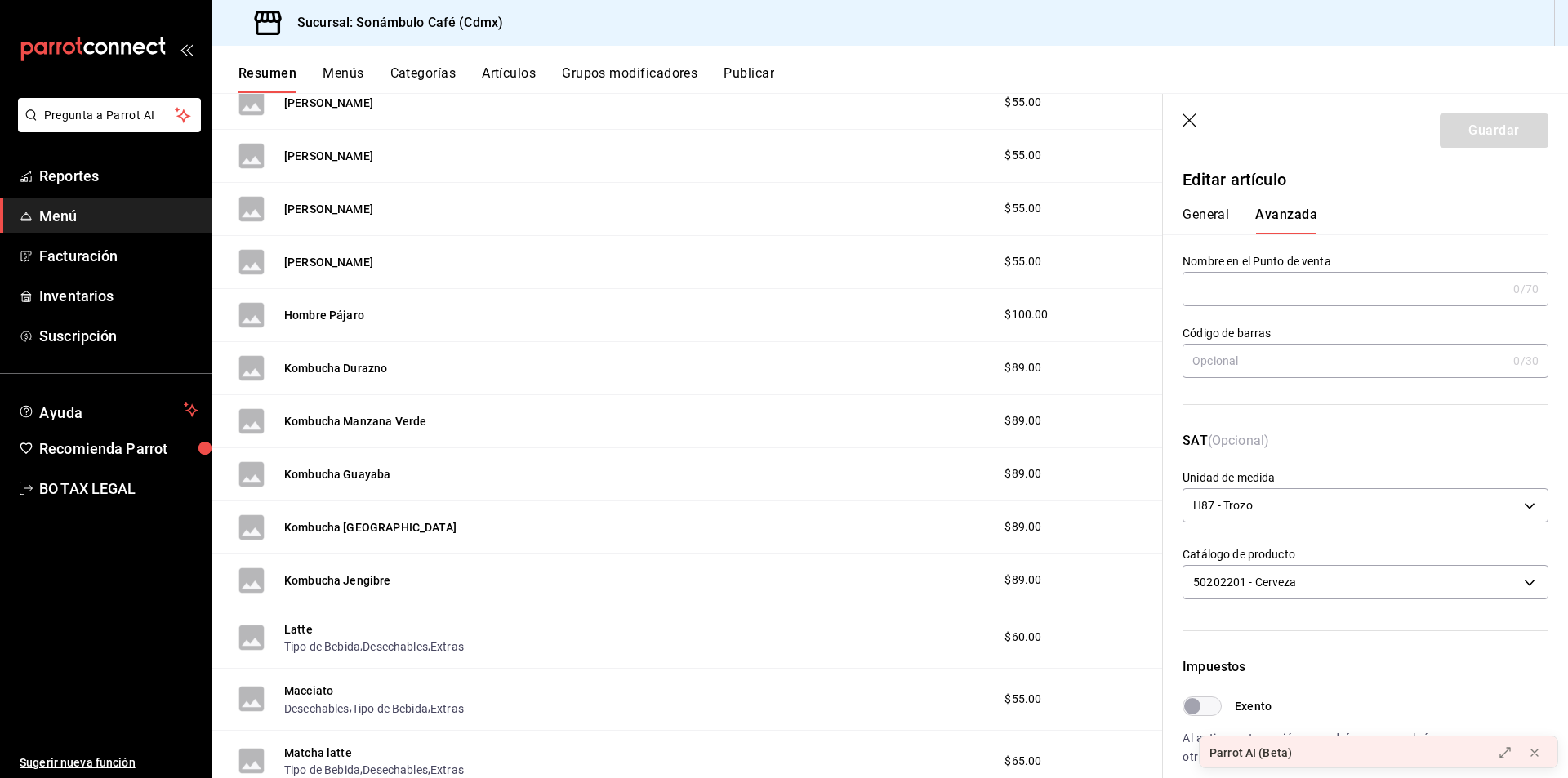
click at [1218, 218] on button "General" at bounding box center [1206, 220] width 46 height 28
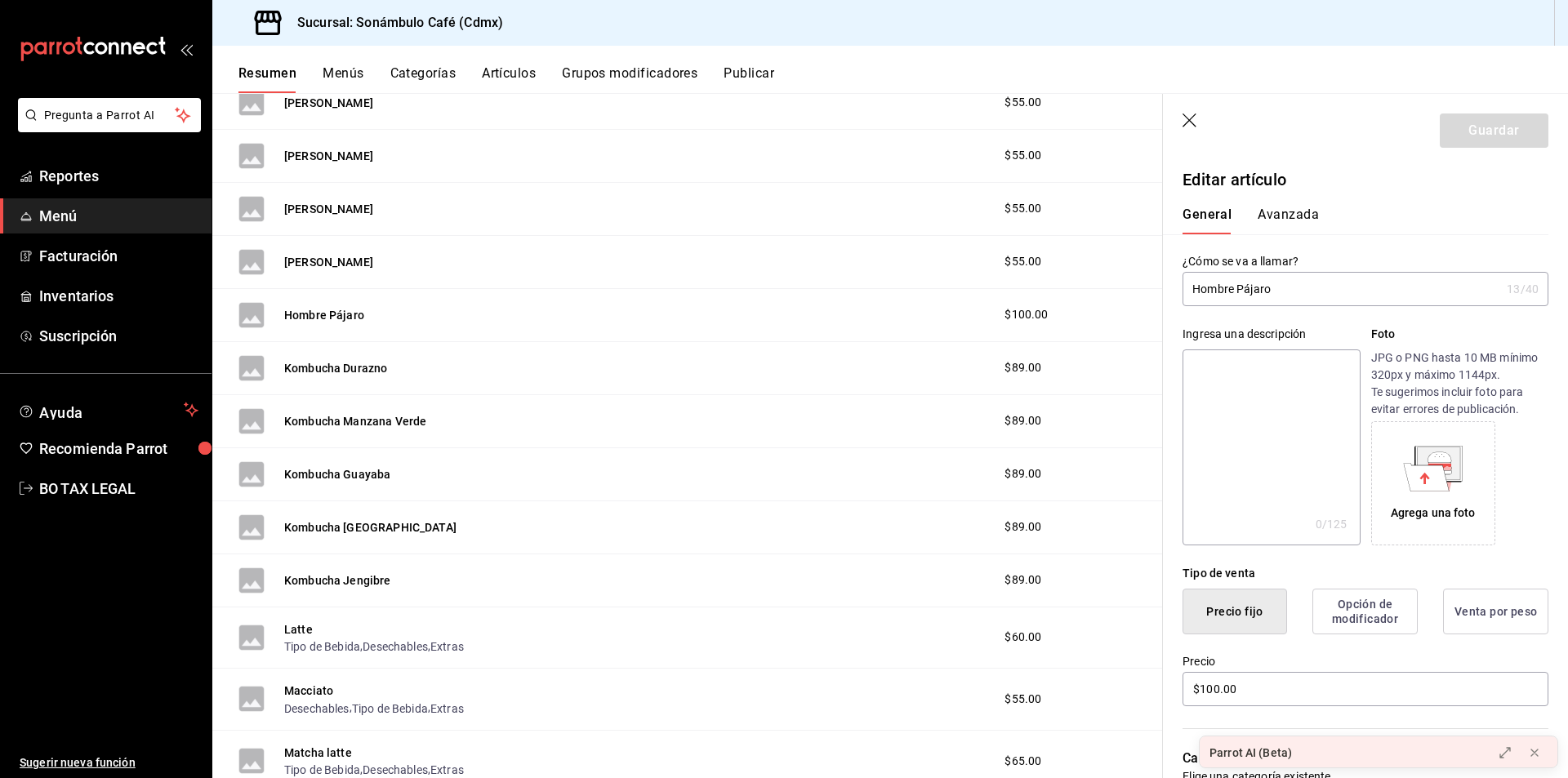
click at [1244, 298] on input "Hombre Pájaro" at bounding box center [1342, 289] width 318 height 33
click at [1287, 217] on button "Avanzada" at bounding box center [1288, 220] width 61 height 28
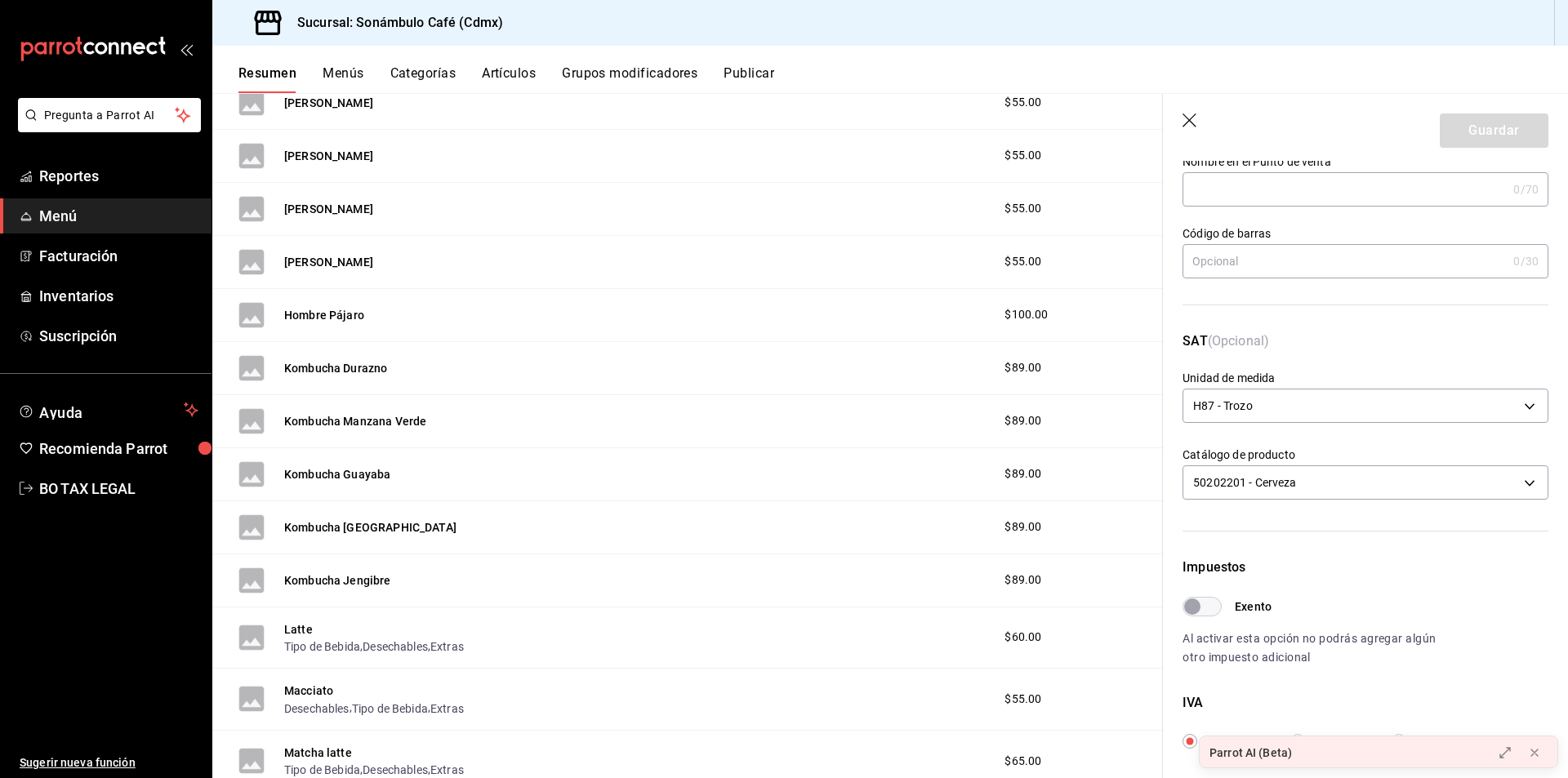
scroll to position [245, 0]
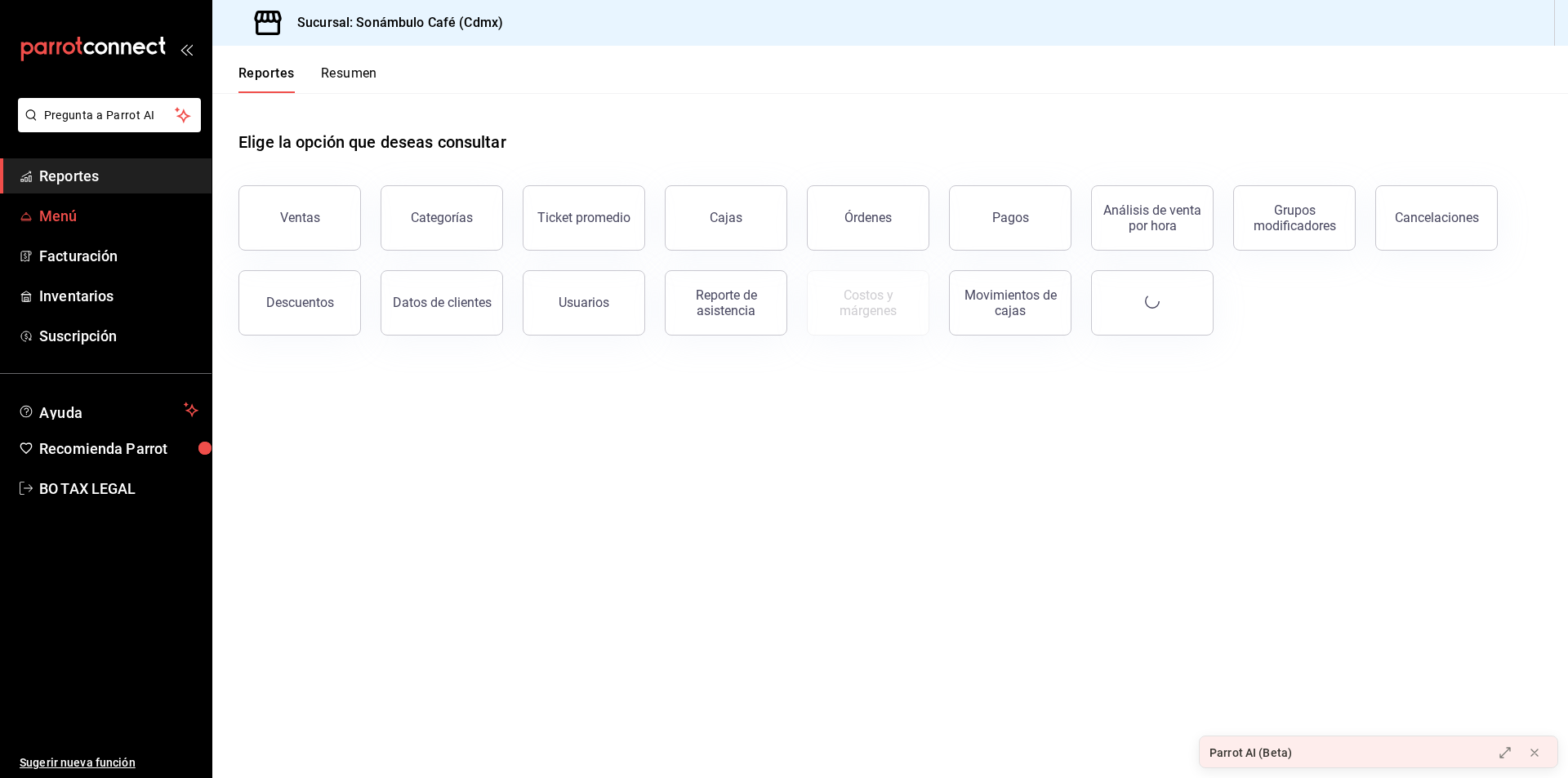
click at [139, 225] on span "Menú" at bounding box center [119, 216] width 160 height 22
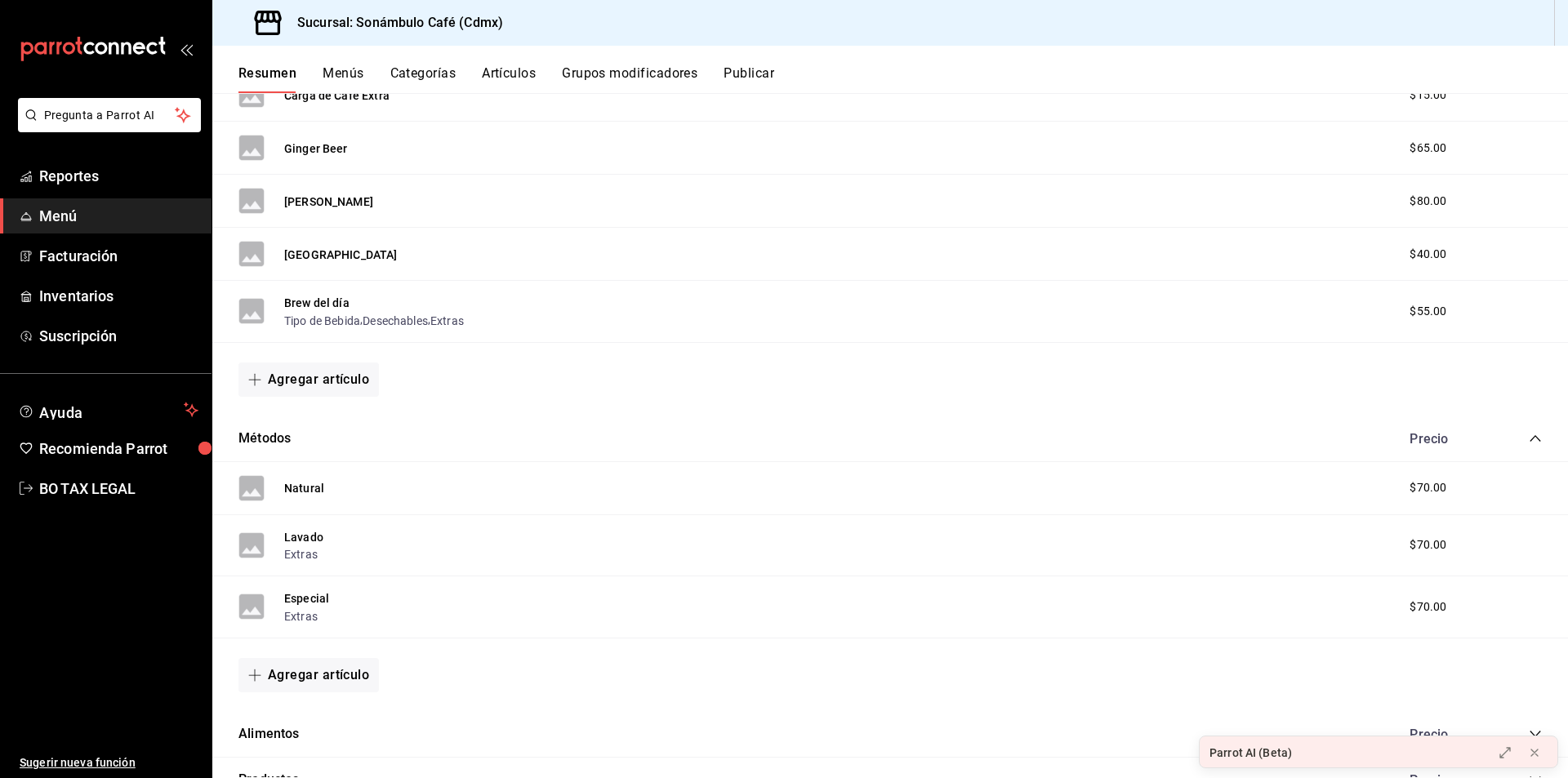
scroll to position [2681, 0]
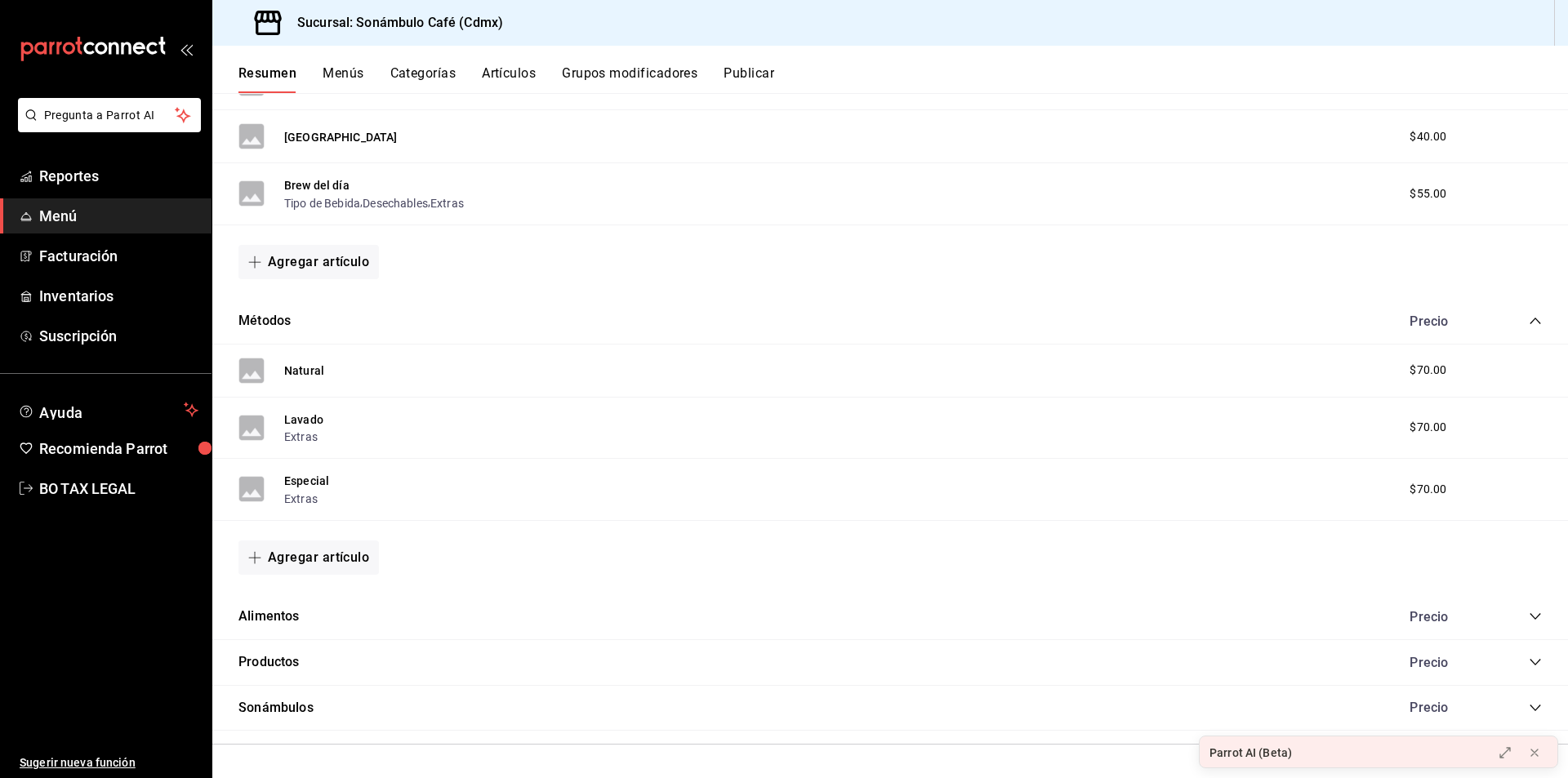
click at [1529, 612] on icon "collapse-category-row" at bounding box center [1536, 617] width 13 height 13
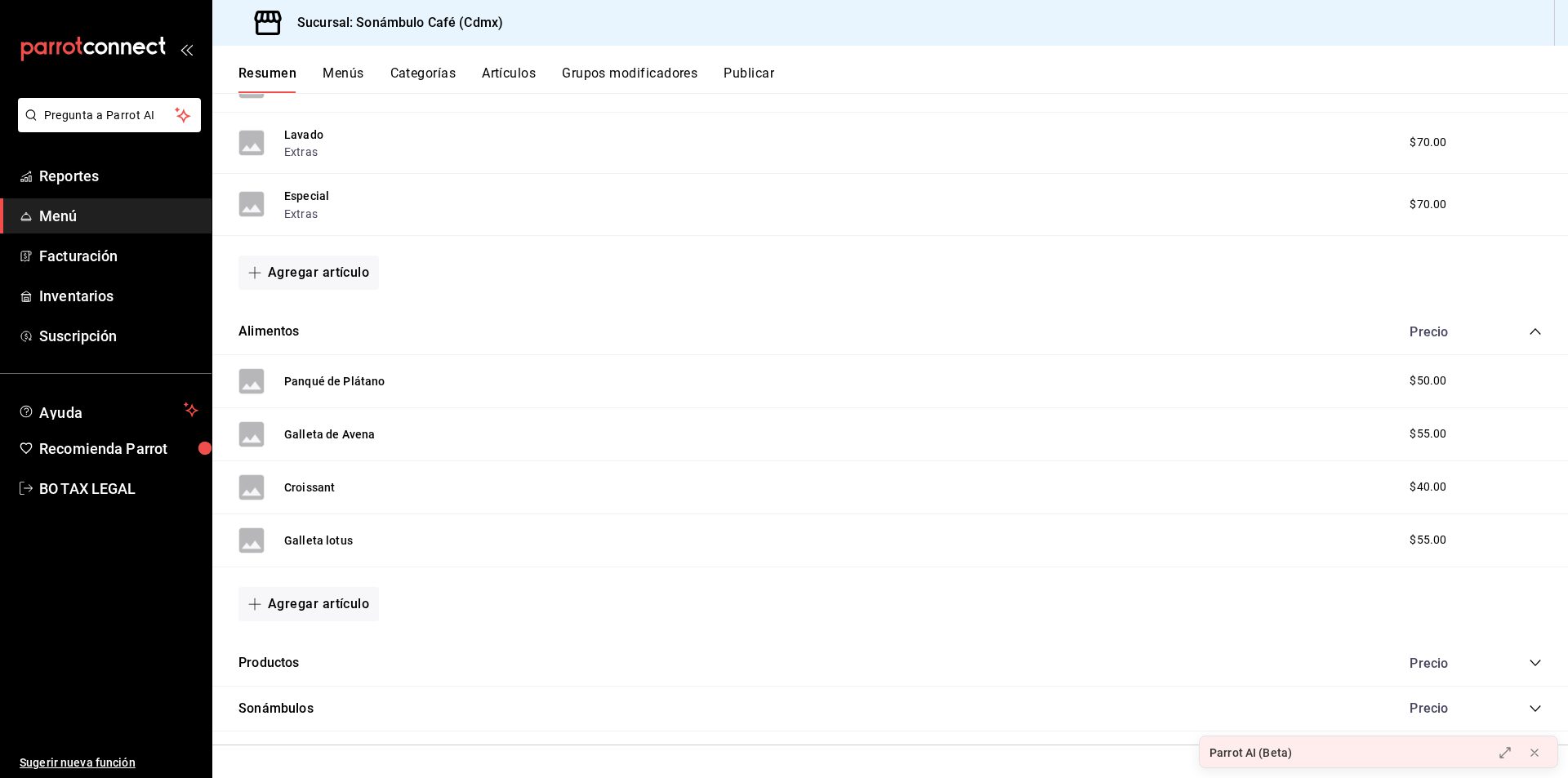
scroll to position [2967, 0]
click at [1529, 660] on icon "collapse-category-row" at bounding box center [1536, 663] width 13 height 13
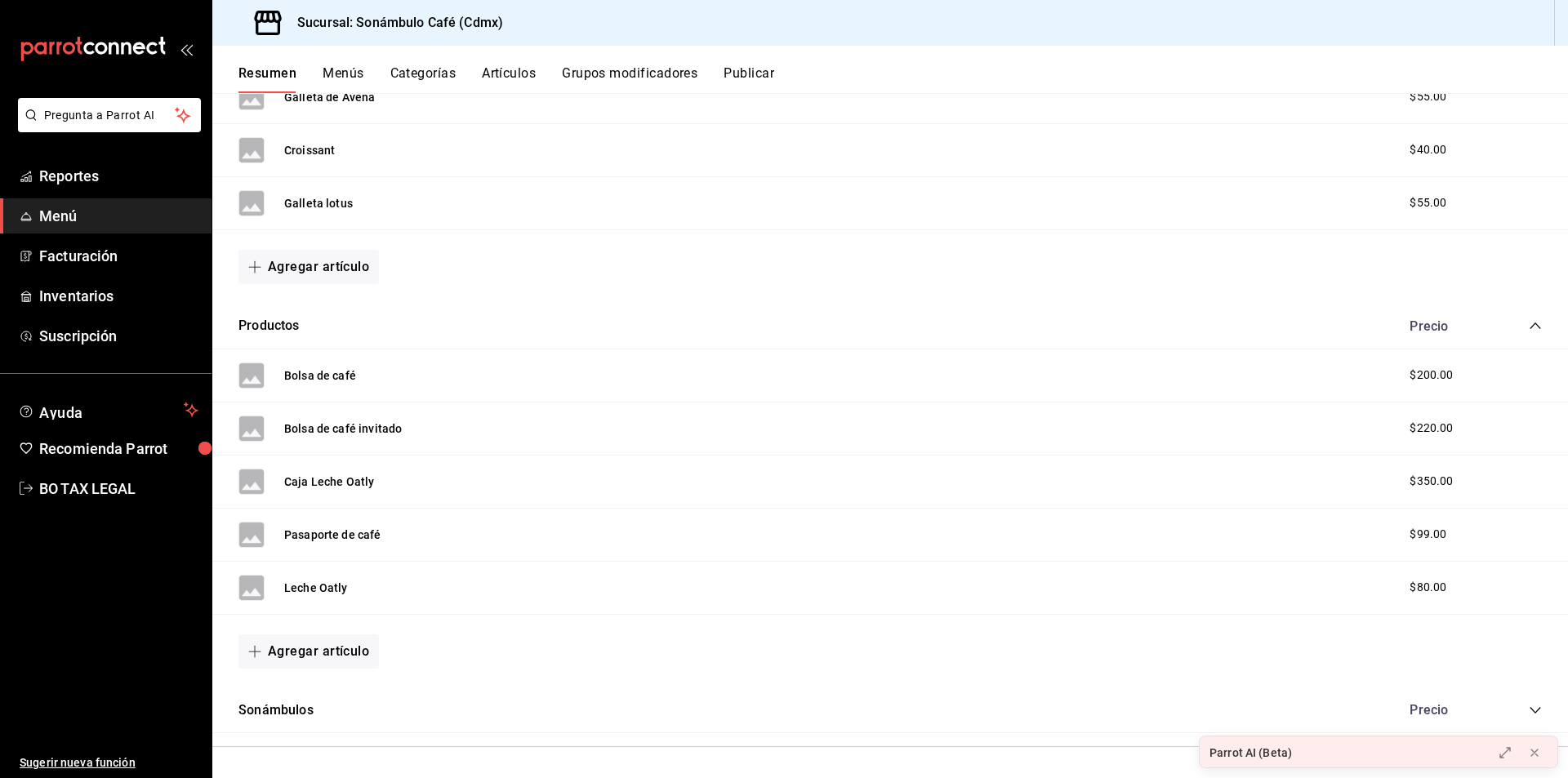
scroll to position [3306, 0]
click at [1529, 707] on icon "collapse-category-row" at bounding box center [1536, 708] width 13 height 13
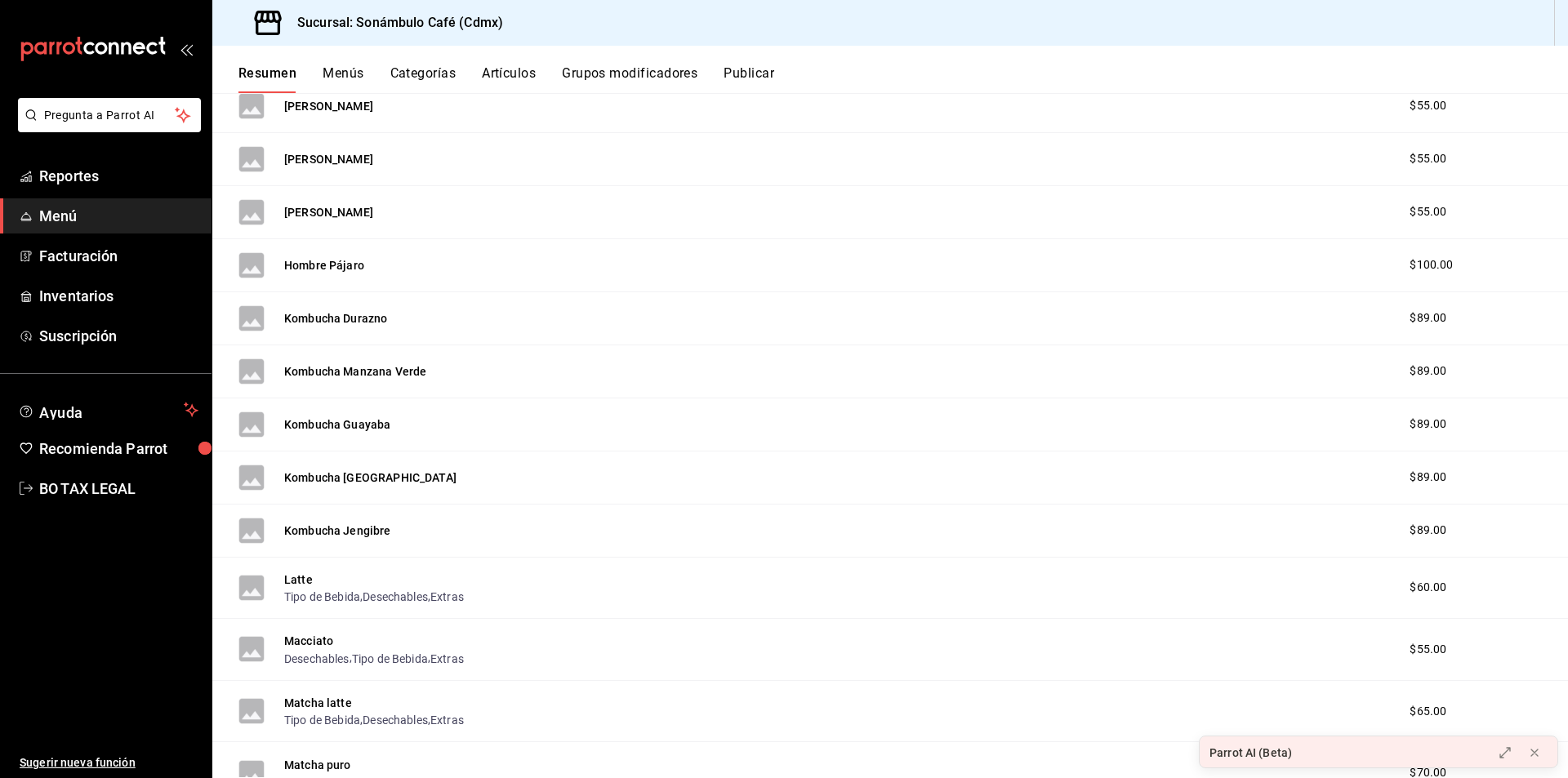
scroll to position [1313, 0]
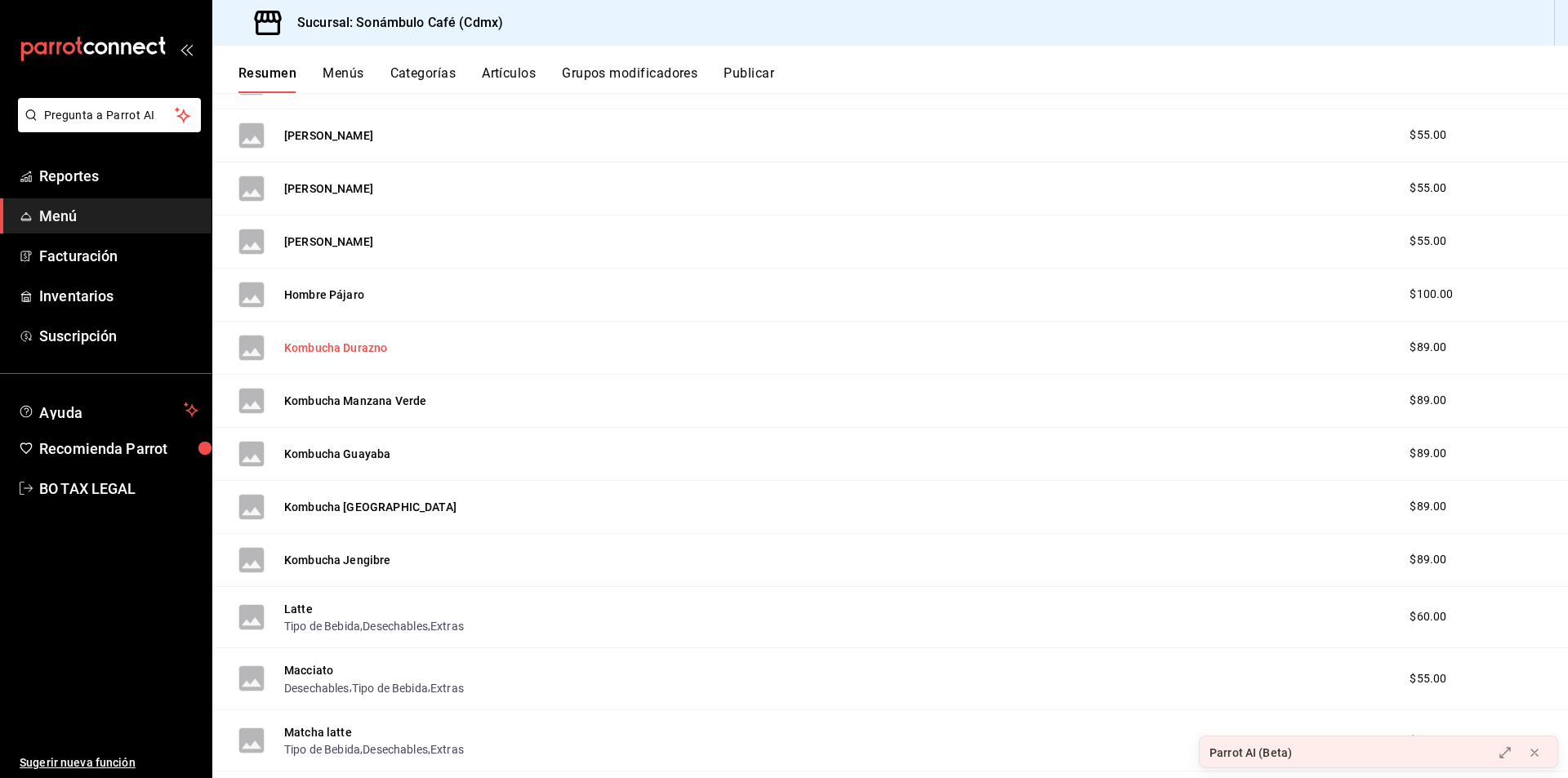
click at [355, 348] on button "Kombucha Durazno" at bounding box center [335, 347] width 103 height 16
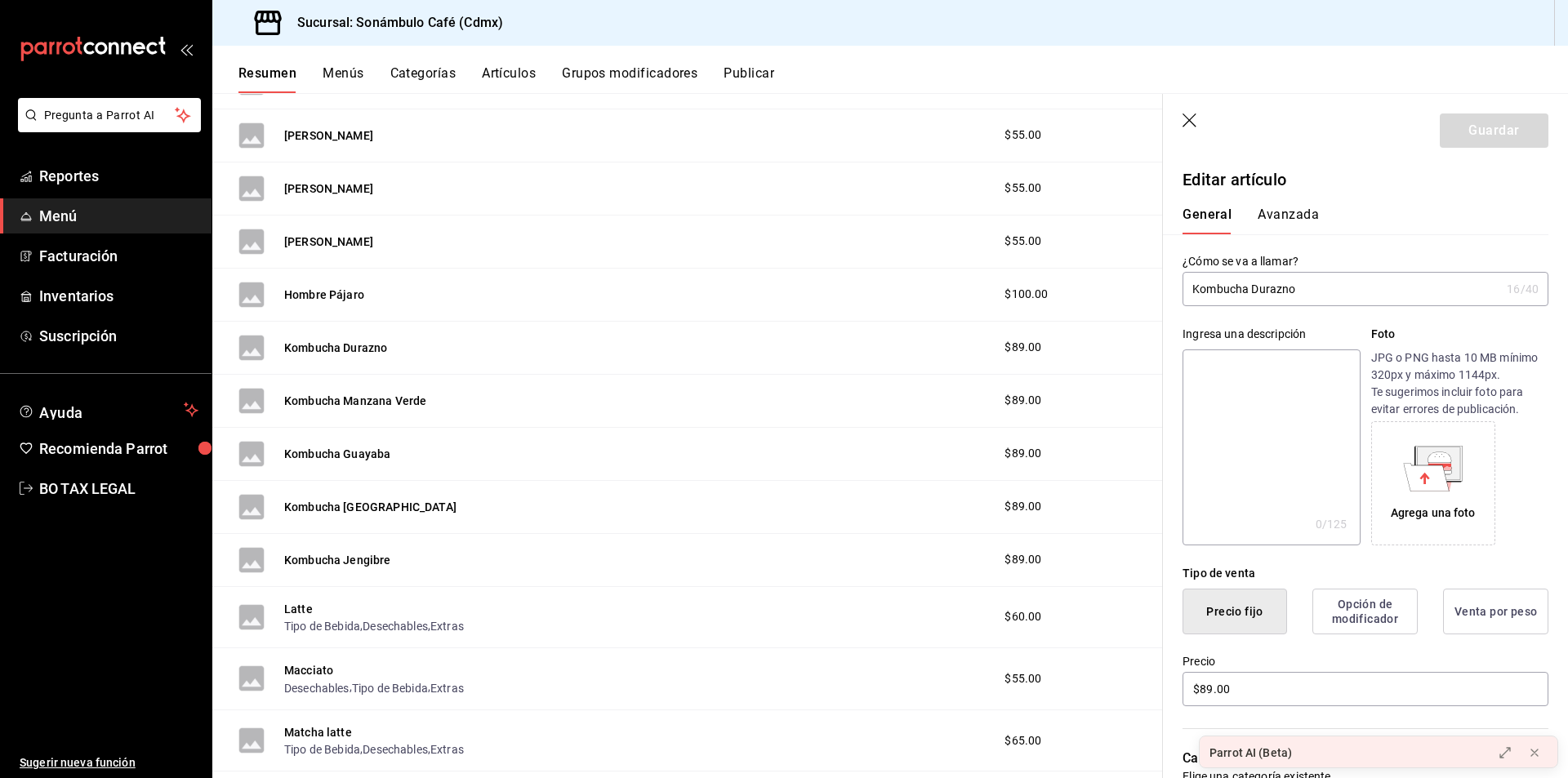
click at [1242, 285] on input "Kombucha Durazno" at bounding box center [1342, 289] width 318 height 33
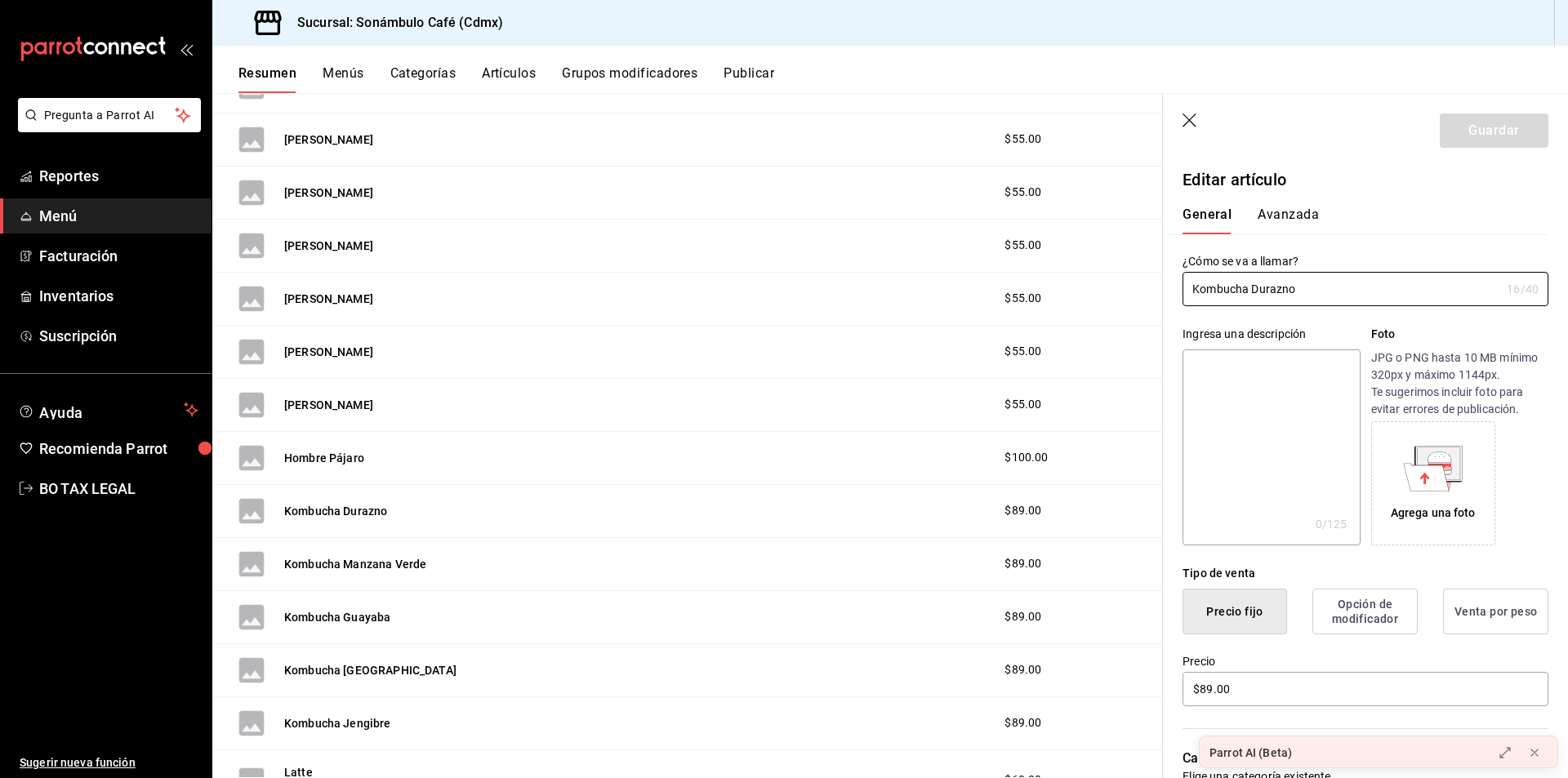
scroll to position [1395, 0]
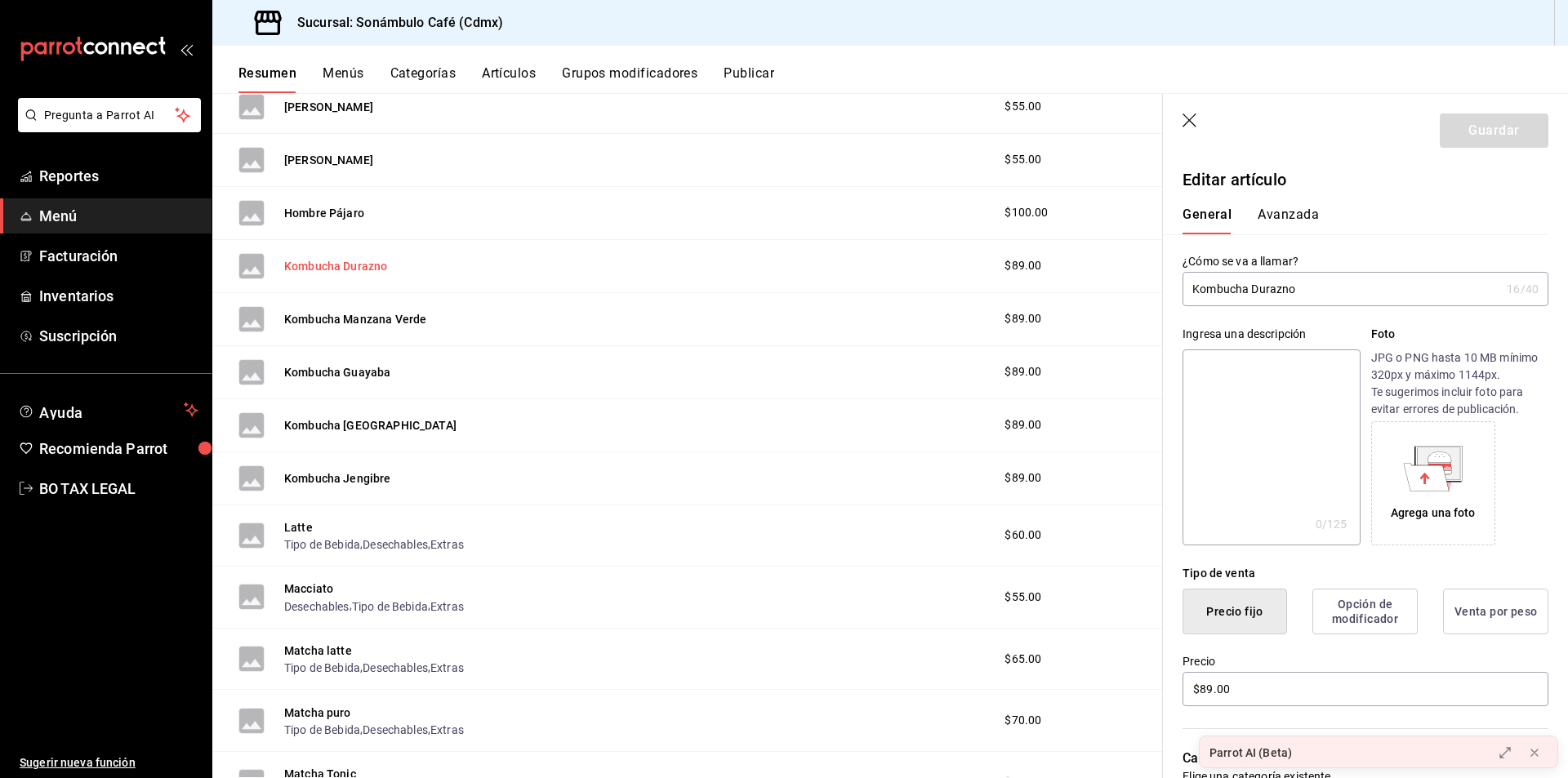
click at [380, 263] on button "Kombucha Durazno" at bounding box center [335, 265] width 103 height 16
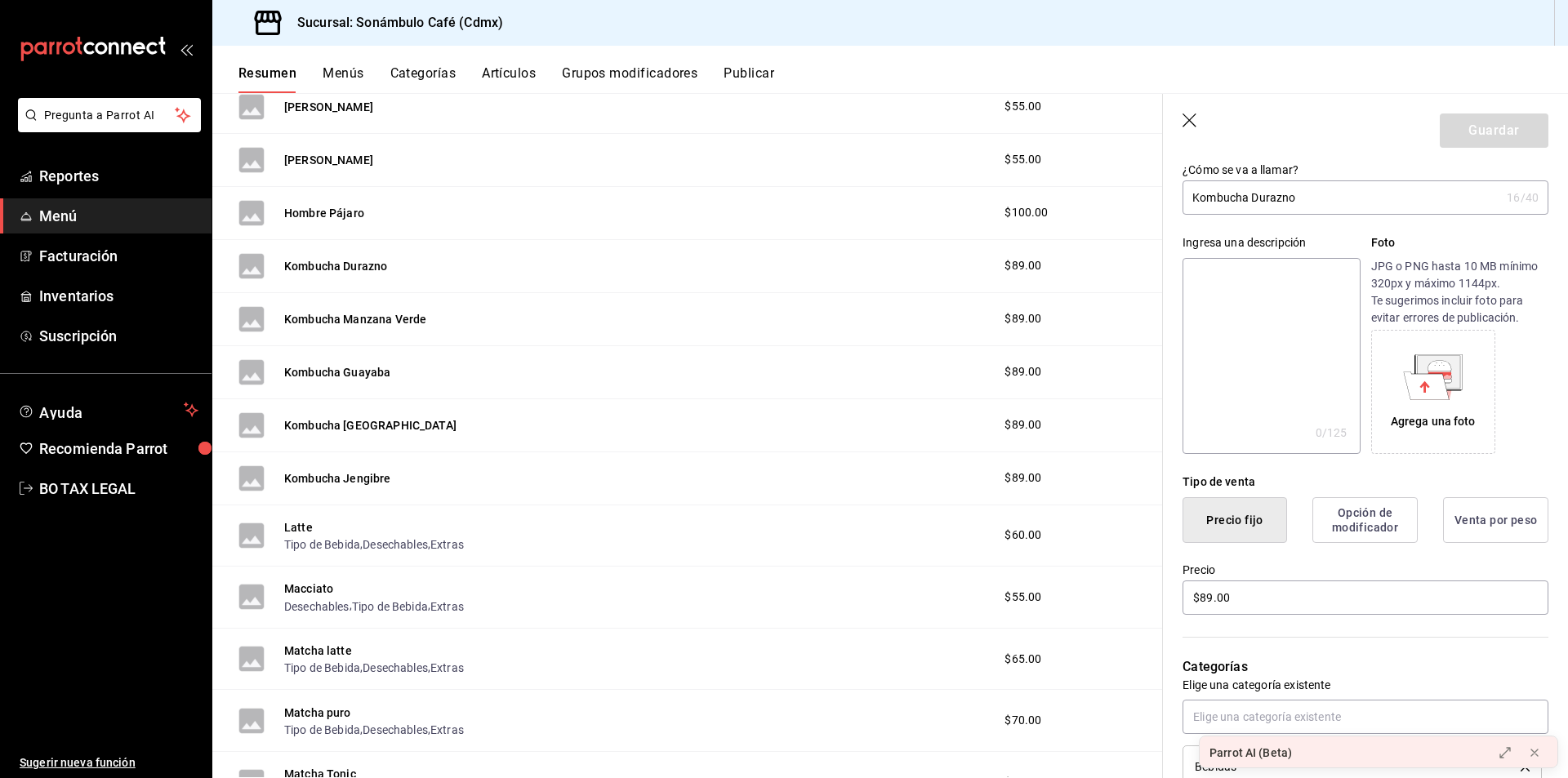
scroll to position [0, 0]
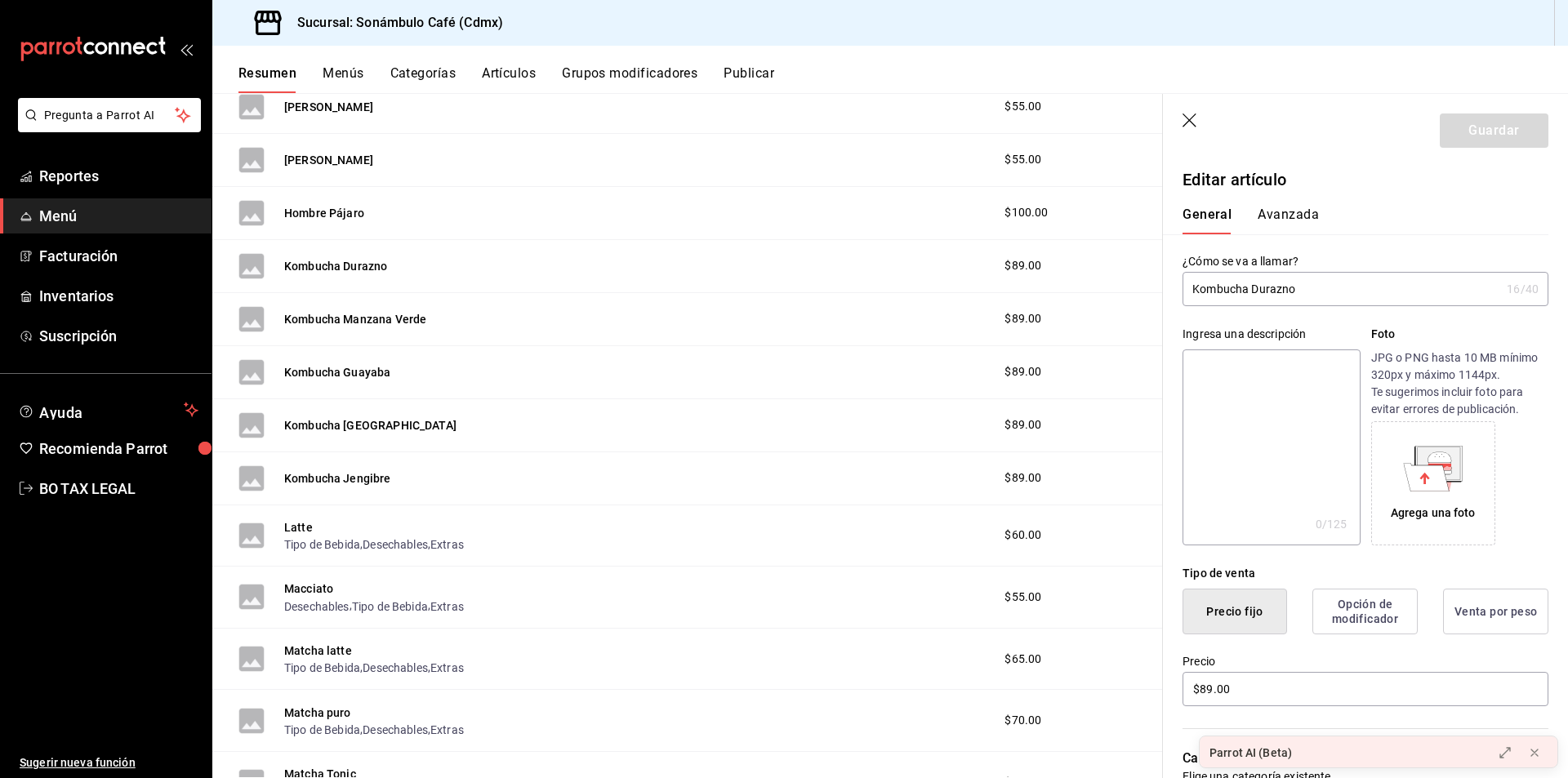
click at [1294, 211] on button "Avanzada" at bounding box center [1288, 220] width 61 height 28
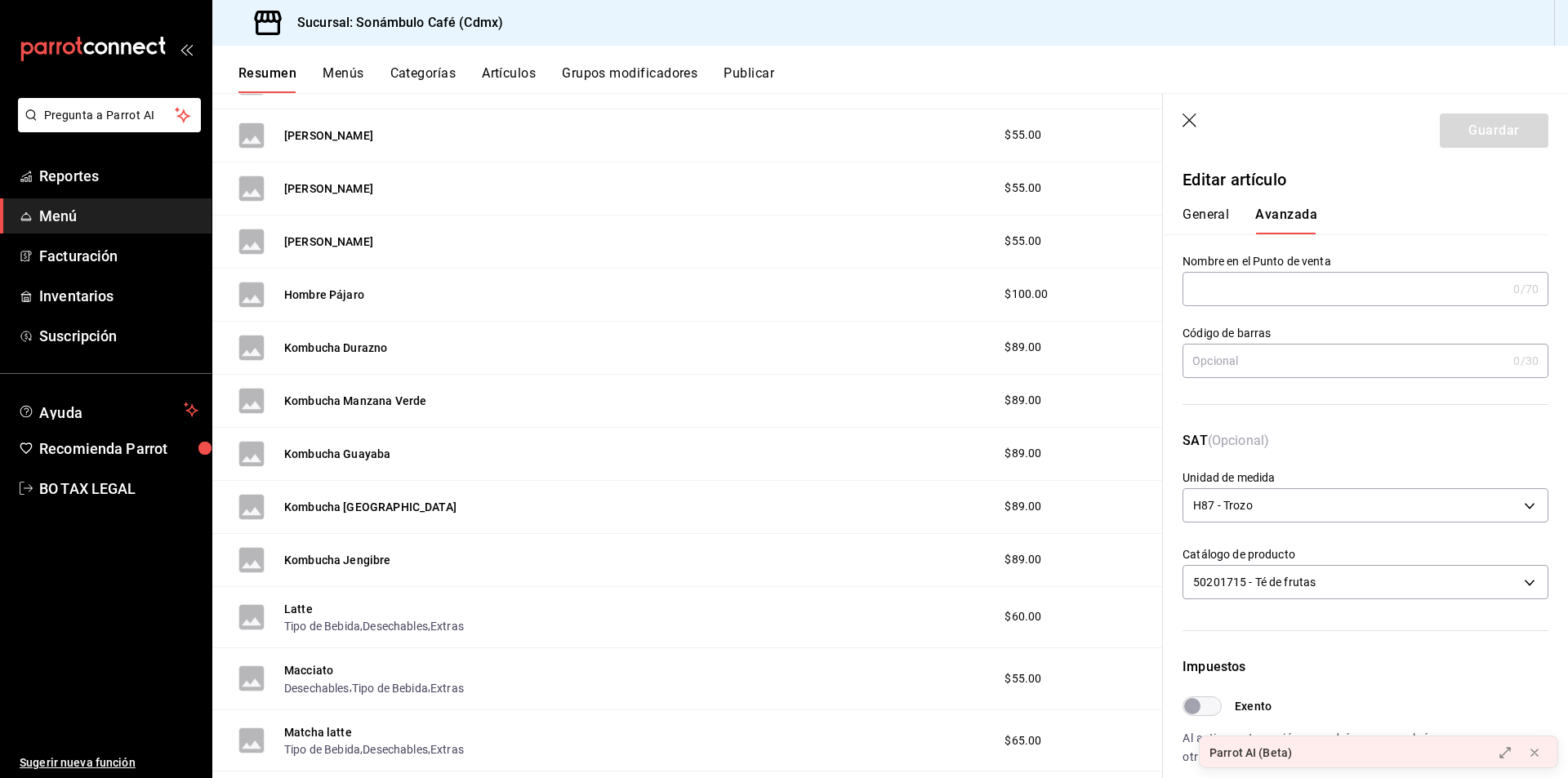
click at [1217, 209] on button "General" at bounding box center [1206, 220] width 46 height 28
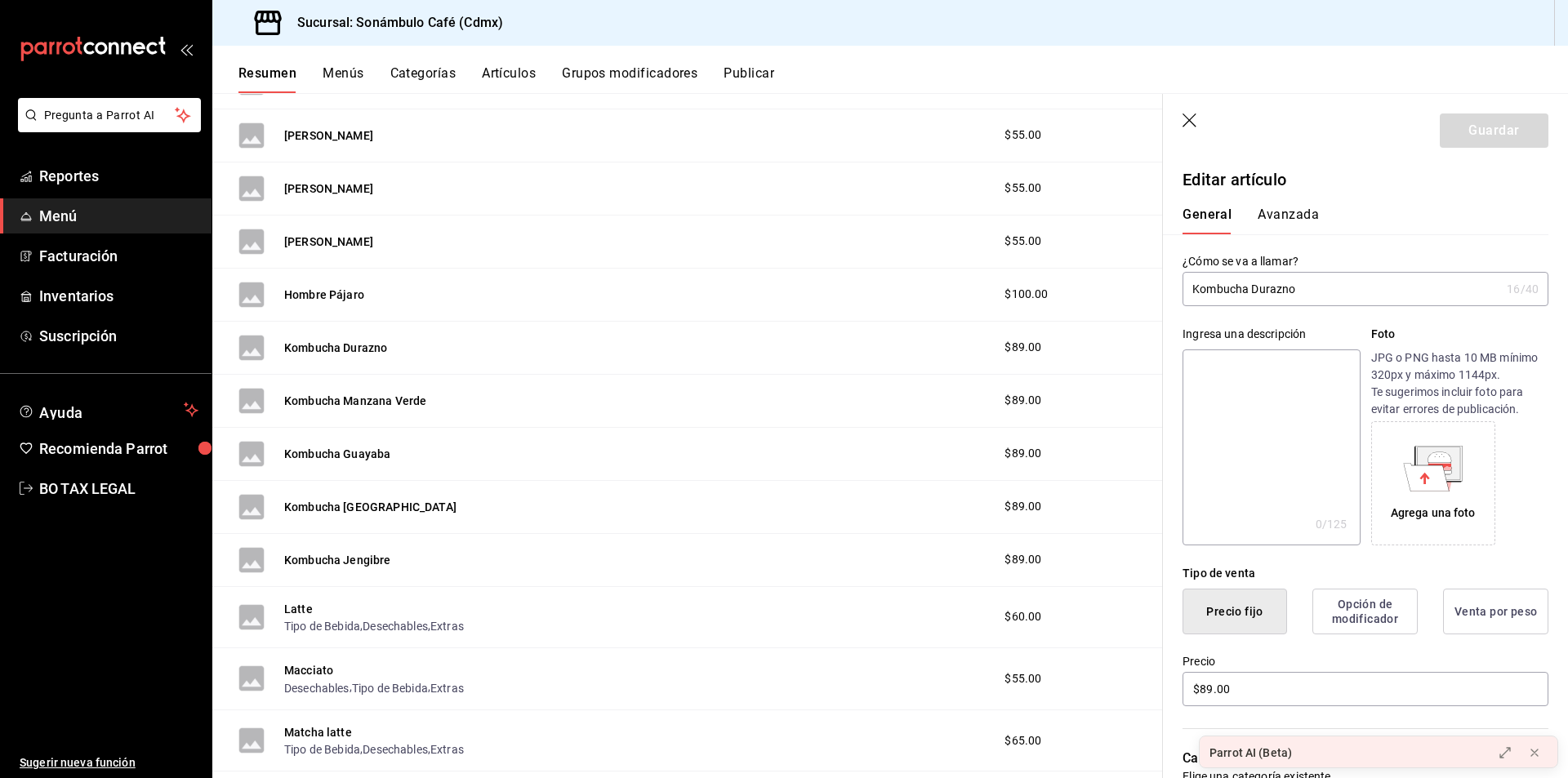
click at [1260, 287] on input "Kombucha Durazno" at bounding box center [1342, 289] width 318 height 33
click at [1283, 202] on div "General [PERSON_NAME]" at bounding box center [1355, 213] width 386 height 43
click at [1276, 210] on button "Avanzada" at bounding box center [1288, 220] width 61 height 28
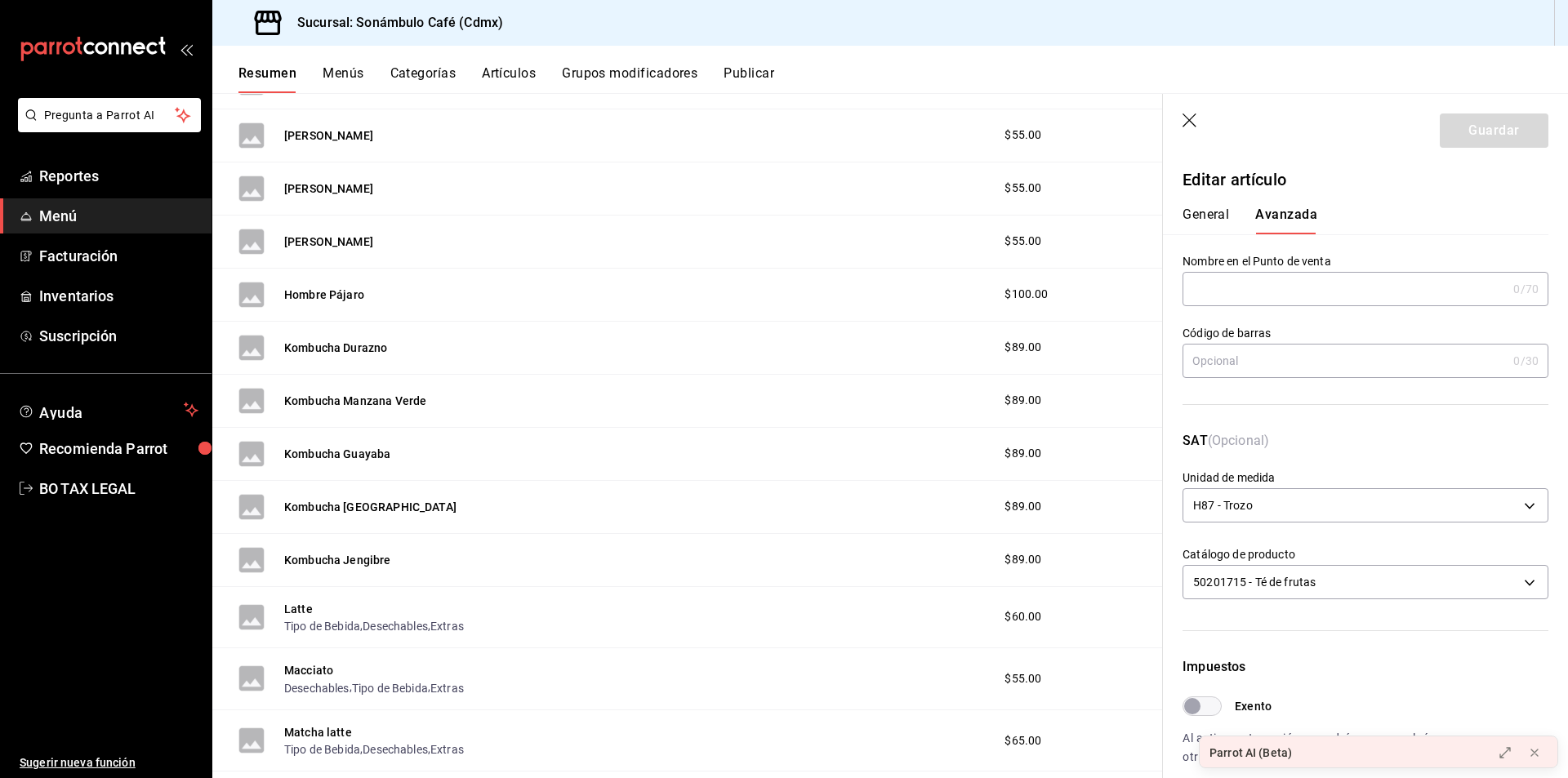
scroll to position [327, 0]
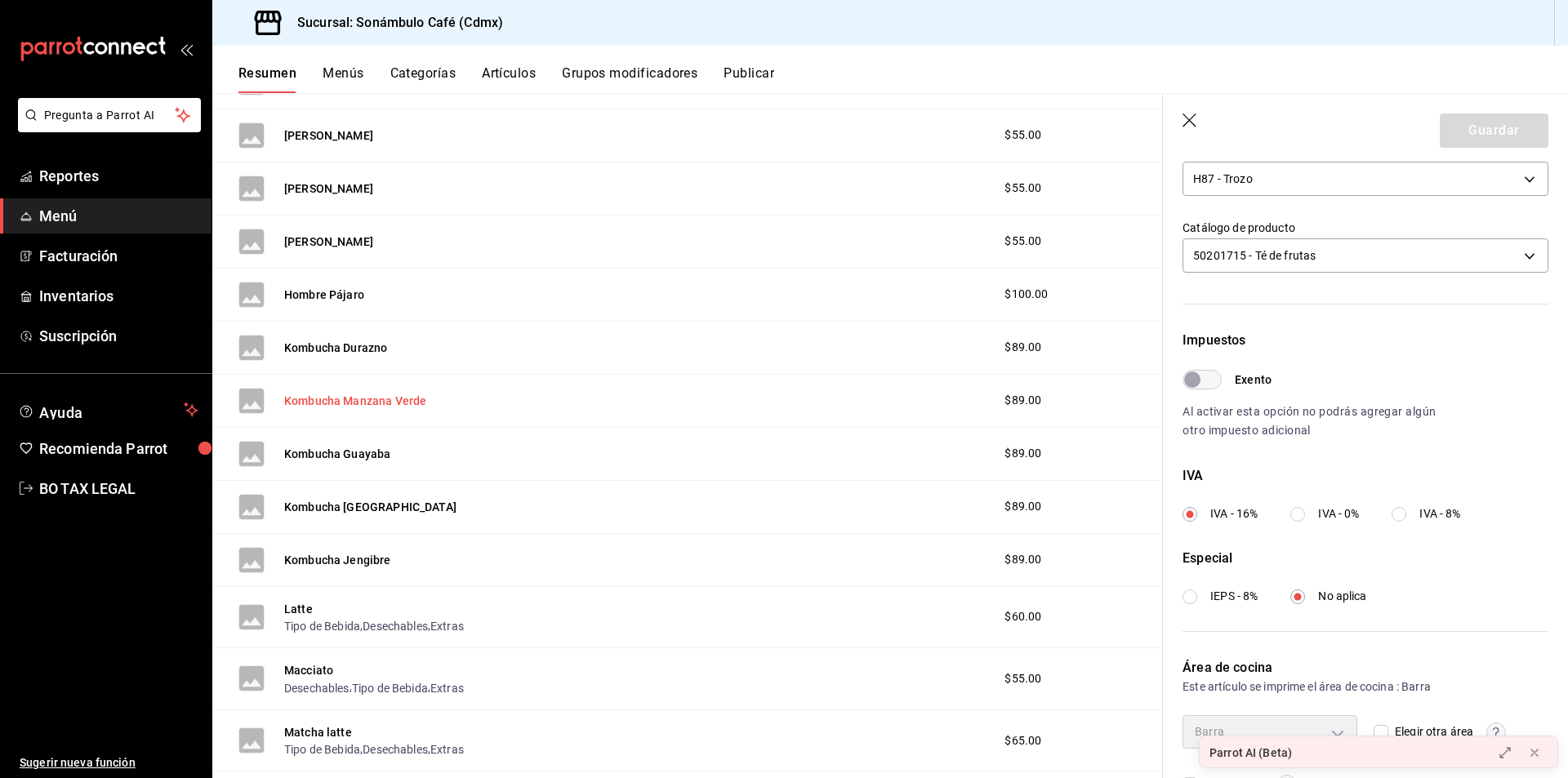
click at [352, 397] on button "Kombucha Manzana Verde" at bounding box center [355, 401] width 142 height 16
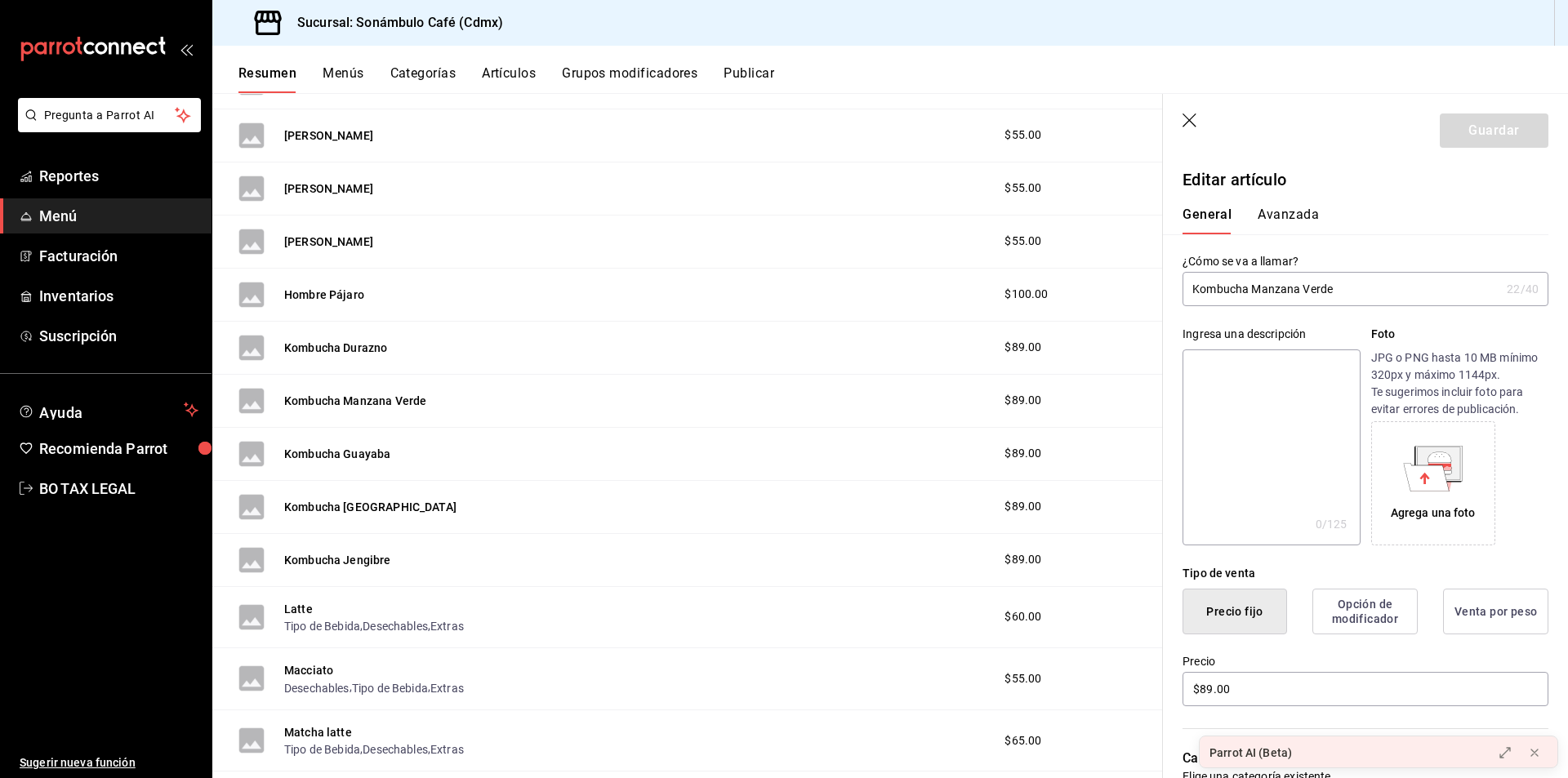
click at [1272, 303] on input "Kombucha Manzana Verde" at bounding box center [1342, 289] width 318 height 33
click at [1265, 225] on button "Avanzada" at bounding box center [1288, 220] width 61 height 28
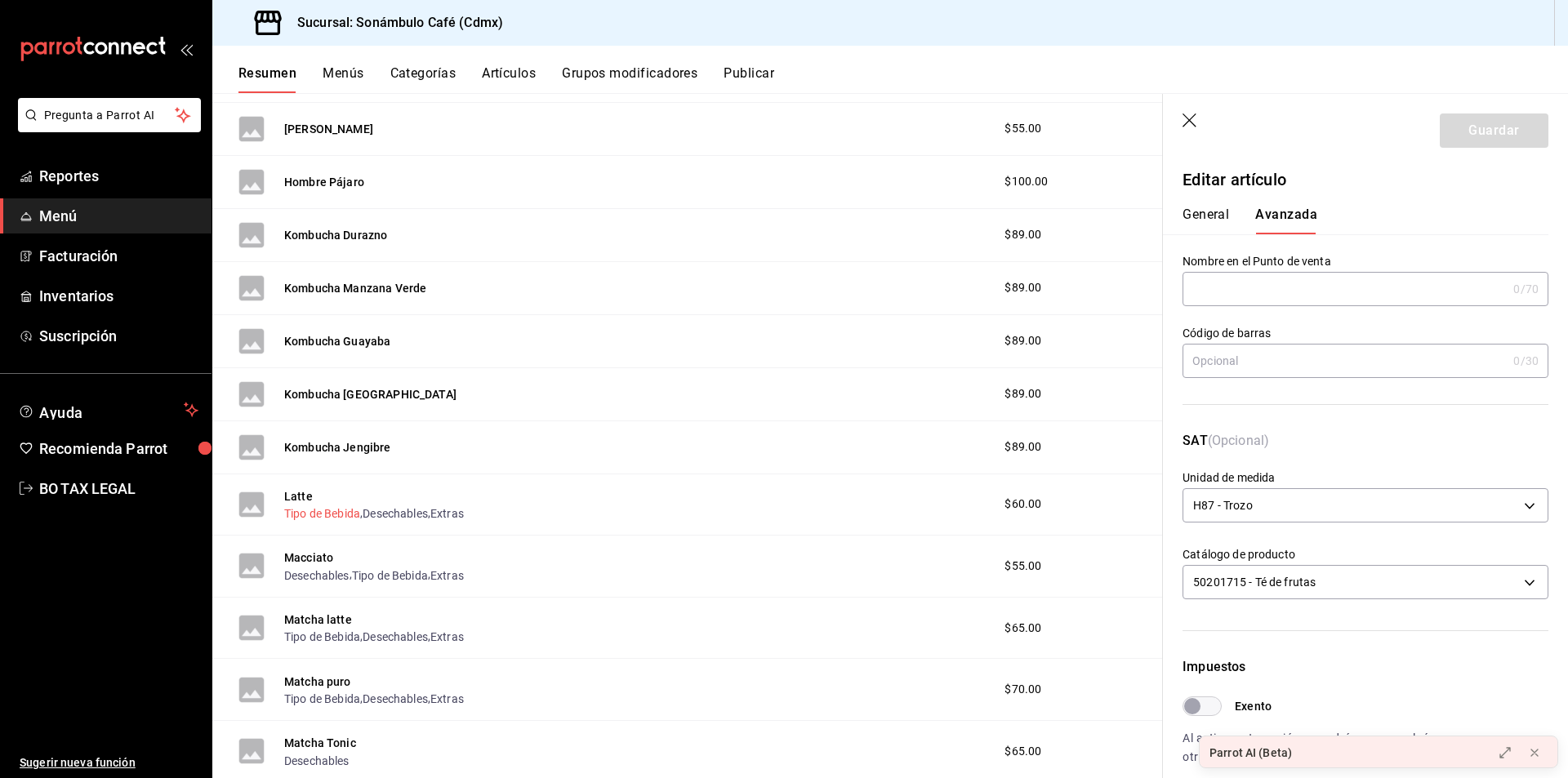
scroll to position [1395, 0]
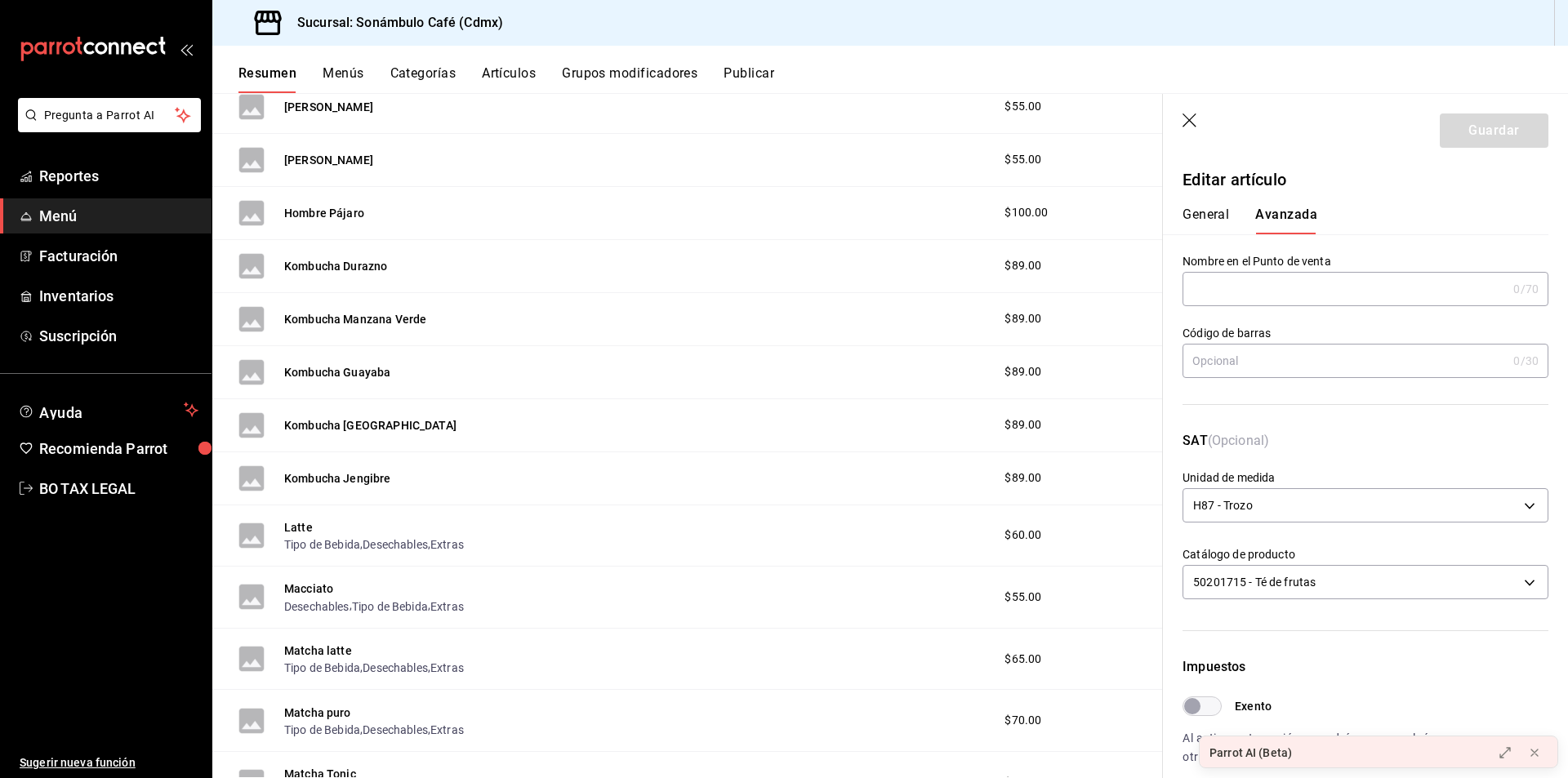
click at [371, 361] on div "Kombucha Guayaba" at bounding box center [314, 372] width 152 height 26
click at [361, 367] on button "Kombucha Guayaba" at bounding box center [337, 372] width 106 height 16
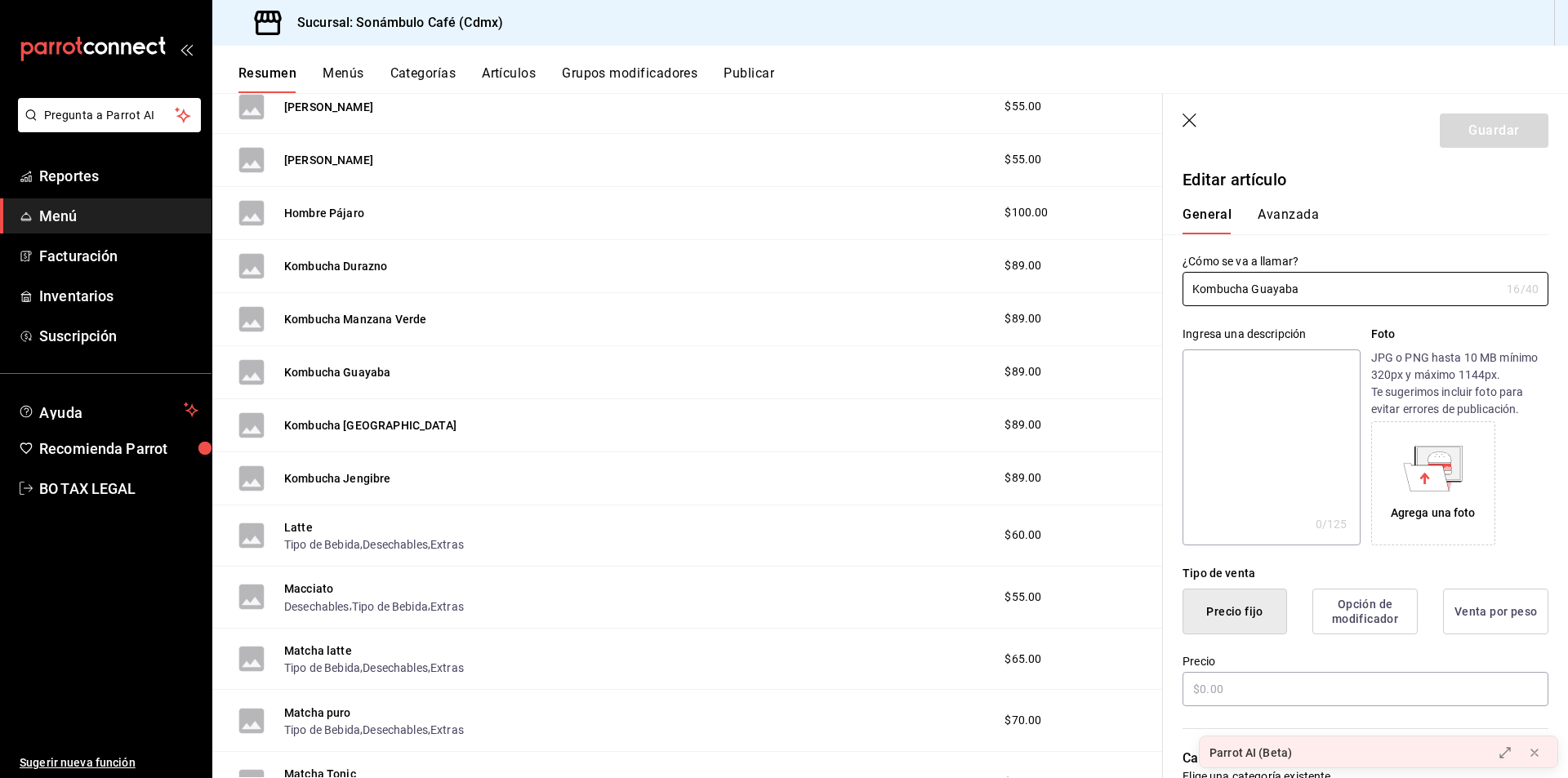
type input "$89.00"
click at [347, 360] on div "Kombucha Guayaba" at bounding box center [314, 372] width 152 height 26
click at [333, 366] on button "Kombucha Guayaba" at bounding box center [337, 372] width 106 height 16
click at [347, 371] on button "Kombucha Guayaba" at bounding box center [337, 372] width 106 height 16
click at [1239, 273] on input "Kombucha Guayaba" at bounding box center [1342, 289] width 318 height 33
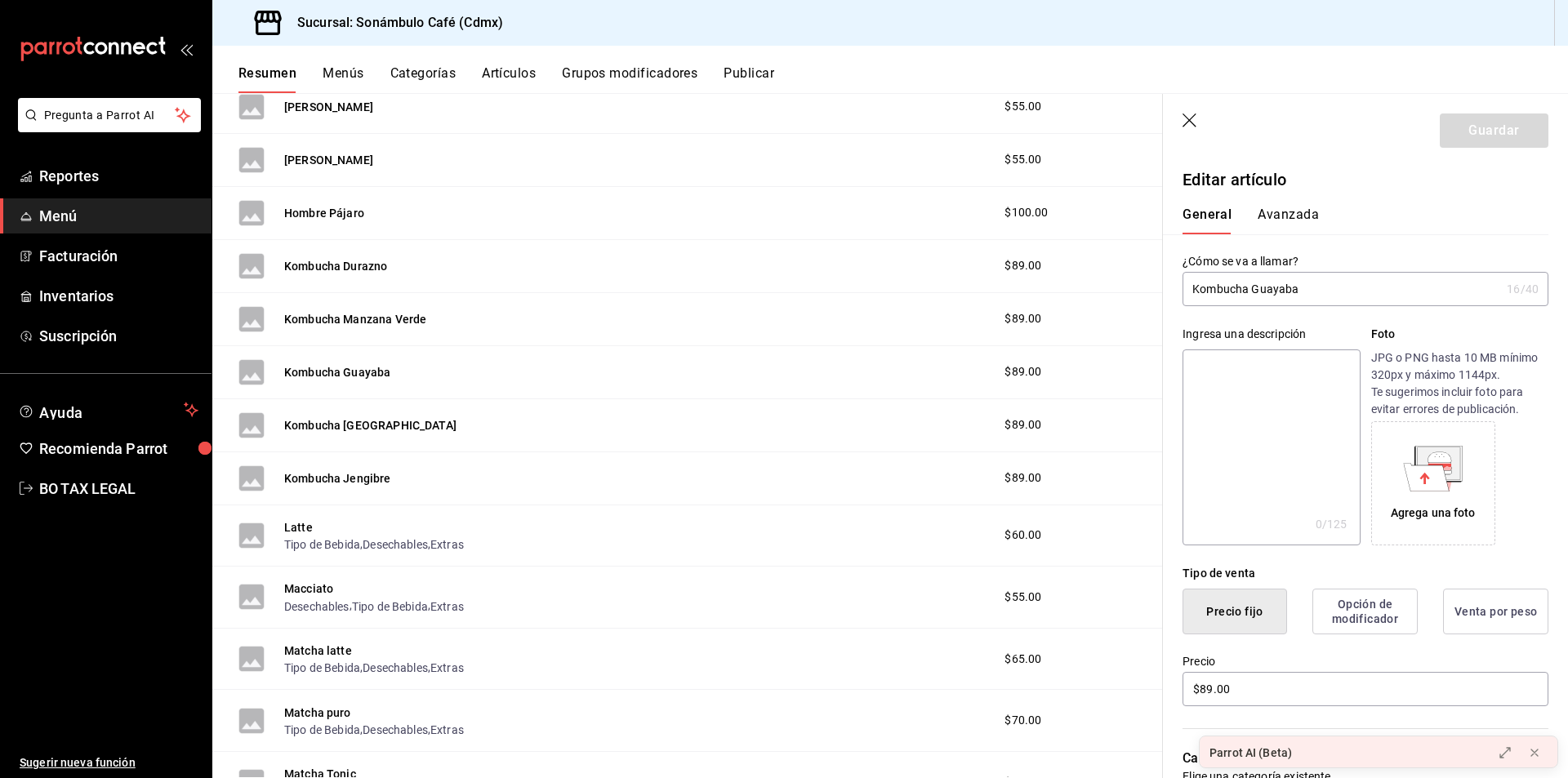
click at [1237, 294] on input "Kombucha Guayaba" at bounding box center [1342, 289] width 318 height 33
click at [1287, 231] on button "Avanzada" at bounding box center [1288, 220] width 61 height 28
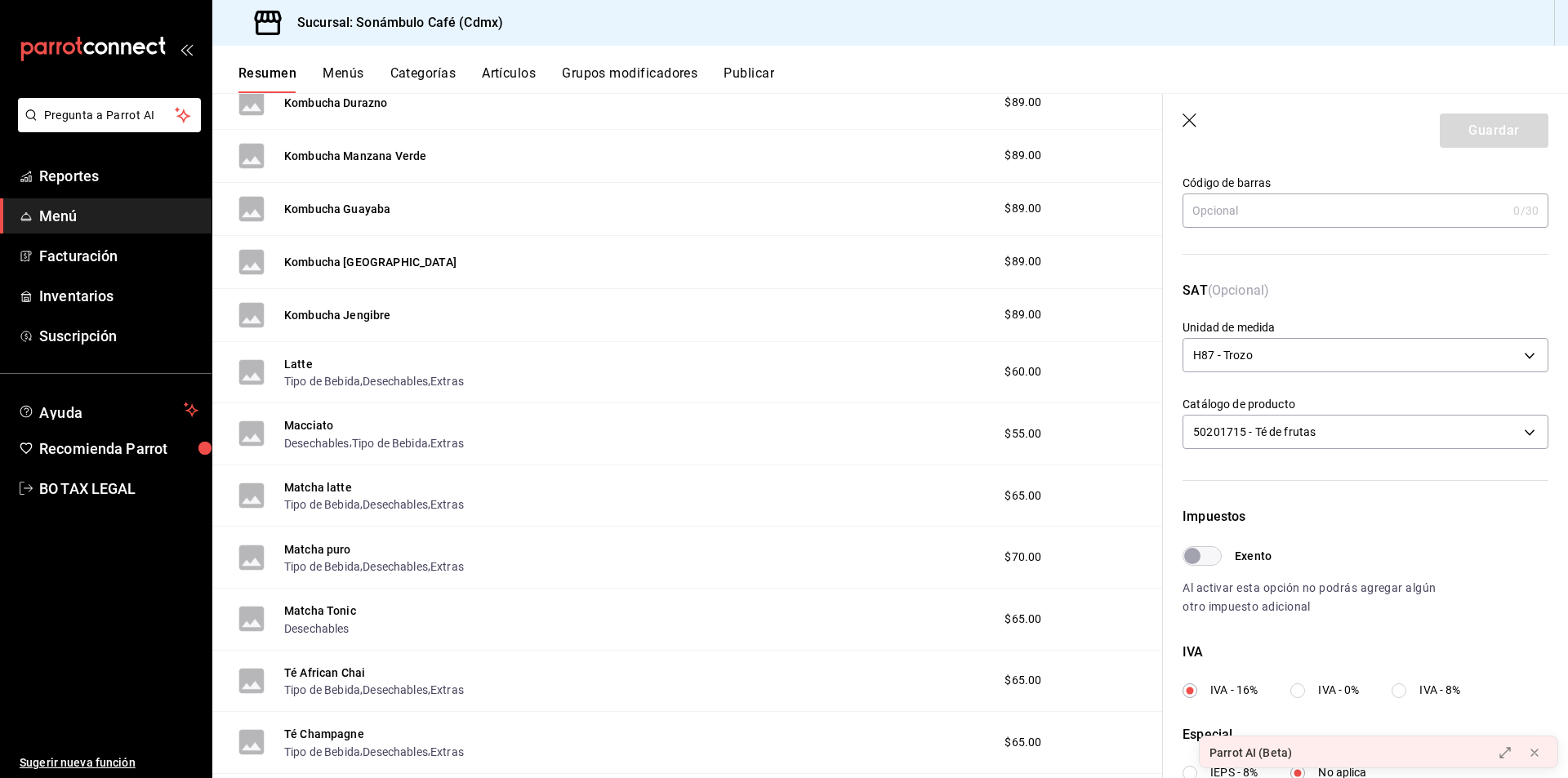
scroll to position [163, 0]
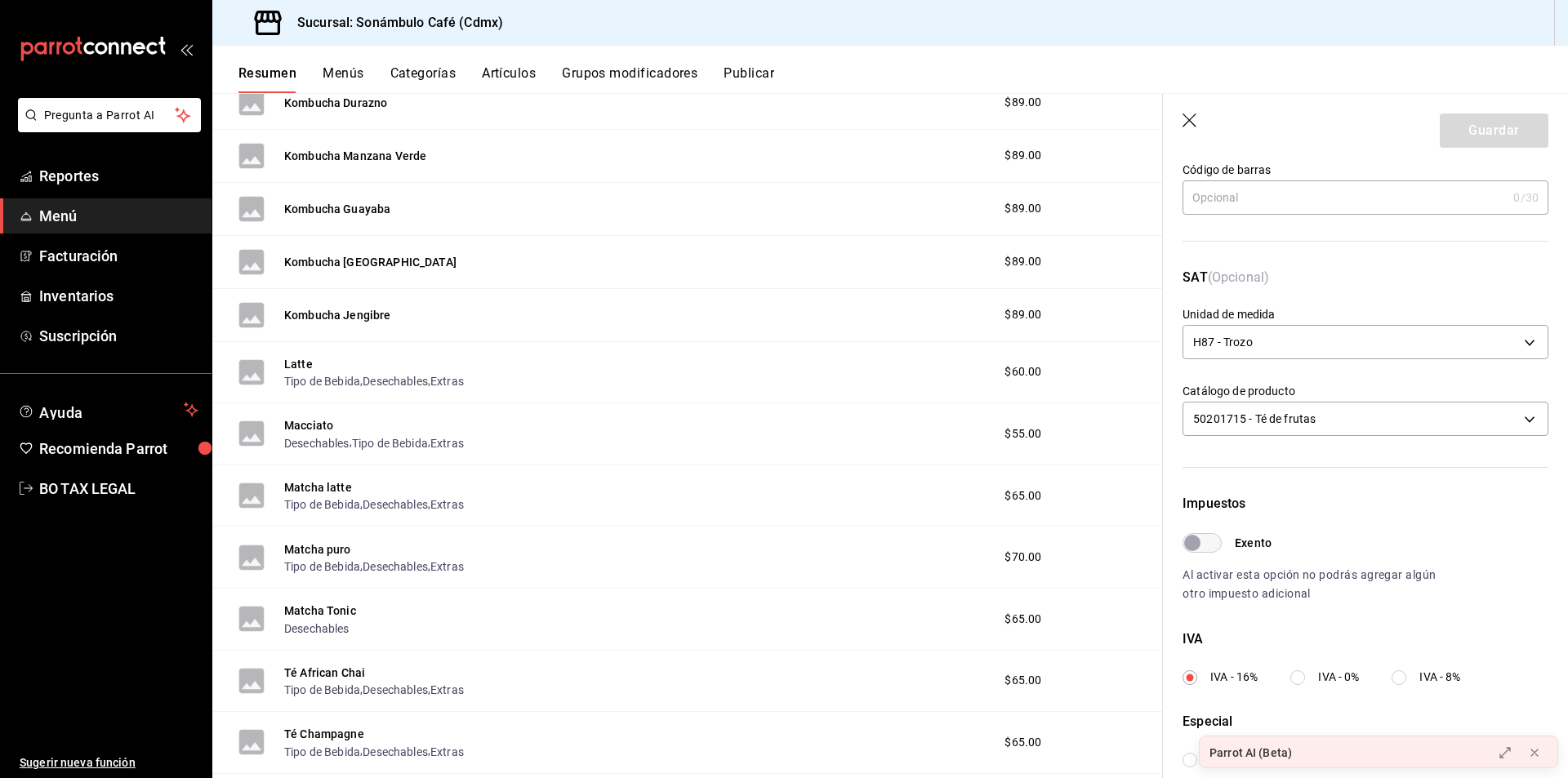
click at [518, 342] on div "Latte Tipo de Bebida , Desechables , Extras $60.00" at bounding box center [688, 373] width 951 height 62
click at [332, 260] on button "Kombucha [GEOGRAPHIC_DATA]" at bounding box center [370, 261] width 172 height 16
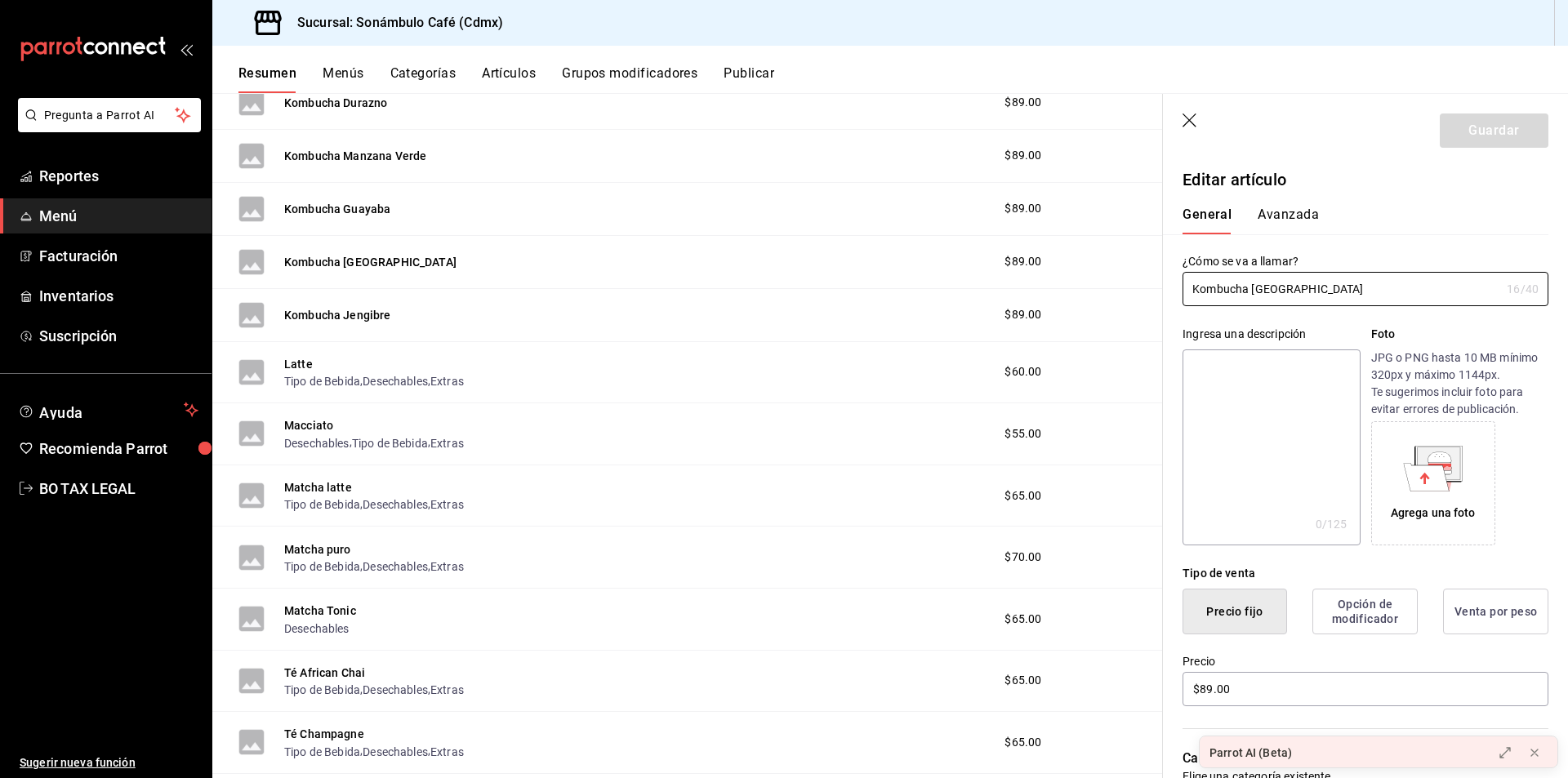
click at [1276, 215] on button "Avanzada" at bounding box center [1288, 220] width 61 height 28
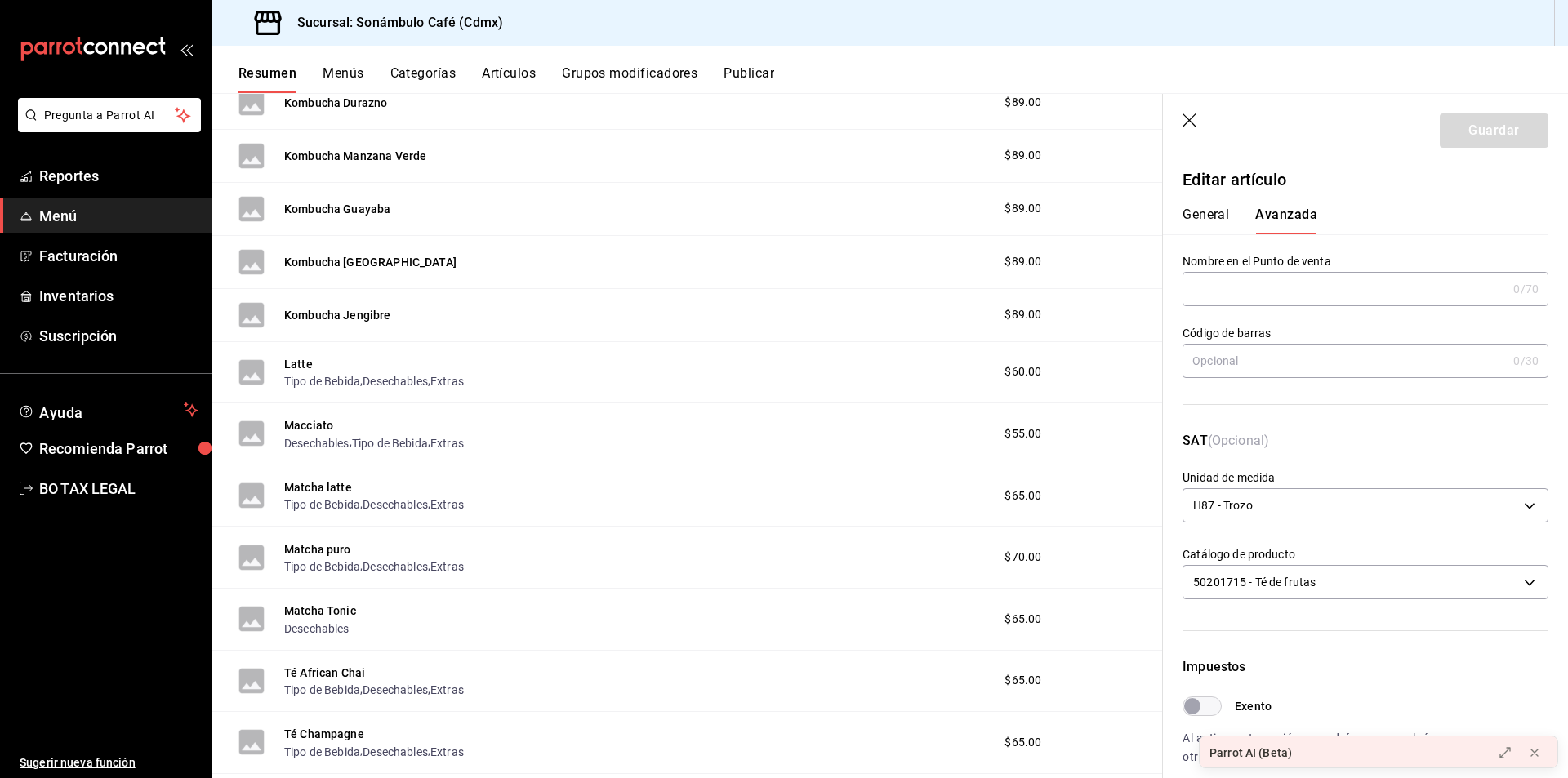
drag, startPoint x: 1203, startPoint y: 219, endPoint x: 1212, endPoint y: 242, distance: 24.7
click at [1203, 219] on button "General" at bounding box center [1206, 220] width 46 height 28
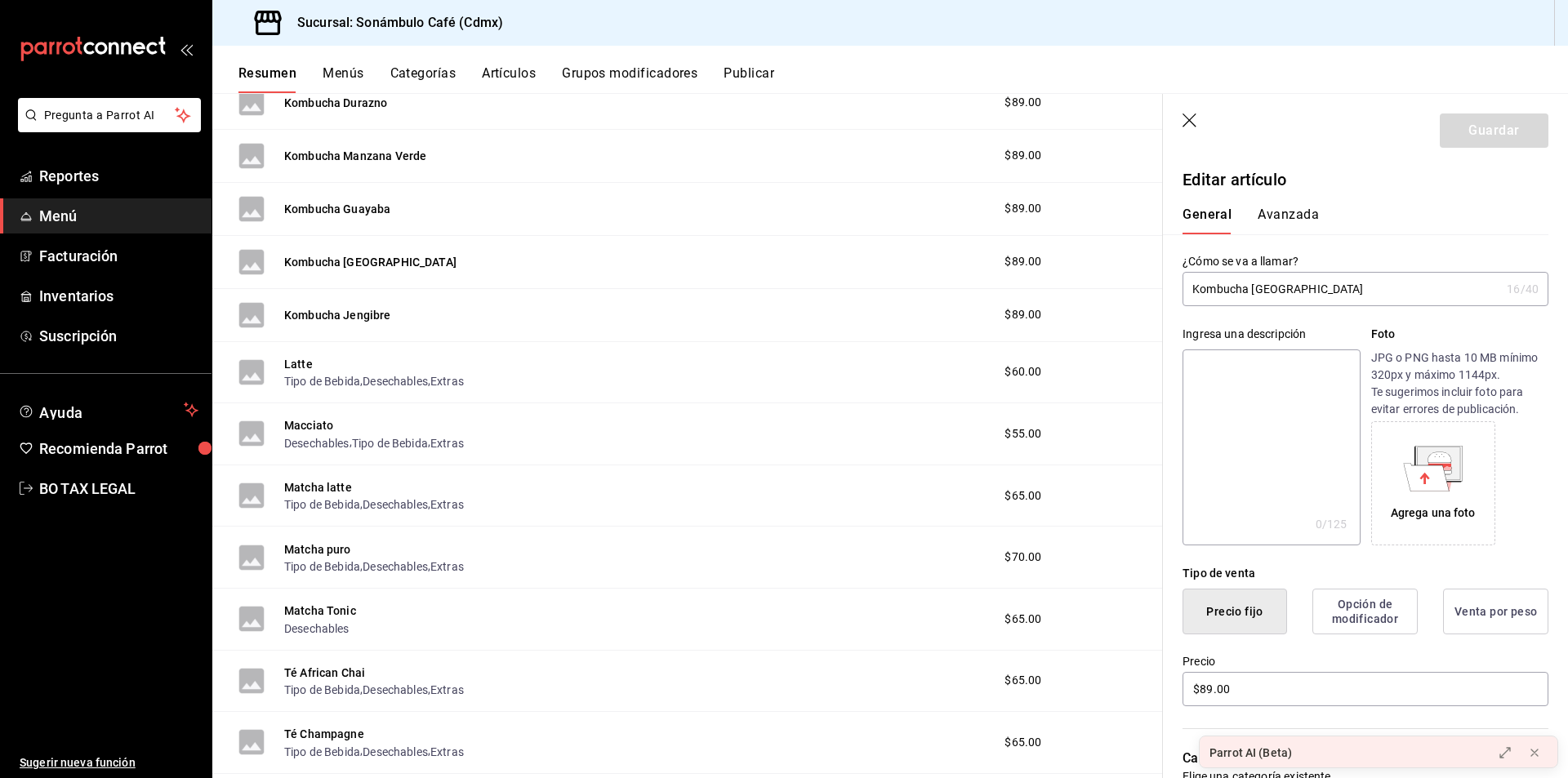
click at [1272, 289] on input "Kombucha [GEOGRAPHIC_DATA]" at bounding box center [1342, 289] width 318 height 33
click at [343, 318] on button "Kombucha Jengibre" at bounding box center [337, 315] width 107 height 16
type input "$89.00"
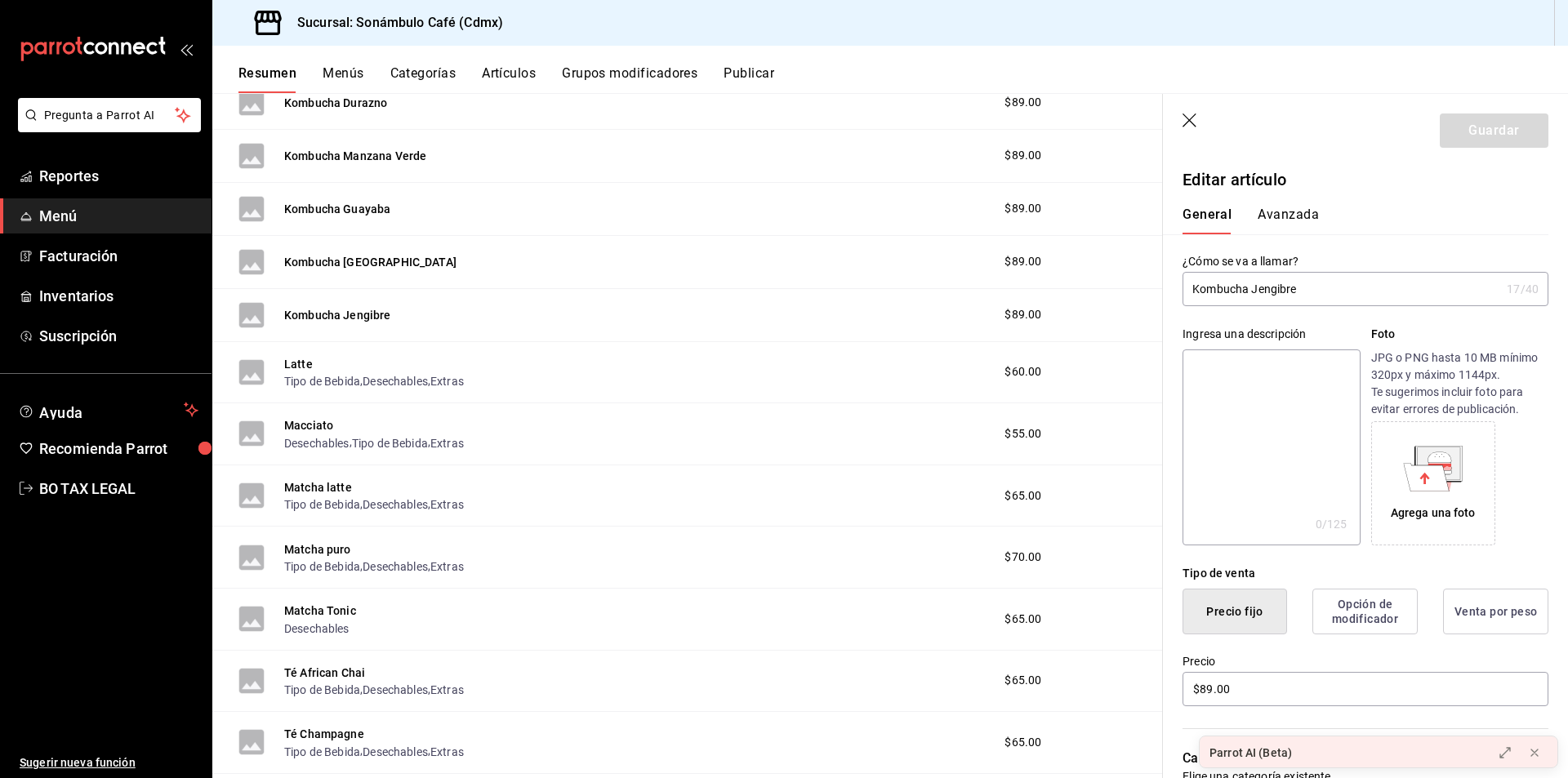
click at [1264, 299] on input "Kombucha Jengibre" at bounding box center [1342, 289] width 318 height 33
click at [1271, 214] on button "Avanzada" at bounding box center [1288, 220] width 61 height 28
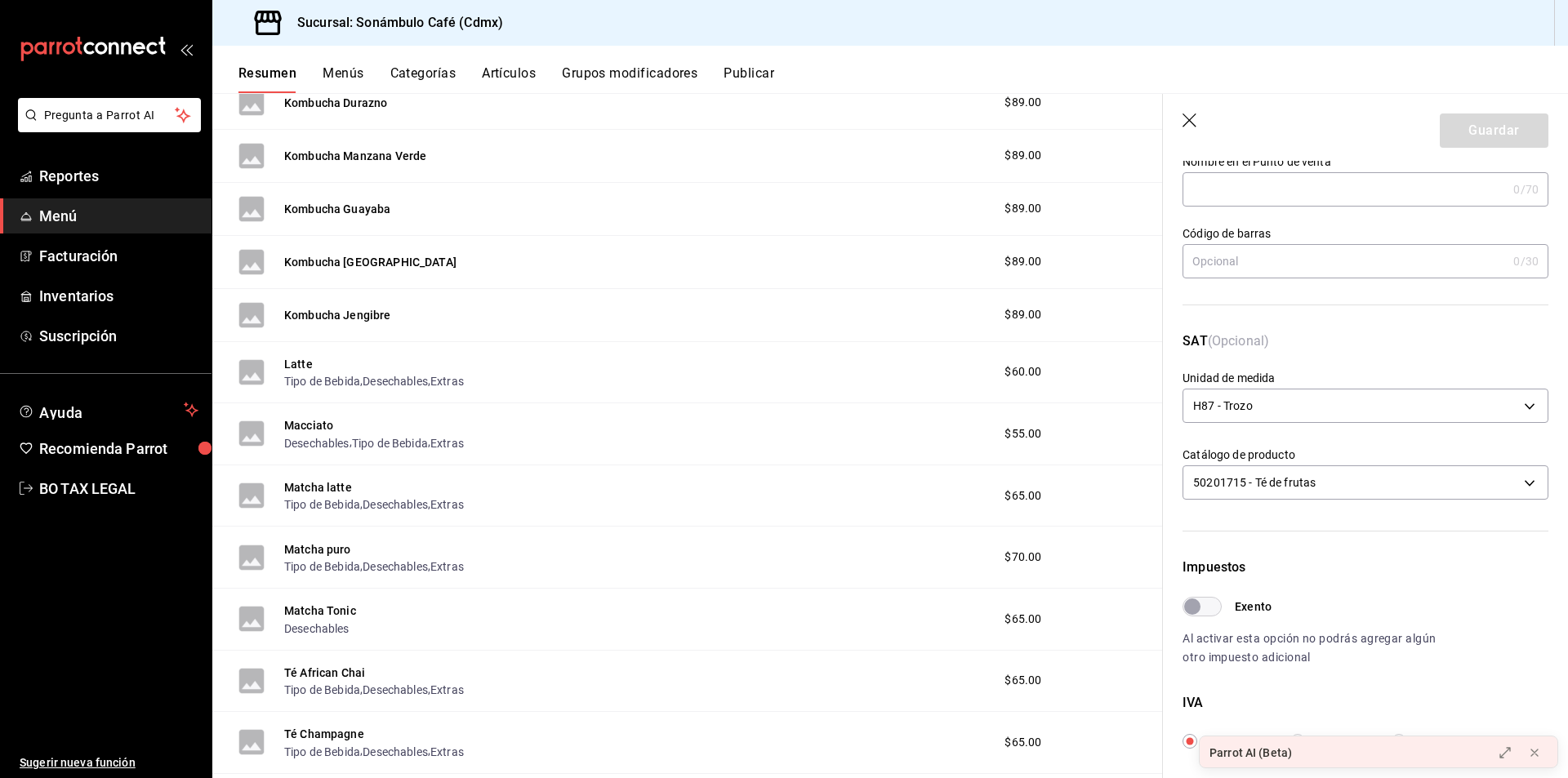
scroll to position [245, 0]
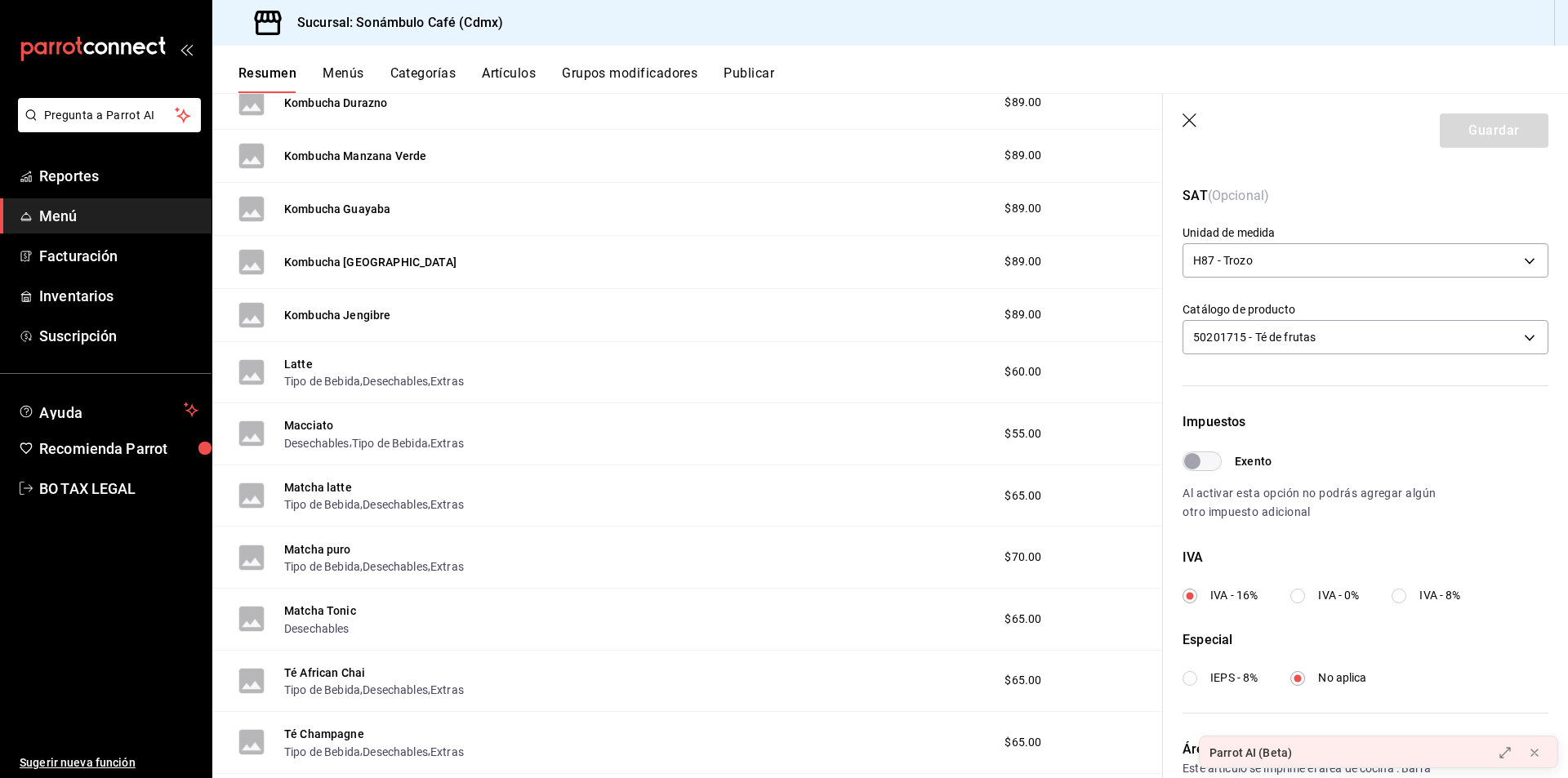
click at [695, 465] on div "Matcha latte Tipo de Bebida , Desechables , Extras $65.00" at bounding box center [688, 497] width 951 height 62
